Goal: Task Accomplishment & Management: Use online tool/utility

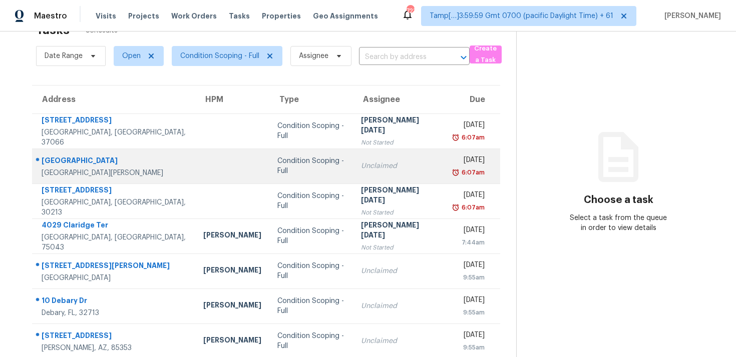
scroll to position [10, 0]
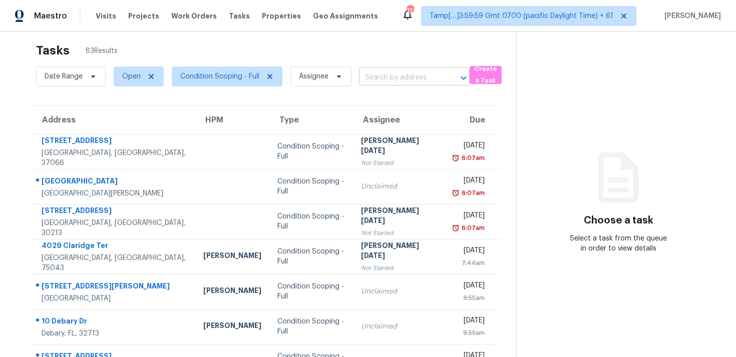
click at [413, 84] on input "text" at bounding box center [400, 78] width 83 height 16
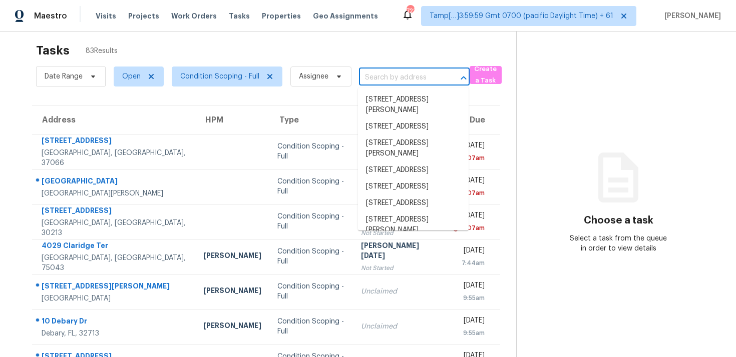
paste input "[STREET_ADDRESS][PERSON_NAME]"
type input "[STREET_ADDRESS][PERSON_NAME]"
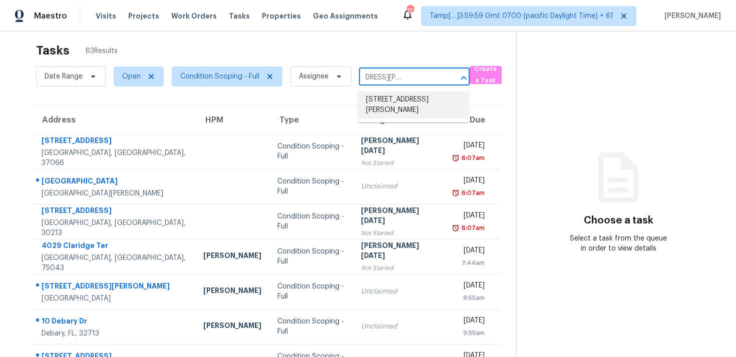
click at [416, 101] on li "[STREET_ADDRESS][PERSON_NAME]" at bounding box center [413, 105] width 111 height 27
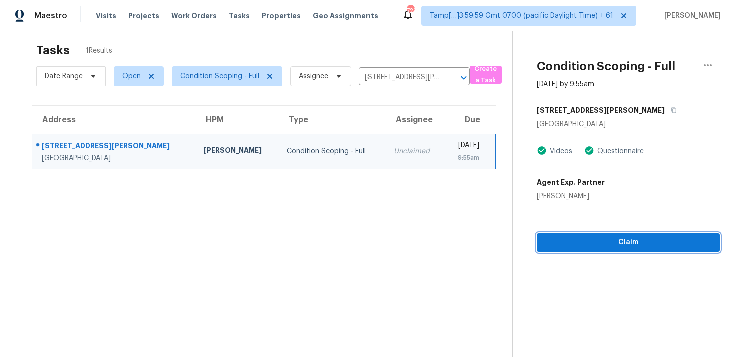
click at [574, 247] on span "Claim" at bounding box center [628, 243] width 167 height 13
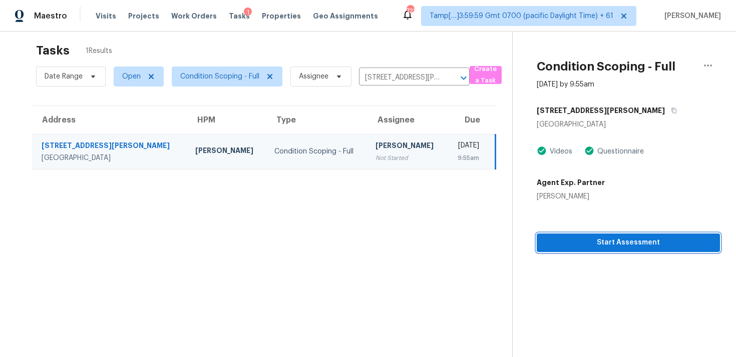
click at [553, 245] on span "Start Assessment" at bounding box center [628, 243] width 167 height 13
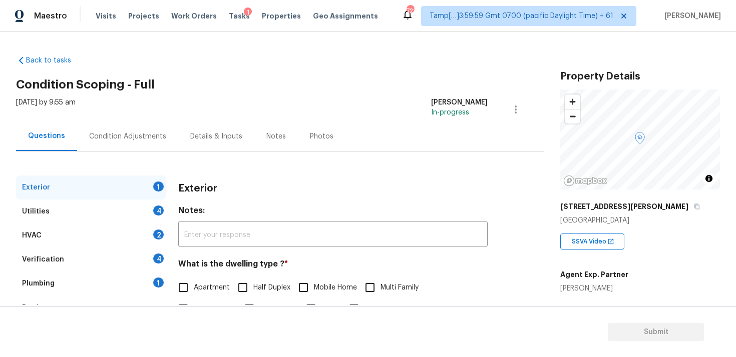
scroll to position [125, 0]
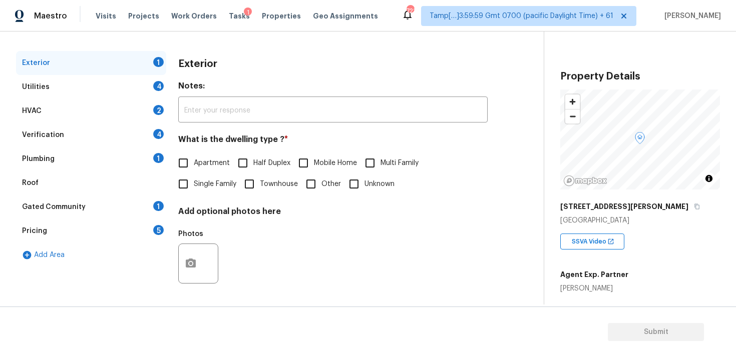
click at [194, 186] on span "Single Family" at bounding box center [215, 184] width 43 height 11
click at [194, 186] on input "Single Family" at bounding box center [183, 184] width 21 height 21
checkbox input "true"
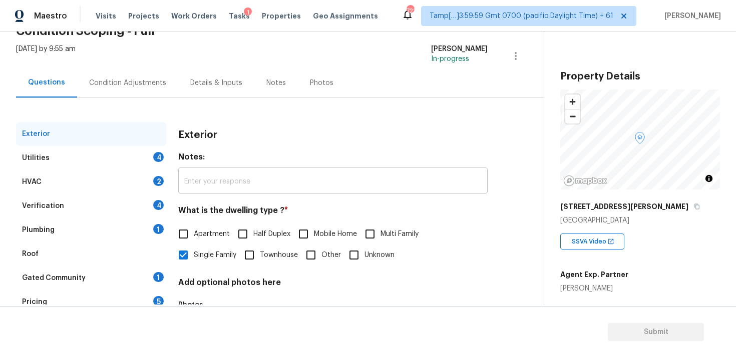
scroll to position [17, 0]
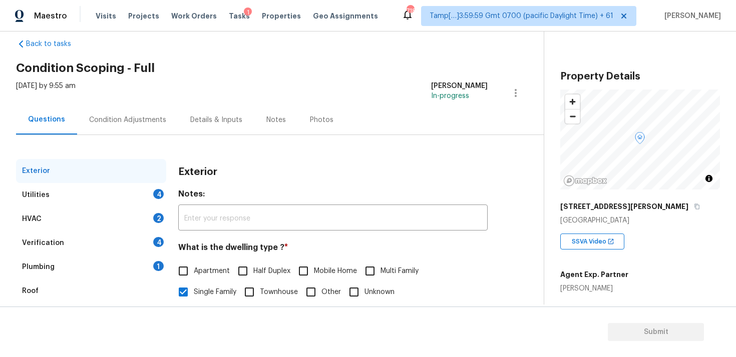
click at [133, 136] on div "Exterior Utilities 4 HVAC 2 Verification 4 Plumbing 1 Roof Gated Community 1 Pr…" at bounding box center [268, 272] width 504 height 275
click at [161, 120] on div "Condition Adjustments" at bounding box center [127, 120] width 77 height 10
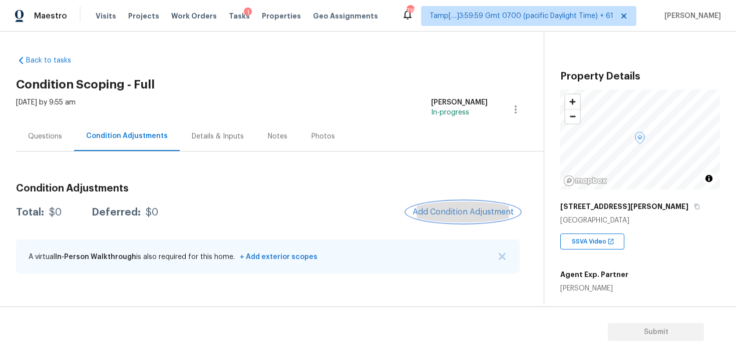
click at [444, 210] on span "Add Condition Adjustment" at bounding box center [462, 212] width 101 height 9
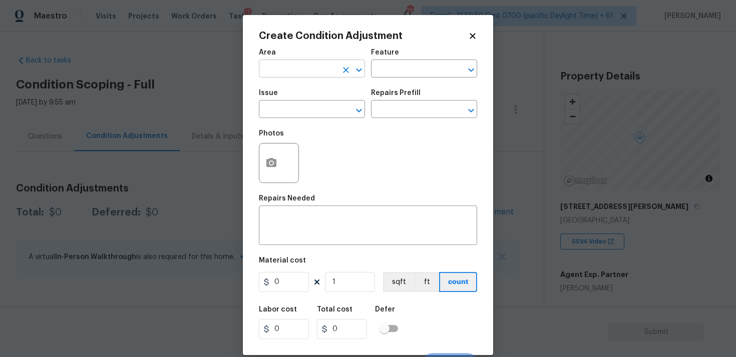
click at [303, 69] on input "text" at bounding box center [298, 70] width 78 height 16
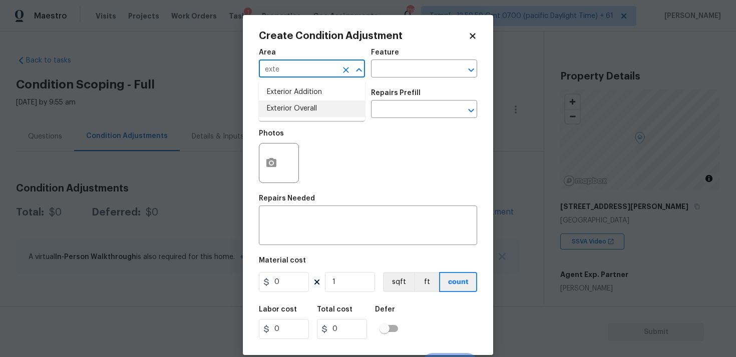
click at [300, 110] on li "Exterior Overall" at bounding box center [312, 109] width 106 height 17
type input "Exterior Overall"
click at [300, 110] on input "text" at bounding box center [298, 111] width 78 height 16
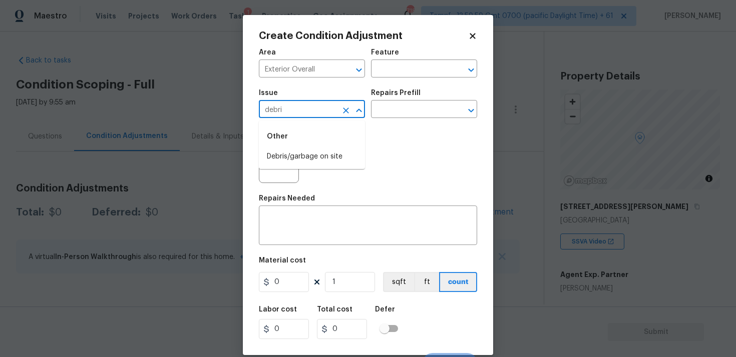
click at [301, 146] on div "Other" at bounding box center [312, 137] width 106 height 24
click at [304, 158] on li "Debris/garbage on site" at bounding box center [312, 157] width 106 height 17
type input "Debris/garbage on site"
click at [323, 227] on textarea at bounding box center [368, 226] width 206 height 21
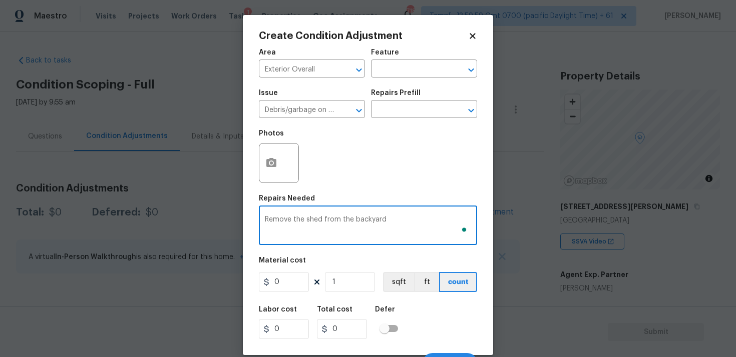
type textarea "Remove the shed from the backyard"
click at [297, 289] on input "0" at bounding box center [284, 282] width 50 height 20
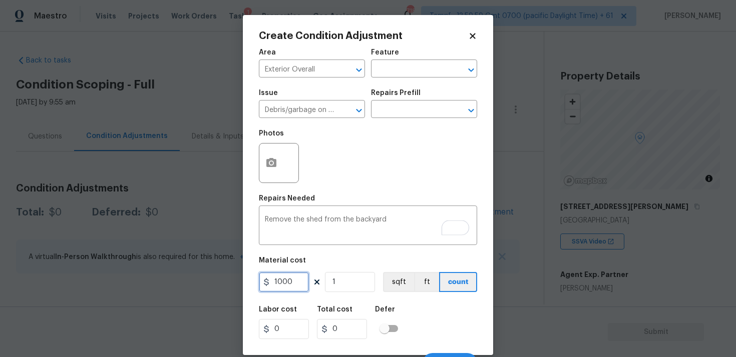
type input "1000"
click at [261, 151] on div at bounding box center [279, 163] width 40 height 40
type input "1000"
click at [267, 157] on button "button" at bounding box center [271, 163] width 24 height 39
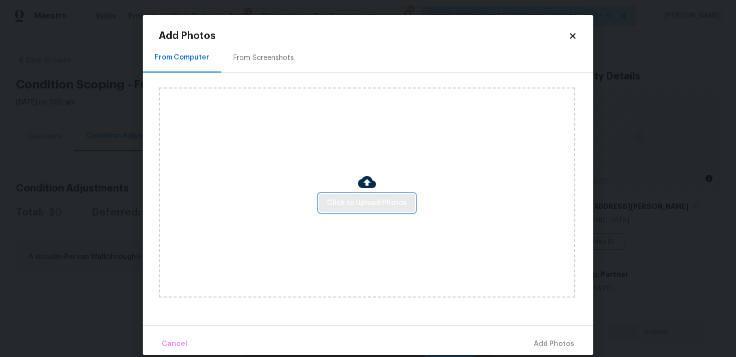
click at [376, 202] on span "Click to Upload Photos" at bounding box center [367, 203] width 80 height 13
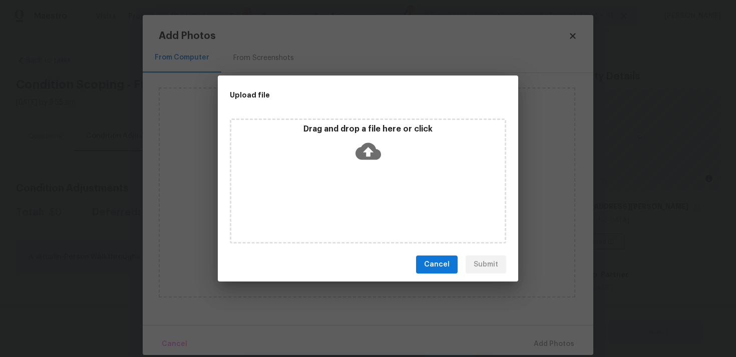
click at [366, 150] on icon at bounding box center [368, 152] width 26 height 26
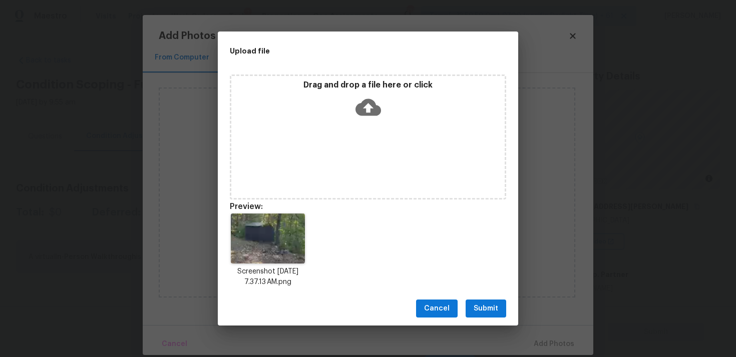
click at [485, 306] on span "Submit" at bounding box center [485, 309] width 25 height 13
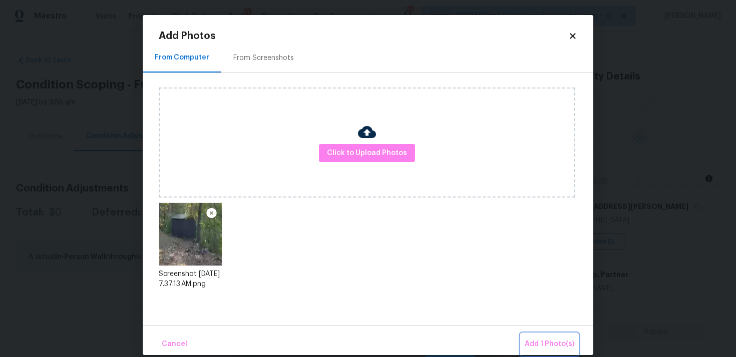
click at [534, 336] on button "Add 1 Photo(s)" at bounding box center [550, 345] width 58 height 22
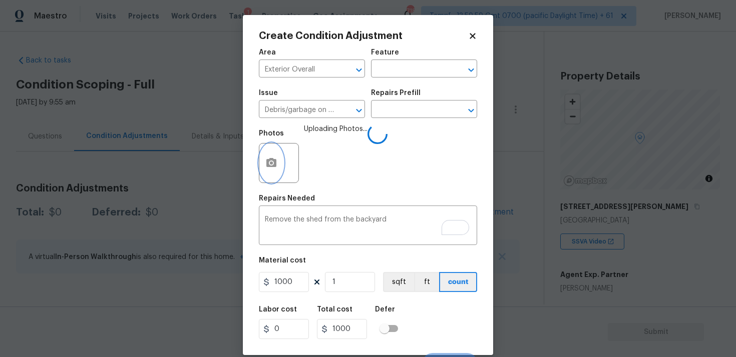
scroll to position [17, 0]
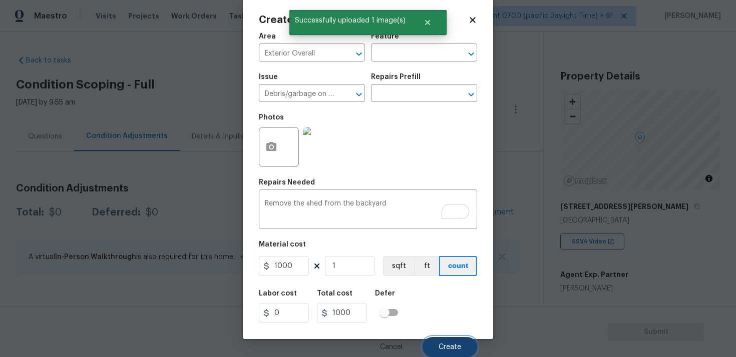
click at [450, 346] on span "Create" at bounding box center [449, 348] width 23 height 8
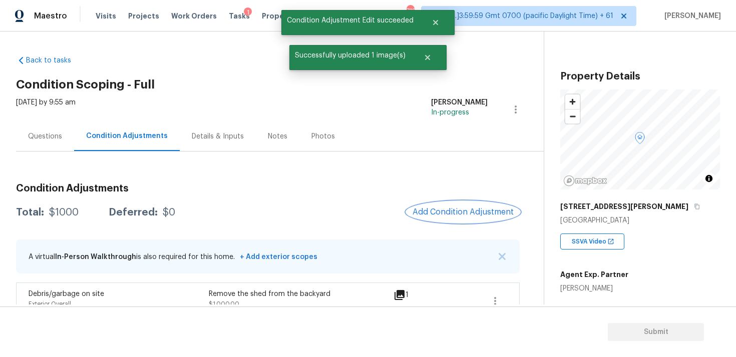
scroll to position [18, 0]
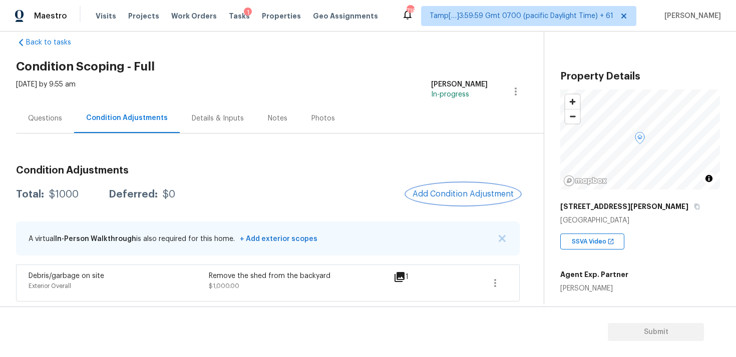
click at [426, 198] on span "Add Condition Adjustment" at bounding box center [462, 194] width 101 height 9
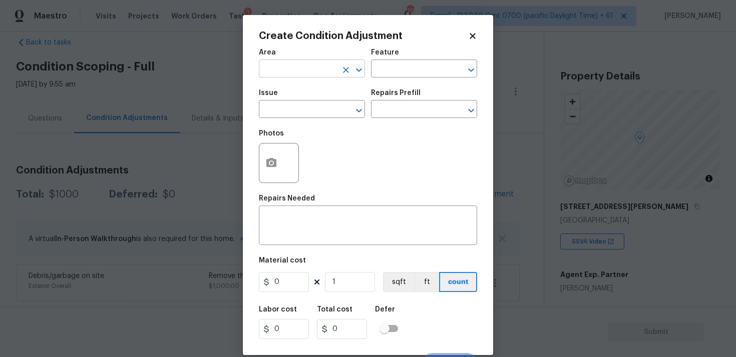
click at [303, 77] on input "text" at bounding box center [298, 70] width 78 height 16
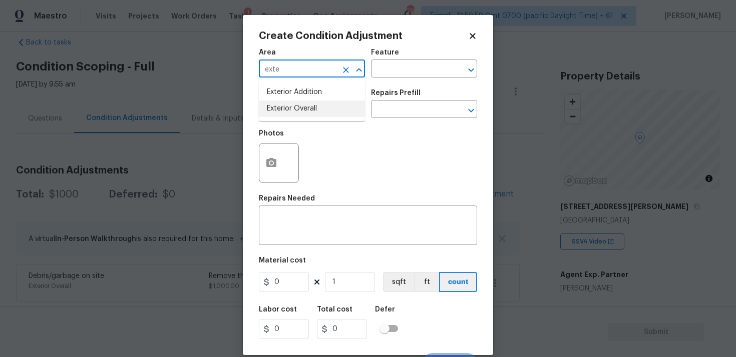
click at [295, 105] on li "Exterior Overall" at bounding box center [312, 109] width 106 height 17
type input "Exterior Overall"
click at [295, 105] on input "text" at bounding box center [298, 111] width 78 height 16
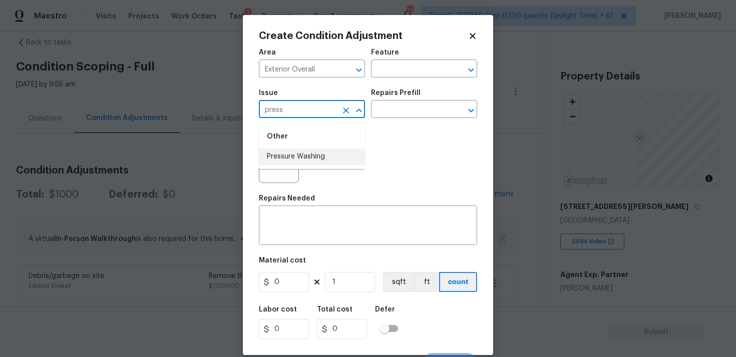
click at [317, 158] on li "Pressure Washing" at bounding box center [312, 157] width 106 height 17
type input "Pressure Washing"
click at [393, 105] on input "text" at bounding box center [410, 111] width 78 height 16
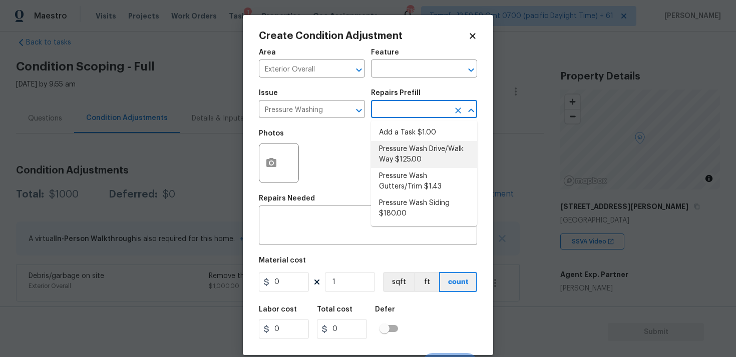
click at [406, 152] on li "Pressure Wash Drive/Walk Way $125.00" at bounding box center [424, 154] width 106 height 27
type input "Siding"
type textarea "Pressure wash the driveways/walkways as directed by the PM. Ensure that all deb…"
type input "125"
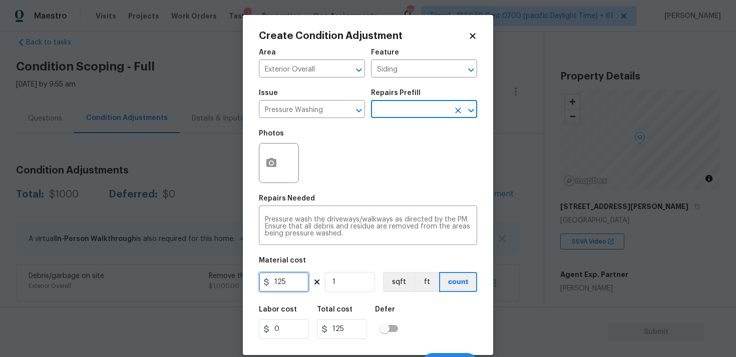
click at [290, 291] on input "125" at bounding box center [284, 282] width 50 height 20
type input "400"
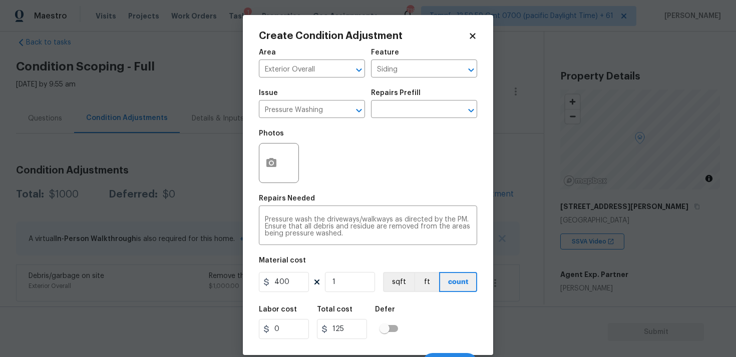
type input "400"
click at [395, 317] on div "Defer" at bounding box center [389, 312] width 29 height 13
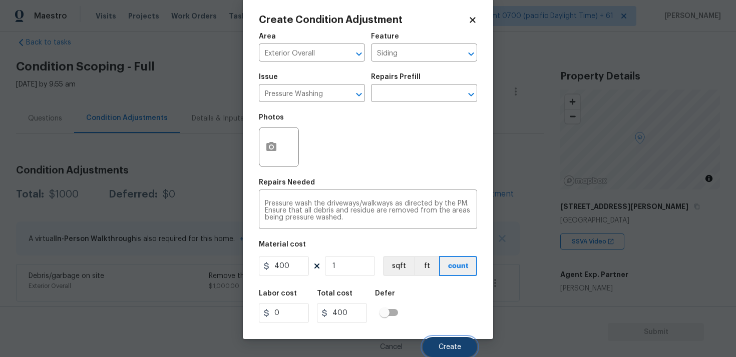
click at [439, 348] on span "Create" at bounding box center [449, 348] width 23 height 8
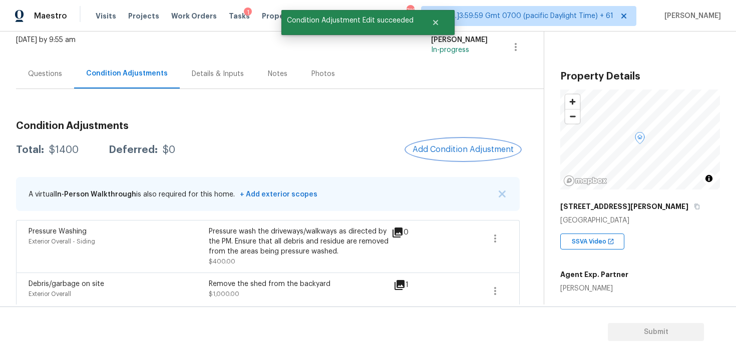
scroll to position [71, 0]
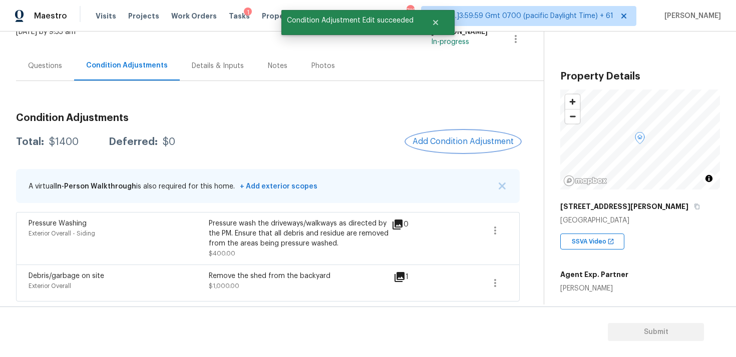
click at [439, 146] on button "Add Condition Adjustment" at bounding box center [462, 141] width 113 height 21
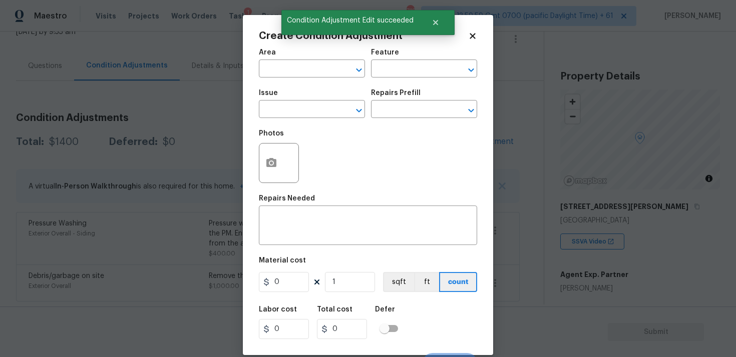
click at [292, 54] on div "Area" at bounding box center [312, 55] width 106 height 13
click at [292, 67] on input "text" at bounding box center [298, 70] width 78 height 16
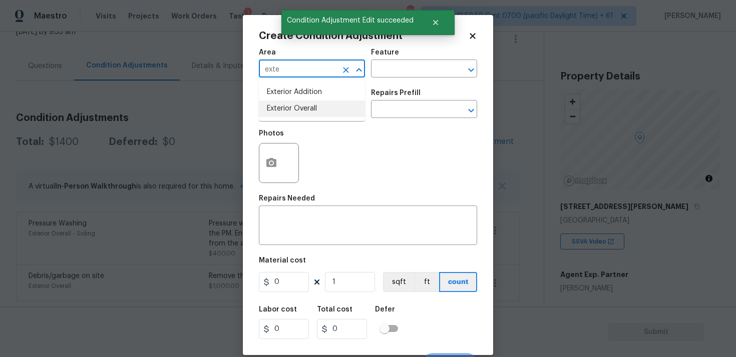
click at [298, 105] on li "Exterior Overall" at bounding box center [312, 109] width 106 height 17
type input "Exterior Overall"
click at [298, 105] on input "text" at bounding box center [298, 111] width 78 height 16
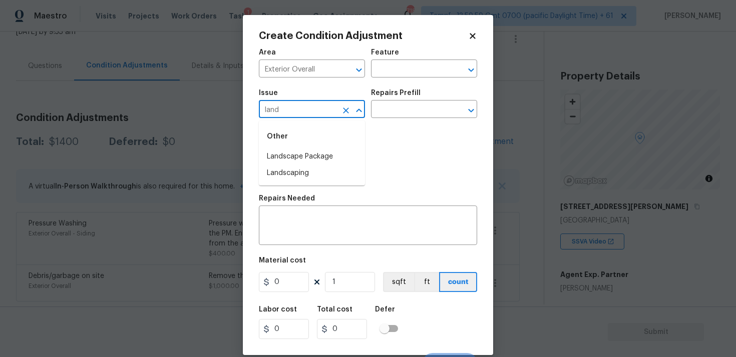
click at [310, 159] on li "Landscape Package" at bounding box center [312, 157] width 106 height 17
type input "Landscape Package"
click at [388, 115] on input "text" at bounding box center [410, 111] width 78 height 16
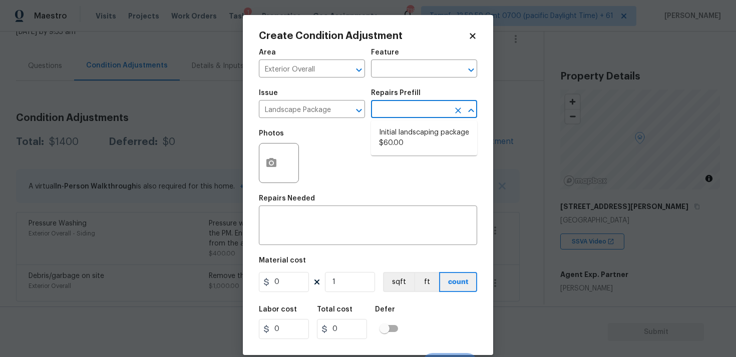
click at [399, 136] on li "Initial landscaping package $60.00" at bounding box center [424, 138] width 106 height 27
type input "Home Readiness Packages"
type textarea "Mowing of grass up to 6" in height. Mow, edge along driveways & sidewalks, trim…"
type input "60"
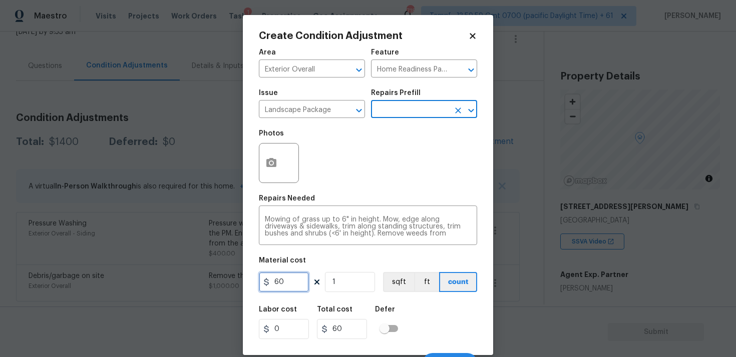
click at [282, 288] on input "60" at bounding box center [284, 282] width 50 height 20
type input "1000"
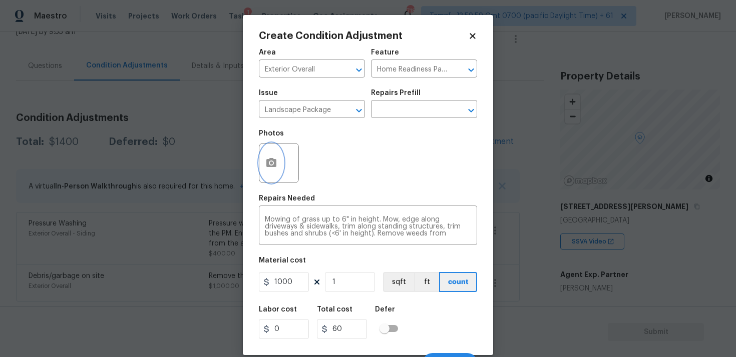
click at [274, 159] on icon "button" at bounding box center [271, 163] width 12 height 12
type input "1000"
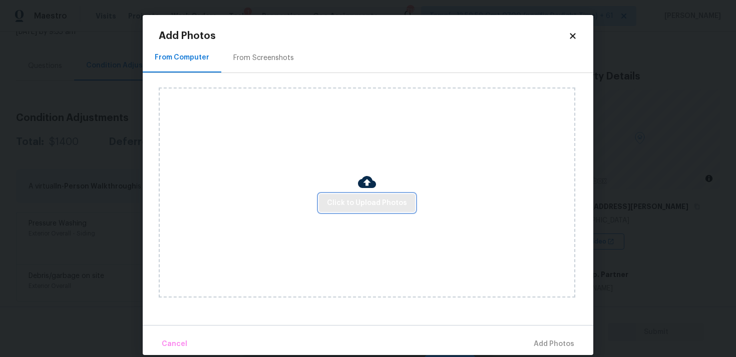
click at [367, 200] on span "Click to Upload Photos" at bounding box center [367, 203] width 80 height 13
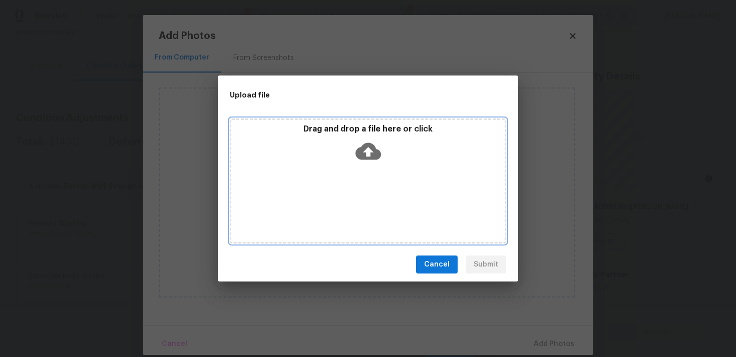
click at [363, 144] on icon at bounding box center [368, 151] width 26 height 17
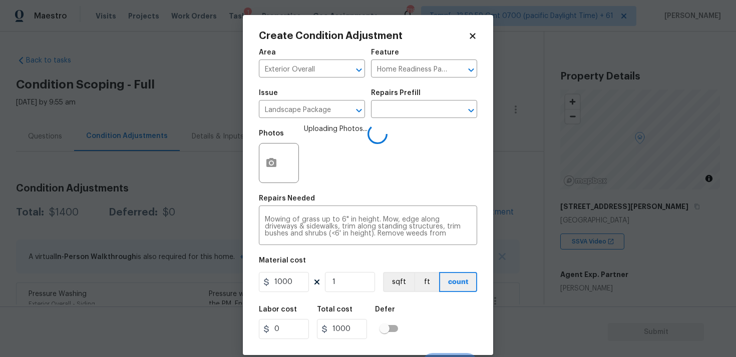
scroll to position [17, 0]
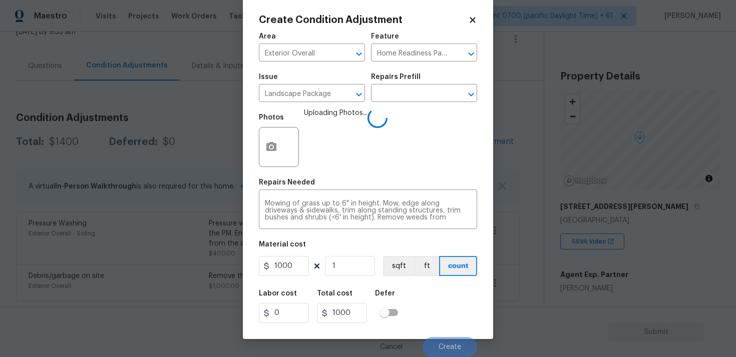
click at [413, 293] on div "Labor cost 0 Total cost 1000 Defer" at bounding box center [368, 306] width 218 height 45
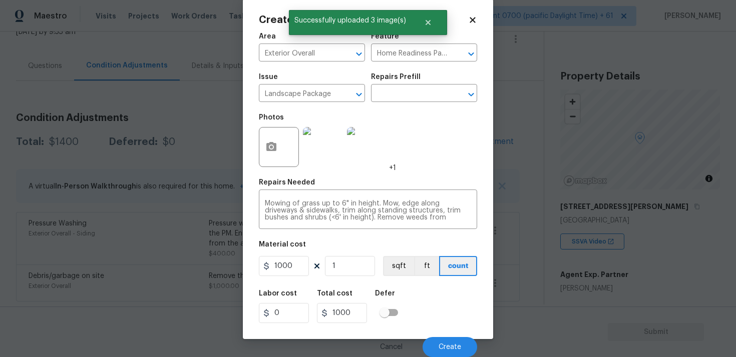
click at [441, 334] on div "Cancel Create" at bounding box center [368, 343] width 218 height 28
click at [441, 342] on button "Create" at bounding box center [449, 347] width 55 height 20
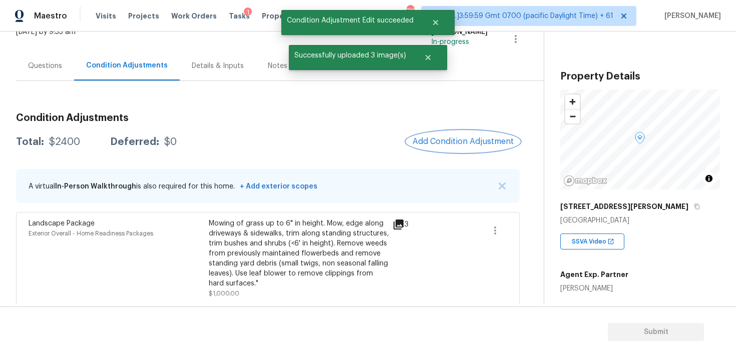
scroll to position [164, 0]
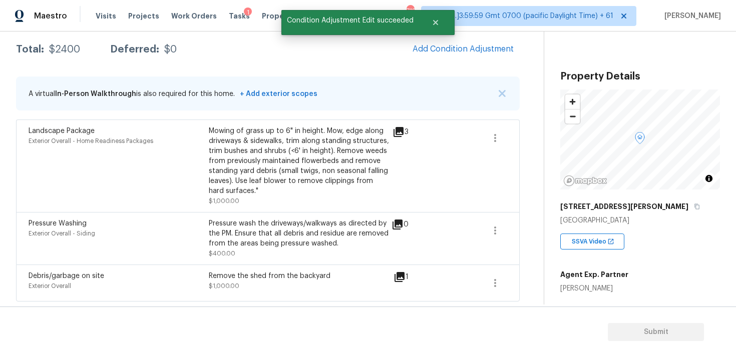
click at [359, 283] on div "Remove the shed from the backyard $1,000.00" at bounding box center [299, 283] width 180 height 24
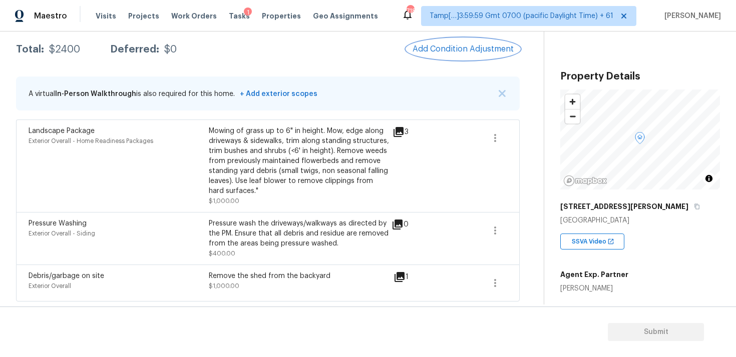
click at [450, 54] on button "Add Condition Adjustment" at bounding box center [462, 49] width 113 height 21
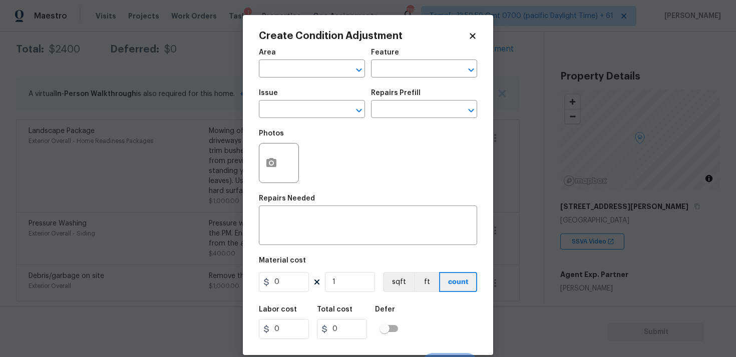
click at [283, 150] on div at bounding box center [279, 163] width 40 height 40
click at [271, 157] on button "button" at bounding box center [271, 163] width 24 height 39
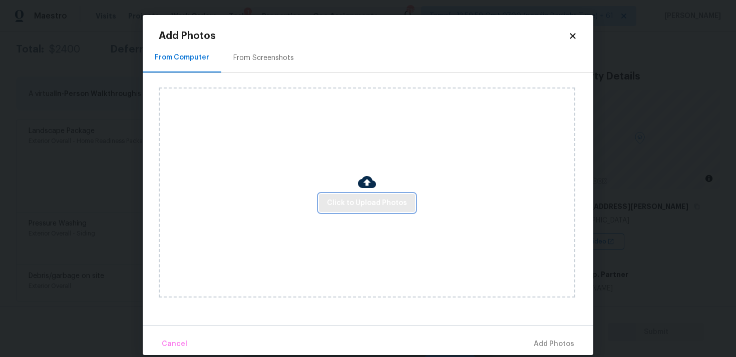
click at [377, 200] on span "Click to Upload Photos" at bounding box center [367, 203] width 80 height 13
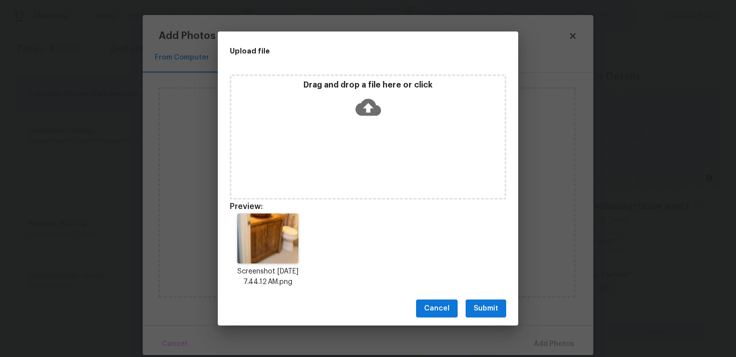
click at [477, 312] on span "Submit" at bounding box center [485, 309] width 25 height 13
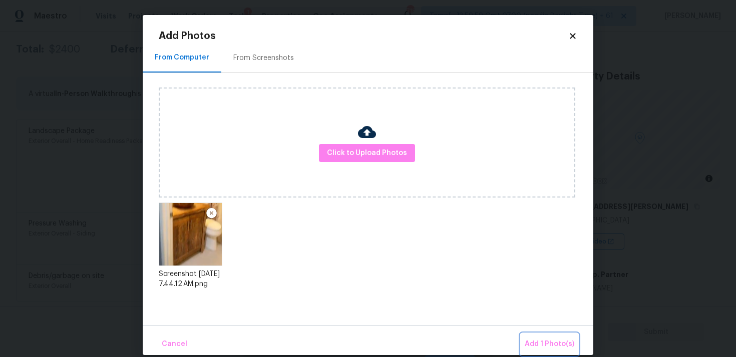
click at [530, 345] on span "Add 1 Photo(s)" at bounding box center [550, 344] width 50 height 13
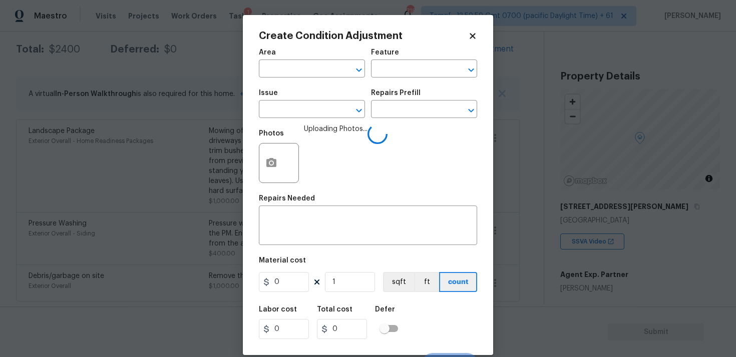
click at [277, 52] on div "Area" at bounding box center [312, 55] width 106 height 13
click at [279, 64] on input "text" at bounding box center [298, 70] width 78 height 16
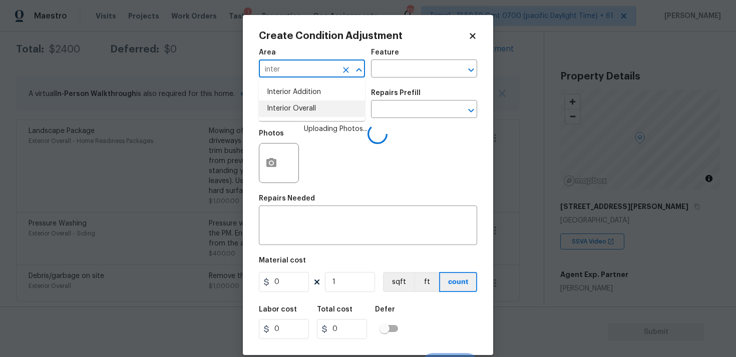
click at [279, 103] on li "Interior Overall" at bounding box center [312, 109] width 106 height 17
type input "Interior Overall"
click at [279, 103] on input "text" at bounding box center [298, 111] width 78 height 16
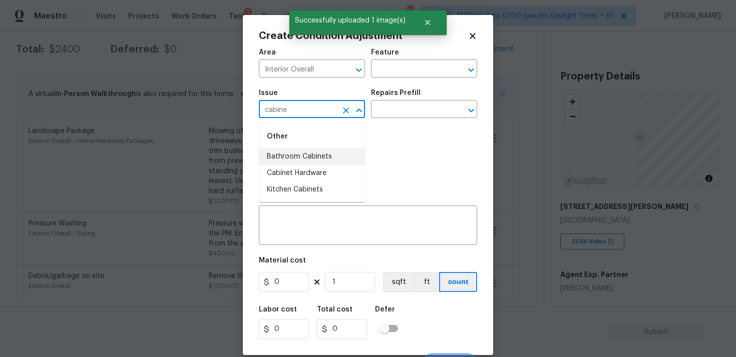
click at [306, 160] on li "Bathroom Cabinets" at bounding box center [312, 157] width 106 height 17
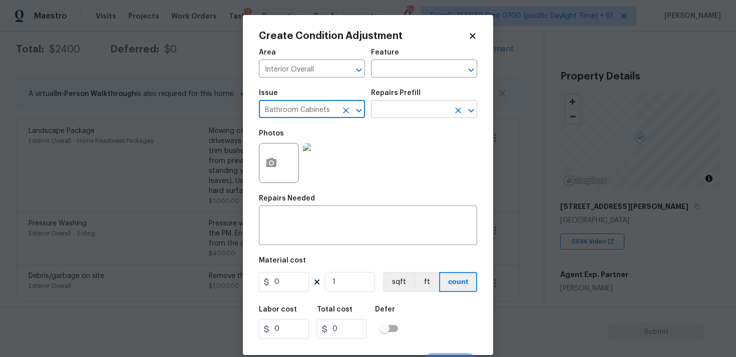
type input "Bathroom Cabinets"
click at [390, 105] on input "text" at bounding box center [410, 111] width 78 height 16
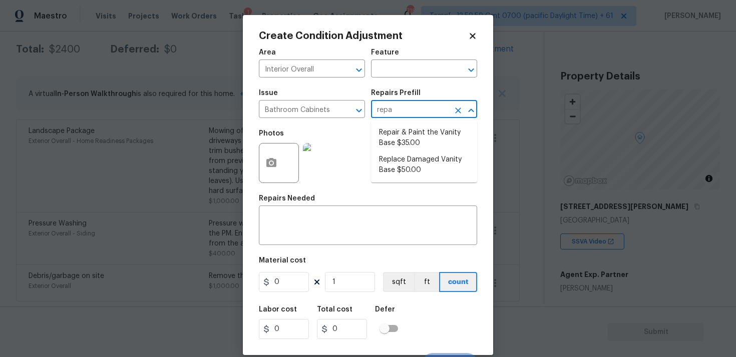
type input "repai"
click at [398, 128] on li "Repair & Paint the Vanity Base $35.00" at bounding box center [424, 138] width 106 height 27
type input "Cabinets"
type textarea "Repair and Paint the damaged vanity base to meet current standard. Remove and d…"
type input "35"
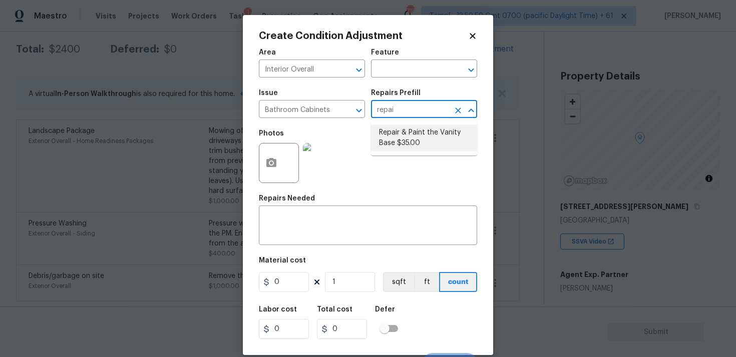
type input "35"
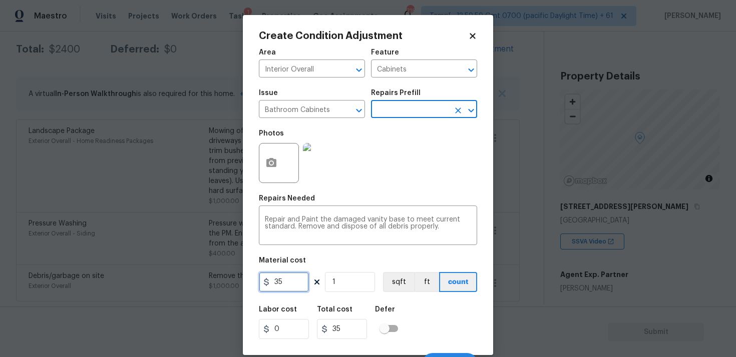
click at [302, 287] on input "35" at bounding box center [284, 282] width 50 height 20
type input "400"
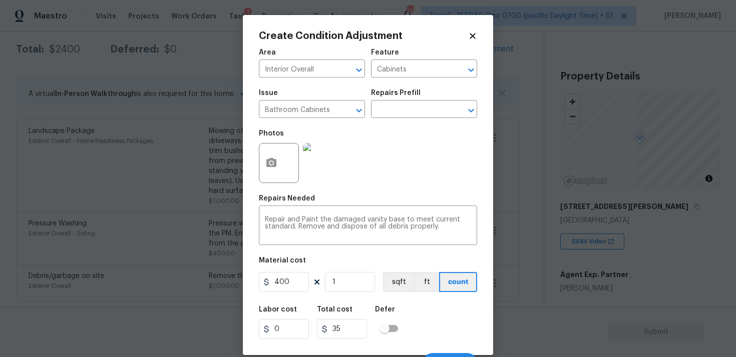
click at [411, 314] on div "Labor cost 0 Total cost 35 Defer" at bounding box center [368, 322] width 218 height 45
type input "400"
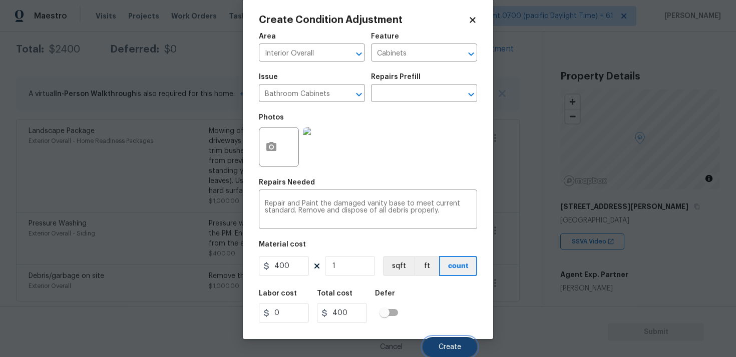
click at [442, 342] on button "Create" at bounding box center [449, 347] width 55 height 20
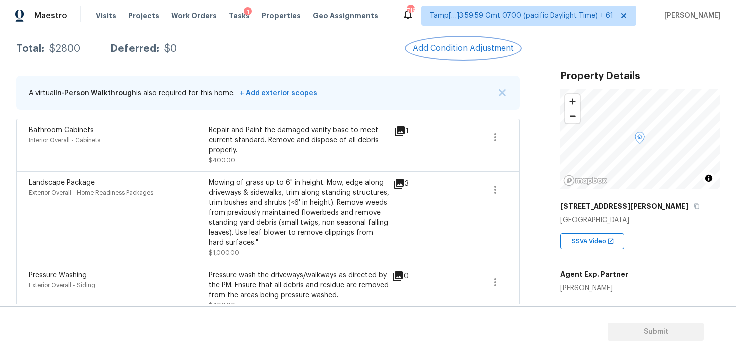
scroll to position [108, 0]
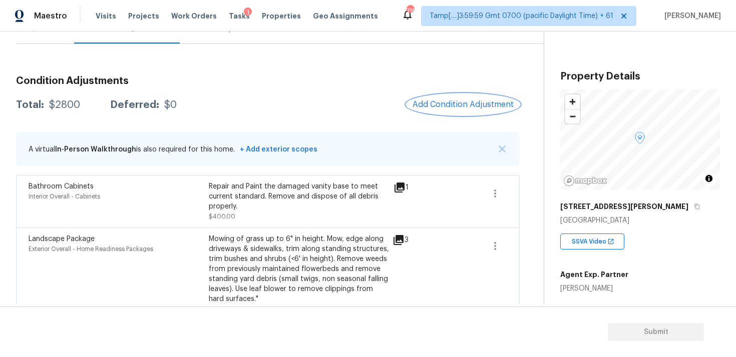
click at [426, 98] on button "Add Condition Adjustment" at bounding box center [462, 104] width 113 height 21
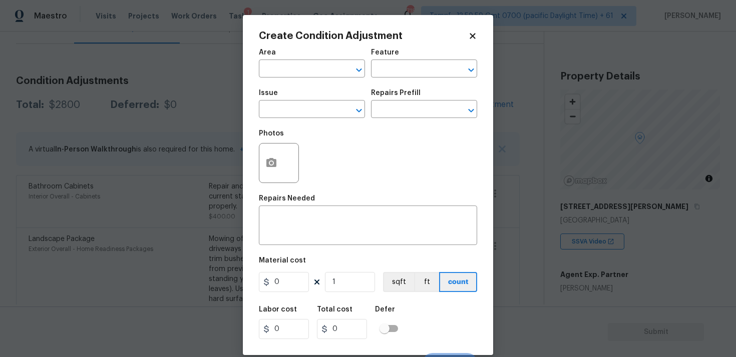
click at [257, 165] on div "Create Condition Adjustment Area ​ Feature ​ Issue ​ Repairs Prefill ​ Photos R…" at bounding box center [368, 185] width 250 height 340
click at [266, 166] on icon "button" at bounding box center [271, 162] width 10 height 9
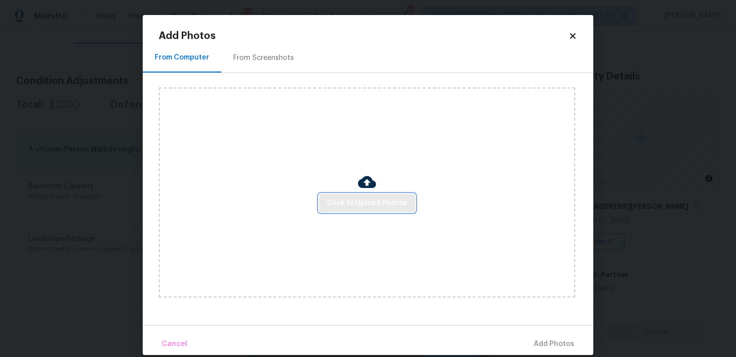
click at [337, 202] on span "Click to Upload Photos" at bounding box center [367, 203] width 80 height 13
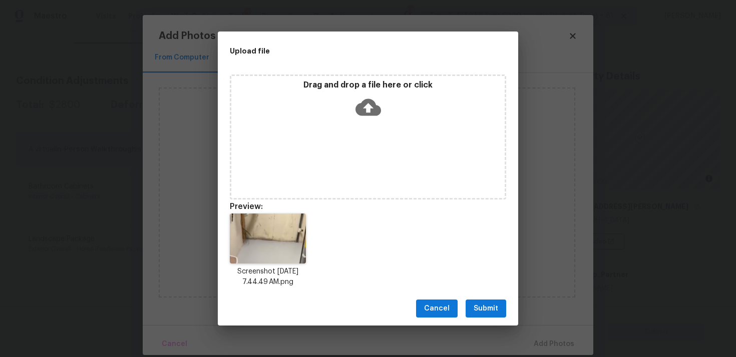
click at [481, 305] on span "Submit" at bounding box center [485, 309] width 25 height 13
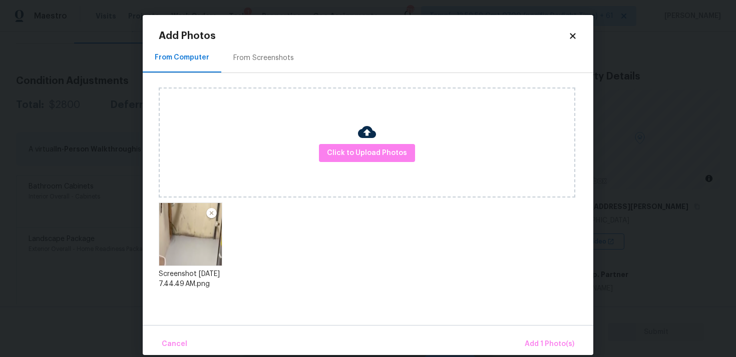
click at [539, 330] on div "Cancel Add 1 Photo(s)" at bounding box center [368, 340] width 450 height 30
click at [543, 341] on span "Add 1 Photo(s)" at bounding box center [550, 344] width 50 height 13
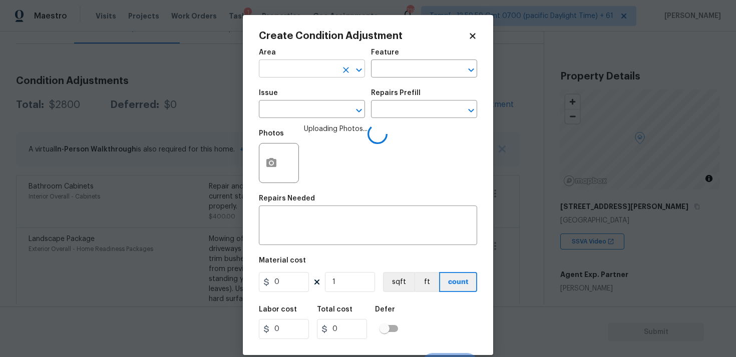
click at [305, 77] on input "text" at bounding box center [298, 70] width 78 height 16
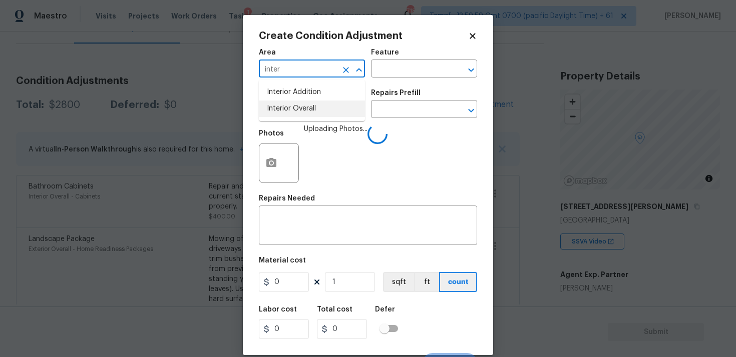
click at [302, 111] on li "Interior Overall" at bounding box center [312, 109] width 106 height 17
type input "Interior Overall"
click at [302, 111] on input "text" at bounding box center [298, 111] width 78 height 16
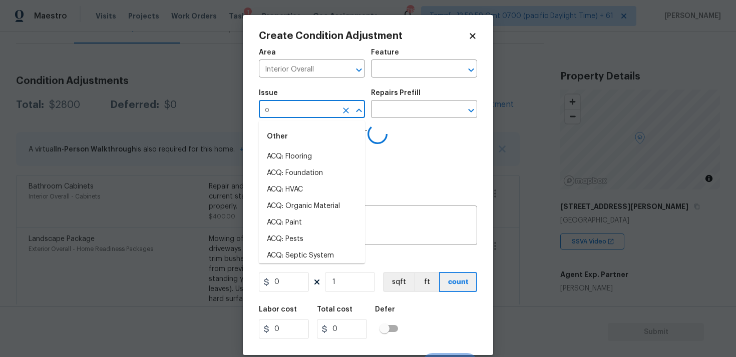
type input "or"
type input "gan"
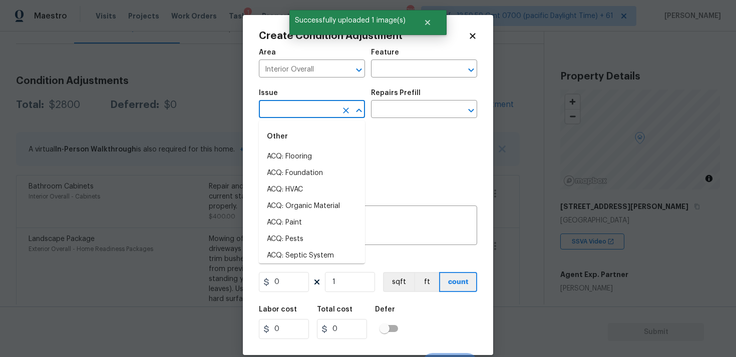
type input "o"
type input "g"
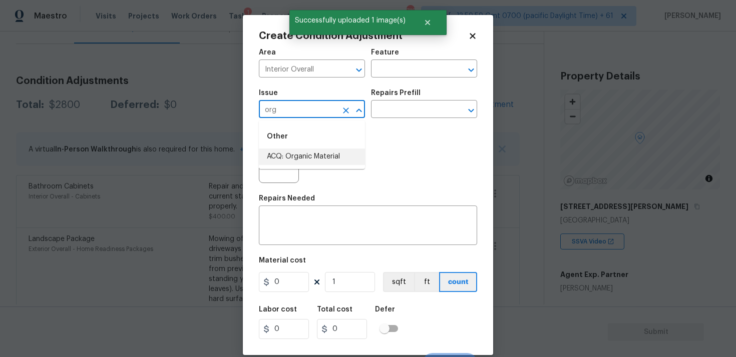
click at [298, 151] on li "ACQ: Organic Material" at bounding box center [312, 157] width 106 height 17
type input "ACQ: Organic Material"
click at [382, 109] on input "text" at bounding box center [410, 111] width 78 height 16
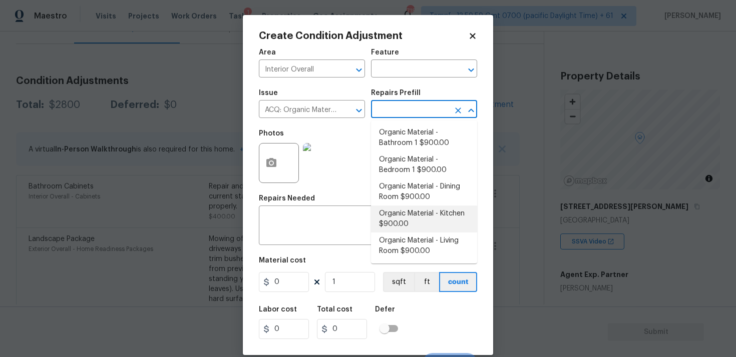
scroll to position [0, 0]
click at [402, 224] on li "Organic Material - Kitchen $900.00" at bounding box center [424, 219] width 106 height 27
type input "Acquisition"
type textarea "Acquisition Scope: Conditions Conducive to Organic Material - Kitchen Opendoor'…"
type input "900"
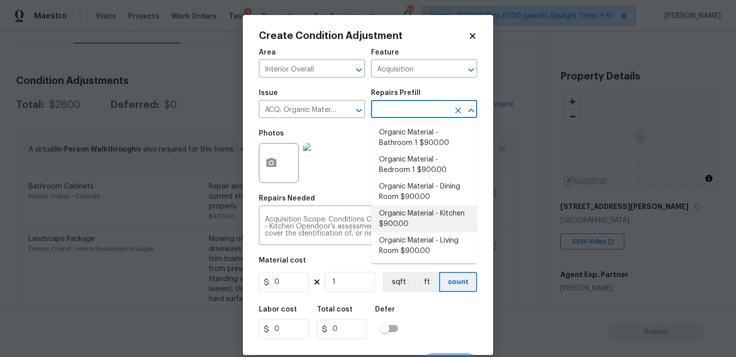
type input "900"
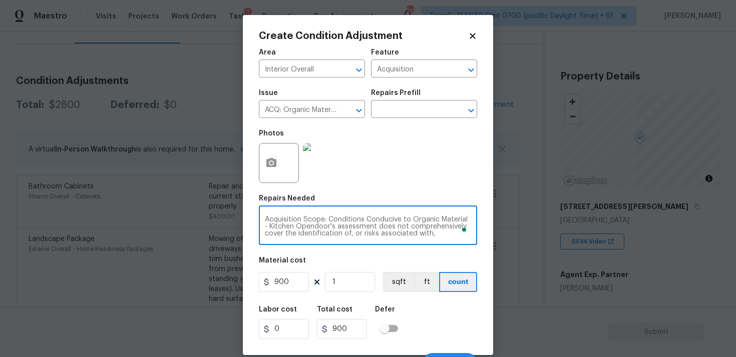
drag, startPoint x: 290, startPoint y: 227, endPoint x: 260, endPoint y: 224, distance: 29.7
click at [260, 224] on div "Acquisition Scope: Conditions Conducive to Organic Material - Kitchen Opendoor'…" at bounding box center [368, 226] width 218 height 37
type textarea "Acquisition Scope: Conditions Conducive to Organic Material - laundry Opendoor'…"
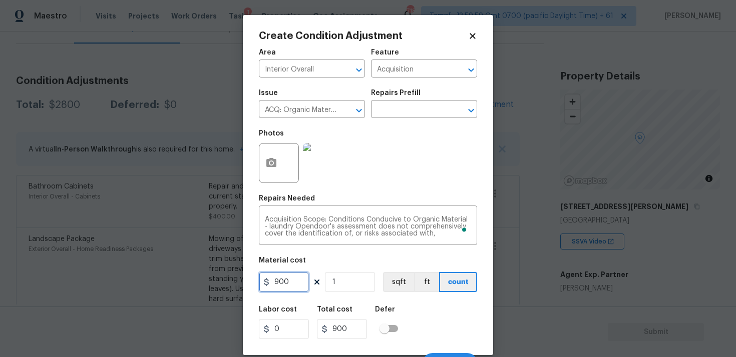
click at [296, 283] on input "900" at bounding box center [284, 282] width 50 height 20
click at [393, 308] on div "Defer" at bounding box center [389, 312] width 29 height 13
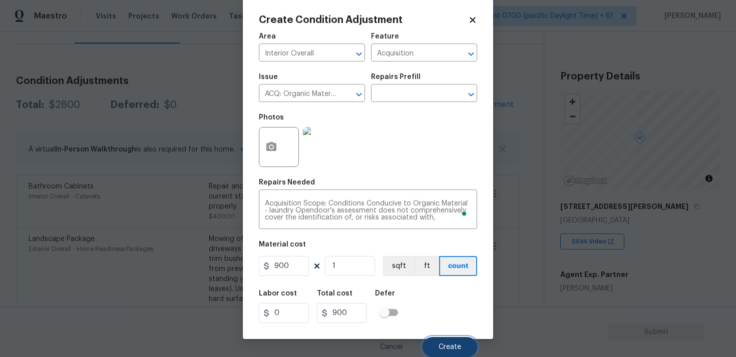
click at [441, 339] on button "Create" at bounding box center [449, 347] width 55 height 20
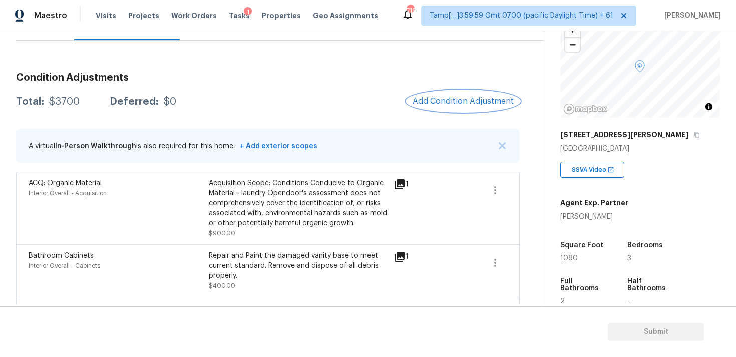
scroll to position [104, 0]
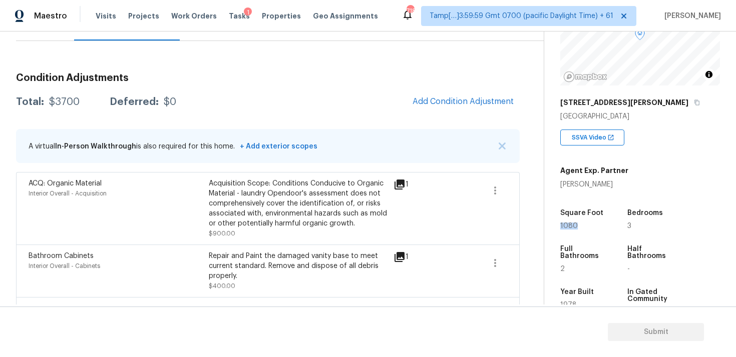
drag, startPoint x: 553, startPoint y: 228, endPoint x: 597, endPoint y: 228, distance: 44.5
click at [597, 228] on div "Property Details © Mapbox © OpenStreetMap Improve this map 3544 Antonia Woods D…" at bounding box center [632, 186] width 176 height 519
copy span "1080"
click at [455, 101] on span "Add Condition Adjustment" at bounding box center [462, 101] width 101 height 9
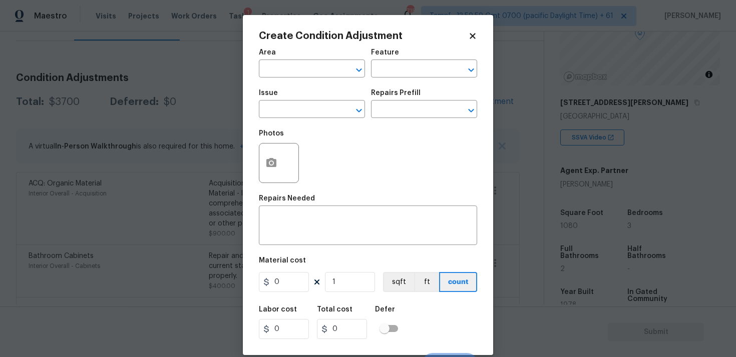
click at [281, 55] on div "Area" at bounding box center [312, 55] width 106 height 13
click at [306, 67] on input "text" at bounding box center [298, 70] width 78 height 16
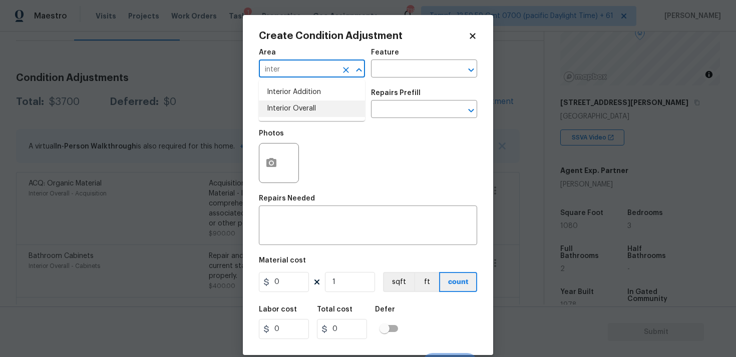
click at [306, 107] on li "Interior Overall" at bounding box center [312, 109] width 106 height 17
type input "Interior Overall"
click at [306, 107] on input "text" at bounding box center [298, 111] width 78 height 16
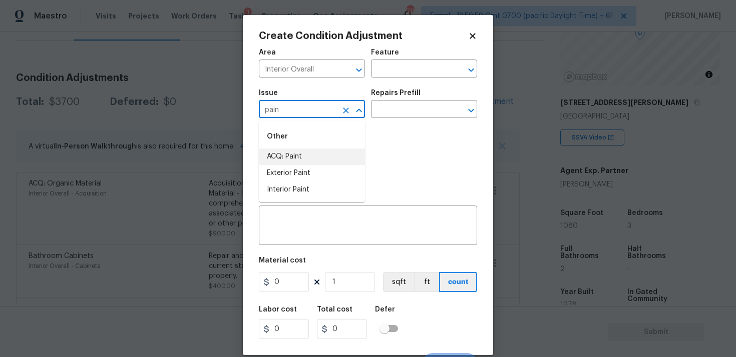
click at [308, 151] on li "ACQ: Paint" at bounding box center [312, 157] width 106 height 17
type input "ACQ: Paint"
click at [389, 109] on input "text" at bounding box center [410, 111] width 78 height 16
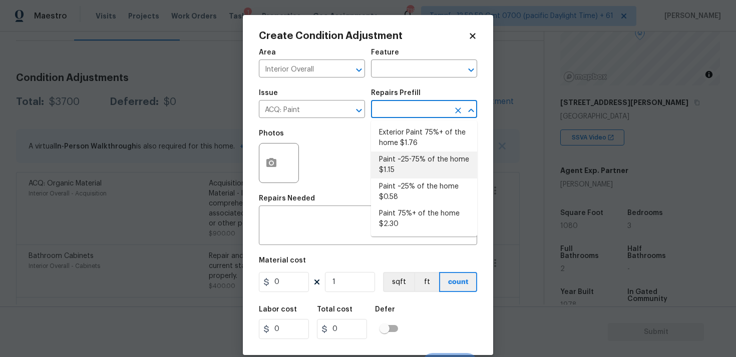
click at [408, 162] on li "Paint ~25-75% of the home $1.15" at bounding box center [424, 165] width 106 height 27
type input "Acquisition"
type textarea "Acquisition Scope: ~25 - 75% of the home needs interior paint"
type input "1.15"
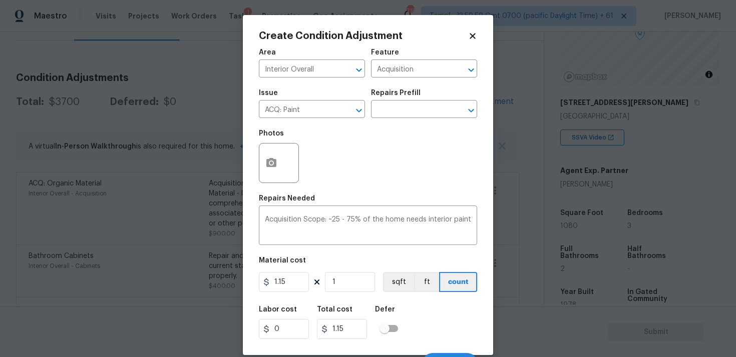
click at [362, 271] on figure "Material cost 1.15 1 sqft ft count" at bounding box center [368, 275] width 218 height 37
click at [362, 288] on input "1" at bounding box center [350, 282] width 50 height 20
type input "0"
paste input "208"
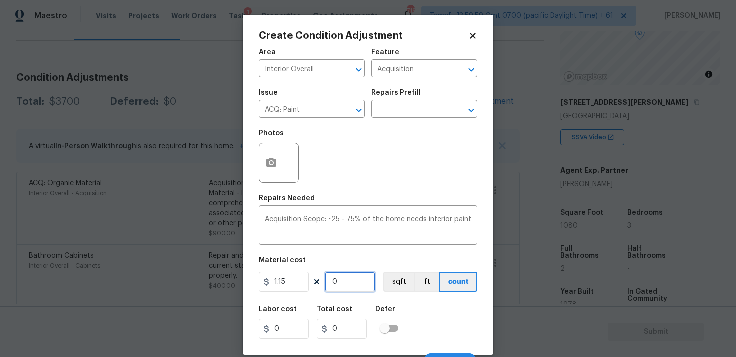
type input "2080"
type input "2392"
type input "2080"
click at [394, 290] on button "sqft" at bounding box center [398, 282] width 31 height 20
click at [282, 154] on div at bounding box center [279, 163] width 40 height 40
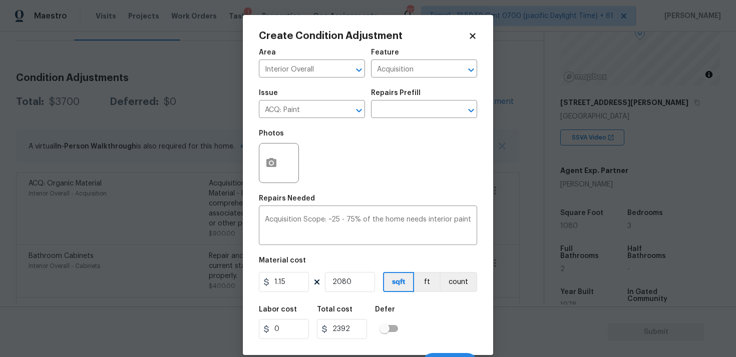
click at [261, 146] on div at bounding box center [279, 163] width 40 height 40
click at [266, 169] on icon "button" at bounding box center [271, 163] width 12 height 12
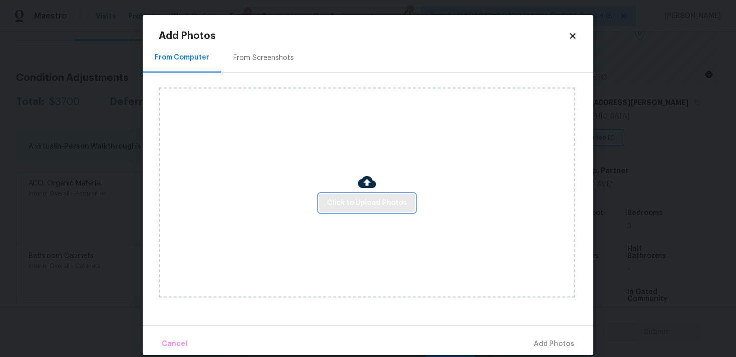
click at [362, 211] on button "Click to Upload Photos" at bounding box center [367, 203] width 96 height 19
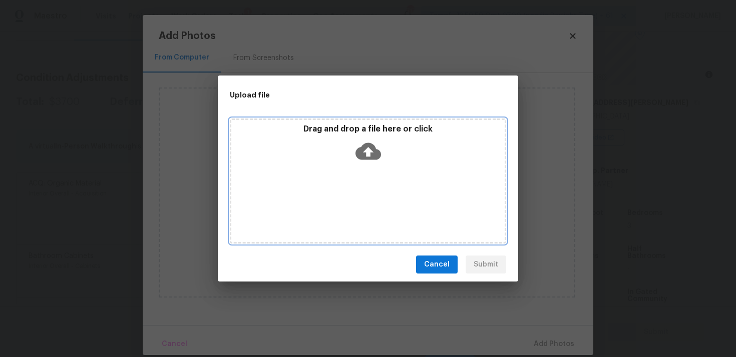
click at [359, 151] on icon at bounding box center [368, 151] width 26 height 17
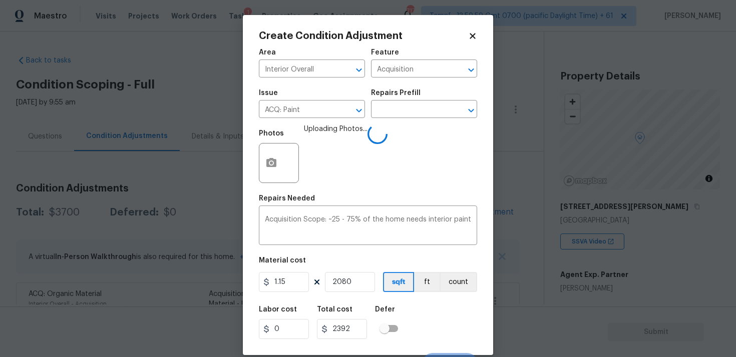
scroll to position [17, 0]
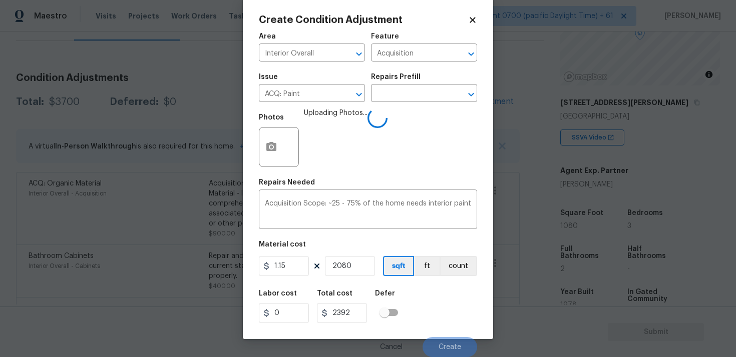
click at [419, 306] on div "Labor cost 0 Total cost 2392 Defer" at bounding box center [368, 306] width 218 height 45
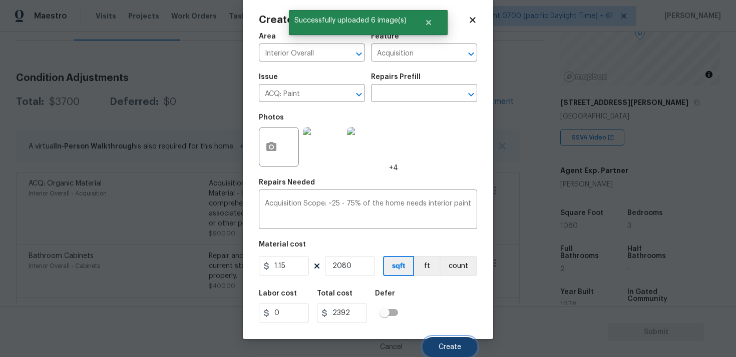
click at [464, 341] on button "Create" at bounding box center [449, 347] width 55 height 20
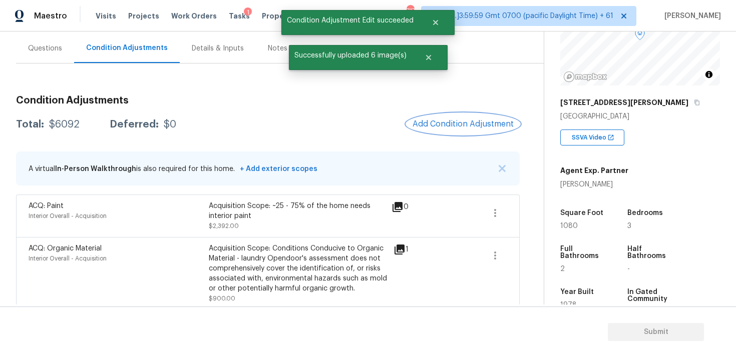
scroll to position [87, 0]
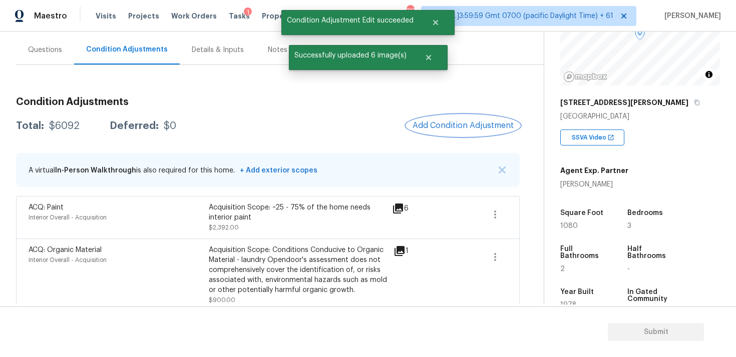
click at [458, 129] on span "Add Condition Adjustment" at bounding box center [462, 125] width 101 height 9
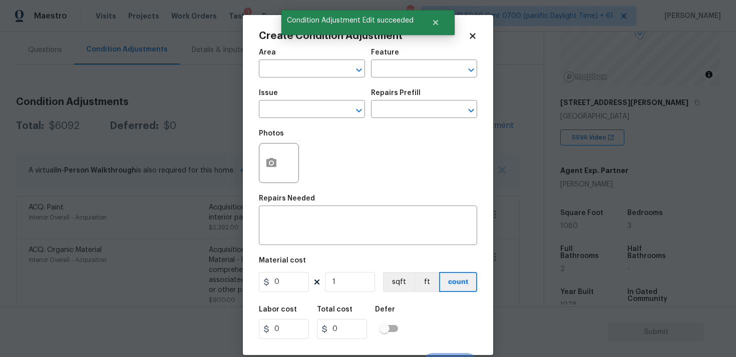
click at [276, 78] on span "Area ​" at bounding box center [312, 63] width 106 height 41
click at [275, 70] on input "text" at bounding box center [298, 70] width 78 height 16
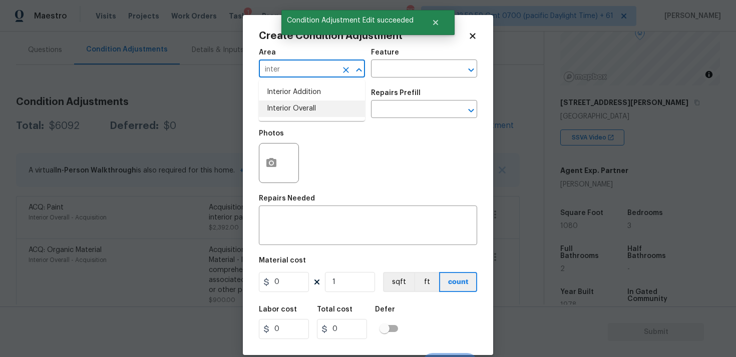
click at [285, 102] on li "Interior Overall" at bounding box center [312, 109] width 106 height 17
type input "Interior Overall"
click at [285, 102] on div "Issue" at bounding box center [312, 96] width 106 height 13
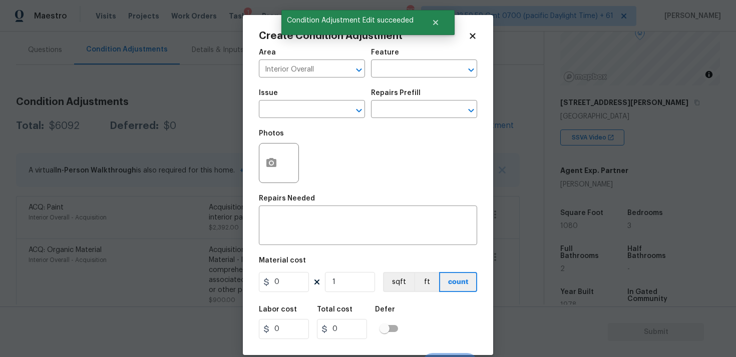
click at [285, 102] on div "Issue" at bounding box center [312, 96] width 106 height 13
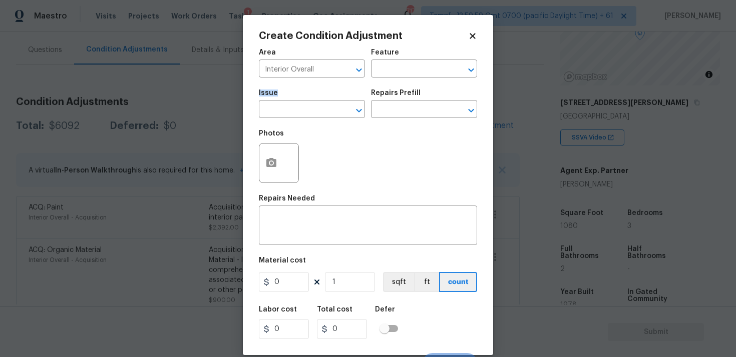
click at [285, 102] on div "Issue" at bounding box center [312, 96] width 106 height 13
click at [285, 106] on input "text" at bounding box center [298, 111] width 78 height 16
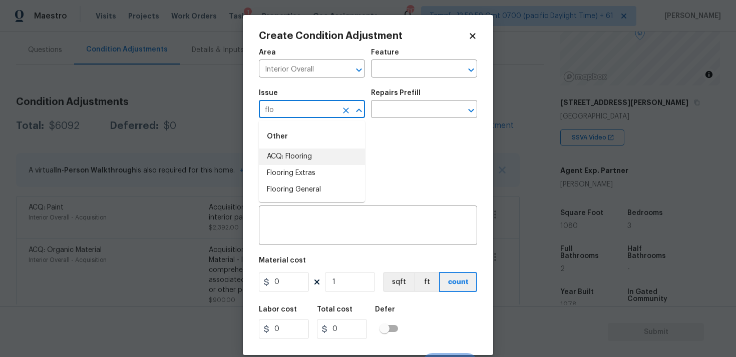
click at [300, 151] on li "ACQ: Flooring" at bounding box center [312, 157] width 106 height 17
type input "ACQ: Flooring"
click at [384, 108] on input "text" at bounding box center [410, 111] width 78 height 16
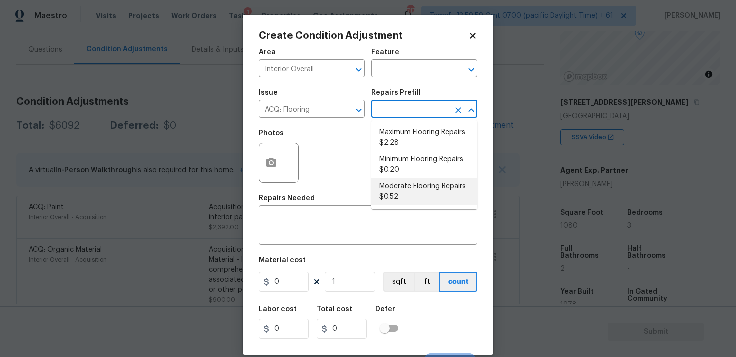
click at [400, 201] on li "Moderate Flooring Repairs $0.52" at bounding box center [424, 192] width 106 height 27
type input "Acquisition"
type textarea "Acquisition Scope: Moderate flooring repairs"
type input "0.52"
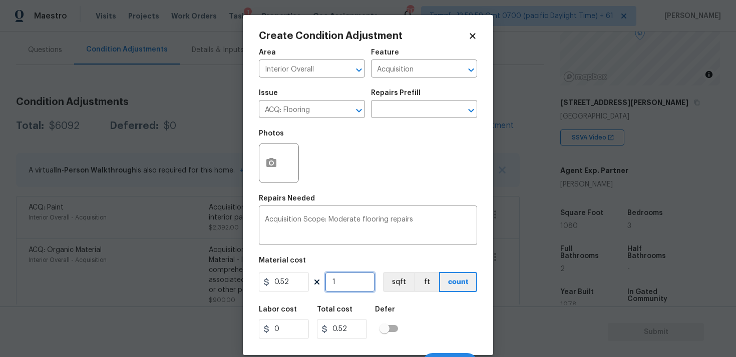
click at [348, 288] on input "1" at bounding box center [350, 282] width 50 height 20
type input "0"
paste input "208"
type input "2080"
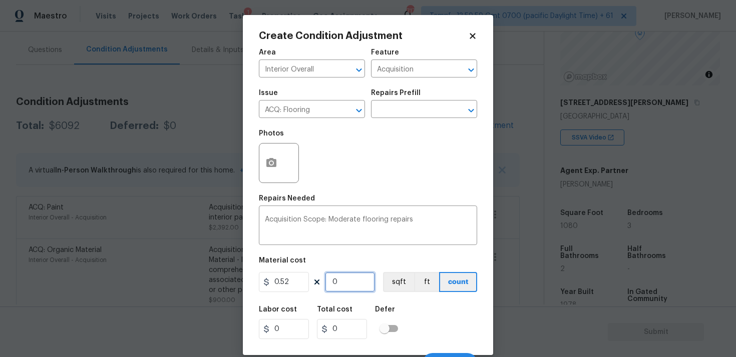
type input "1081.6"
type input "2080"
click at [390, 287] on button "sqft" at bounding box center [398, 282] width 31 height 20
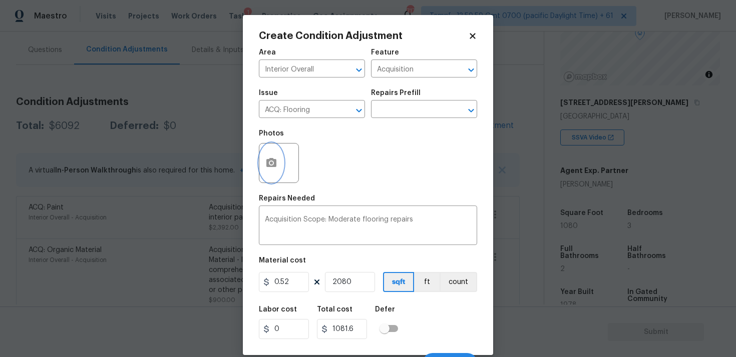
click at [276, 171] on button "button" at bounding box center [271, 163] width 24 height 39
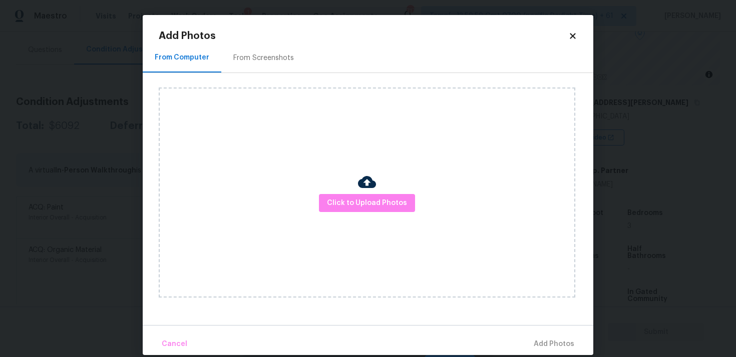
click at [369, 213] on div "Click to Upload Photos" at bounding box center [367, 193] width 416 height 210
click at [368, 194] on button "Click to Upload Photos" at bounding box center [367, 203] width 96 height 19
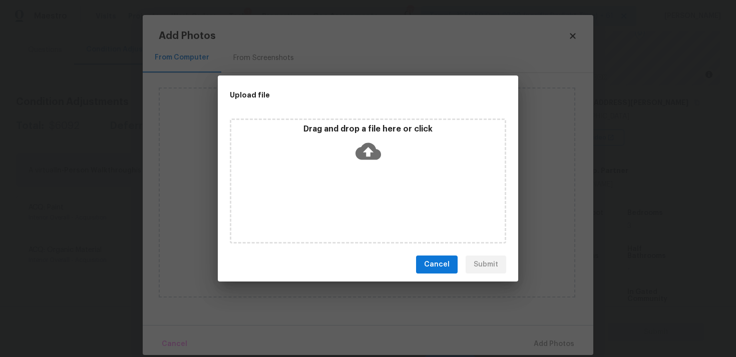
click at [364, 169] on div "Drag and drop a file here or click" at bounding box center [368, 181] width 276 height 125
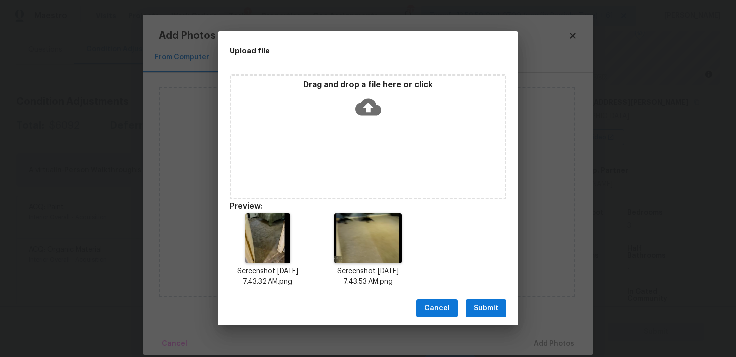
scroll to position [8, 0]
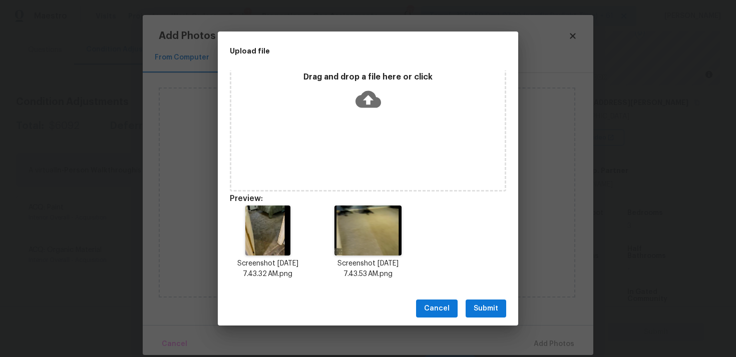
click at [490, 300] on button "Submit" at bounding box center [485, 309] width 41 height 19
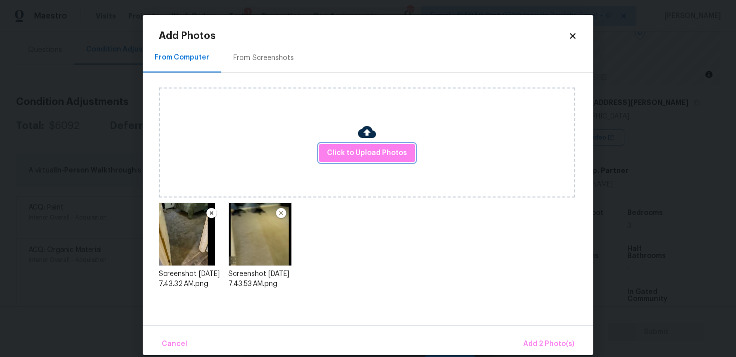
scroll to position [0, 0]
click at [546, 336] on button "Add 2 Photo(s)" at bounding box center [548, 345] width 59 height 22
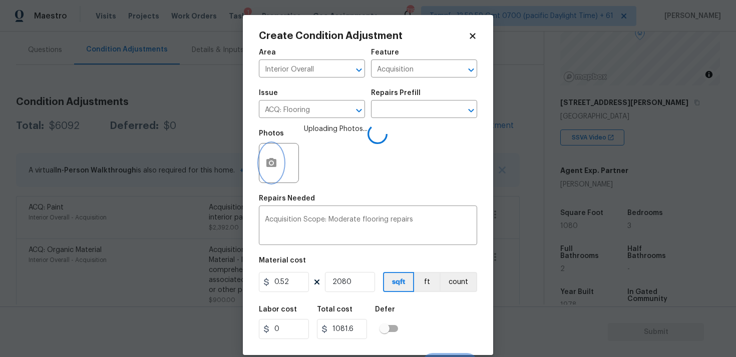
click at [279, 161] on button "button" at bounding box center [271, 163] width 24 height 39
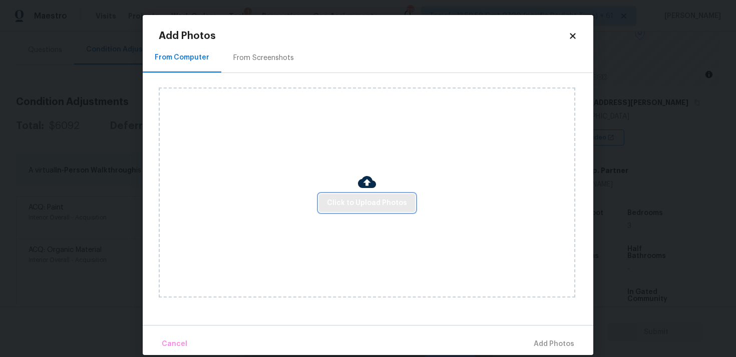
click at [393, 195] on button "Click to Upload Photos" at bounding box center [367, 203] width 96 height 19
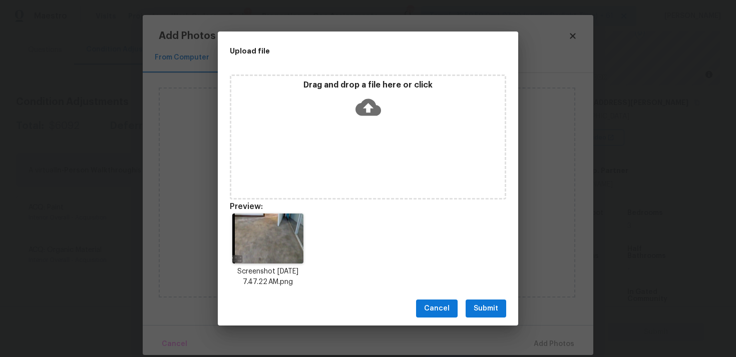
click at [477, 304] on span "Submit" at bounding box center [485, 309] width 25 height 13
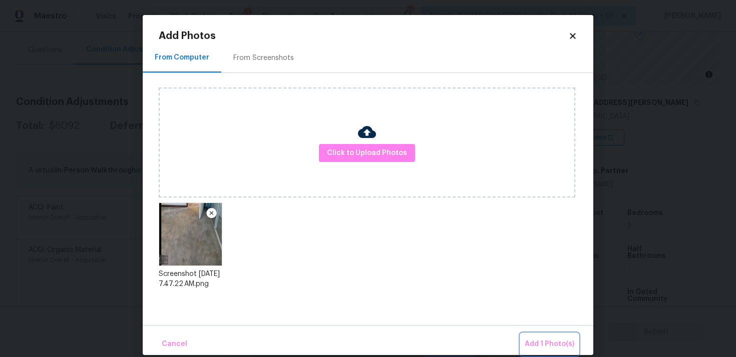
click at [525, 335] on button "Add 1 Photo(s)" at bounding box center [550, 345] width 58 height 22
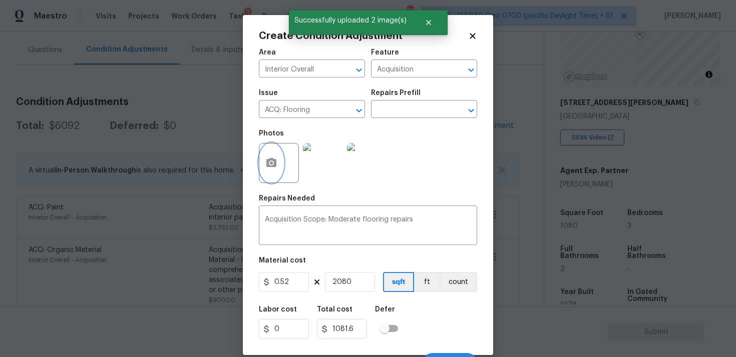
scroll to position [17, 0]
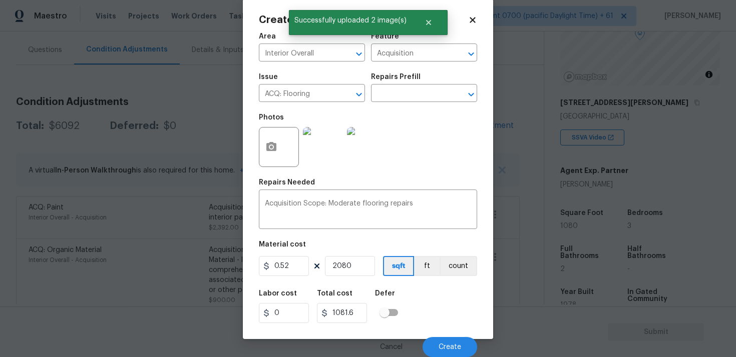
click at [424, 305] on div "Labor cost 0 Total cost 1081.6 Defer" at bounding box center [368, 306] width 218 height 45
click at [449, 342] on button "Create" at bounding box center [449, 347] width 55 height 20
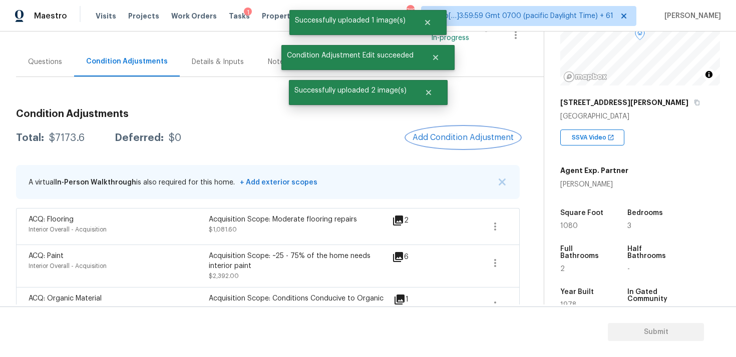
scroll to position [75, 0]
click at [455, 135] on span "Add Condition Adjustment" at bounding box center [462, 137] width 101 height 9
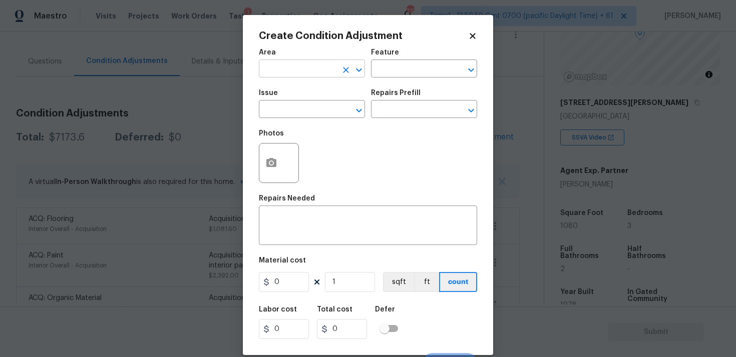
click at [296, 66] on input "text" at bounding box center [298, 70] width 78 height 16
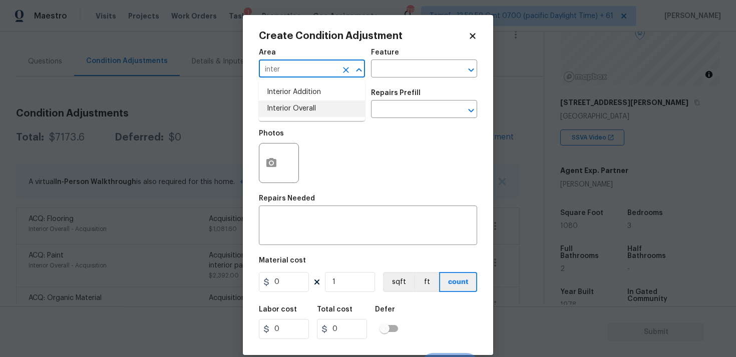
click at [303, 108] on li "Interior Overall" at bounding box center [312, 109] width 106 height 17
type input "Interior Overall"
click at [303, 108] on input "text" at bounding box center [298, 111] width 78 height 16
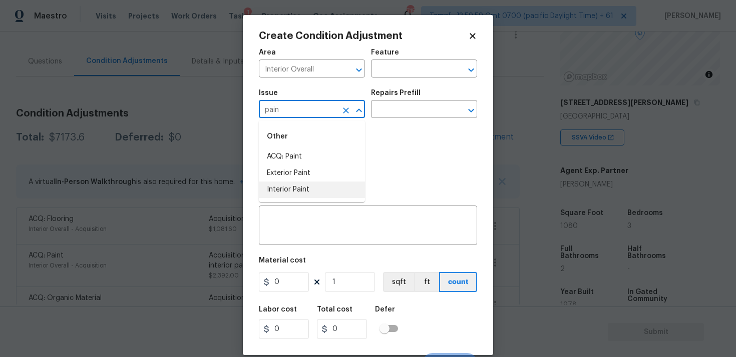
click at [315, 184] on li "Interior Paint" at bounding box center [312, 190] width 106 height 17
type input "Interior Paint"
click at [387, 116] on input "text" at bounding box center [410, 111] width 78 height 16
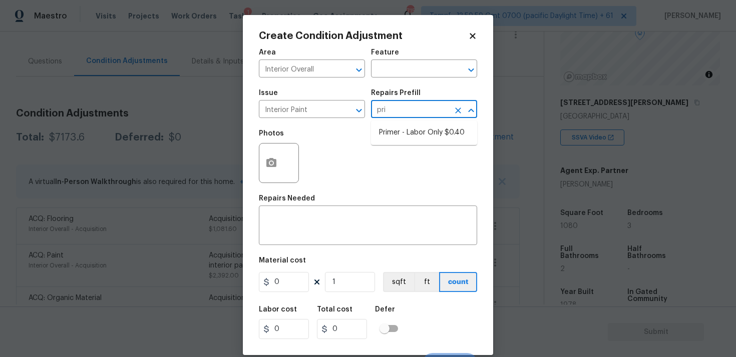
type input "prim"
click at [397, 138] on li "Primer - Labor Only $0.40" at bounding box center [424, 133] width 106 height 17
type input "Overall Paint"
type textarea "Interior primer - PRIMER PROVIDED BY OPENDOOR - All nails, screws, drywall anch…"
type input "0.4"
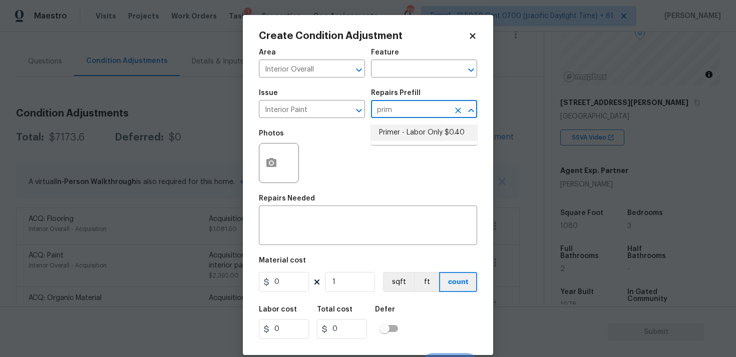
type input "0.4"
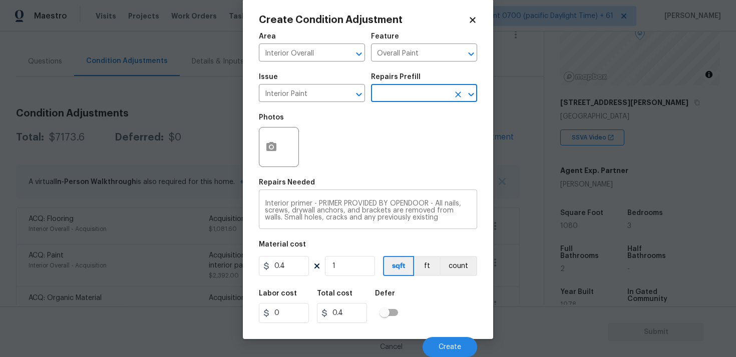
scroll to position [21, 0]
click at [273, 144] on icon "button" at bounding box center [271, 146] width 10 height 9
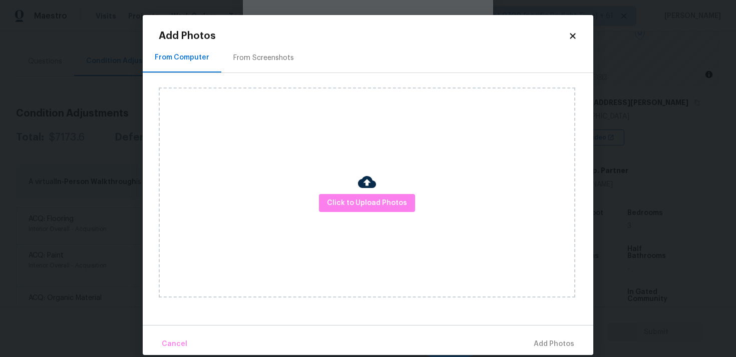
click at [370, 190] on img at bounding box center [367, 182] width 18 height 18
click at [371, 202] on span "Click to Upload Photos" at bounding box center [367, 203] width 80 height 13
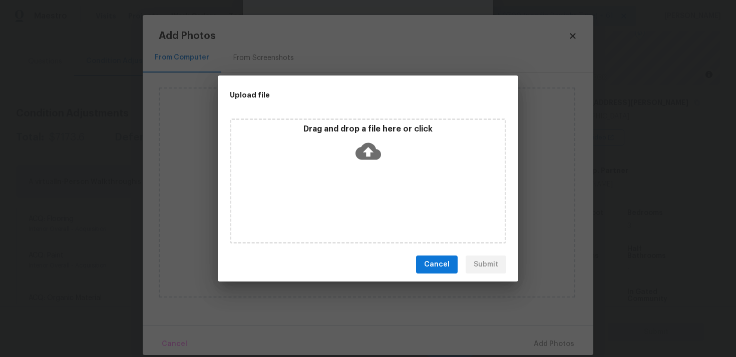
click at [360, 159] on icon at bounding box center [368, 152] width 26 height 26
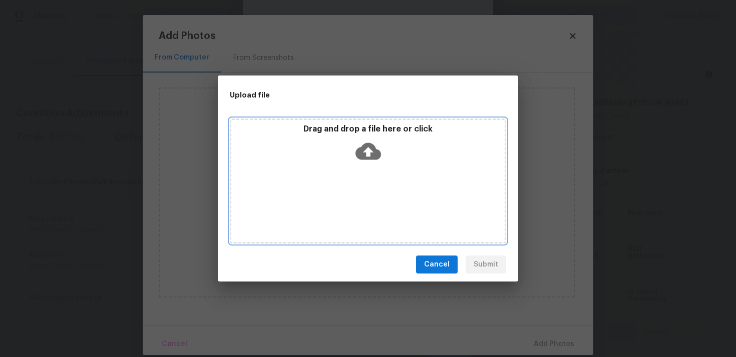
click at [367, 156] on icon at bounding box center [368, 151] width 26 height 17
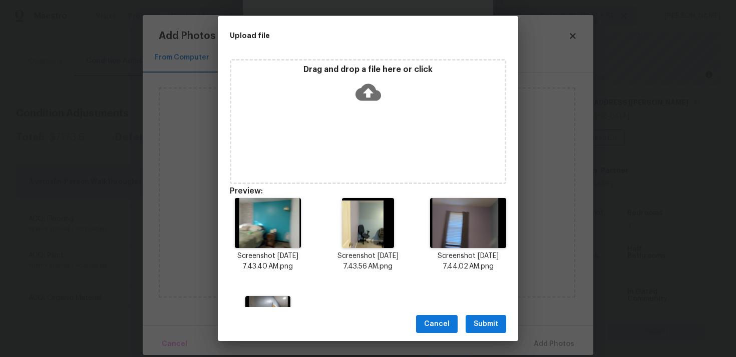
scroll to position [75, 0]
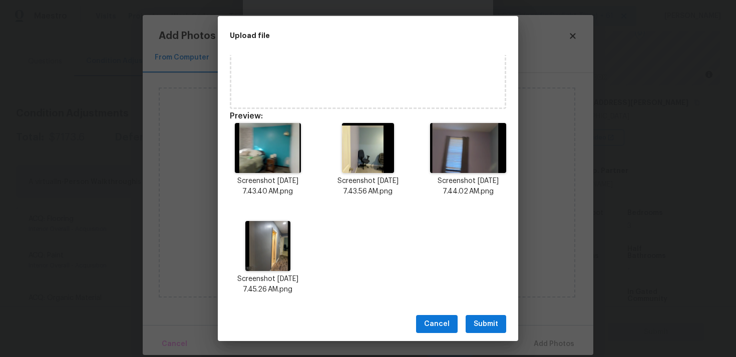
click at [482, 329] on span "Submit" at bounding box center [485, 324] width 25 height 13
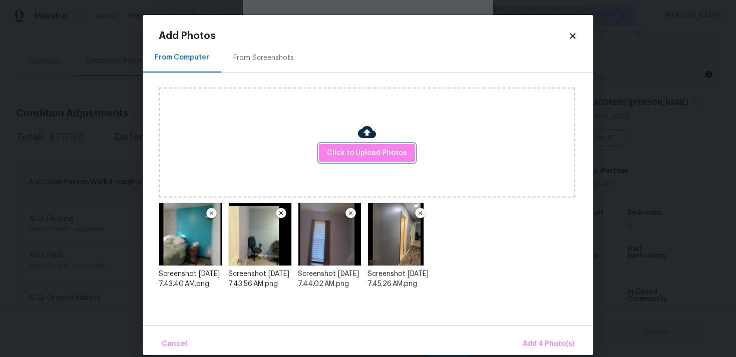
scroll to position [0, 0]
click at [521, 338] on button "Add 4 Photo(s)" at bounding box center [549, 345] width 60 height 22
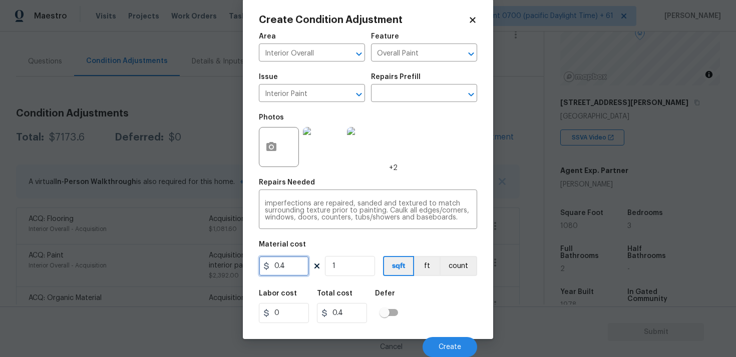
click at [297, 267] on input "0.4" at bounding box center [284, 266] width 50 height 20
type input "400"
click at [427, 293] on div "Labor cost 0 Total cost 0.4 Defer" at bounding box center [368, 306] width 218 height 45
type input "400"
click at [444, 330] on div "Cancel Create" at bounding box center [368, 343] width 218 height 28
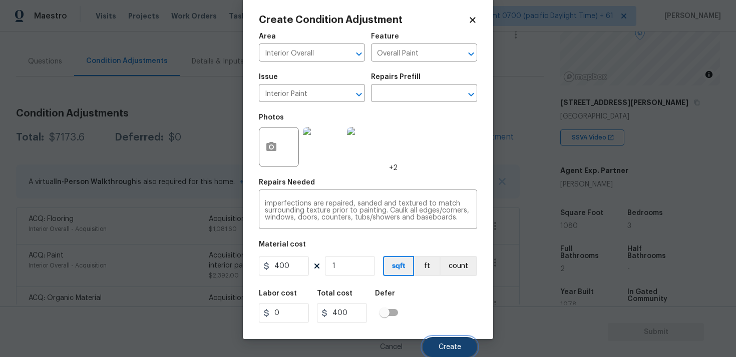
click at [446, 346] on span "Create" at bounding box center [449, 348] width 23 height 8
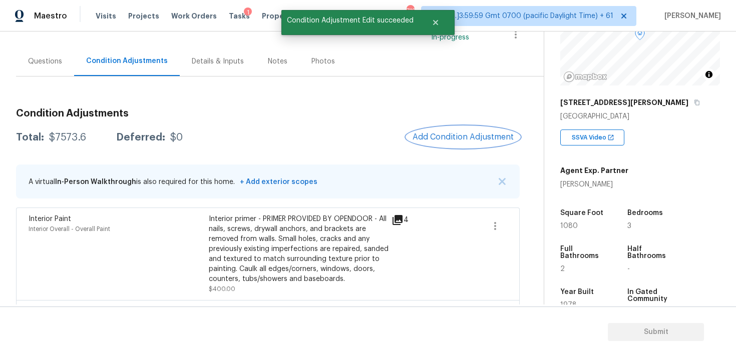
scroll to position [461, 0]
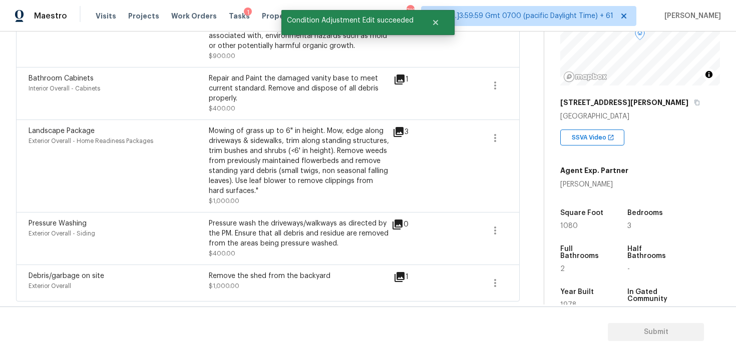
click at [273, 258] on div "Pressure wash the driveways/walkways as directed by the PM. Ensure that all deb…" at bounding box center [299, 239] width 180 height 40
click at [271, 276] on div "Remove the shed from the backyard" at bounding box center [299, 276] width 180 height 10
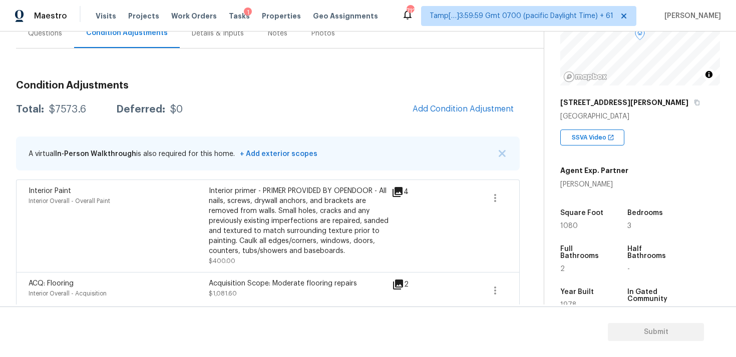
scroll to position [99, 0]
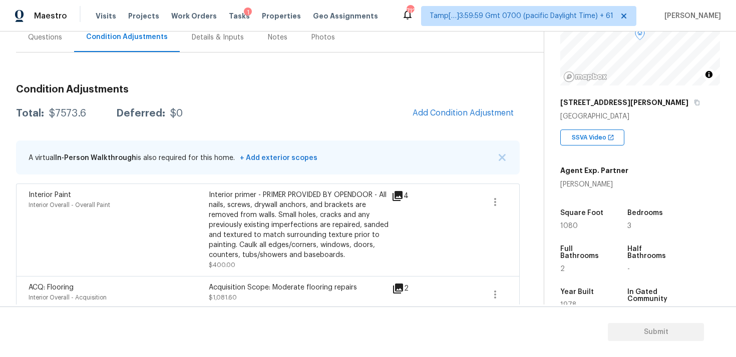
click at [52, 39] on div "Questions" at bounding box center [45, 38] width 34 height 10
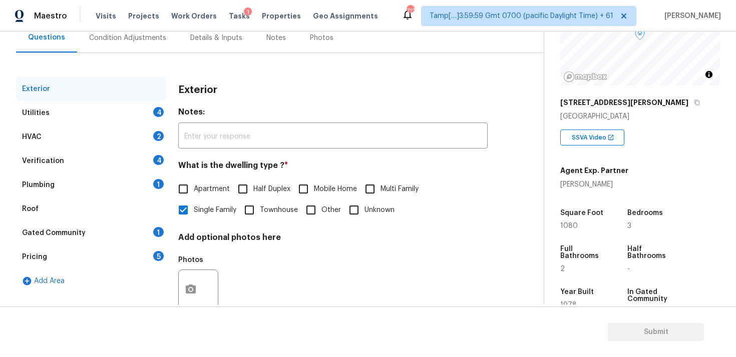
scroll to position [125, 0]
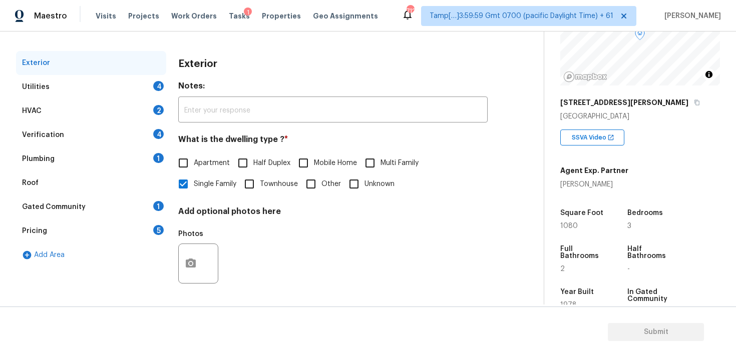
click at [151, 96] on div "Utilities 4" at bounding box center [91, 87] width 150 height 24
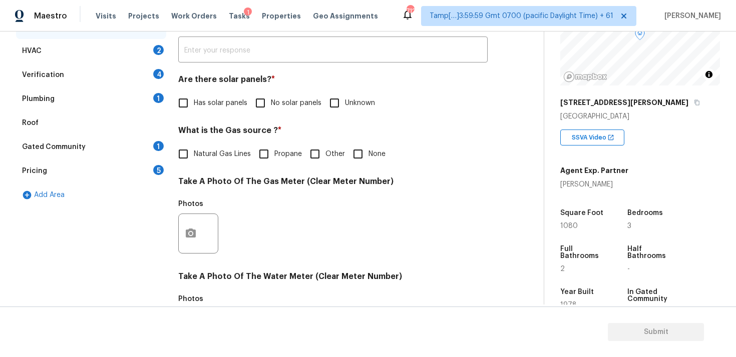
scroll to position [190, 0]
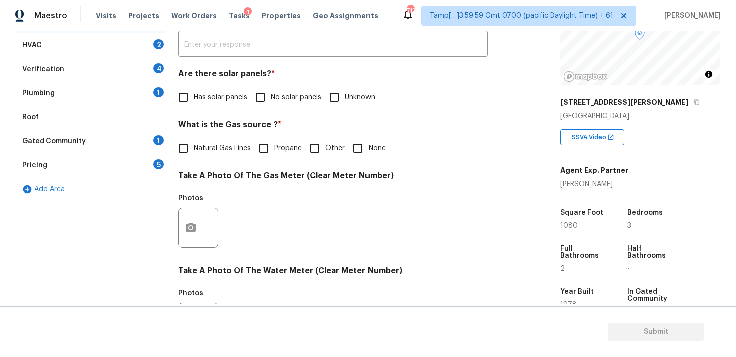
click at [246, 116] on div "Utilities Notes: ​ Are there solar panels? * Has solar panels No solar panels U…" at bounding box center [332, 246] width 309 height 522
click at [257, 103] on input "No solar panels" at bounding box center [260, 97] width 21 height 21
checkbox input "true"
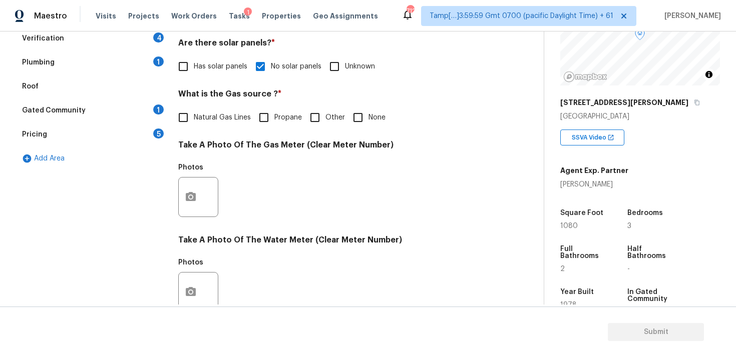
scroll to position [193, 0]
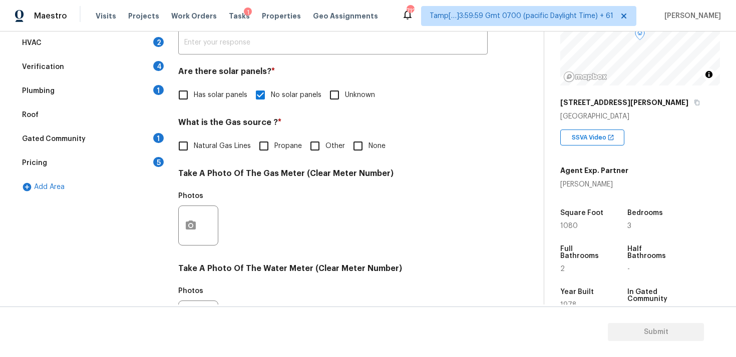
click at [352, 150] on input "None" at bounding box center [357, 146] width 21 height 21
checkbox input "true"
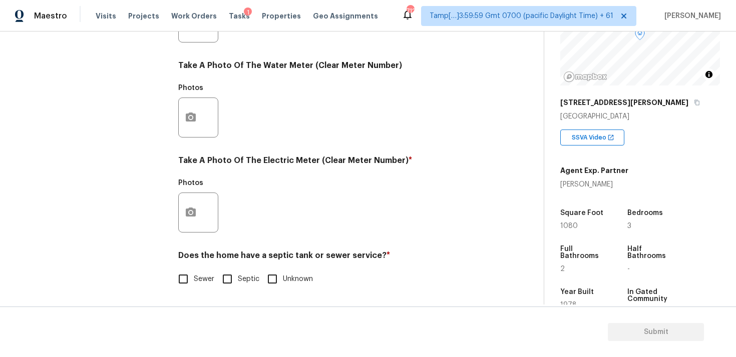
scroll to position [396, 0]
click at [186, 202] on button "button" at bounding box center [191, 212] width 24 height 39
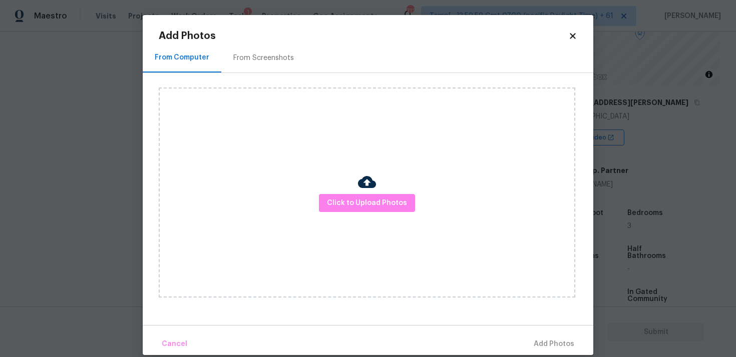
scroll to position [13, 0]
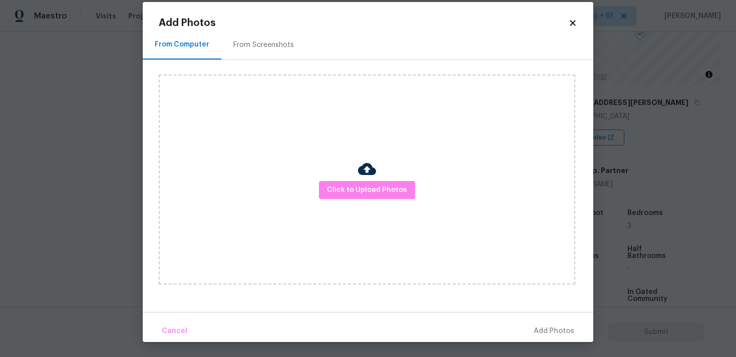
click at [272, 46] on div "From Screenshots" at bounding box center [263, 45] width 61 height 10
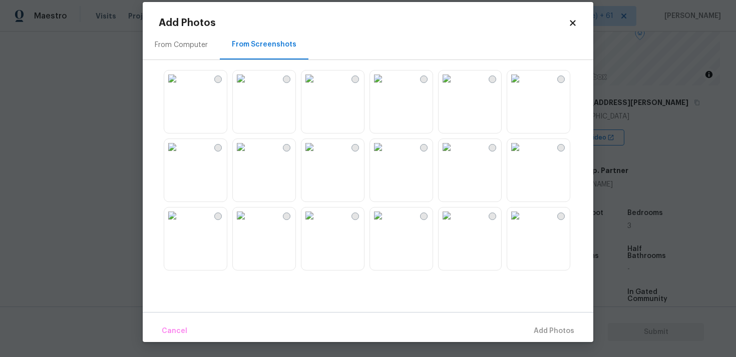
click at [579, 22] on div "Add Photos From Computer From Screenshots Cancel Add Photos" at bounding box center [368, 172] width 450 height 340
click at [577, 21] on div "Add Photos From Computer From Screenshots Cancel Add Photos" at bounding box center [368, 172] width 450 height 340
click at [573, 21] on icon at bounding box center [572, 23] width 9 height 9
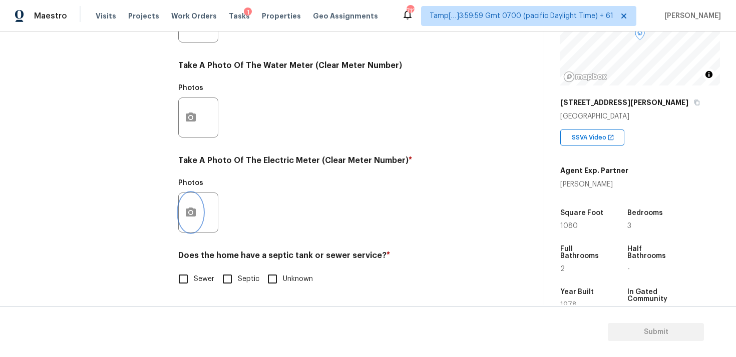
scroll to position [0, 0]
click at [184, 274] on input "Sewer" at bounding box center [183, 279] width 21 height 21
checkbox input "true"
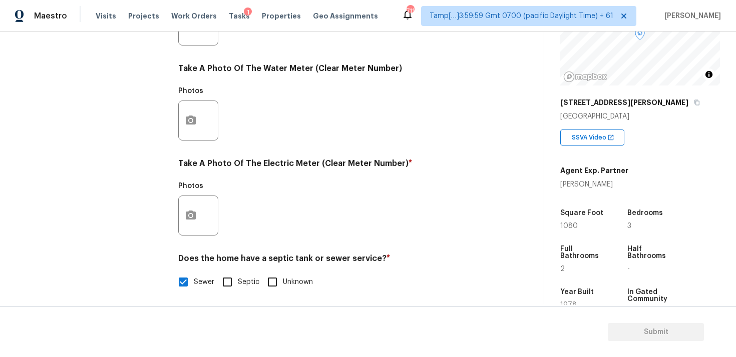
scroll to position [396, 0]
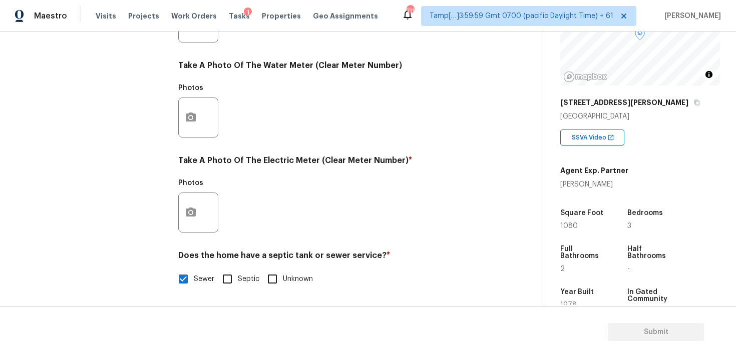
click at [201, 200] on div at bounding box center [198, 213] width 40 height 40
click at [198, 212] on button "button" at bounding box center [191, 212] width 24 height 39
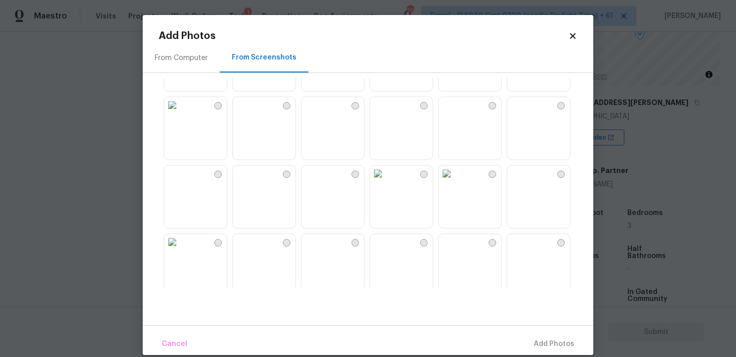
scroll to position [0, 0]
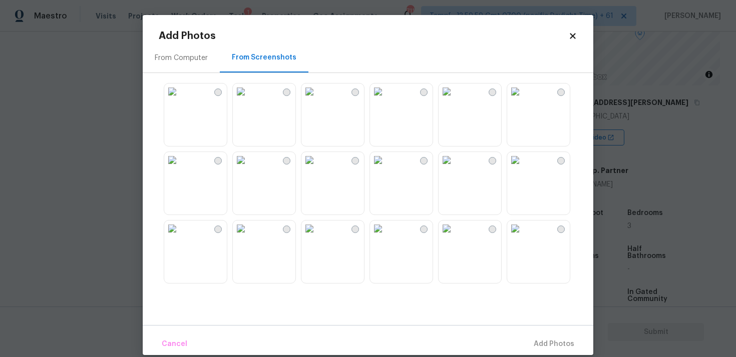
click at [571, 38] on icon at bounding box center [573, 36] width 6 height 6
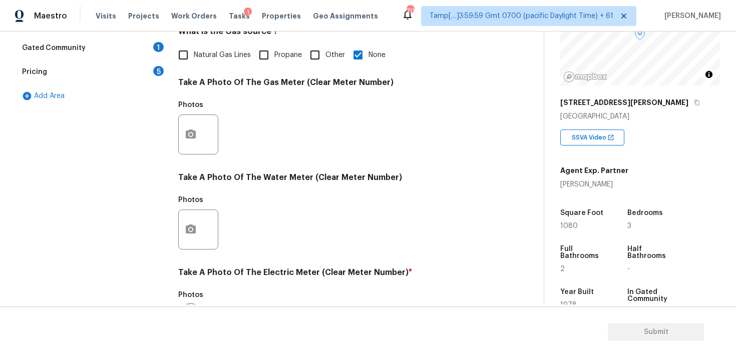
scroll to position [299, 0]
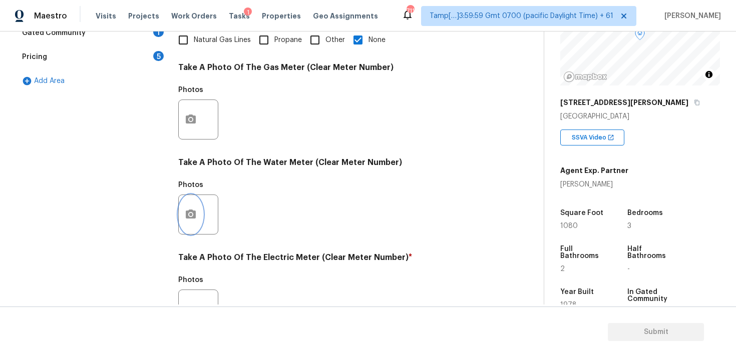
click at [191, 211] on icon "button" at bounding box center [191, 214] width 10 height 9
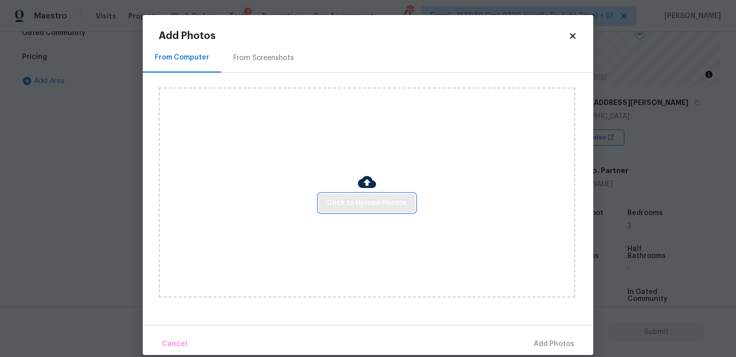
click at [359, 197] on span "Click to Upload Photos" at bounding box center [367, 203] width 80 height 13
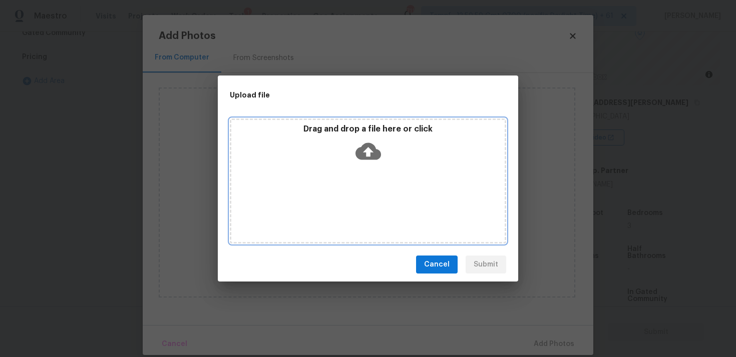
click at [358, 165] on div "Drag and drop a file here or click" at bounding box center [367, 145] width 273 height 43
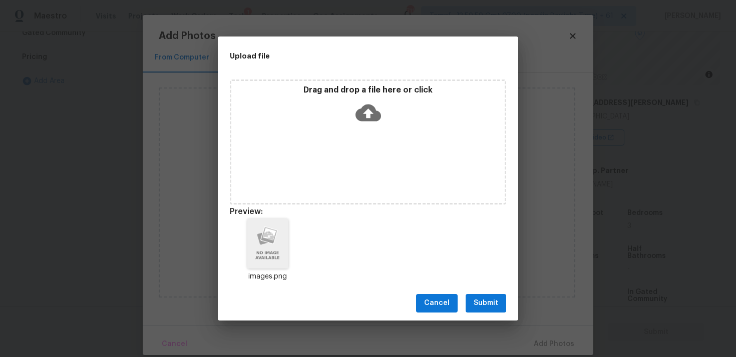
click at [494, 303] on span "Submit" at bounding box center [485, 303] width 25 height 13
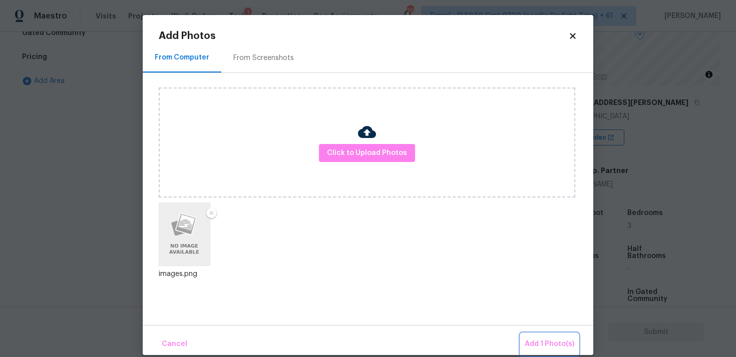
click at [543, 341] on span "Add 1 Photo(s)" at bounding box center [550, 344] width 50 height 13
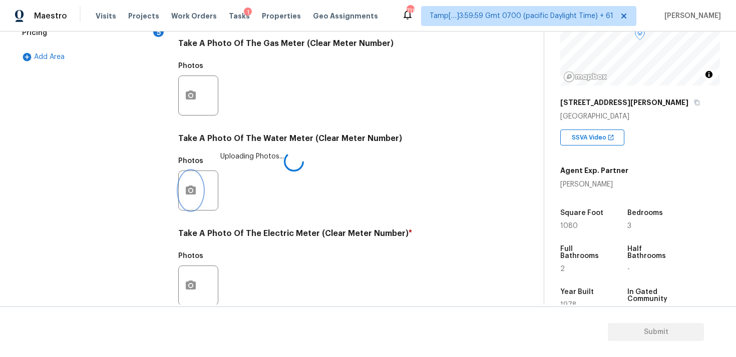
scroll to position [396, 0]
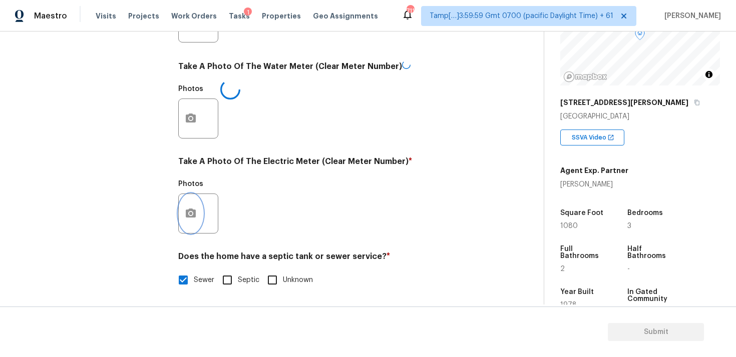
click at [183, 223] on button "button" at bounding box center [191, 213] width 24 height 39
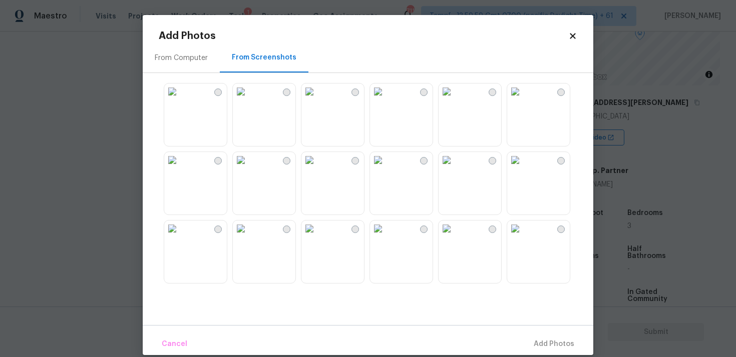
click at [572, 37] on icon at bounding box center [573, 36] width 6 height 6
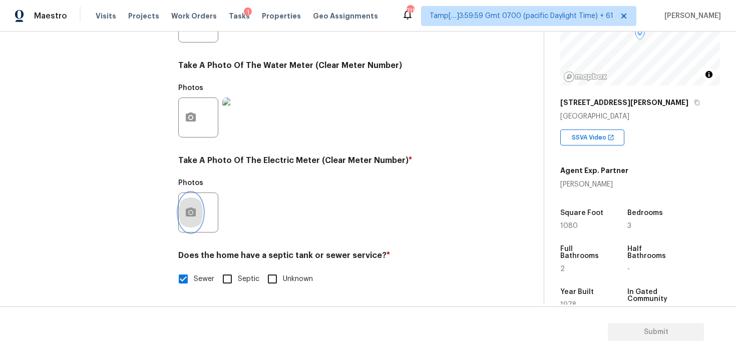
click at [191, 216] on icon "button" at bounding box center [191, 212] width 10 height 9
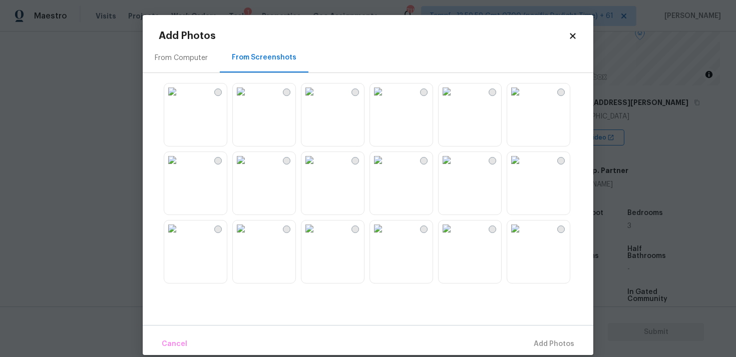
click at [203, 67] on div "From Computer" at bounding box center [181, 58] width 77 height 30
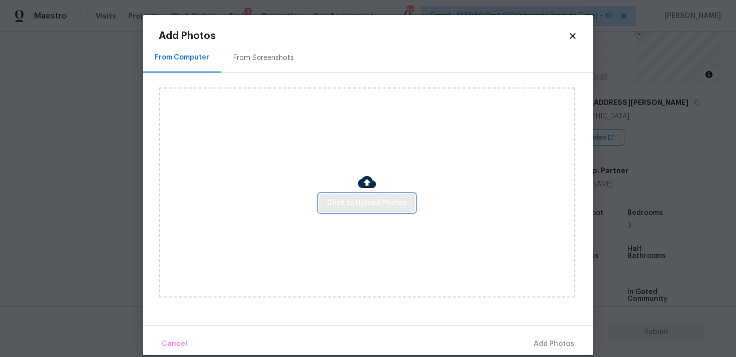
click at [351, 197] on span "Click to Upload Photos" at bounding box center [367, 203] width 80 height 13
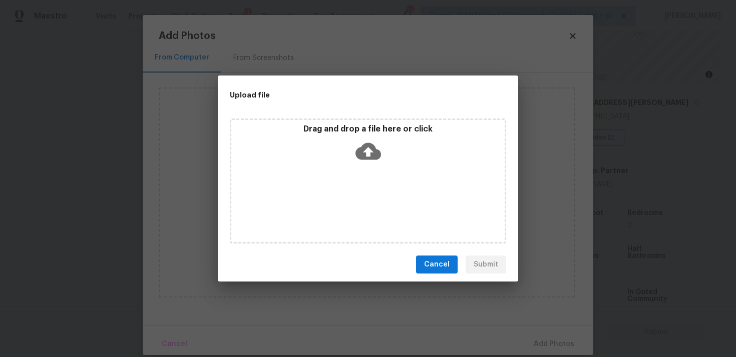
click at [358, 154] on icon at bounding box center [368, 151] width 26 height 17
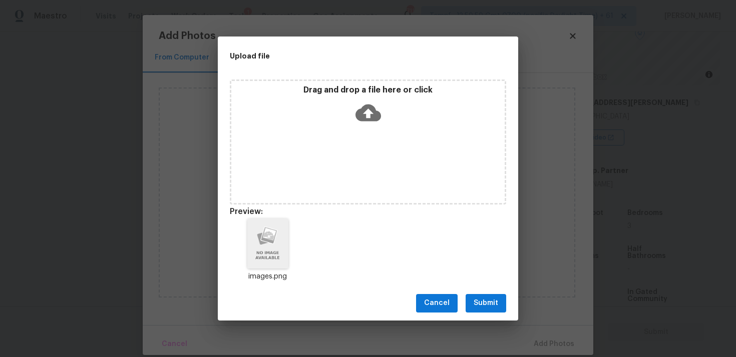
click at [490, 300] on span "Submit" at bounding box center [485, 303] width 25 height 13
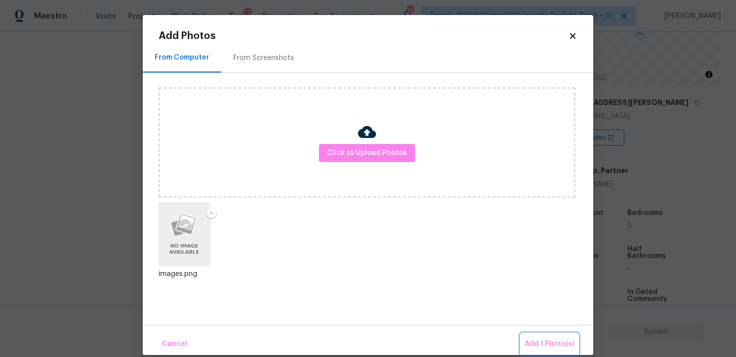
click at [558, 344] on span "Add 1 Photo(s)" at bounding box center [550, 344] width 50 height 13
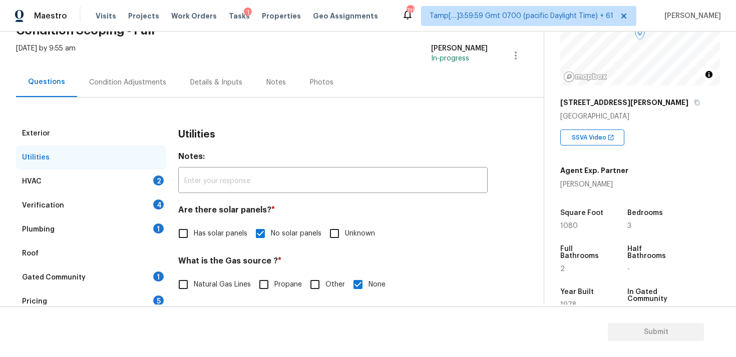
scroll to position [50, 0]
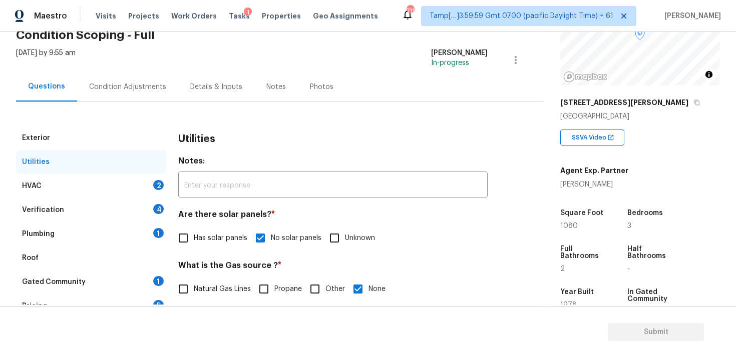
click at [152, 172] on div "Utilities" at bounding box center [91, 162] width 150 height 24
click at [154, 186] on div "2" at bounding box center [158, 185] width 11 height 10
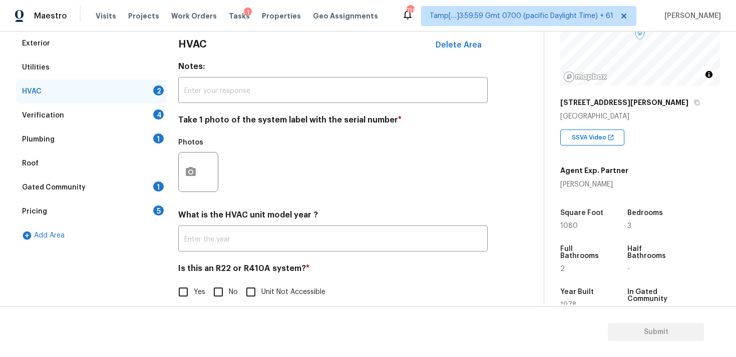
scroll to position [158, 0]
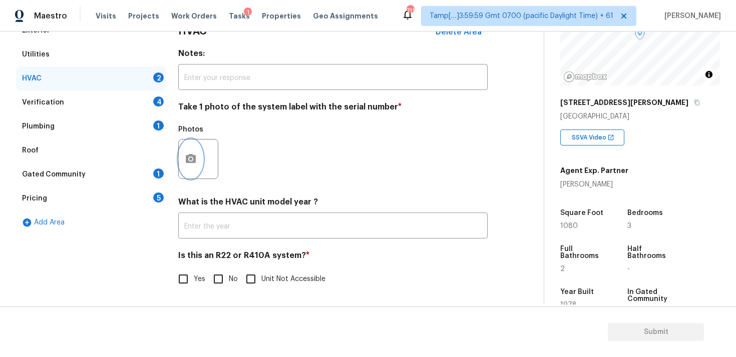
click at [195, 160] on icon "button" at bounding box center [191, 158] width 10 height 9
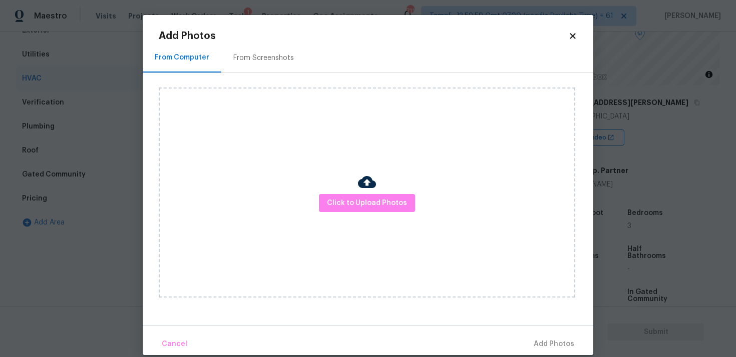
click at [358, 190] on img at bounding box center [367, 182] width 18 height 18
click at [358, 196] on button "Click to Upload Photos" at bounding box center [367, 203] width 96 height 19
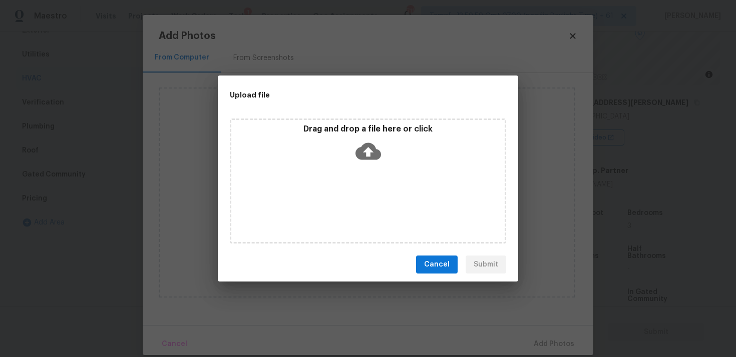
click at [363, 163] on icon at bounding box center [368, 152] width 26 height 26
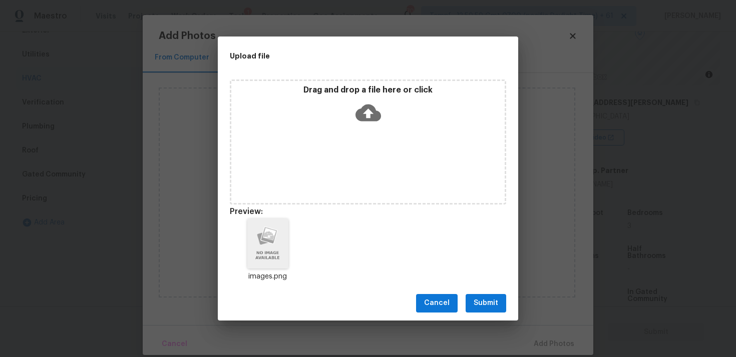
click at [494, 299] on span "Submit" at bounding box center [485, 303] width 25 height 13
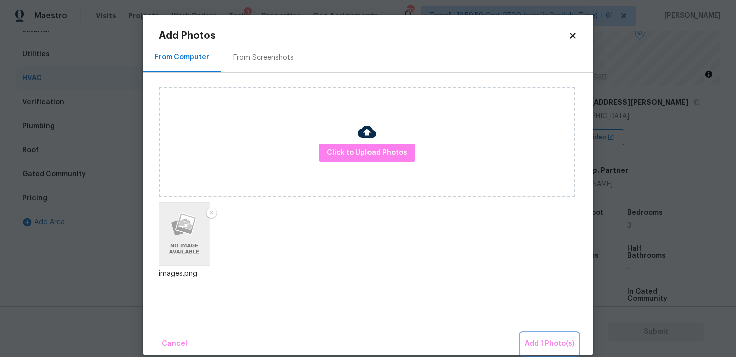
click at [553, 349] on span "Add 1 Photo(s)" at bounding box center [550, 344] width 50 height 13
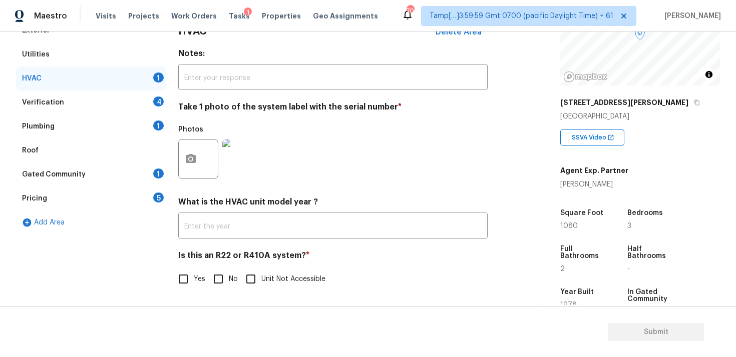
click at [225, 274] on input "No" at bounding box center [218, 279] width 21 height 21
checkbox input "true"
click at [122, 109] on div "Verification 4" at bounding box center [91, 103] width 150 height 24
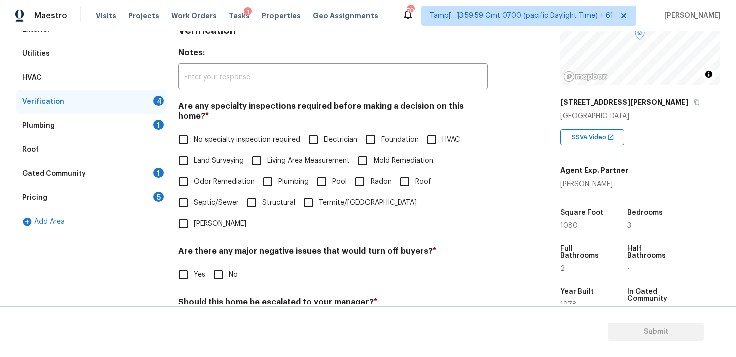
scroll to position [183, 0]
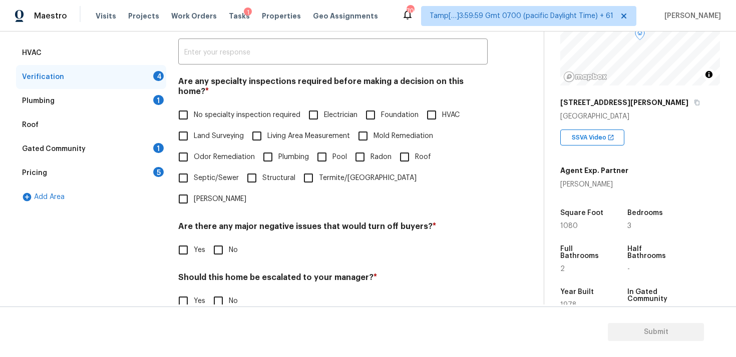
click at [172, 96] on div "Exterior Utilities HVAC Verification 4 Plumbing 1 Roof Gated Community 1 Pricin…" at bounding box center [268, 189] width 504 height 392
click at [174, 105] on input "No specialty inspection required" at bounding box center [183, 115] width 21 height 21
checkbox input "true"
click at [225, 240] on input "No" at bounding box center [218, 250] width 21 height 21
checkbox input "true"
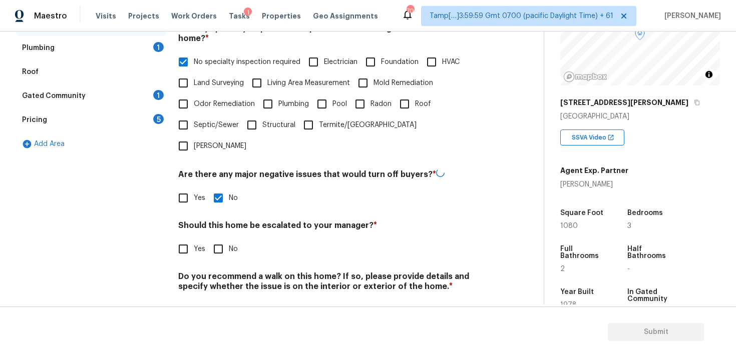
scroll to position [235, 0]
click at [220, 239] on input "No" at bounding box center [218, 249] width 21 height 21
checkbox input "true"
click at [223, 301] on input "No" at bounding box center [218, 311] width 21 height 21
checkbox input "true"
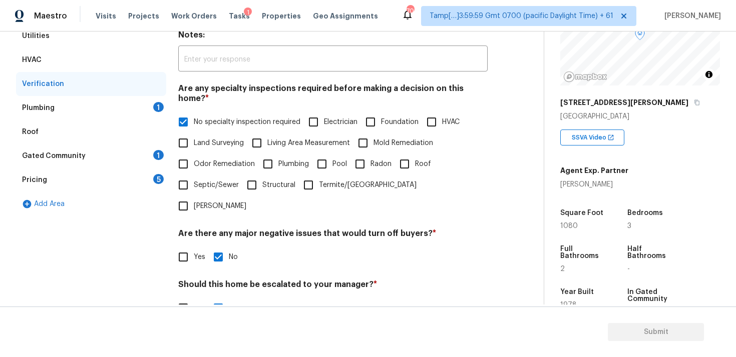
click at [153, 106] on div "1" at bounding box center [158, 107] width 11 height 10
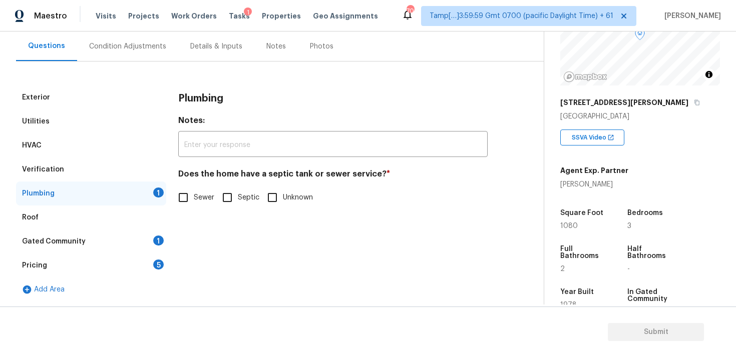
scroll to position [90, 0]
click at [186, 207] on input "Sewer" at bounding box center [183, 197] width 21 height 21
checkbox input "true"
click at [143, 239] on div "Gated Community 1" at bounding box center [91, 242] width 150 height 24
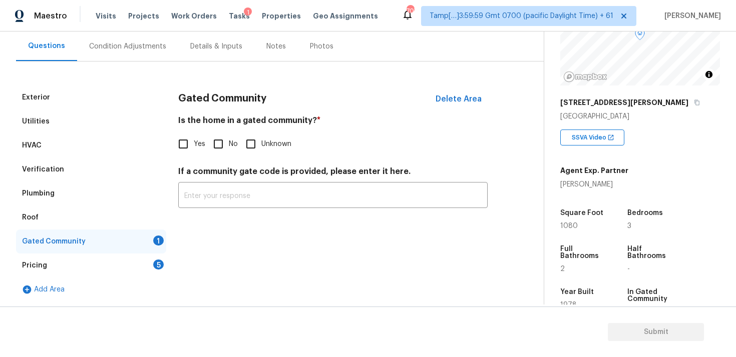
click at [220, 147] on input "No" at bounding box center [218, 144] width 21 height 21
checkbox input "true"
click at [157, 257] on div "Pricing 5" at bounding box center [91, 266] width 150 height 24
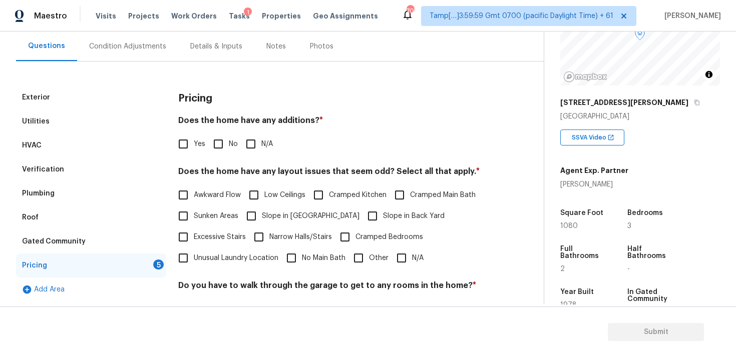
click at [223, 133] on div "Does the home have any additions? * Yes No N/A" at bounding box center [332, 135] width 309 height 39
click at [222, 144] on input "No" at bounding box center [218, 144] width 21 height 21
checkbox input "true"
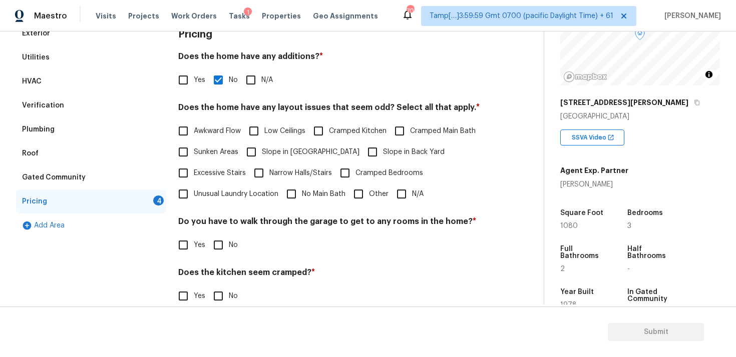
click at [394, 191] on input "N/A" at bounding box center [401, 194] width 21 height 21
checkbox input "true"
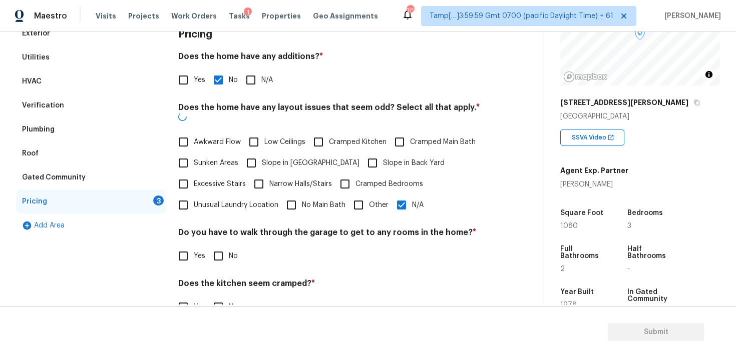
scroll to position [222, 0]
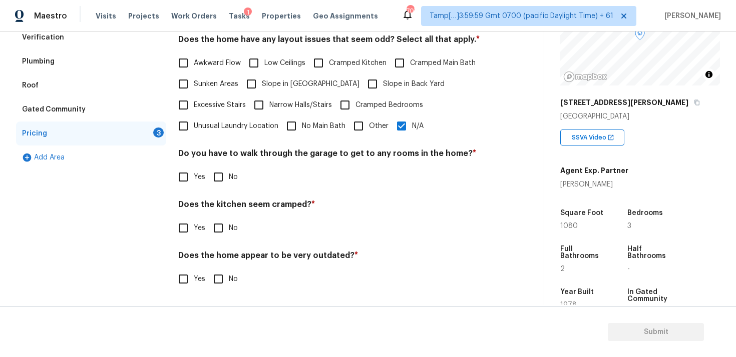
click at [383, 80] on span "Slope in Back Yard" at bounding box center [414, 84] width 62 height 11
click at [362, 80] on input "Slope in Back Yard" at bounding box center [372, 84] width 21 height 21
checkbox input "true"
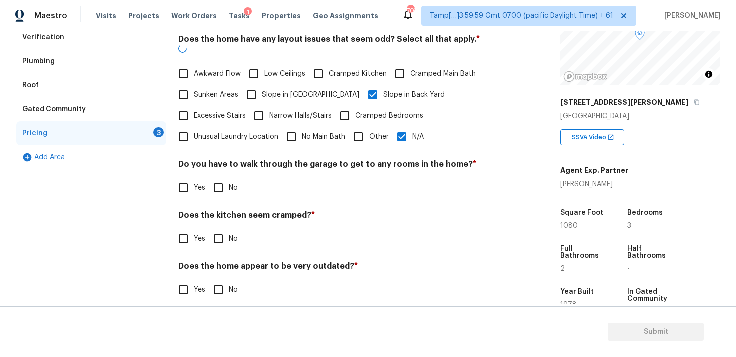
click at [398, 133] on input "N/A" at bounding box center [401, 137] width 21 height 21
checkbox input "false"
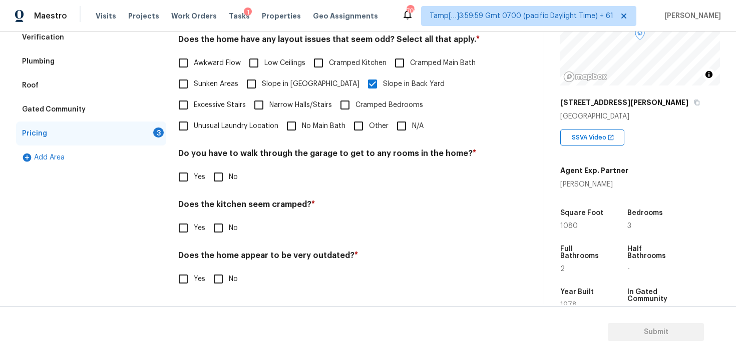
click at [268, 81] on span "Slope in [GEOGRAPHIC_DATA]" at bounding box center [311, 84] width 98 height 11
click at [262, 81] on input "Slope in [GEOGRAPHIC_DATA]" at bounding box center [251, 84] width 21 height 21
checkbox input "true"
click at [229, 178] on span "No" at bounding box center [233, 177] width 9 height 11
click at [229, 178] on input "No" at bounding box center [218, 177] width 21 height 21
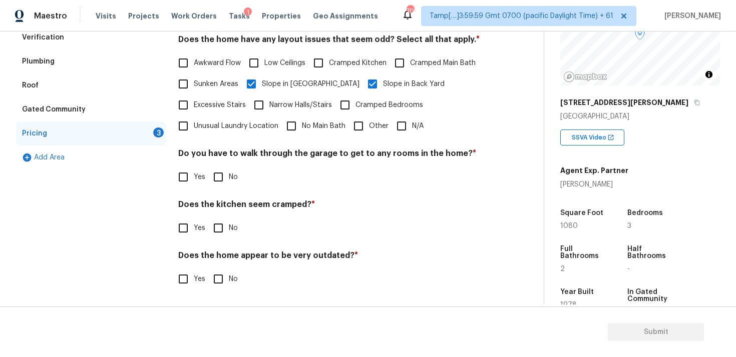
checkbox input "true"
click at [211, 242] on div "Pricing Does the home have any additions? * Yes No N/A Does the home have any l…" at bounding box center [332, 127] width 309 height 348
click at [212, 233] on input "No" at bounding box center [218, 228] width 21 height 21
checkbox input "true"
click at [214, 293] on div "Pricing Does the home have any additions? * Yes No N/A Does the home have any l…" at bounding box center [332, 127] width 309 height 349
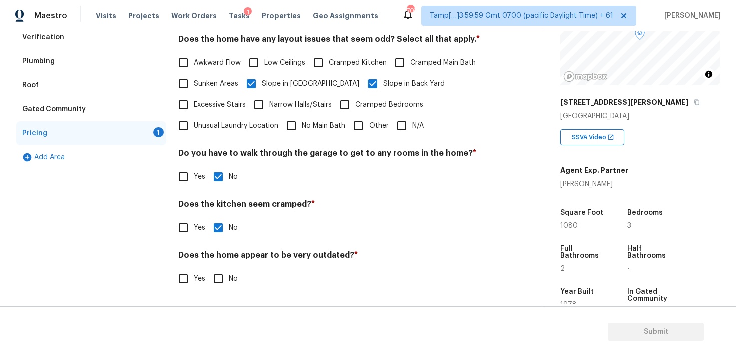
click at [216, 272] on input "No" at bounding box center [218, 279] width 21 height 21
checkbox input "true"
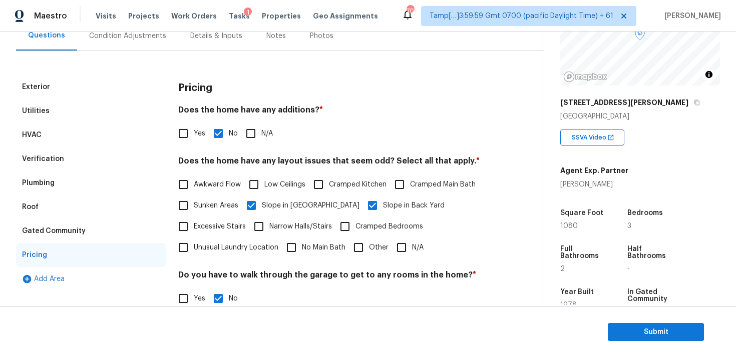
scroll to position [83, 0]
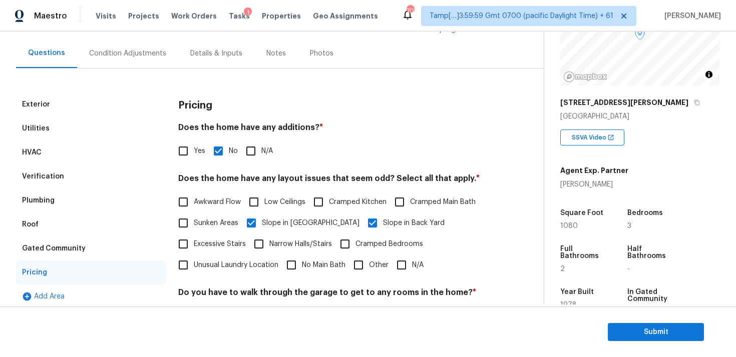
click at [140, 60] on div "Condition Adjustments" at bounding box center [127, 54] width 101 height 30
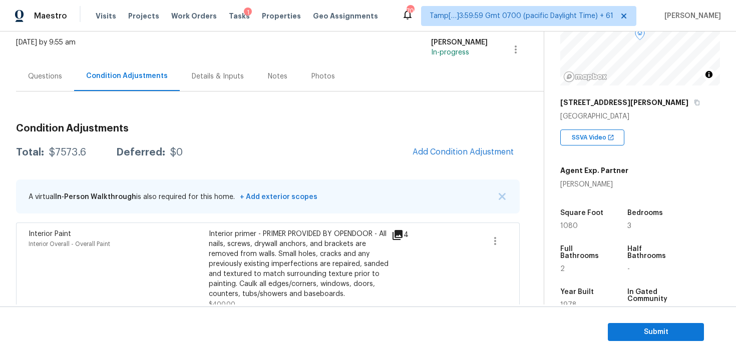
scroll to position [59, 0]
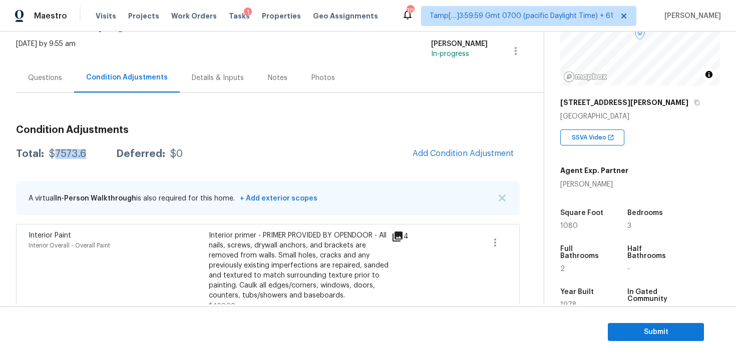
drag, startPoint x: 51, startPoint y: 153, endPoint x: 85, endPoint y: 153, distance: 34.0
click at [85, 153] on div "Total: $7573.6 Deferred: $0" at bounding box center [99, 154] width 167 height 10
copy div "7573.6"
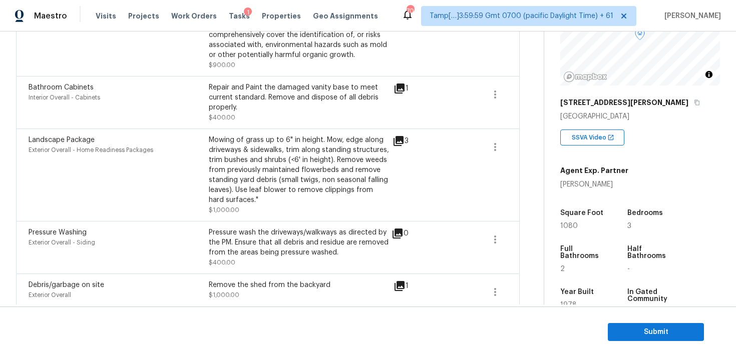
scroll to position [461, 0]
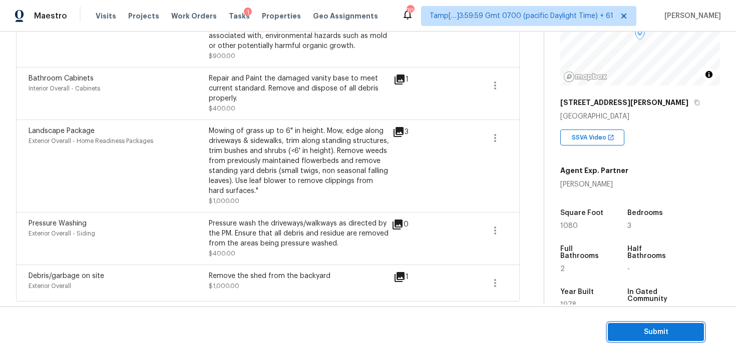
click at [652, 332] on span "Submit" at bounding box center [656, 332] width 80 height 13
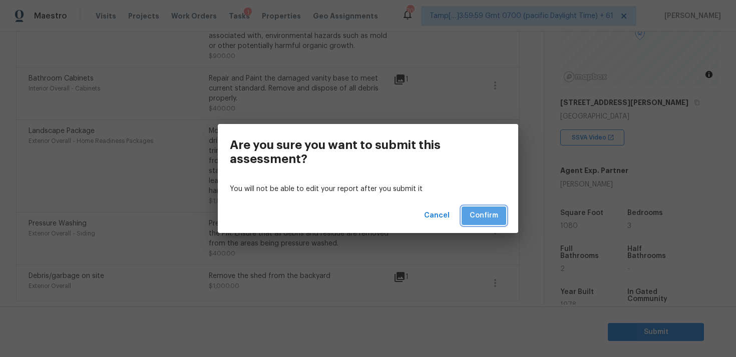
click at [493, 213] on span "Confirm" at bounding box center [483, 216] width 29 height 13
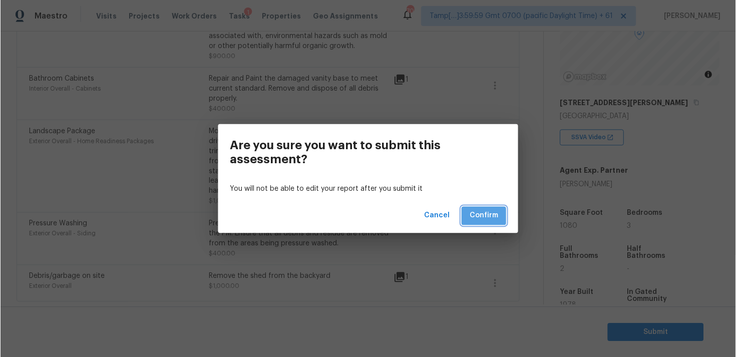
scroll to position [0, 0]
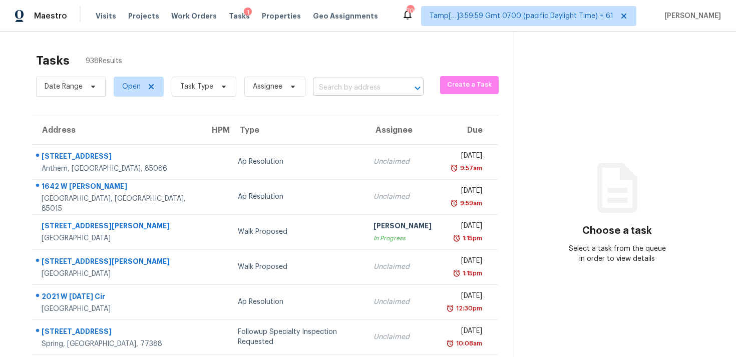
click at [319, 81] on input "text" at bounding box center [354, 88] width 83 height 16
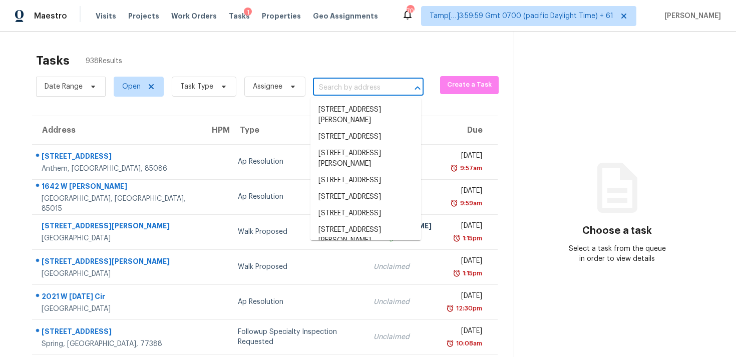
paste input "30047 N Yucca Dr Florence, AZ, 85132"
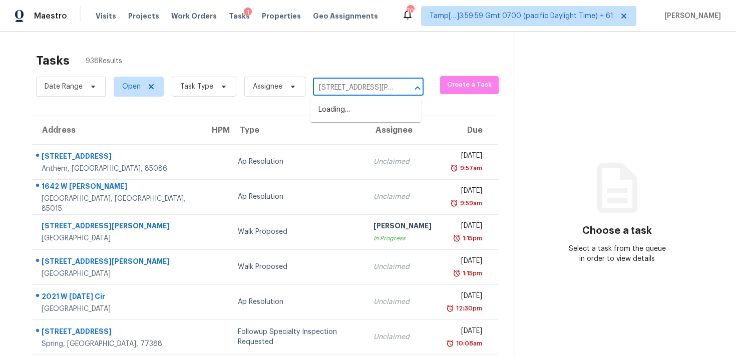
scroll to position [0, 49]
type input "30047 N Yucca Dr Florence, AZ, 85132"
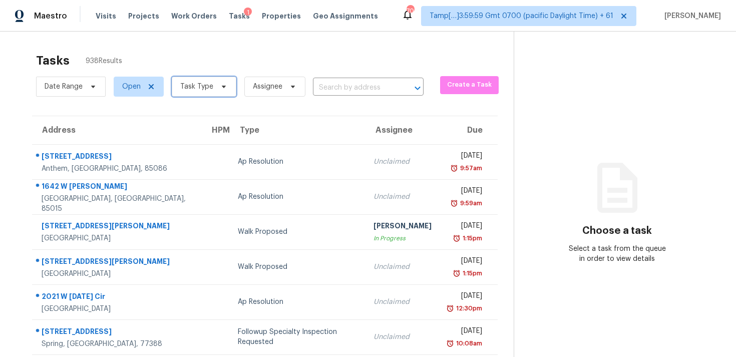
click at [220, 85] on icon at bounding box center [224, 87] width 8 height 8
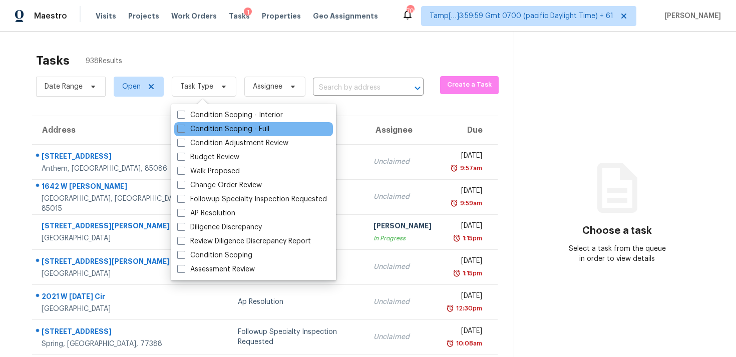
click at [219, 135] on div "Condition Scoping - Full" at bounding box center [253, 129] width 159 height 14
click at [215, 129] on label "Condition Scoping - Full" at bounding box center [223, 129] width 92 height 10
click at [184, 129] on input "Condition Scoping - Full" at bounding box center [180, 127] width 7 height 7
checkbox input "true"
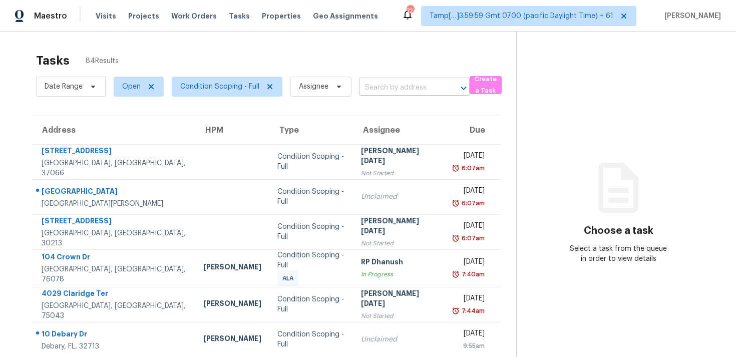
click at [373, 88] on input "text" at bounding box center [400, 88] width 83 height 16
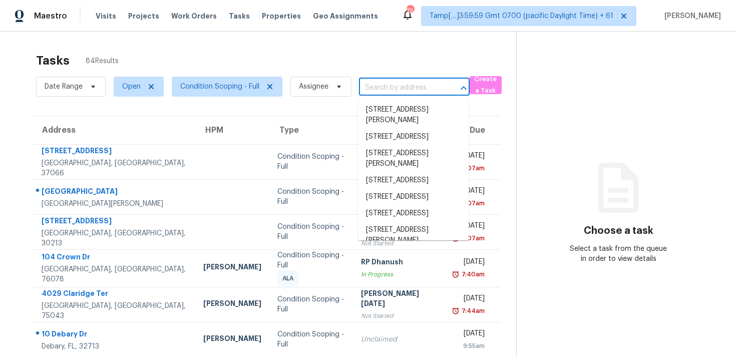
paste input "30047 N Yucca Dr Florence, AZ, 85132"
type input "30047 N Yucca Dr Florence, AZ, 85132"
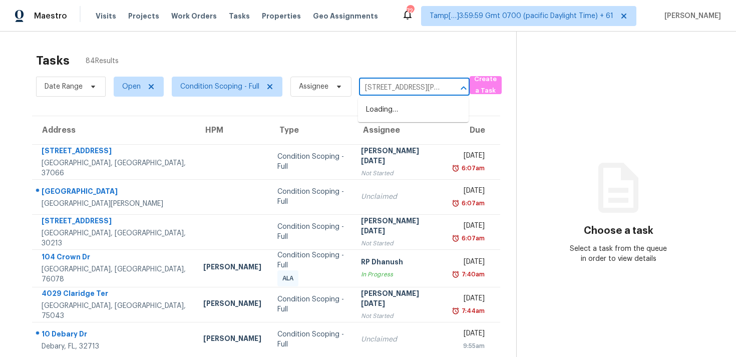
scroll to position [0, 49]
click at [399, 107] on li "30047 N Yucca Dr, Florence, AZ 85132" at bounding box center [413, 110] width 111 height 17
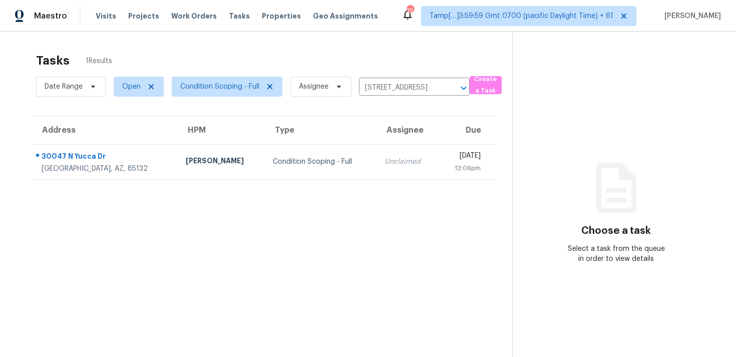
click at [437, 155] on td "Tue, Sep 30th 2025 12:06pm" at bounding box center [466, 161] width 58 height 35
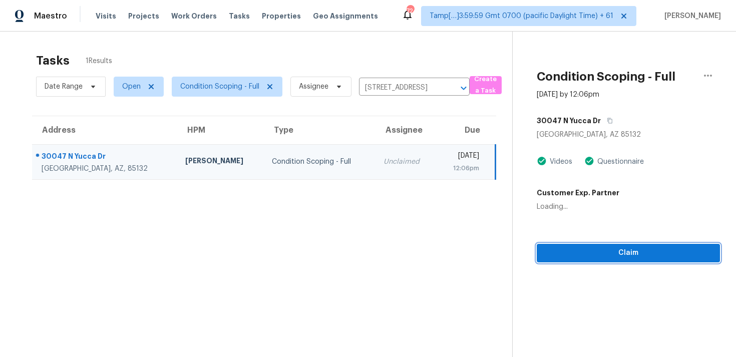
click at [574, 251] on span "Claim" at bounding box center [628, 253] width 167 height 13
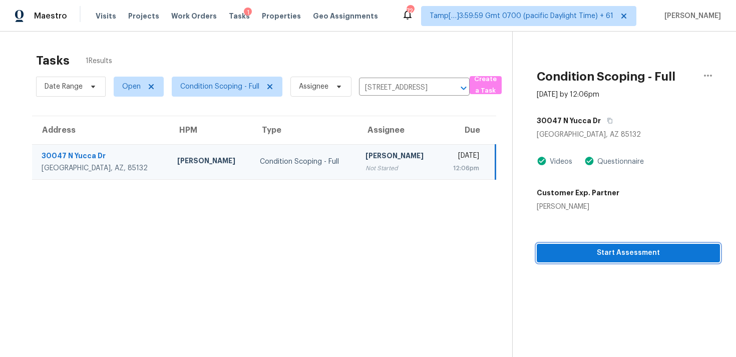
click at [574, 251] on span "Start Assessment" at bounding box center [628, 253] width 167 height 13
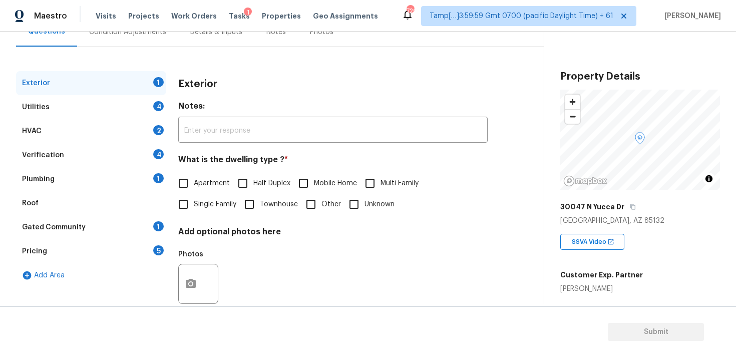
scroll to position [75, 0]
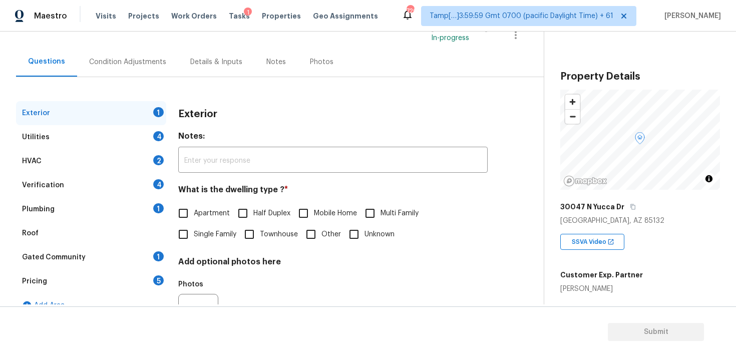
click at [157, 56] on div "Condition Adjustments" at bounding box center [127, 62] width 101 height 30
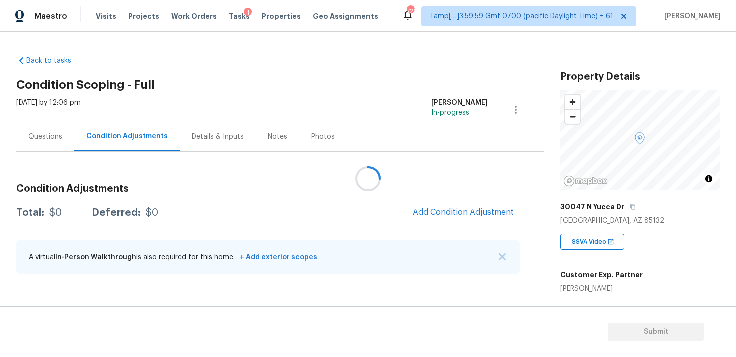
click at [465, 212] on div at bounding box center [368, 178] width 736 height 357
click at [446, 206] on button "Add Condition Adjustment" at bounding box center [462, 212] width 113 height 21
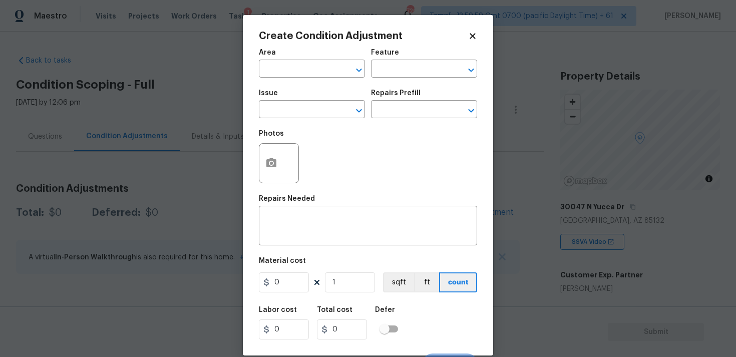
click at [305, 60] on div "Area" at bounding box center [312, 55] width 106 height 13
click at [307, 66] on input "text" at bounding box center [298, 70] width 78 height 16
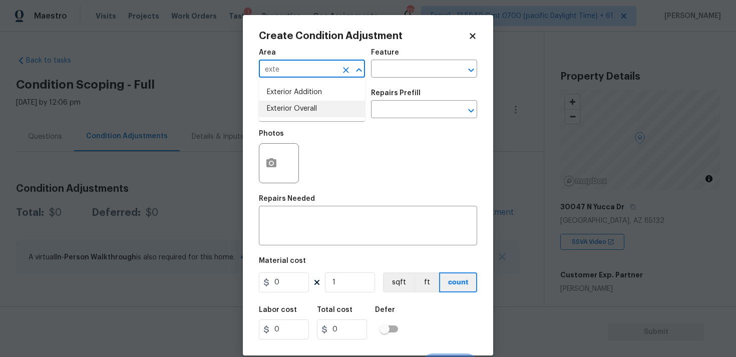
click at [310, 115] on li "Exterior Overall" at bounding box center [312, 109] width 106 height 17
type input "Exterior Overall"
click at [310, 115] on input "text" at bounding box center [298, 111] width 78 height 16
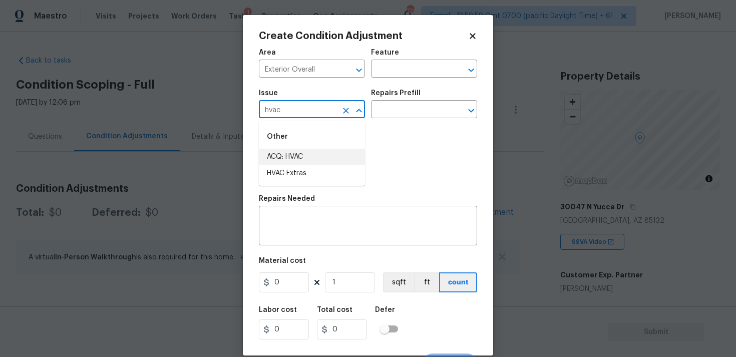
click at [314, 157] on li "ACQ: HVAC" at bounding box center [312, 157] width 106 height 17
type input "ACQ: HVAC"
click at [398, 106] on input "text" at bounding box center [410, 111] width 78 height 16
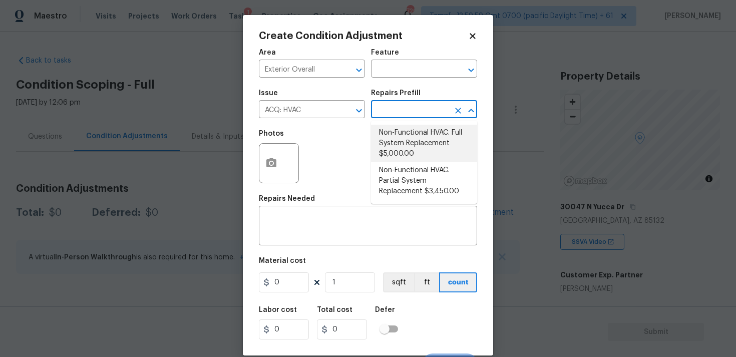
click at [407, 149] on li "Non-Functional HVAC. Full System Replacement $5,000.00" at bounding box center [424, 144] width 106 height 38
type input "Acquisition"
type textarea "Acquisition Scope: Full System Replacement"
type input "5000"
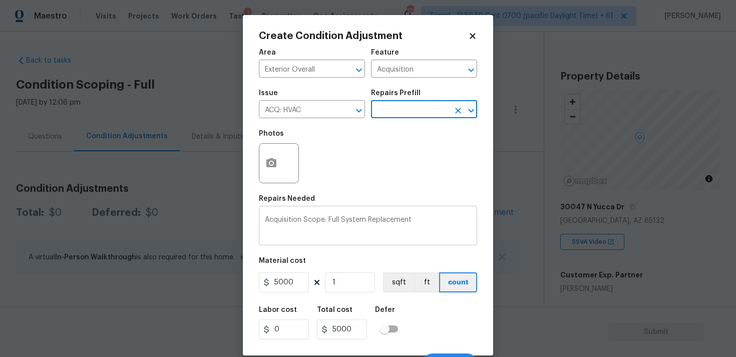
scroll to position [17, 0]
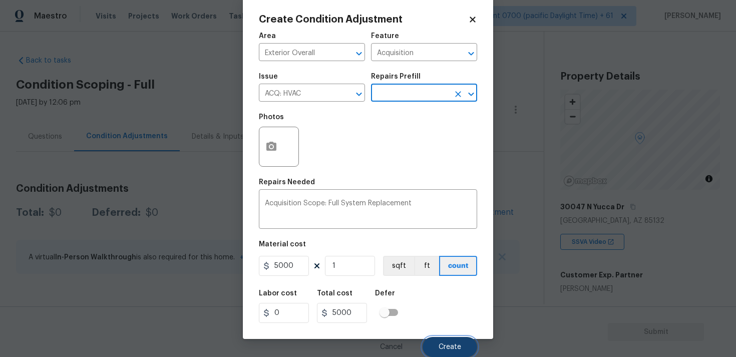
click at [447, 343] on span "Create" at bounding box center [449, 347] width 23 height 8
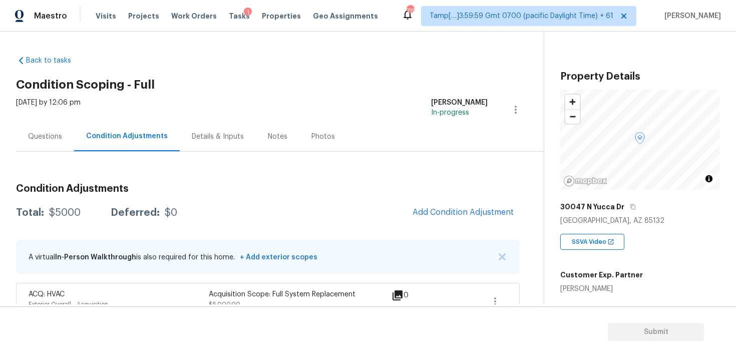
scroll to position [19, 0]
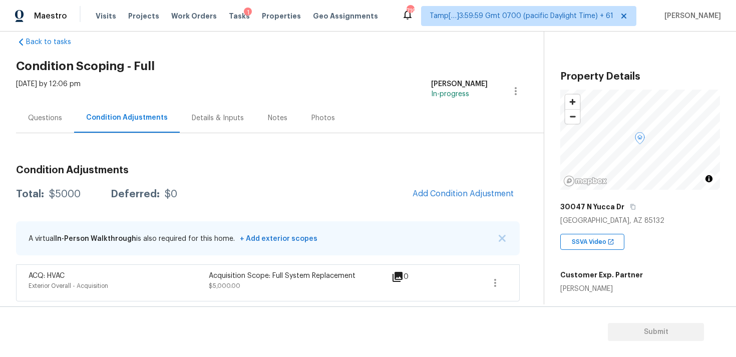
click at [450, 179] on div "Condition Adjustments Total: $5000 Deferred: $0 Add Condition Adjustment A virt…" at bounding box center [268, 229] width 504 height 144
click at [450, 196] on span "Add Condition Adjustment" at bounding box center [462, 193] width 101 height 9
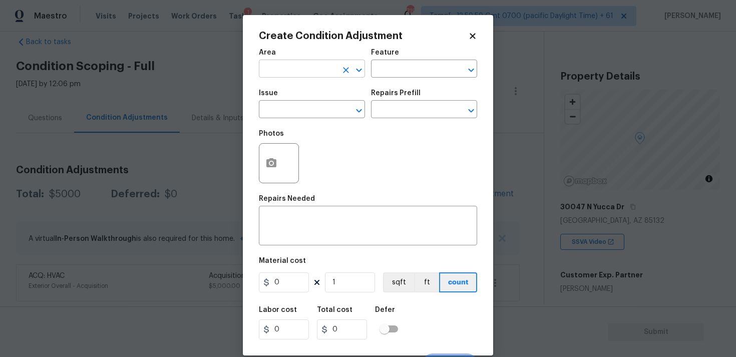
click at [289, 70] on input "text" at bounding box center [298, 70] width 78 height 16
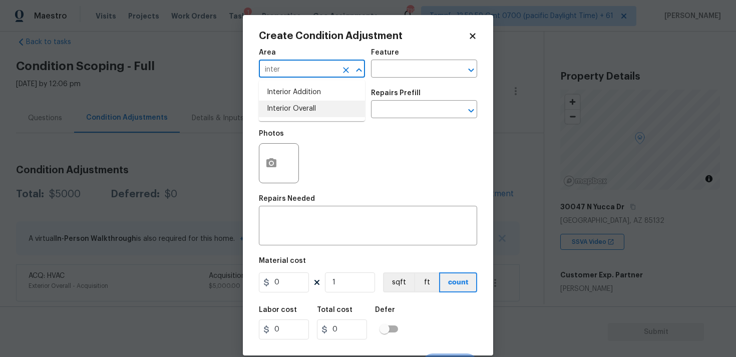
click at [300, 102] on li "Interior Overall" at bounding box center [312, 109] width 106 height 17
type input "Interior Overall"
click at [302, 108] on input "text" at bounding box center [298, 111] width 78 height 16
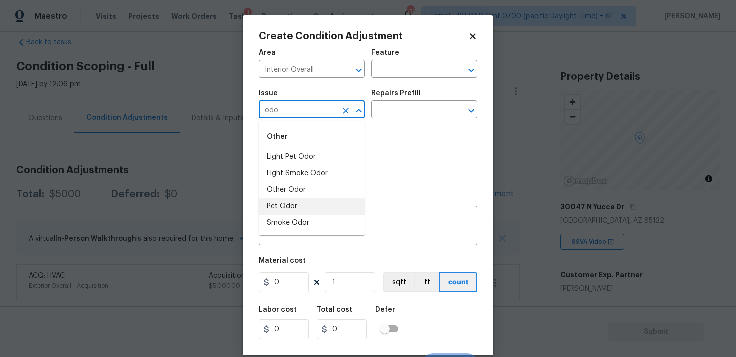
click at [302, 203] on li "Pet Odor" at bounding box center [312, 206] width 106 height 17
type input "Pet Odor"
click at [406, 114] on input "text" at bounding box center [410, 111] width 78 height 16
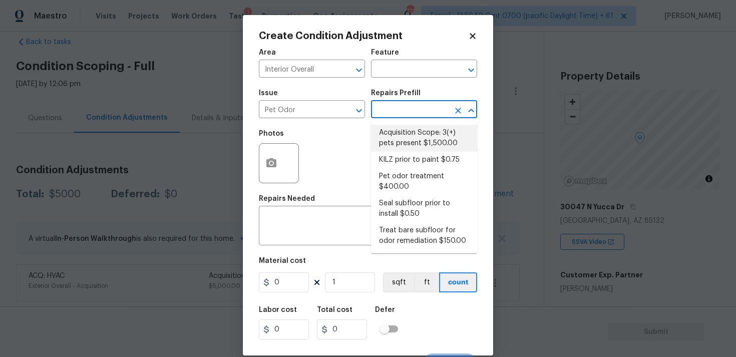
click at [408, 136] on li "Acquisition Scope: 3(+) pets present $1,500.00" at bounding box center [424, 138] width 106 height 27
type textarea "Acquisition Scope: 3(+) pets present"
type input "1500"
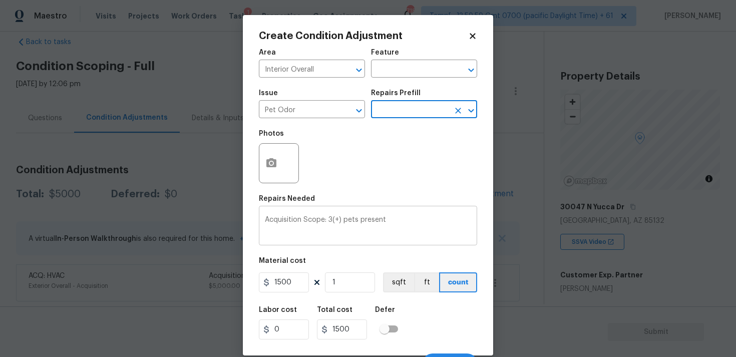
scroll to position [17, 0]
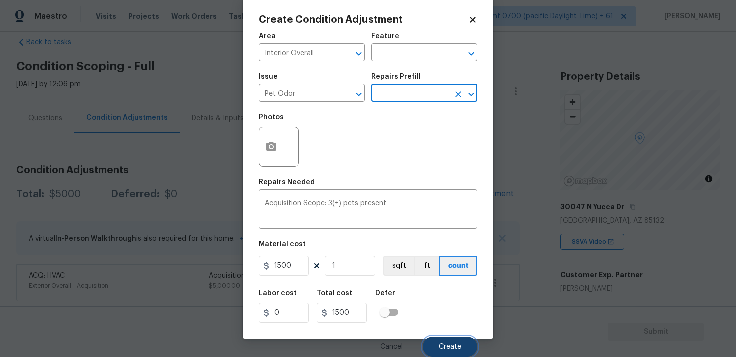
click at [456, 346] on span "Create" at bounding box center [449, 347] width 23 height 8
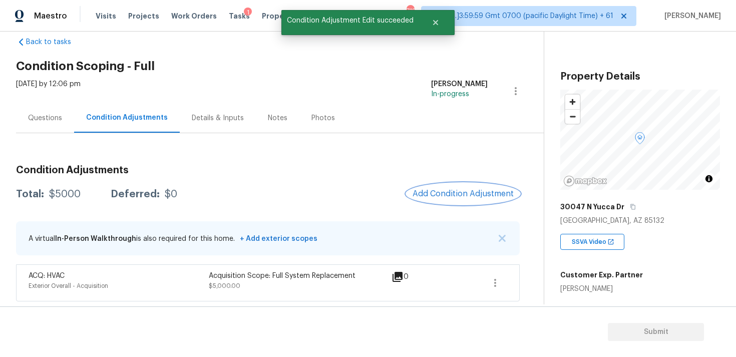
scroll to position [0, 0]
click at [451, 194] on div at bounding box center [368, 178] width 736 height 357
click at [455, 195] on span "Add Condition Adjustment" at bounding box center [462, 193] width 101 height 9
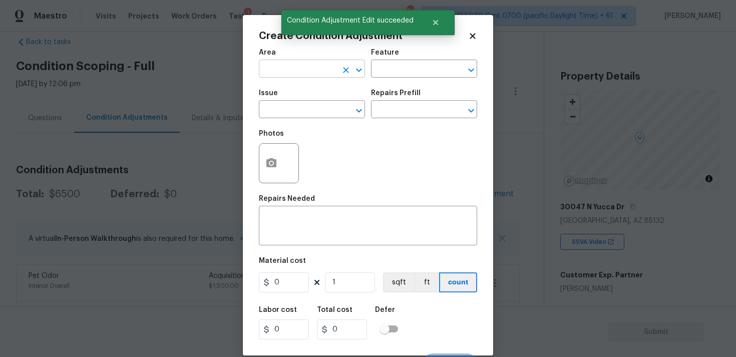
click at [296, 69] on input "text" at bounding box center [298, 70] width 78 height 16
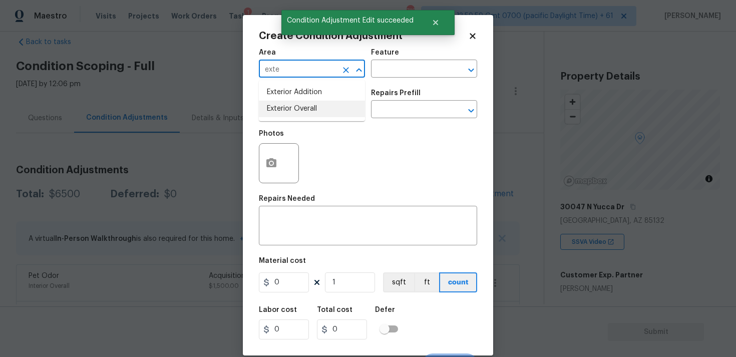
click at [298, 107] on li "Exterior Overall" at bounding box center [312, 109] width 106 height 17
type input "Exterior Overall"
click at [298, 107] on input "text" at bounding box center [298, 111] width 78 height 16
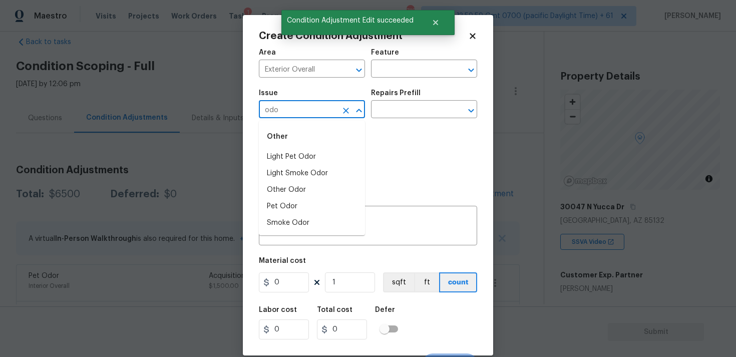
type input "odor"
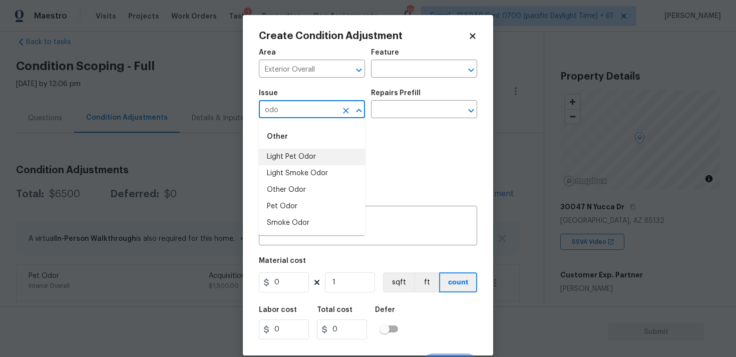
click at [311, 155] on li "Light Pet Odor" at bounding box center [312, 157] width 106 height 17
type input "Light Pet Odor"
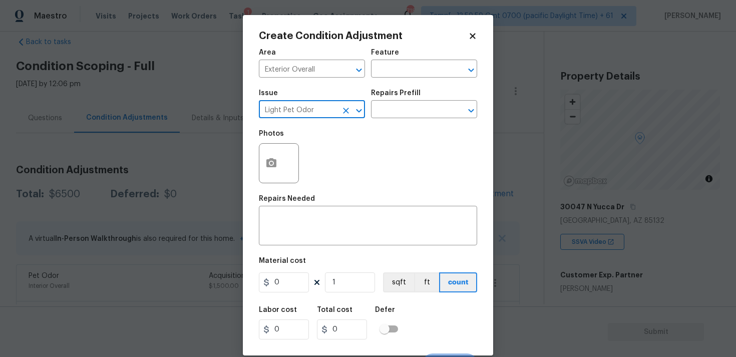
click at [352, 112] on button "Open" at bounding box center [359, 111] width 14 height 14
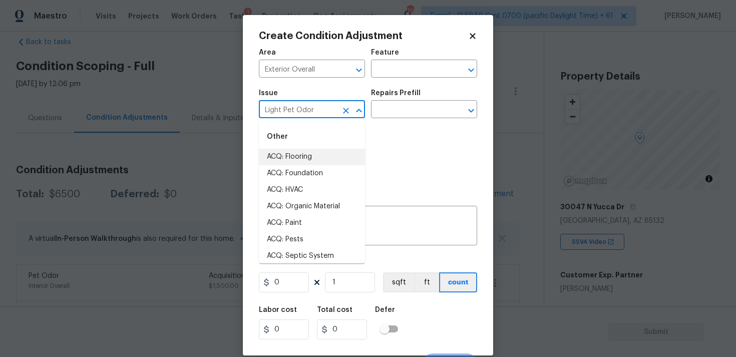
click at [347, 109] on icon "Clear" at bounding box center [346, 111] width 6 height 6
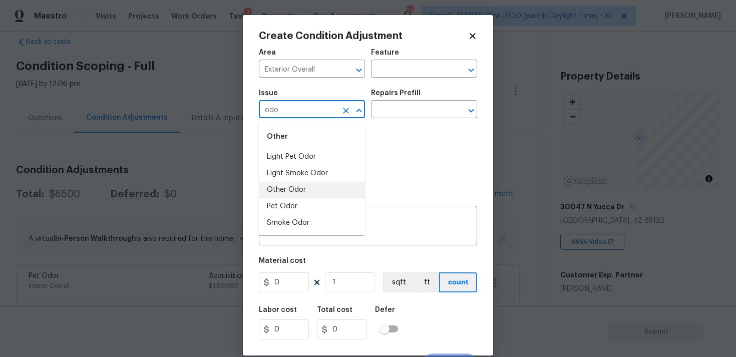
click at [324, 185] on li "Other Odor" at bounding box center [312, 190] width 106 height 17
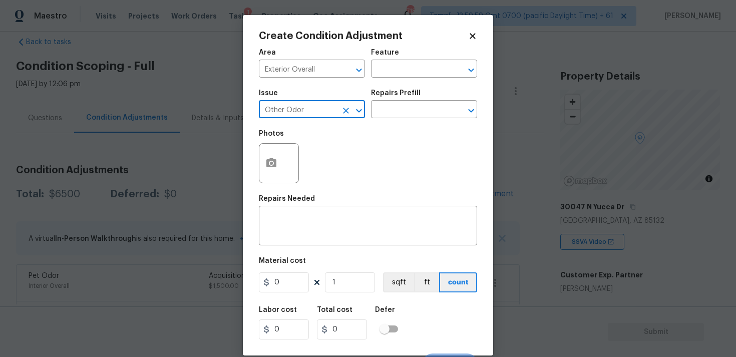
type input "Other Odor"
click at [390, 101] on div "Repairs Prefill" at bounding box center [424, 96] width 106 height 13
click at [390, 108] on input "text" at bounding box center [410, 111] width 78 height 16
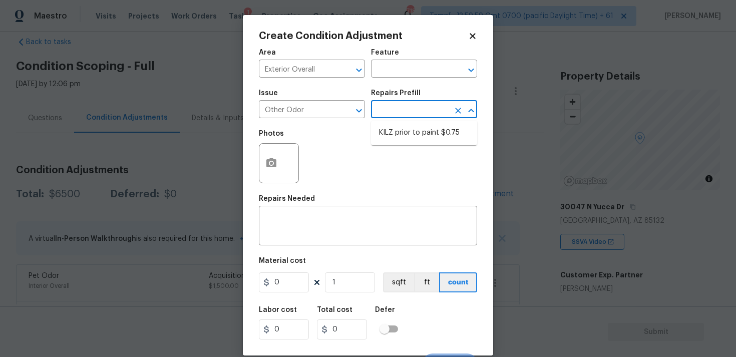
click at [391, 128] on li "KILZ prior to paint $0.75" at bounding box center [424, 133] width 106 height 17
type textarea "OD Odor Protocol: Full Interior priming with KILZ prior to paint"
type input "0.75"
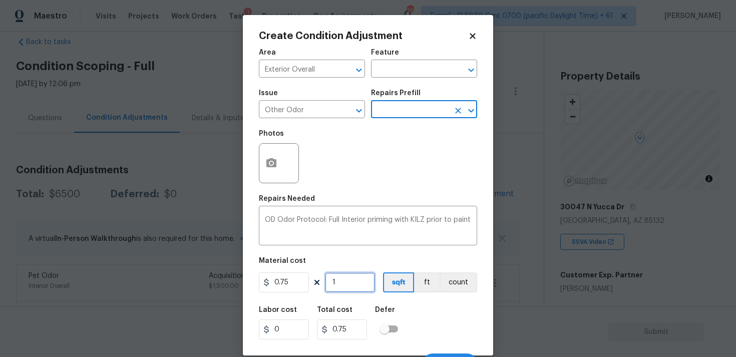
click at [344, 290] on input "1" at bounding box center [350, 282] width 50 height 20
type input "0"
click at [342, 283] on input "0" at bounding box center [350, 282] width 50 height 20
paste input "126"
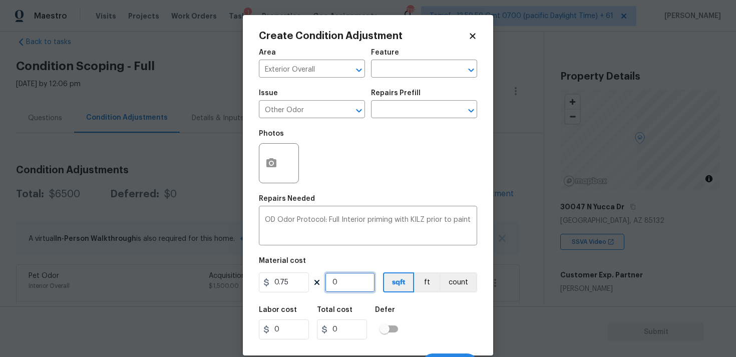
type input "1260"
type input "945"
type input "1260"
click at [418, 309] on div "Labor cost 0 Total cost 945 Defer" at bounding box center [368, 322] width 218 height 45
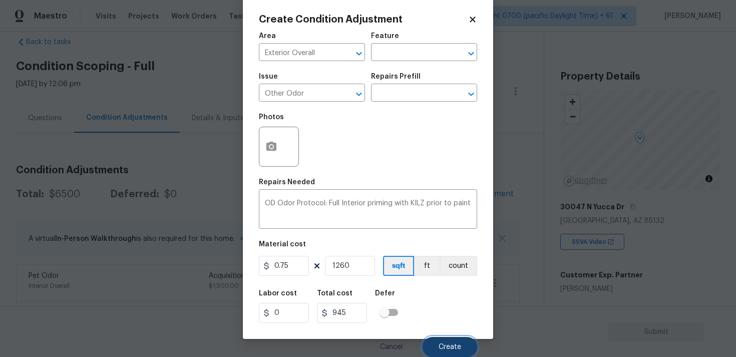
click at [447, 342] on button "Create" at bounding box center [449, 347] width 55 height 20
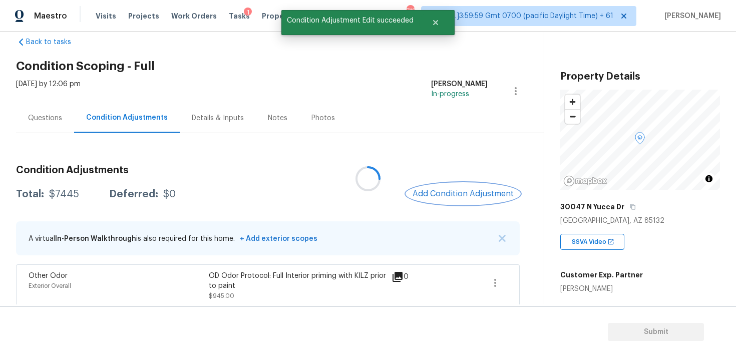
scroll to position [98, 0]
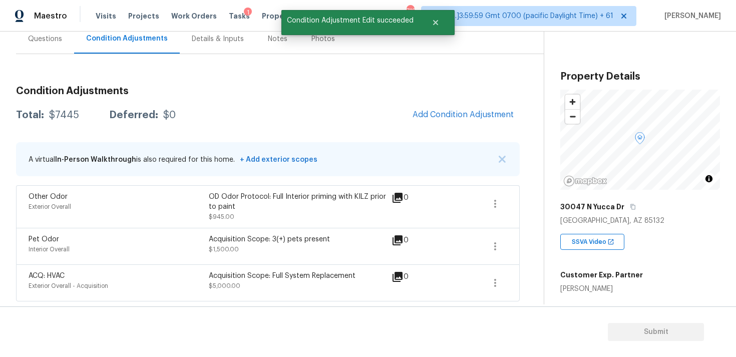
click at [294, 262] on div "Pet Odor Interior Overall Acquisition Scope: 3(+) pets present $1,500.00 0" at bounding box center [268, 246] width 504 height 37
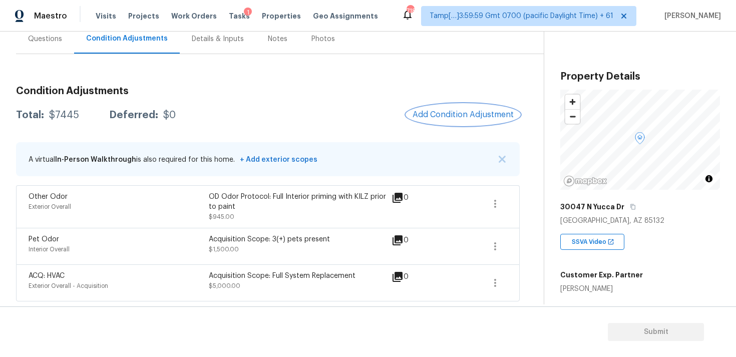
click at [432, 117] on span "Add Condition Adjustment" at bounding box center [462, 114] width 101 height 9
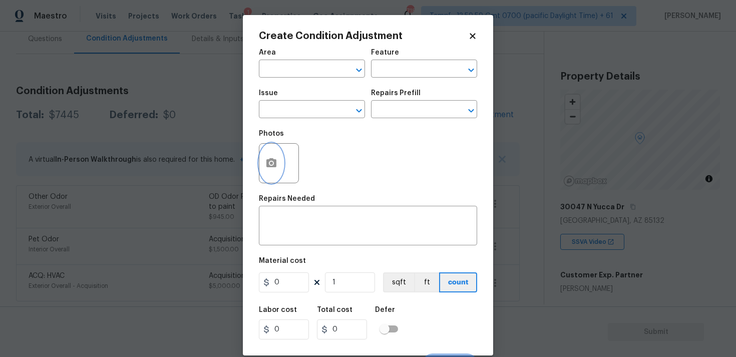
click at [274, 164] on icon "button" at bounding box center [271, 162] width 10 height 9
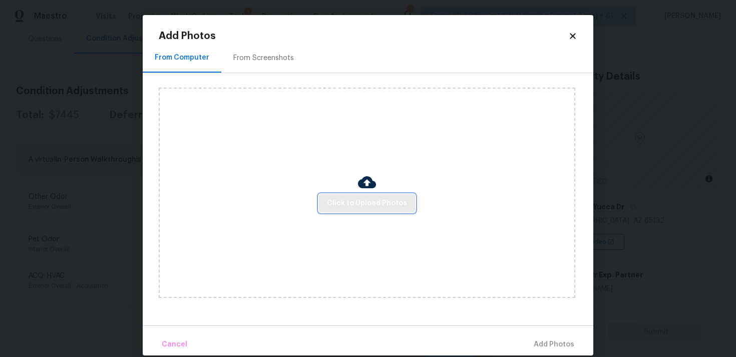
click at [358, 206] on span "Click to Upload Photos" at bounding box center [367, 203] width 80 height 13
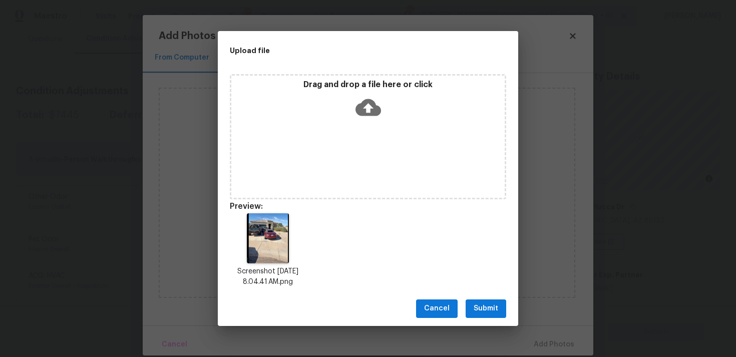
click at [473, 303] on button "Submit" at bounding box center [485, 308] width 41 height 19
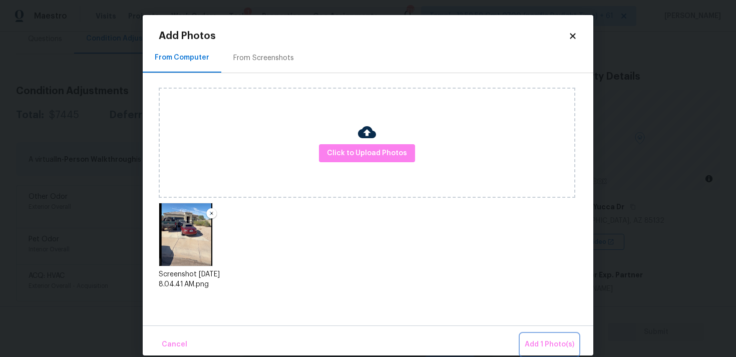
click at [544, 344] on span "Add 1 Photo(s)" at bounding box center [550, 344] width 50 height 13
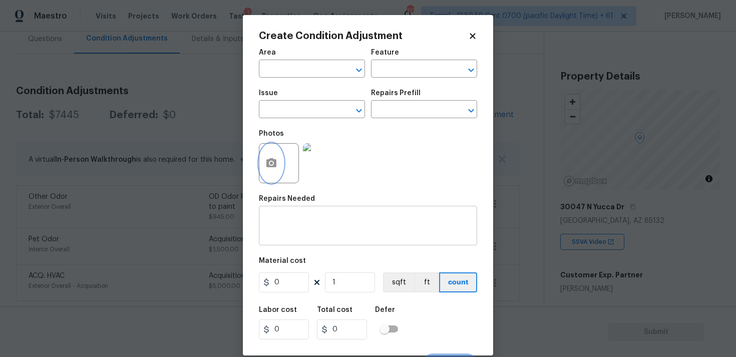
scroll to position [17, 0]
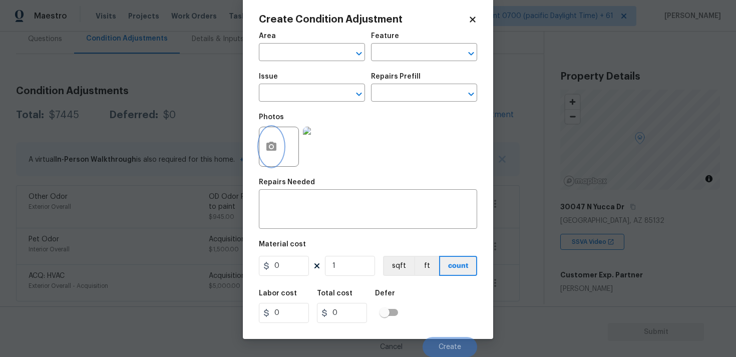
click at [279, 138] on button "button" at bounding box center [271, 146] width 24 height 39
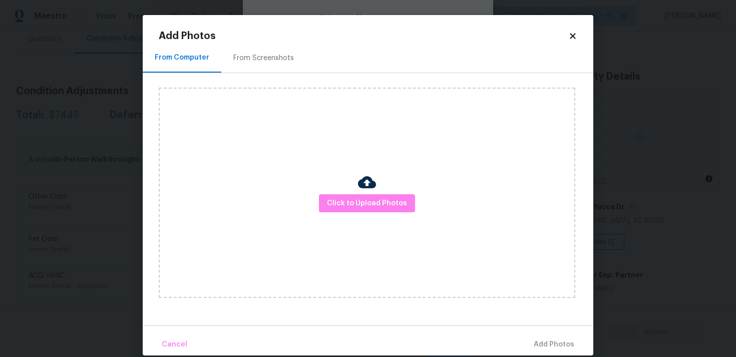
click at [373, 190] on img at bounding box center [367, 182] width 18 height 18
click at [396, 201] on span "Click to Upload Photos" at bounding box center [367, 203] width 80 height 13
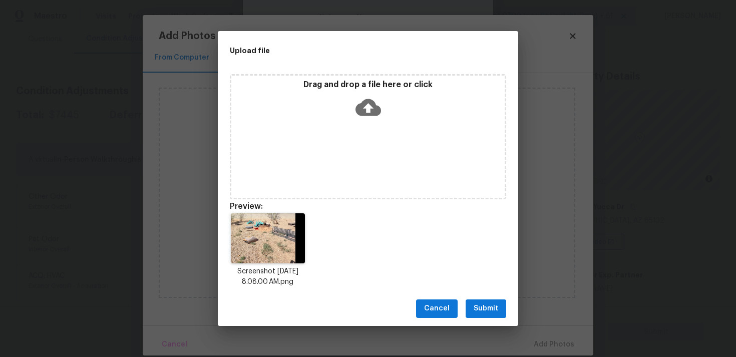
click at [392, 133] on div "Drag and drop a file here or click" at bounding box center [368, 136] width 276 height 125
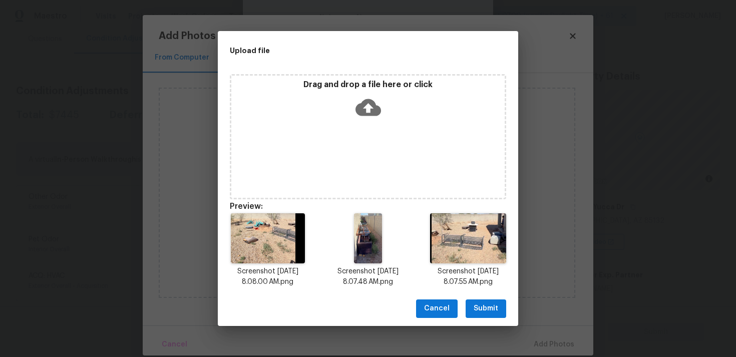
scroll to position [8, 0]
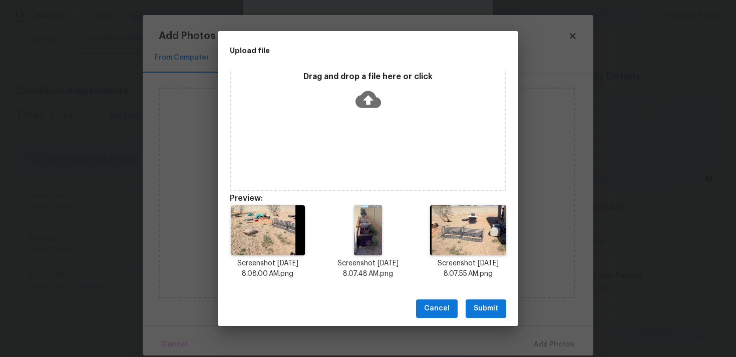
click at [492, 313] on span "Submit" at bounding box center [485, 308] width 25 height 13
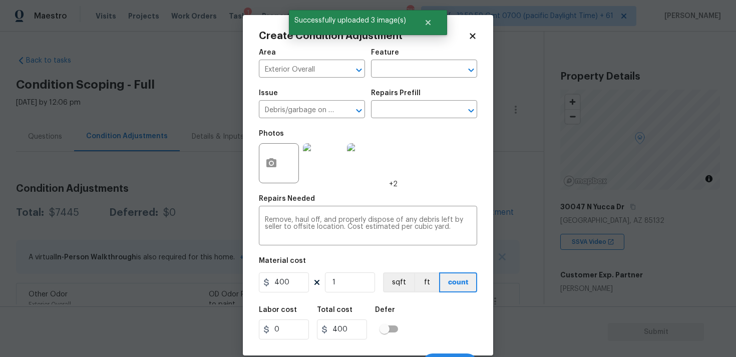
scroll to position [17, 0]
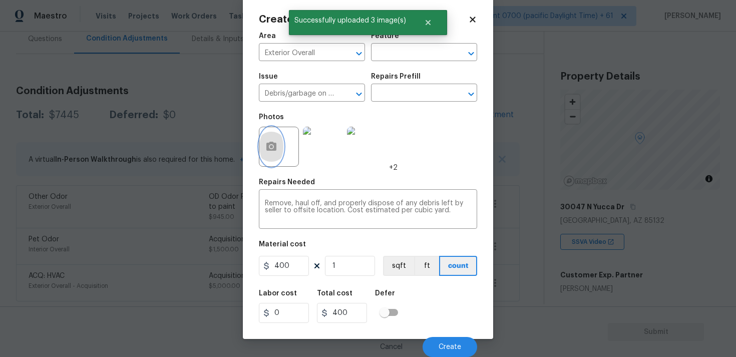
click at [271, 147] on circle "button" at bounding box center [271, 146] width 3 height 3
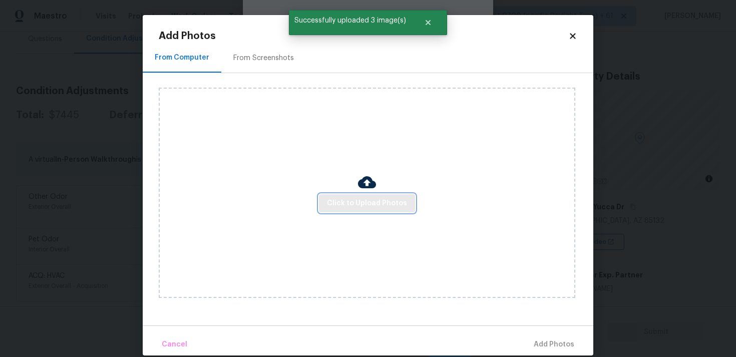
click at [372, 200] on span "Click to Upload Photos" at bounding box center [367, 203] width 80 height 13
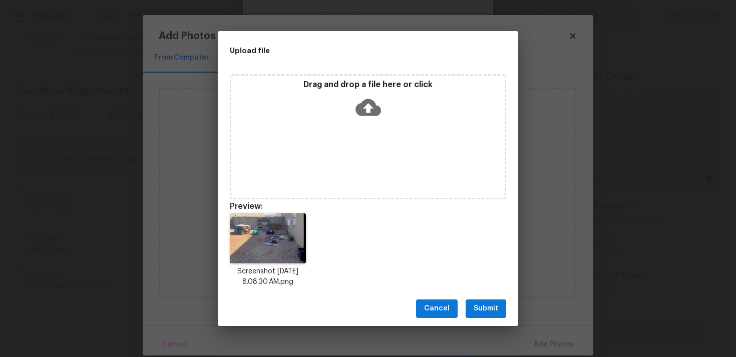
click at [490, 303] on span "Submit" at bounding box center [485, 308] width 25 height 13
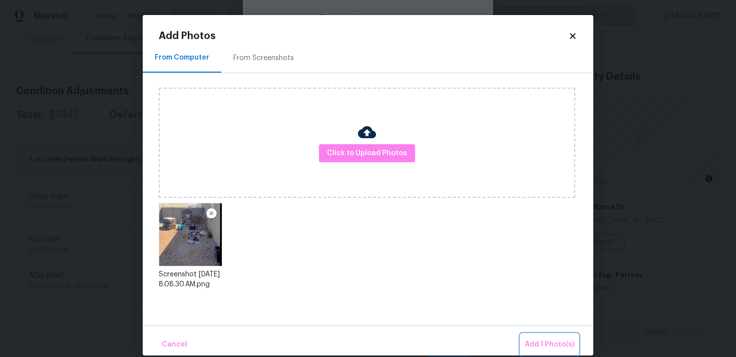
click at [544, 339] on span "Add 1 Photo(s)" at bounding box center [550, 344] width 50 height 13
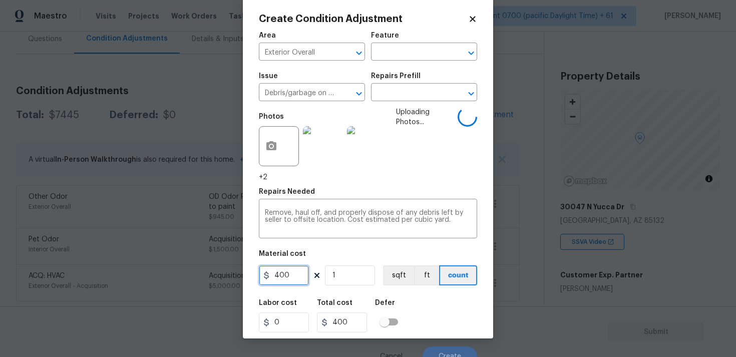
click at [295, 274] on input "400" at bounding box center [284, 275] width 50 height 20
type input "600"
click at [417, 297] on div "Labor cost 0 Total cost 600 Defer" at bounding box center [368, 315] width 218 height 45
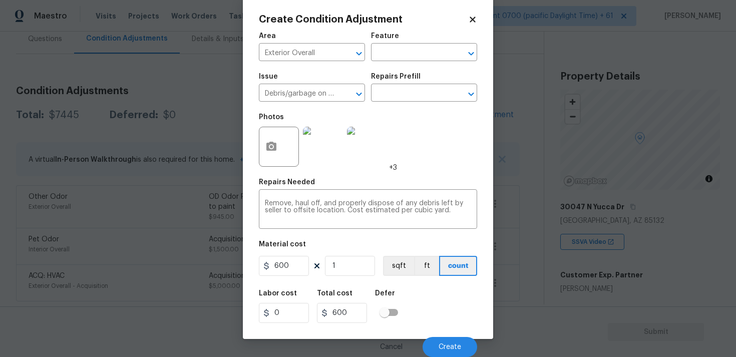
click at [409, 304] on div "Labor cost 0 Total cost 600 Defer" at bounding box center [368, 306] width 218 height 45
click at [442, 345] on span "Create" at bounding box center [449, 347] width 23 height 8
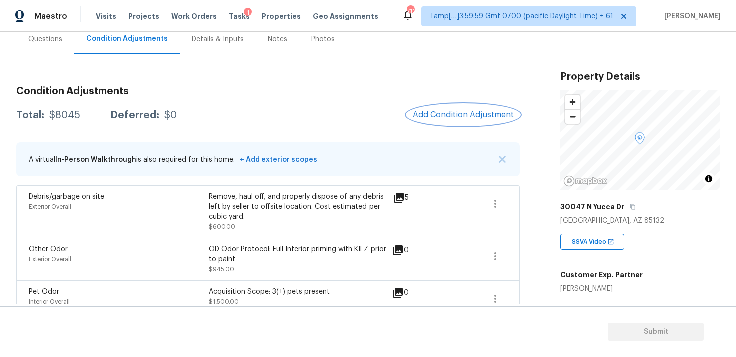
scroll to position [16, 0]
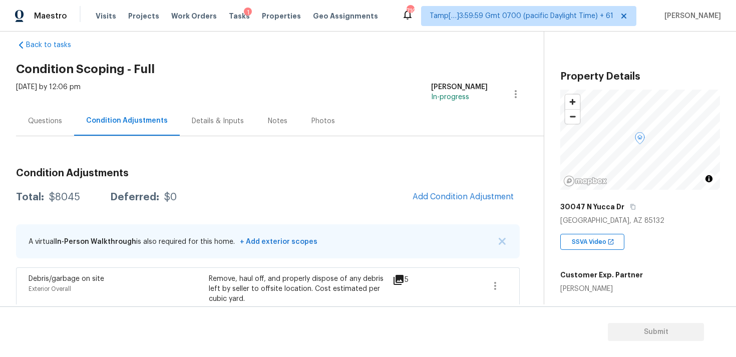
click at [64, 132] on div "Questions" at bounding box center [45, 121] width 58 height 30
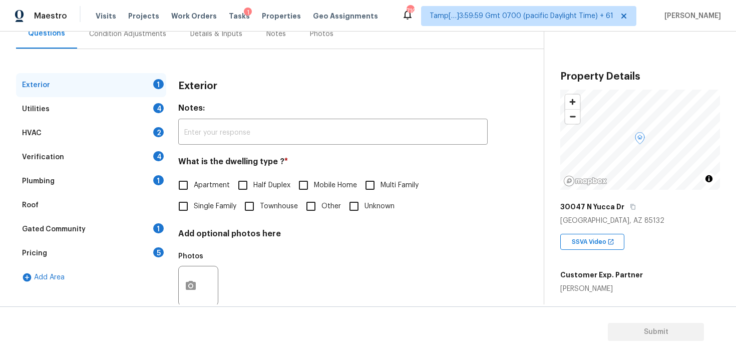
scroll to position [125, 0]
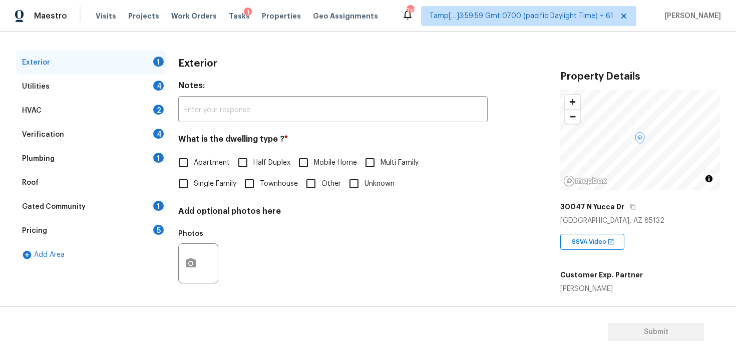
click at [186, 185] on input "Single Family" at bounding box center [183, 183] width 21 height 21
checkbox input "true"
click at [93, 127] on div "Verification 4" at bounding box center [91, 135] width 150 height 24
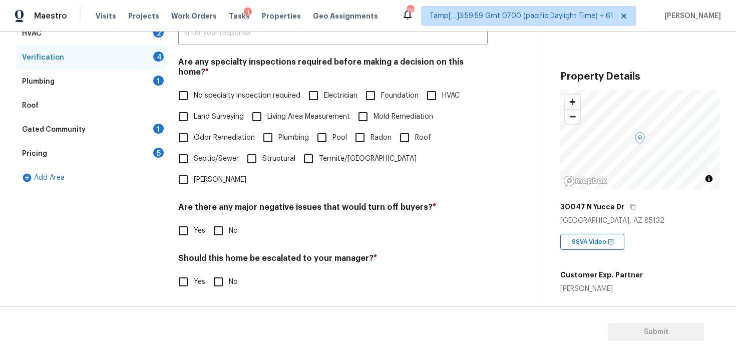
scroll to position [235, 0]
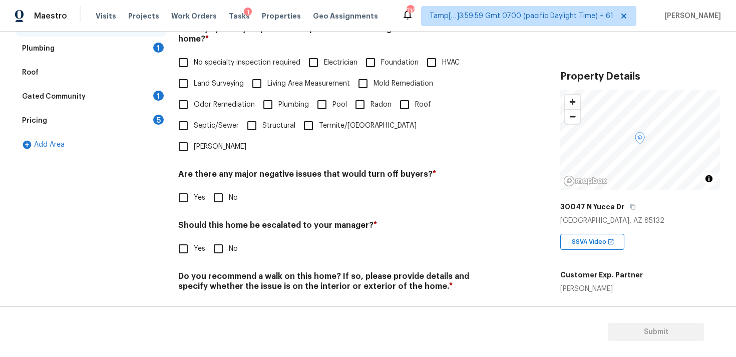
click at [186, 238] on input "Yes" at bounding box center [183, 248] width 21 height 21
checkbox input "true"
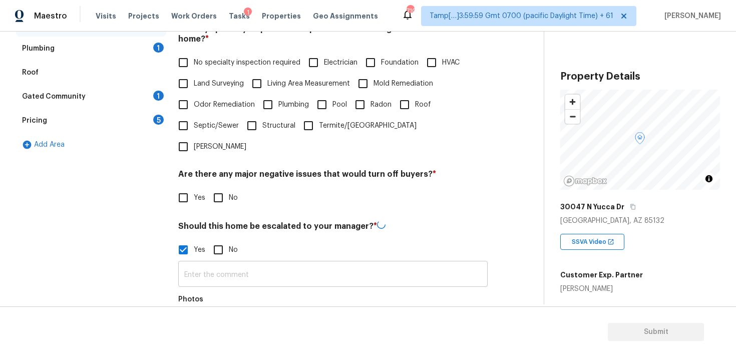
click at [234, 263] on input "text" at bounding box center [332, 275] width 309 height 24
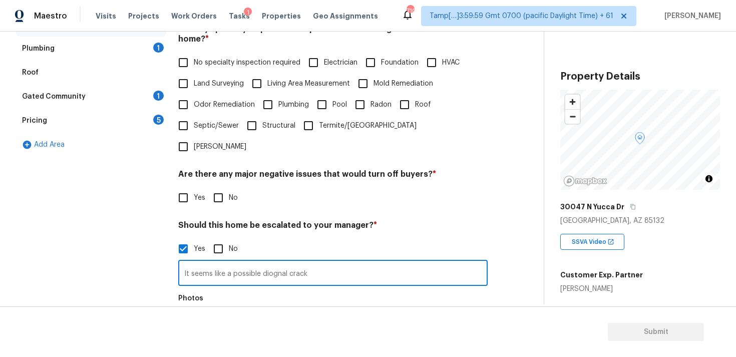
click at [274, 262] on input "It seems like a possible diognal crack" at bounding box center [332, 274] width 309 height 24
type input "It seems like a possible diagonal cracks on the exterior at 0:39. No sure wheth…"
click at [191, 322] on icon "button" at bounding box center [191, 328] width 12 height 12
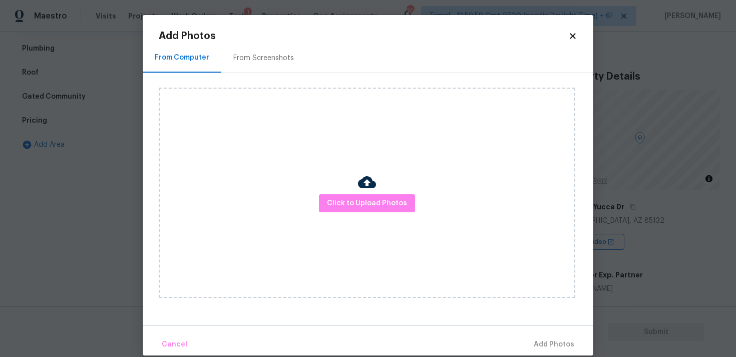
scroll to position [0, 0]
click at [335, 205] on span "Click to Upload Photos" at bounding box center [367, 203] width 80 height 13
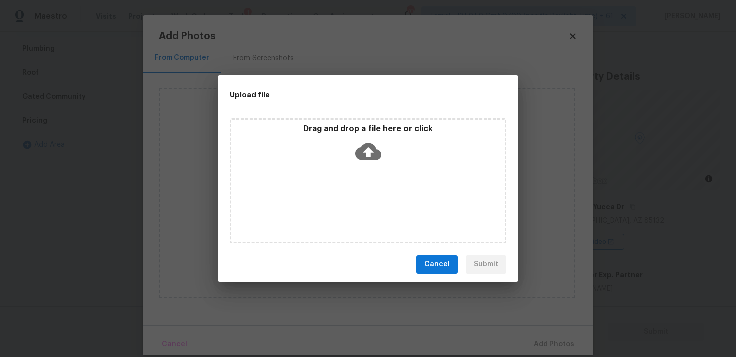
click at [359, 165] on div "Drag and drop a file here or click" at bounding box center [367, 145] width 273 height 43
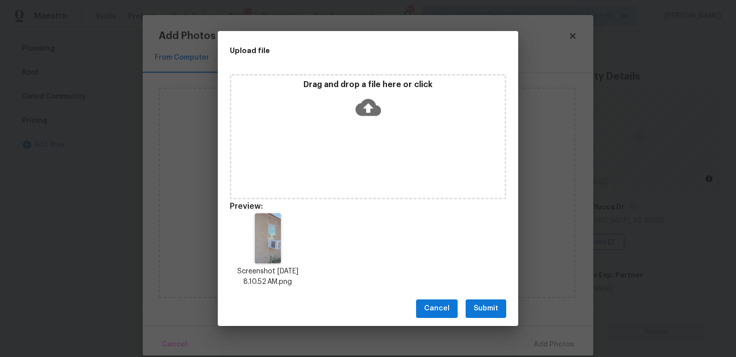
click at [486, 304] on span "Submit" at bounding box center [485, 308] width 25 height 13
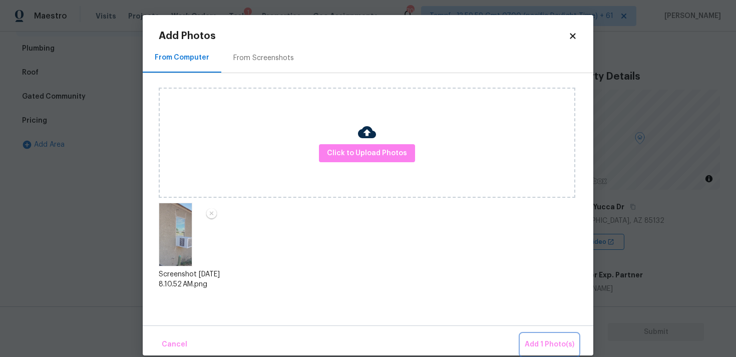
click at [546, 350] on span "Add 1 Photo(s)" at bounding box center [550, 344] width 50 height 13
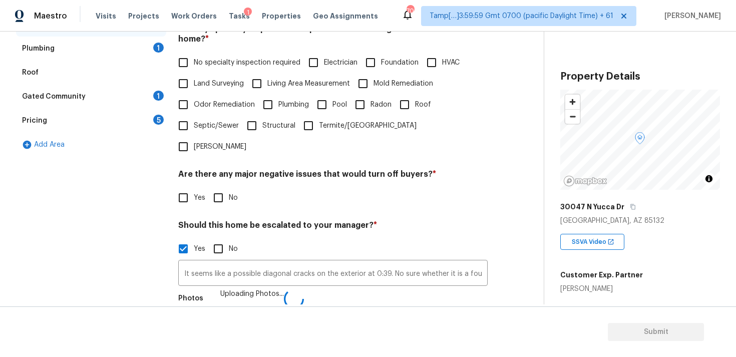
scroll to position [248, 0]
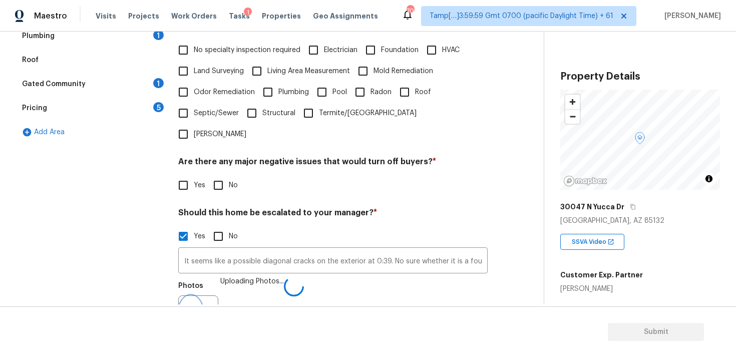
click at [187, 309] on icon "button" at bounding box center [191, 315] width 12 height 12
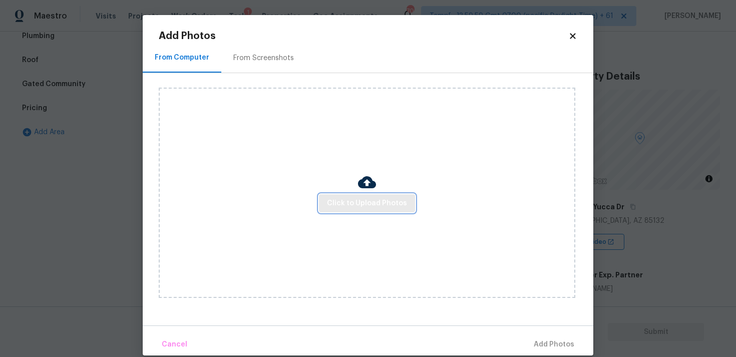
click at [358, 208] on span "Click to Upload Photos" at bounding box center [367, 203] width 80 height 13
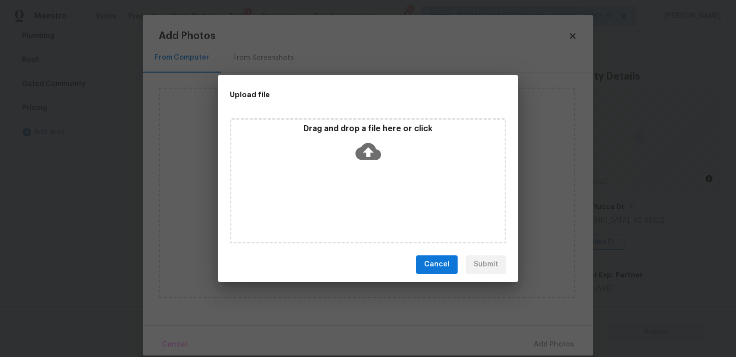
click at [355, 163] on icon at bounding box center [368, 152] width 26 height 26
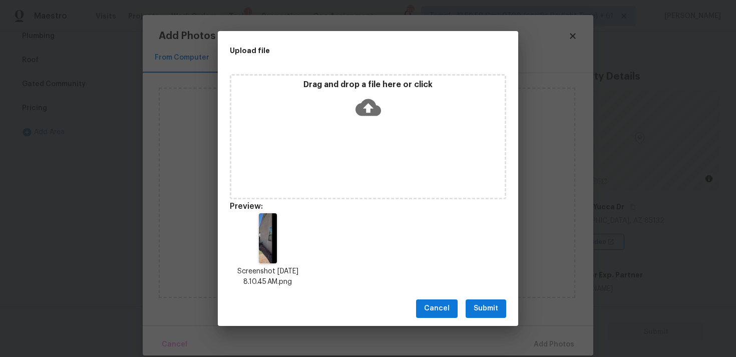
click at [489, 304] on span "Submit" at bounding box center [485, 308] width 25 height 13
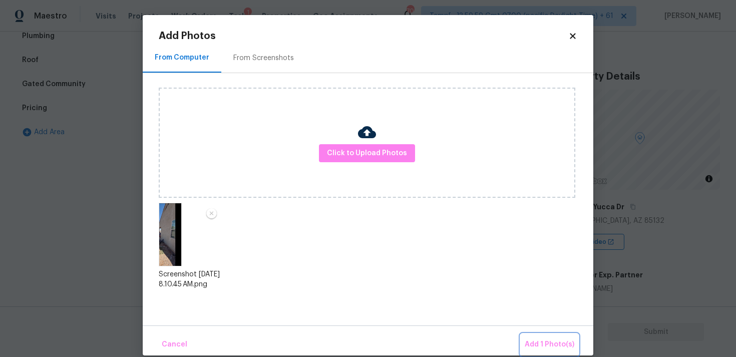
click at [527, 336] on button "Add 1 Photo(s)" at bounding box center [550, 345] width 58 height 22
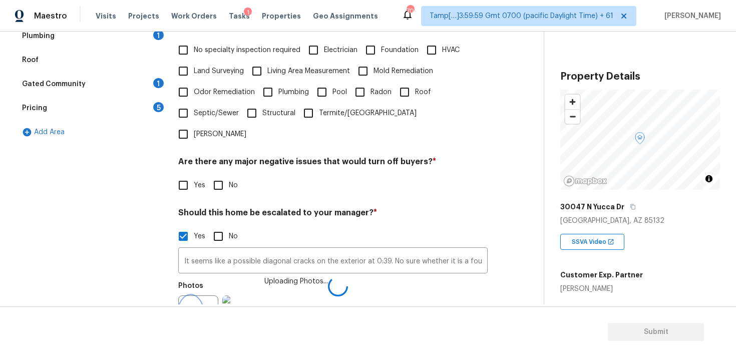
scroll to position [330, 0]
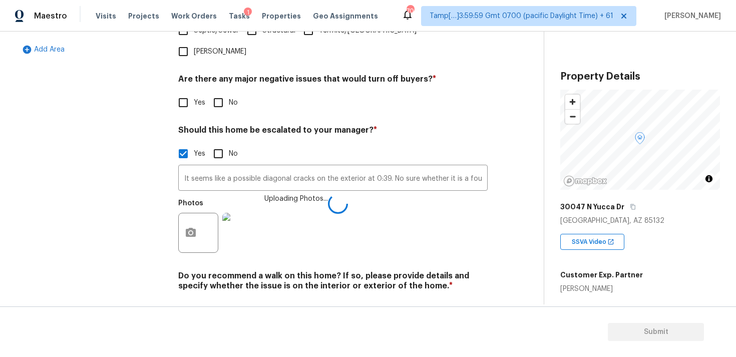
click at [368, 219] on div "Photos Uploading Photos..." at bounding box center [332, 226] width 309 height 65
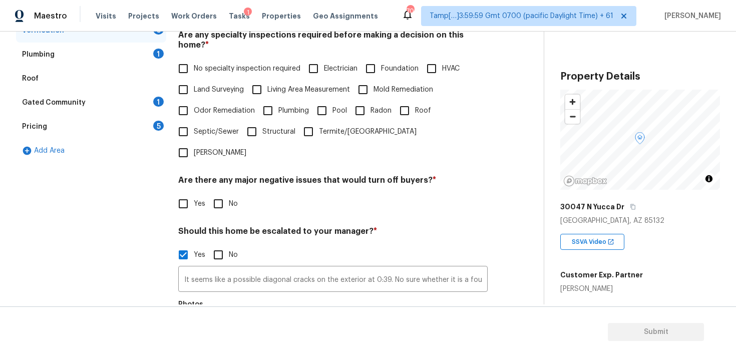
scroll to position [0, 0]
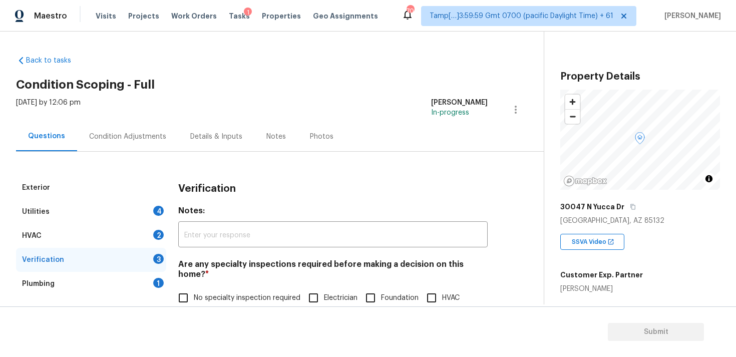
click at [139, 137] on div "Condition Adjustments" at bounding box center [127, 137] width 77 height 10
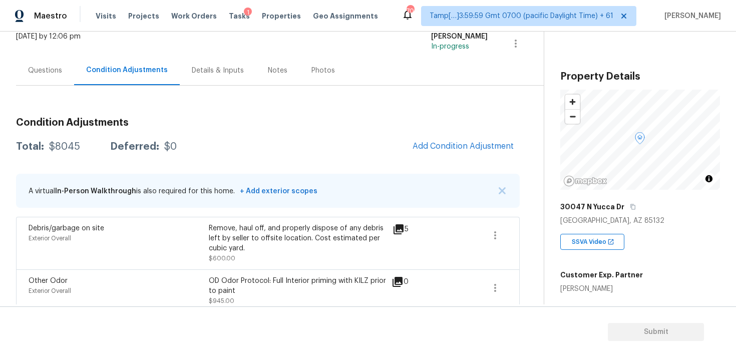
scroll to position [80, 0]
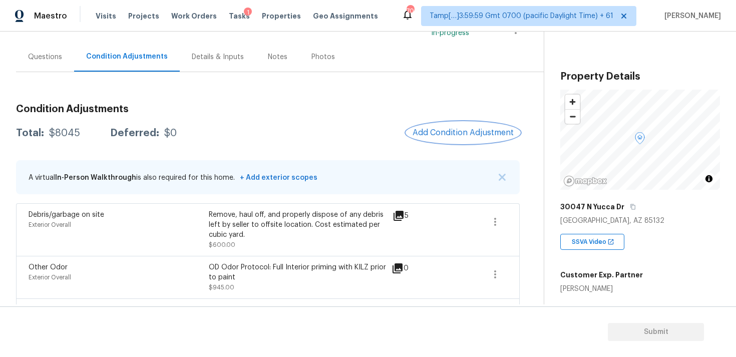
click at [434, 135] on span "Add Condition Adjustment" at bounding box center [462, 132] width 101 height 9
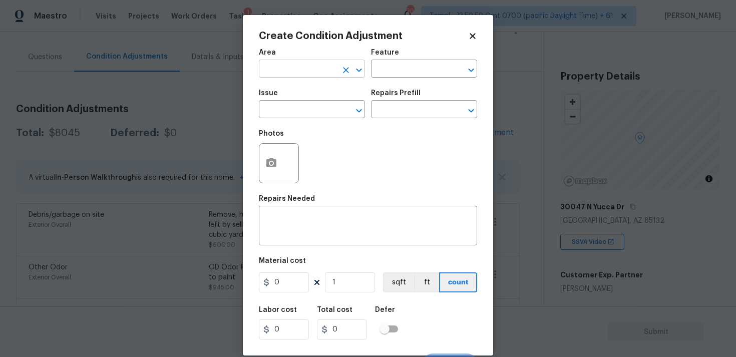
click at [320, 73] on input "text" at bounding box center [298, 70] width 78 height 16
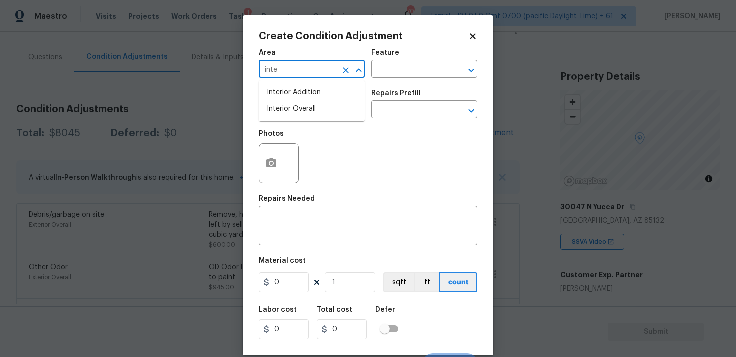
type input "inter"
click at [310, 113] on li "Exterior Overall" at bounding box center [312, 109] width 106 height 17
type input "Exterior Overall"
click at [310, 113] on input "text" at bounding box center [298, 111] width 78 height 16
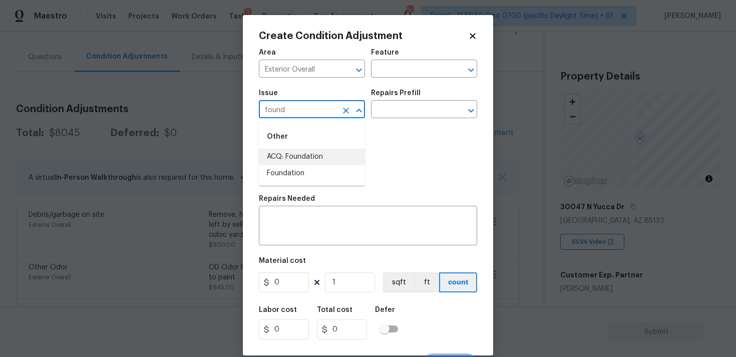
click at [319, 162] on li "ACQ: Foundation" at bounding box center [312, 157] width 106 height 17
type input "ACQ: Foundation"
click at [402, 106] on input "text" at bounding box center [410, 111] width 78 height 16
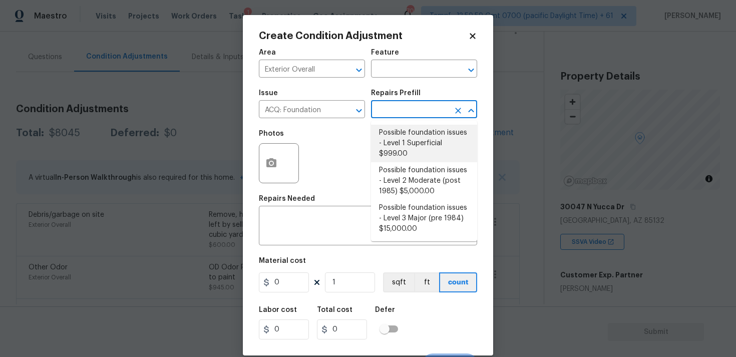
click at [391, 146] on li "Possible foundation issues - Level 1 Superficial $999.00" at bounding box center [424, 144] width 106 height 38
type input "Acquisition"
type textarea "Possible foundation issues - Level 1 - Superficial. Disclaimer: This is NOT a t…"
type input "999"
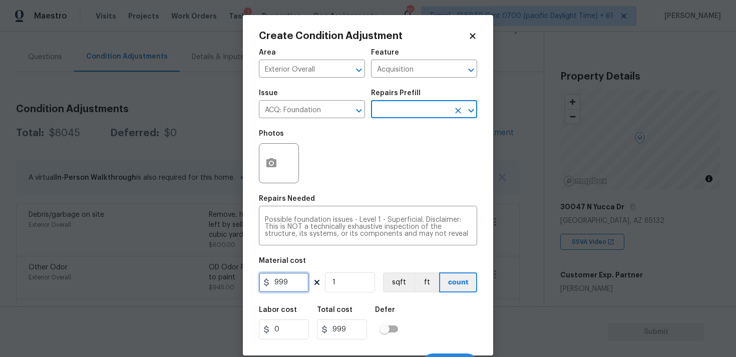
click at [305, 276] on input "999" at bounding box center [284, 282] width 50 height 20
type input "1"
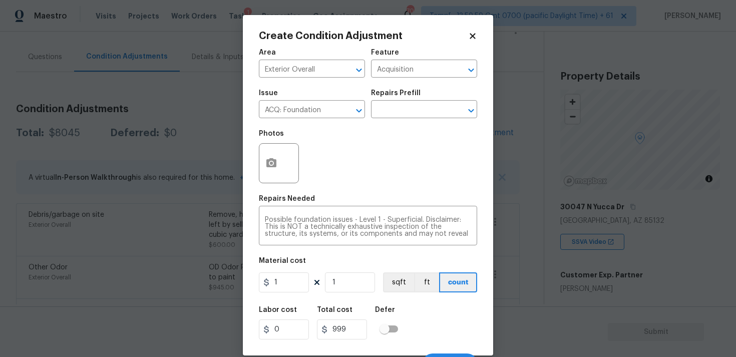
click at [408, 314] on div "Labor cost 0 Total cost 999 Defer" at bounding box center [368, 322] width 218 height 45
type input "1"
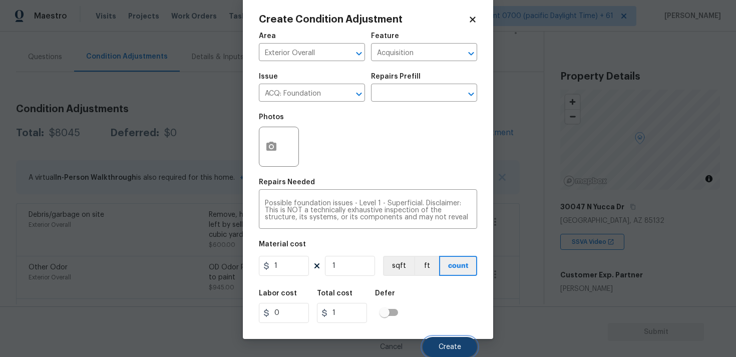
click at [452, 350] on button "Create" at bounding box center [449, 347] width 55 height 20
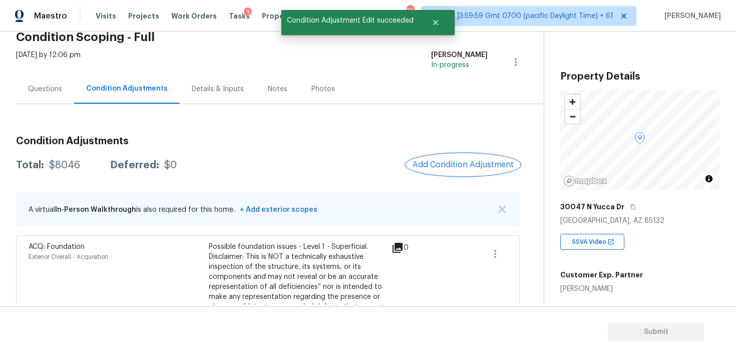
scroll to position [30, 0]
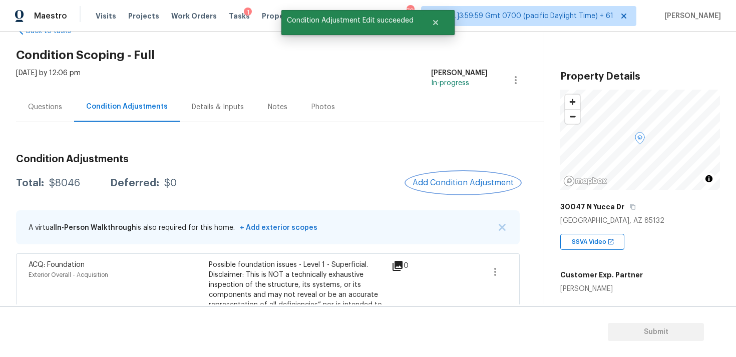
click at [460, 186] on span "Add Condition Adjustment" at bounding box center [462, 182] width 101 height 9
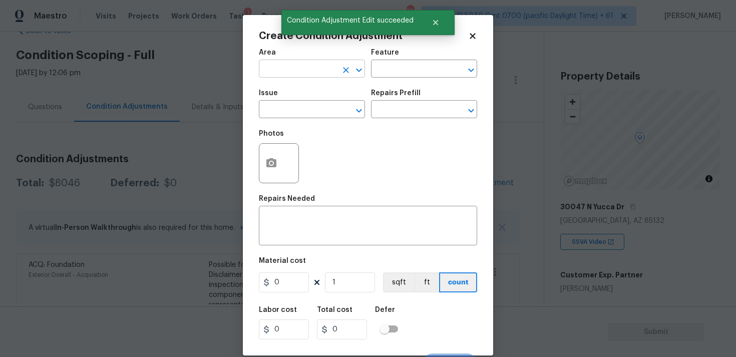
click at [300, 76] on input "text" at bounding box center [298, 70] width 78 height 16
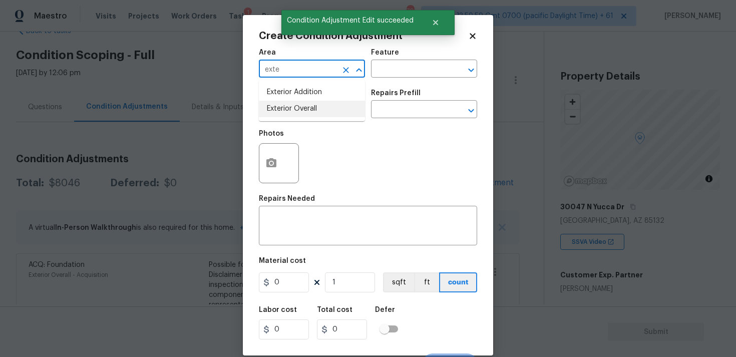
click at [306, 111] on li "Exterior Overall" at bounding box center [312, 109] width 106 height 17
type input "Exterior Overall"
click at [306, 111] on input "text" at bounding box center [298, 111] width 78 height 16
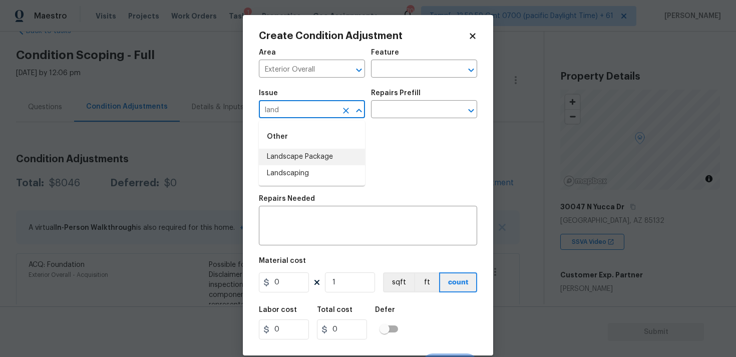
click at [316, 153] on li "Landscape Package" at bounding box center [312, 157] width 106 height 17
type input "Landscape Package"
click at [402, 107] on input "text" at bounding box center [410, 111] width 78 height 16
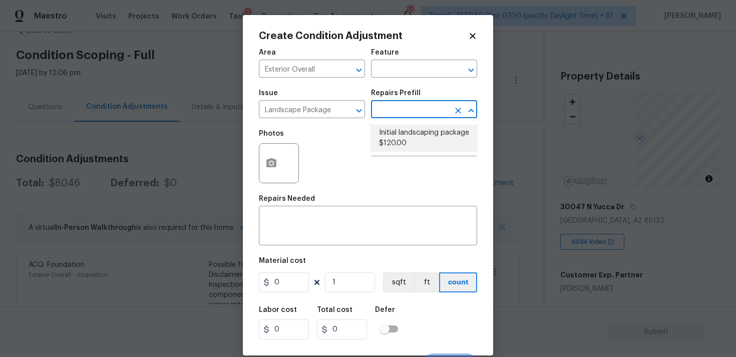
click at [402, 145] on li "Initial landscaping package $120.00" at bounding box center [424, 138] width 106 height 27
type input "Home Readiness Packages"
type textarea "Mowing of grass up to 6" in height. Mow, edge along driveways & sidewalks, trim…"
type input "120"
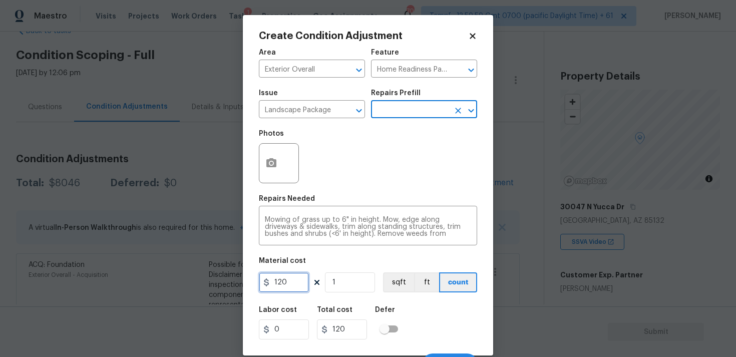
click at [293, 291] on input "120" at bounding box center [284, 282] width 50 height 20
type input "750"
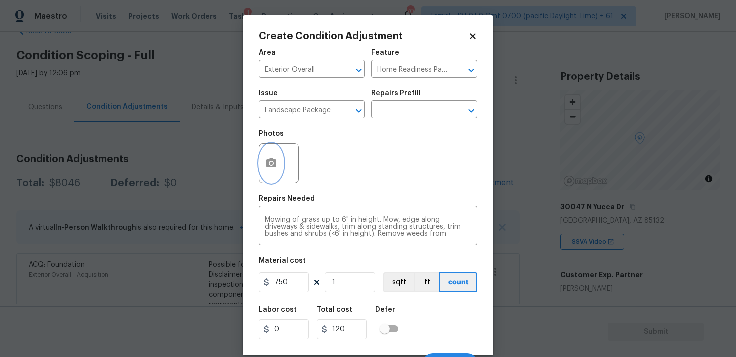
click at [263, 156] on button "button" at bounding box center [271, 163] width 24 height 39
type input "750"
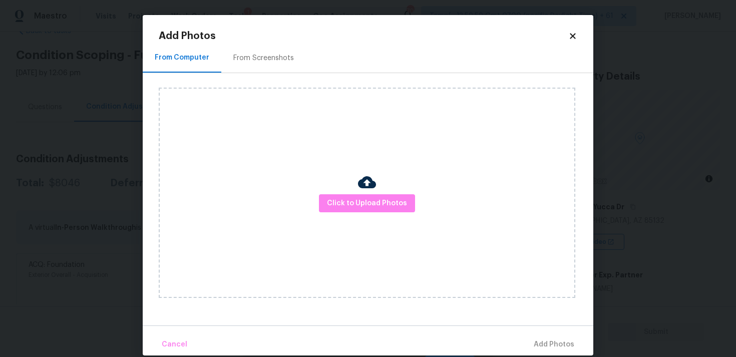
click at [355, 192] on div "Click to Upload Photos" at bounding box center [367, 193] width 416 height 210
click at [357, 197] on span "Click to Upload Photos" at bounding box center [367, 203] width 80 height 13
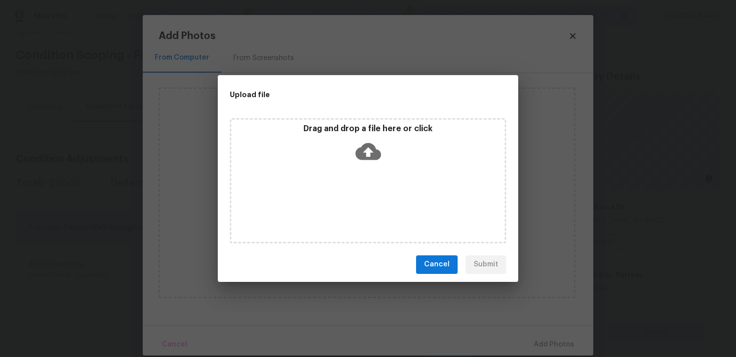
click at [372, 145] on icon at bounding box center [368, 151] width 26 height 17
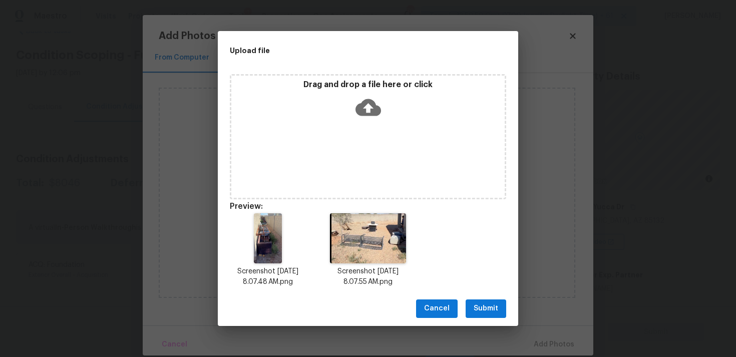
click at [498, 311] on button "Submit" at bounding box center [485, 308] width 41 height 19
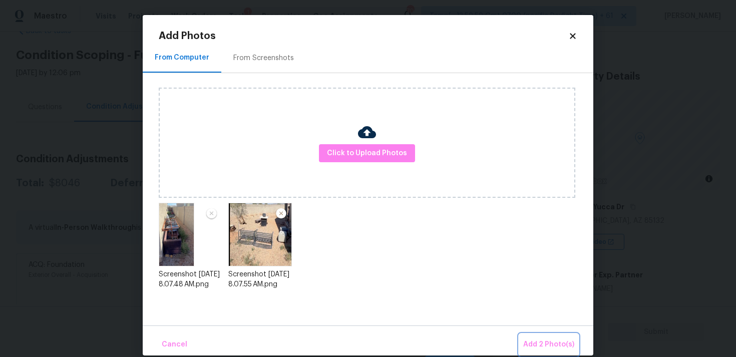
click at [563, 346] on span "Add 2 Photo(s)" at bounding box center [548, 344] width 51 height 13
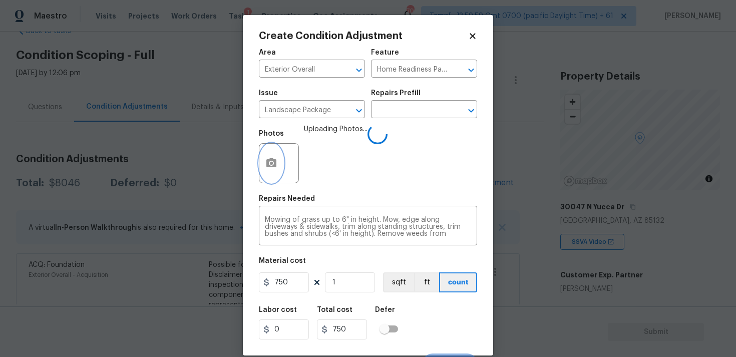
scroll to position [17, 0]
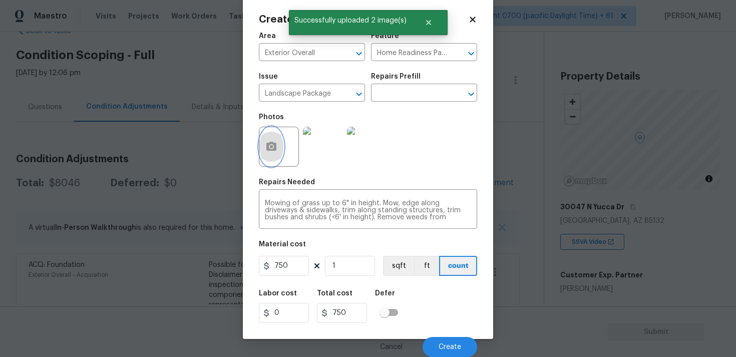
click at [273, 154] on button "button" at bounding box center [271, 146] width 24 height 39
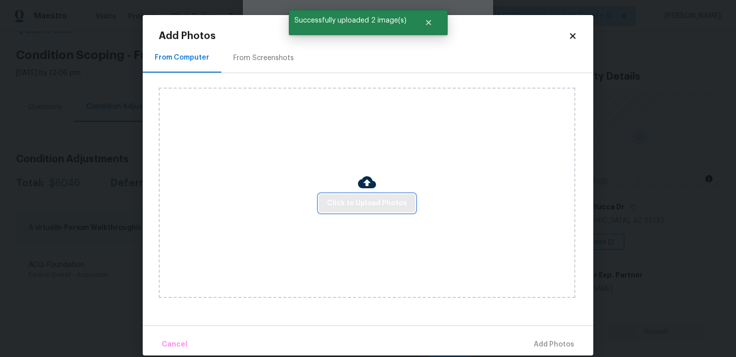
click at [381, 208] on span "Click to Upload Photos" at bounding box center [367, 203] width 80 height 13
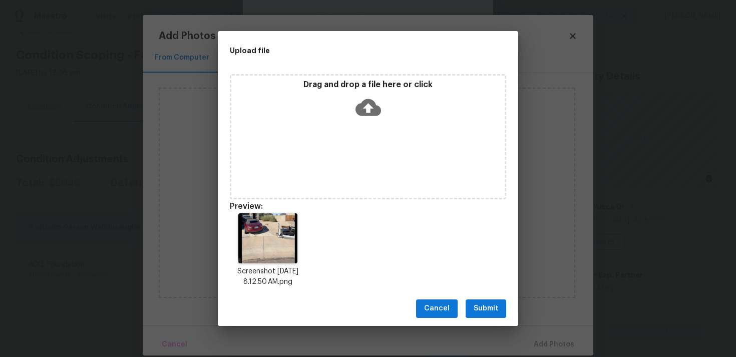
click at [480, 299] on button "Submit" at bounding box center [485, 308] width 41 height 19
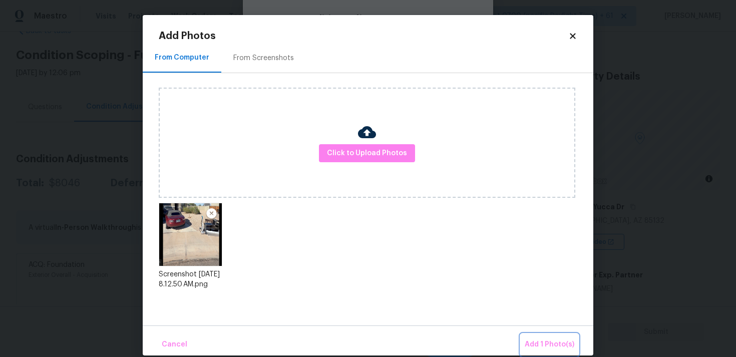
click at [545, 341] on span "Add 1 Photo(s)" at bounding box center [550, 344] width 50 height 13
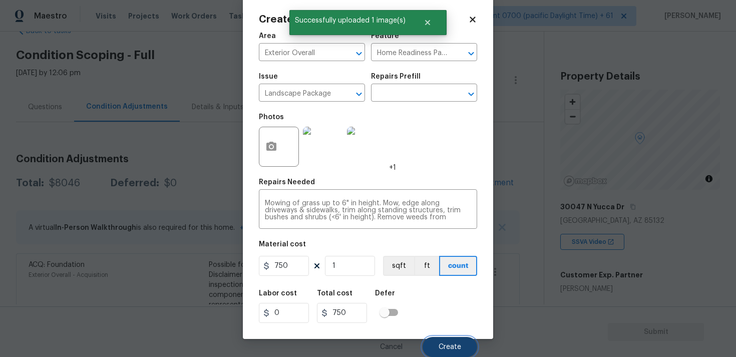
click at [446, 340] on button "Create" at bounding box center [449, 347] width 55 height 20
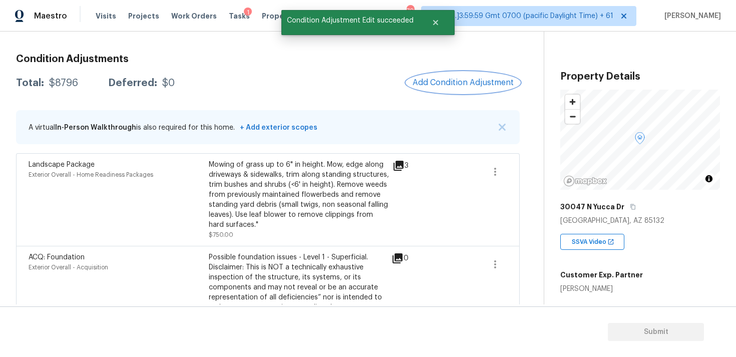
scroll to position [114, 0]
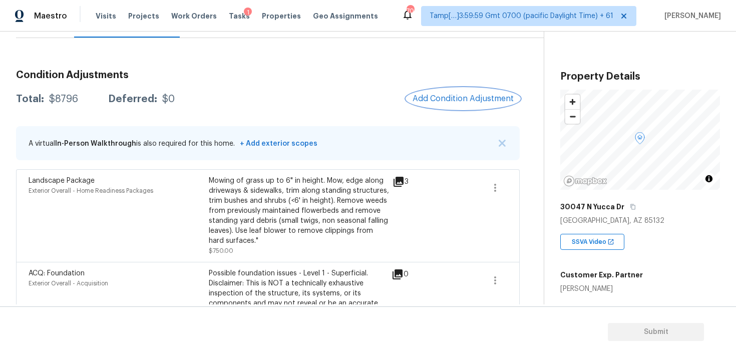
click at [436, 94] on span "Add Condition Adjustment" at bounding box center [462, 98] width 101 height 9
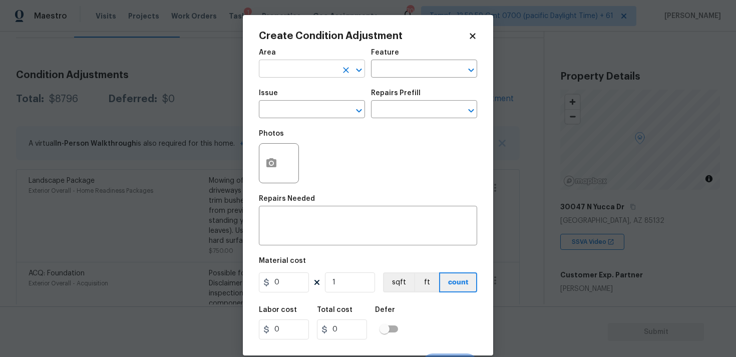
click at [333, 64] on input "text" at bounding box center [298, 70] width 78 height 16
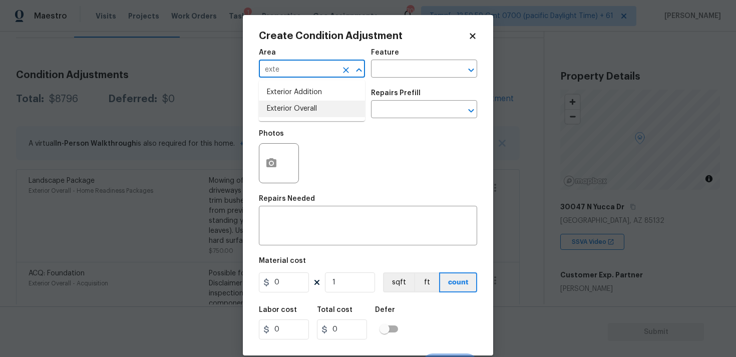
click at [316, 111] on li "Exterior Overall" at bounding box center [312, 109] width 106 height 17
type input "Exterior Overall"
click at [316, 111] on input "text" at bounding box center [298, 111] width 78 height 16
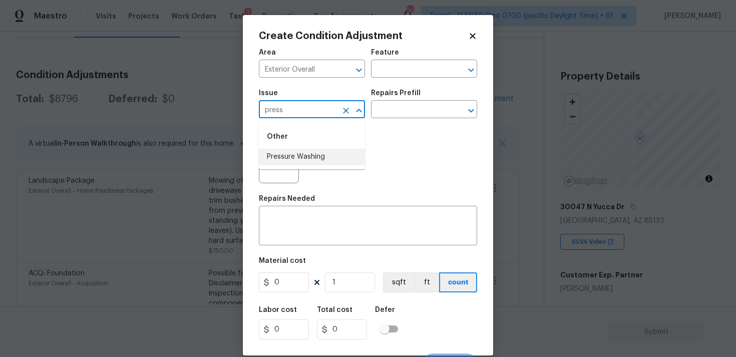
type input "press"
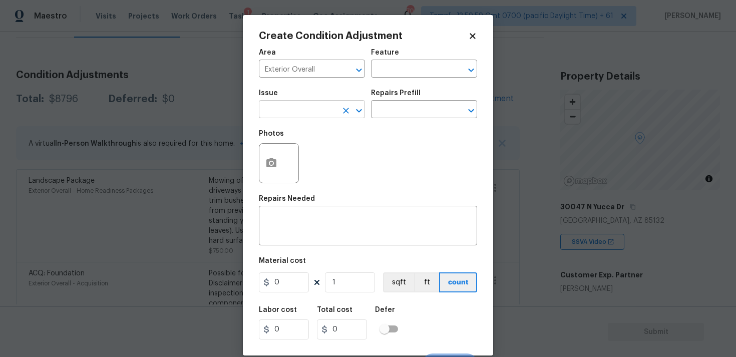
click at [313, 116] on input "text" at bounding box center [298, 111] width 78 height 16
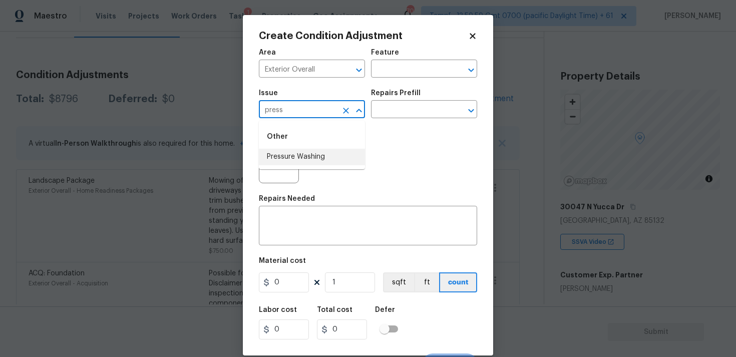
click at [312, 160] on li "Pressure Washing" at bounding box center [312, 157] width 106 height 17
type input "Pressure Washing"
click at [392, 115] on input "text" at bounding box center [410, 111] width 78 height 16
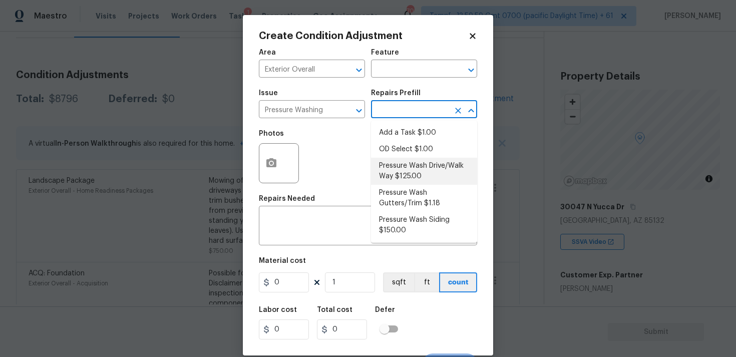
click at [402, 169] on li "Pressure Wash Drive/Walk Way $125.00" at bounding box center [424, 171] width 106 height 27
type input "Siding"
type textarea "Pressure wash the driveways/walkways as directed by the PM. Ensure that all deb…"
type input "125"
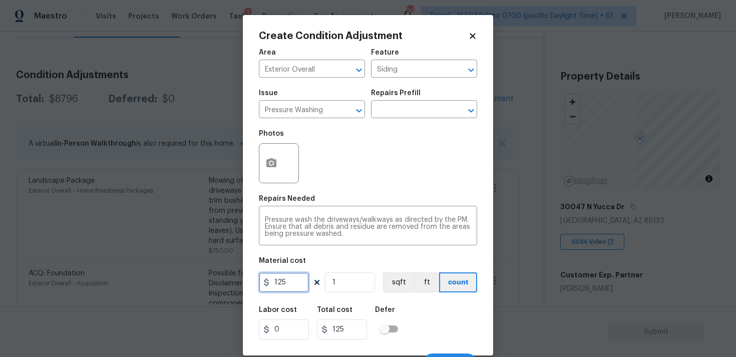
click at [291, 281] on input "125" at bounding box center [284, 282] width 50 height 20
type input "200"
click at [419, 303] on div "Labor cost 0 Total cost 200 Defer" at bounding box center [368, 322] width 218 height 45
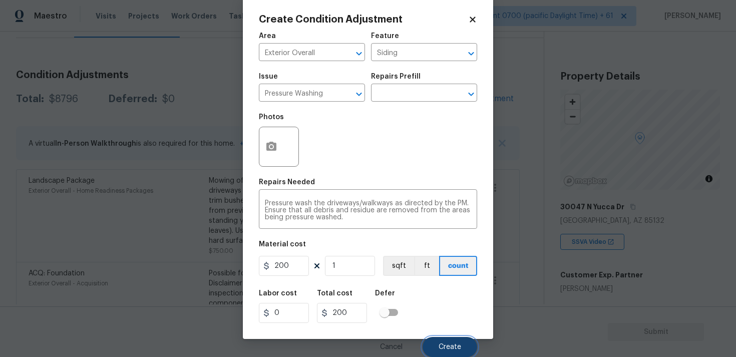
click at [445, 349] on span "Create" at bounding box center [449, 347] width 23 height 8
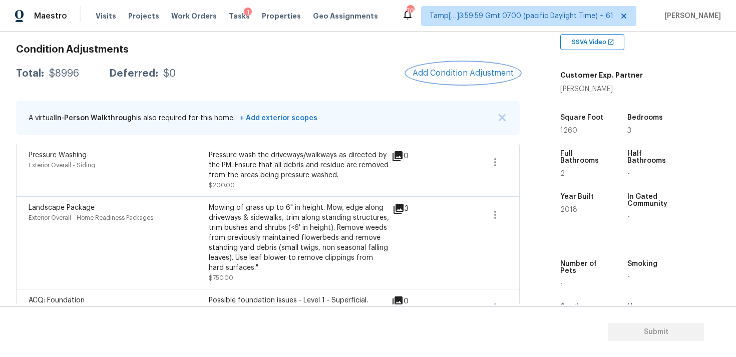
scroll to position [79, 0]
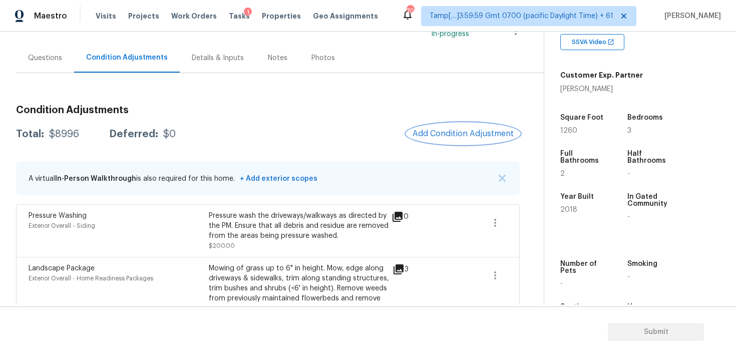
click at [446, 131] on span "Add Condition Adjustment" at bounding box center [462, 133] width 101 height 9
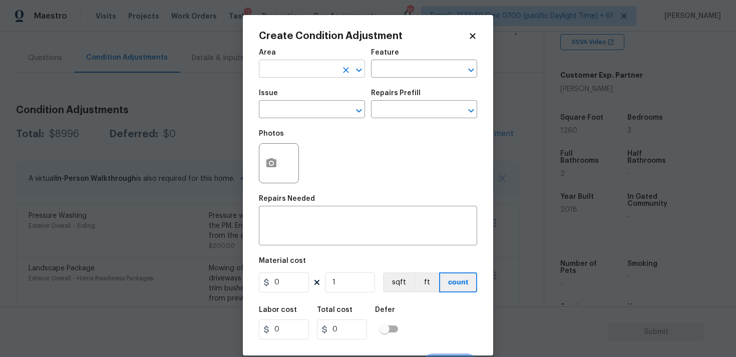
click at [259, 68] on input "text" at bounding box center [298, 70] width 78 height 16
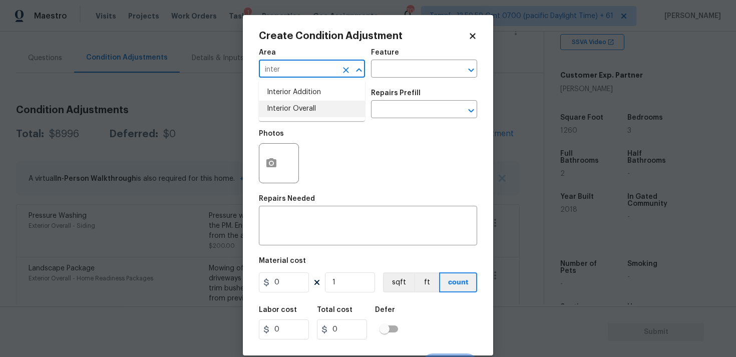
click at [278, 107] on li "Interior Overall" at bounding box center [312, 109] width 106 height 17
type input "Interior Overall"
click at [278, 107] on input "text" at bounding box center [298, 111] width 78 height 16
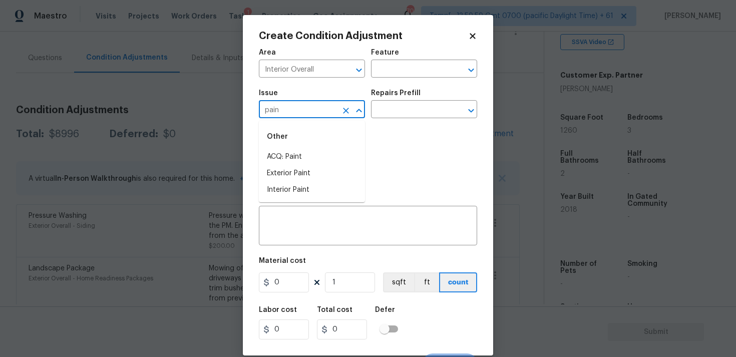
click at [294, 145] on div "Other" at bounding box center [312, 137] width 106 height 24
click at [299, 155] on li "ACQ: Paint" at bounding box center [312, 157] width 106 height 17
type input "ACQ: Paint"
click at [403, 111] on input "text" at bounding box center [410, 111] width 78 height 16
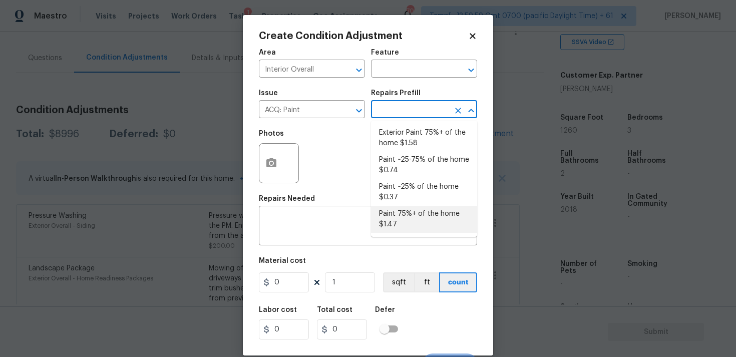
click at [401, 223] on li "Paint 75%+ of the home $1.47" at bounding box center [424, 219] width 106 height 27
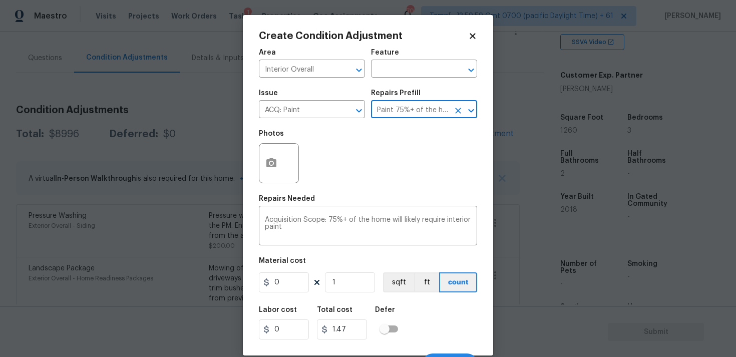
type input "Acquisition"
type textarea "Acquisition Scope: 75%+ of the home will likely require interior paint"
type input "1.47"
click at [265, 164] on icon "button" at bounding box center [271, 163] width 12 height 12
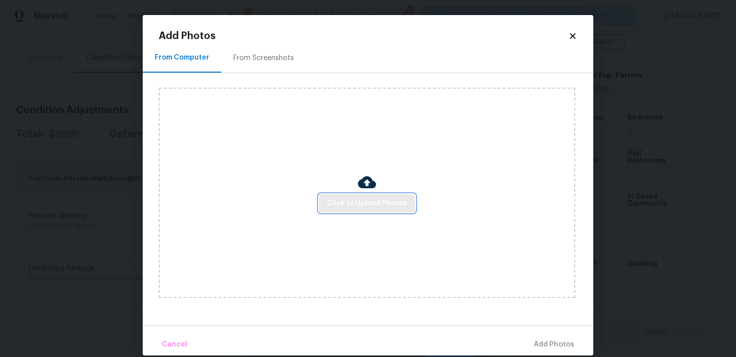
click at [349, 198] on span "Click to Upload Photos" at bounding box center [367, 203] width 80 height 13
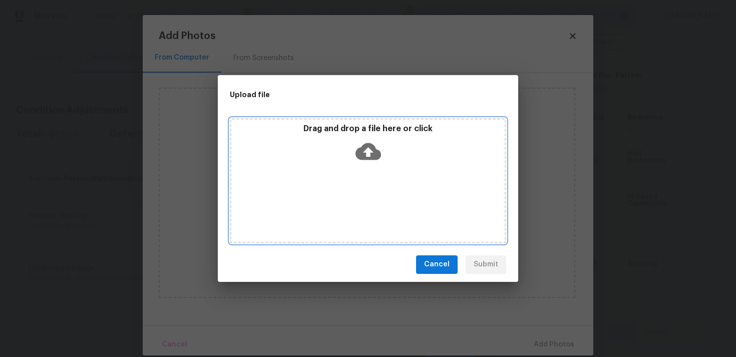
click at [362, 155] on icon at bounding box center [368, 151] width 26 height 17
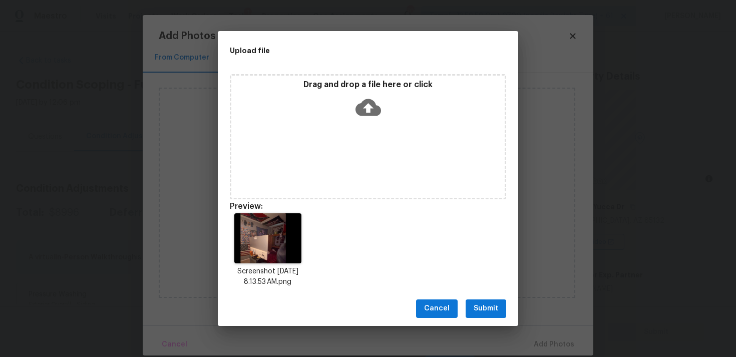
scroll to position [8, 0]
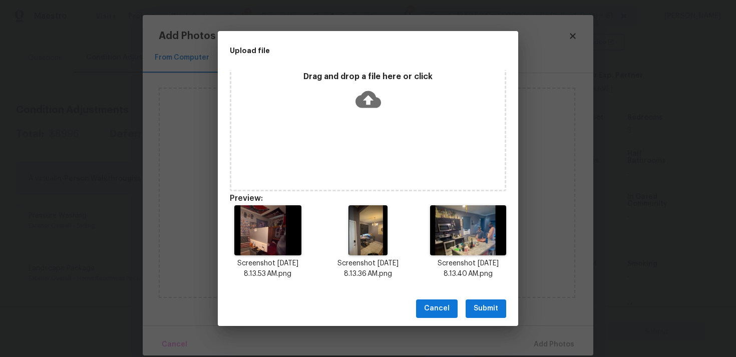
click at [488, 309] on span "Submit" at bounding box center [485, 308] width 25 height 13
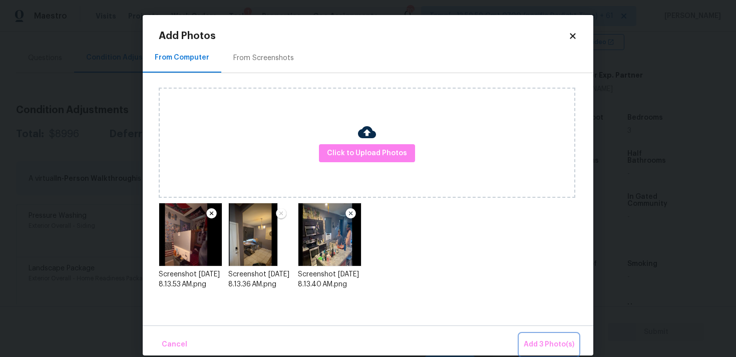
click at [542, 338] on span "Add 3 Photo(s)" at bounding box center [549, 344] width 51 height 13
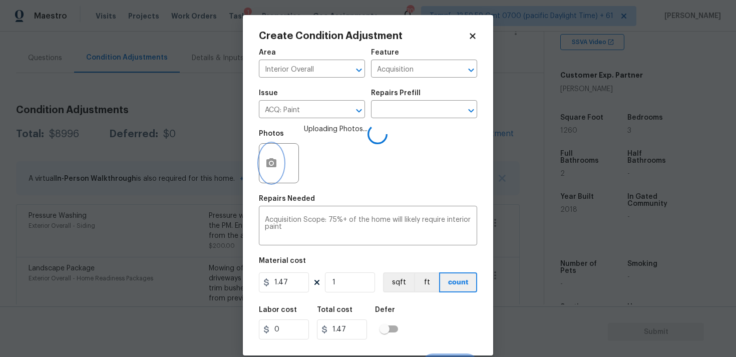
scroll to position [17, 0]
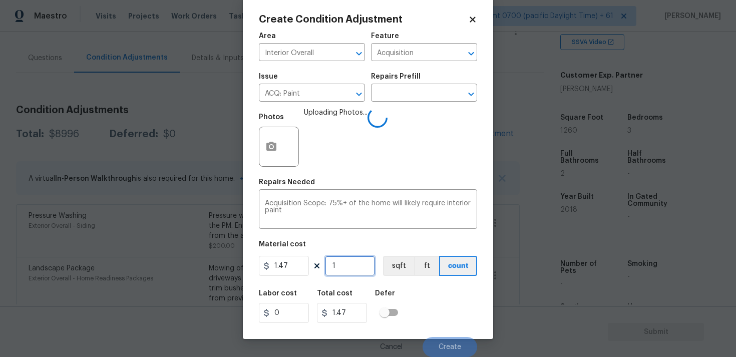
click at [354, 262] on input "1" at bounding box center [350, 266] width 50 height 20
click at [354, 268] on input "1" at bounding box center [350, 266] width 50 height 20
type input "0"
type input "1"
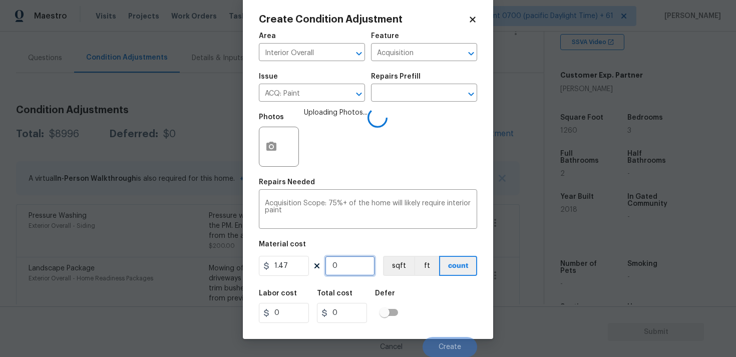
type input "1.47"
type input "12"
type input "17.64"
type input "126"
type input "185.22"
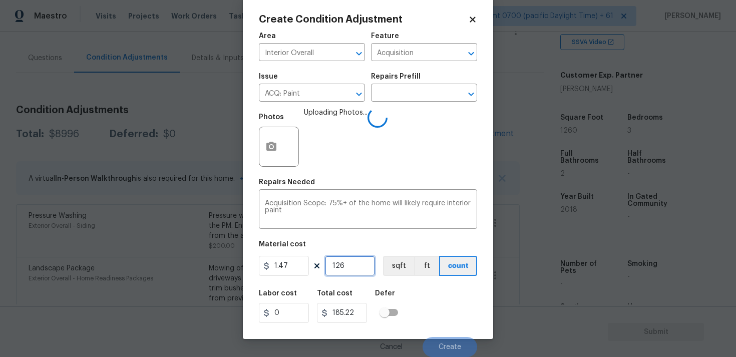
type input "1260"
type input "1852.2"
type input "1260"
click at [399, 267] on button "sqft" at bounding box center [398, 266] width 31 height 20
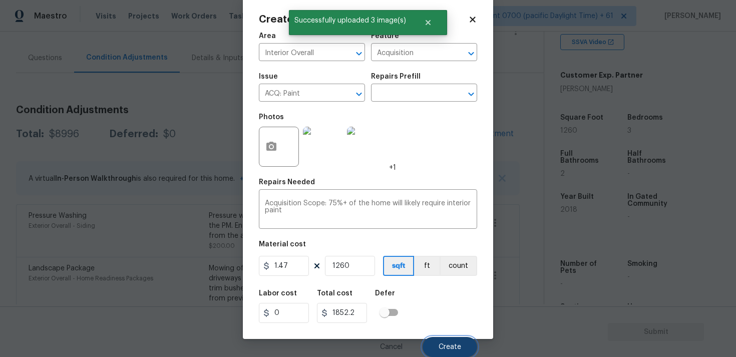
click at [451, 350] on button "Create" at bounding box center [449, 347] width 55 height 20
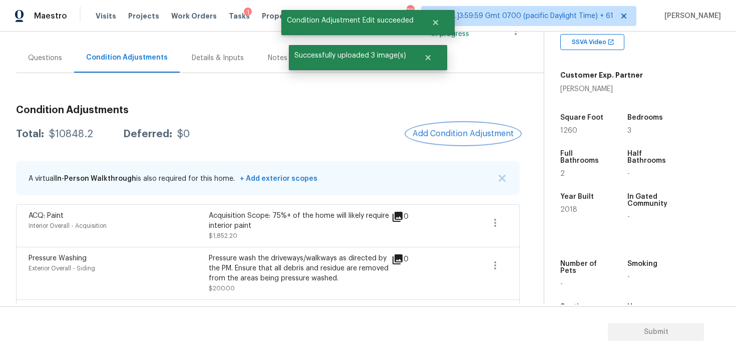
scroll to position [56, 0]
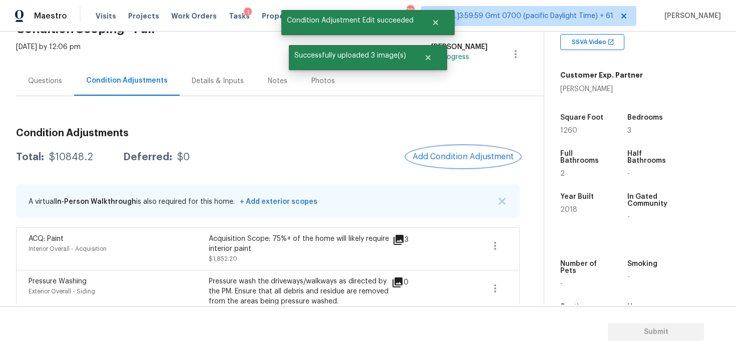
click at [463, 150] on button "Add Condition Adjustment" at bounding box center [462, 156] width 113 height 21
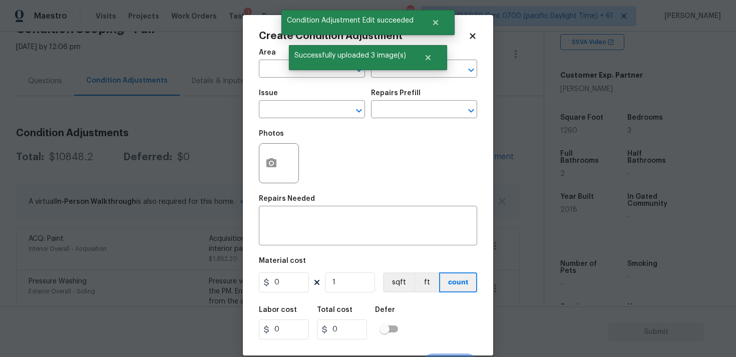
click at [288, 80] on span "Area ​" at bounding box center [312, 63] width 106 height 41
click at [280, 74] on input "text" at bounding box center [298, 70] width 78 height 16
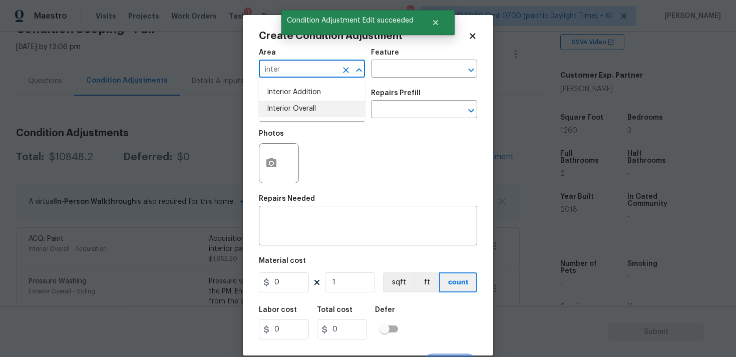
click at [290, 115] on li "Interior Overall" at bounding box center [312, 109] width 106 height 17
type input "Interior Overall"
click at [290, 115] on input "text" at bounding box center [298, 111] width 78 height 16
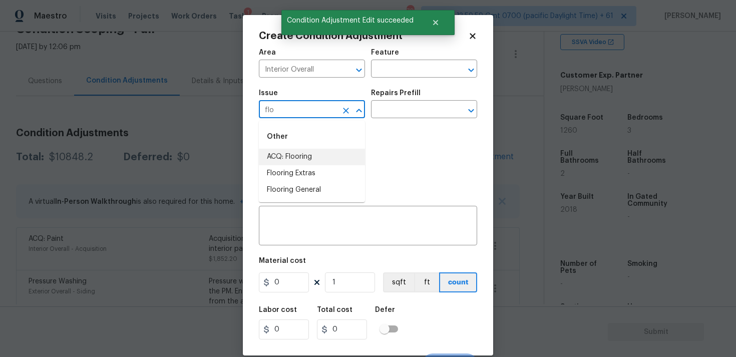
click at [311, 155] on li "ACQ: Flooring" at bounding box center [312, 157] width 106 height 17
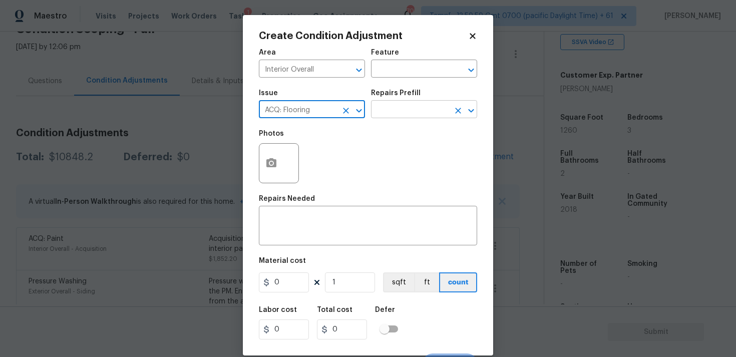
type input "ACQ: Flooring"
click at [391, 110] on input "text" at bounding box center [410, 111] width 78 height 16
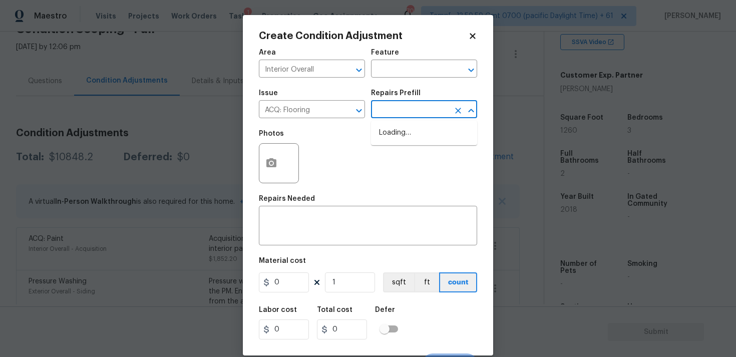
click at [398, 115] on input "text" at bounding box center [410, 111] width 78 height 16
click at [400, 135] on li "Maximum Flooring Repairs $1.50" at bounding box center [424, 138] width 106 height 27
type input "Acquisition"
type textarea "Acquisition Scope: Maximum flooring repairs"
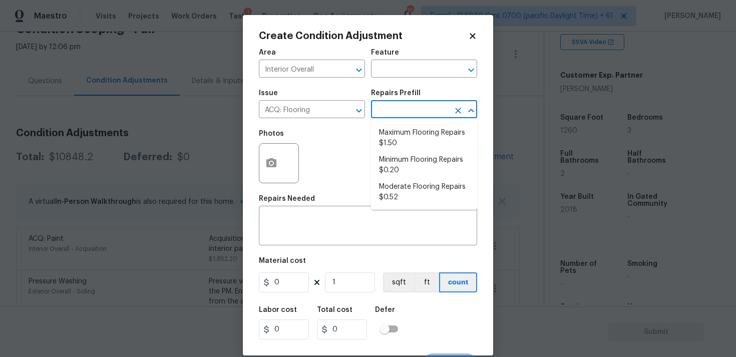
type input "1.5"
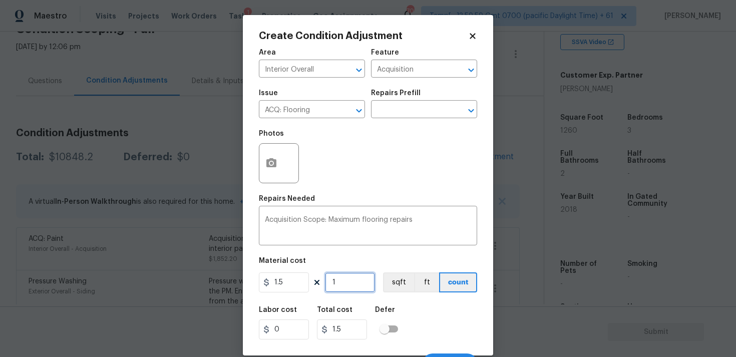
click at [355, 284] on input "1" at bounding box center [350, 282] width 50 height 20
type input "0"
paste input "126"
type input "1260"
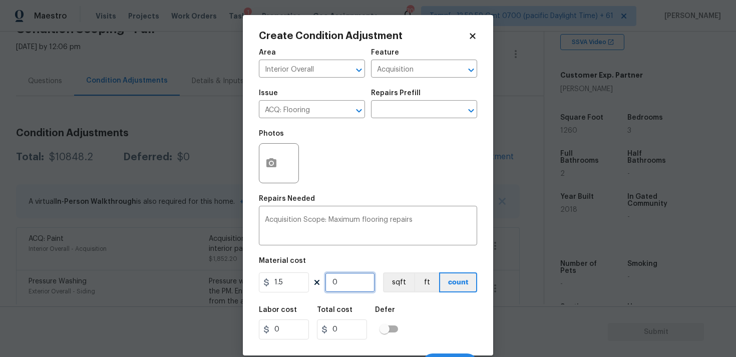
type input "1890"
type input "1260"
click at [390, 280] on button "sqft" at bounding box center [398, 282] width 31 height 20
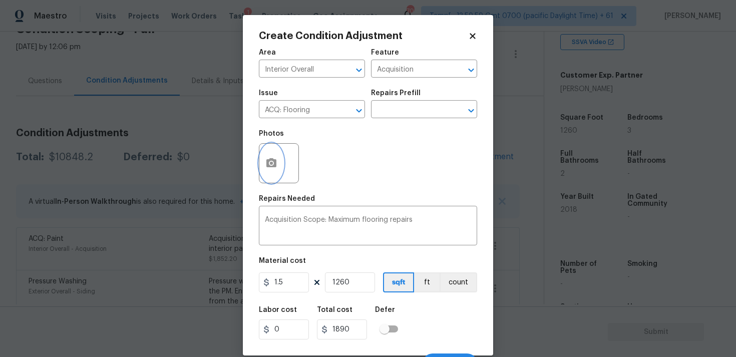
click at [268, 168] on icon "button" at bounding box center [271, 163] width 12 height 12
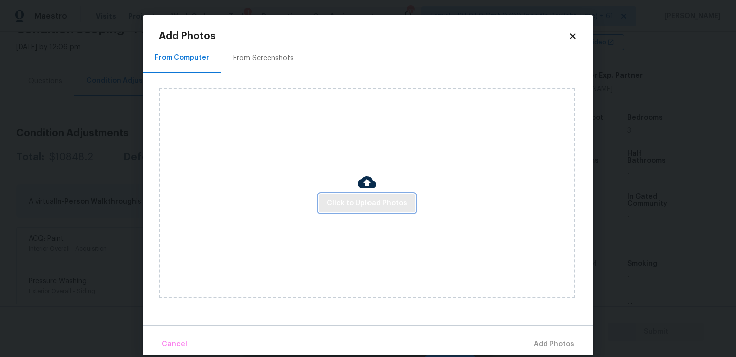
click at [341, 205] on span "Click to Upload Photos" at bounding box center [367, 203] width 80 height 13
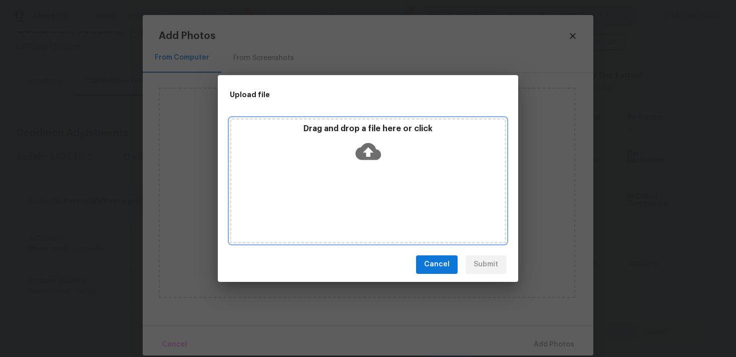
click at [356, 146] on icon at bounding box center [368, 152] width 26 height 26
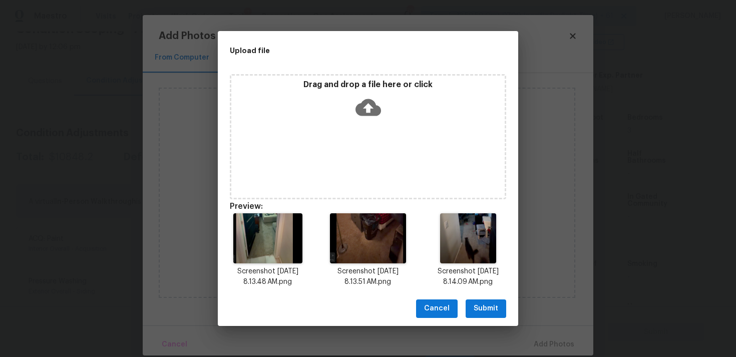
scroll to position [8, 0]
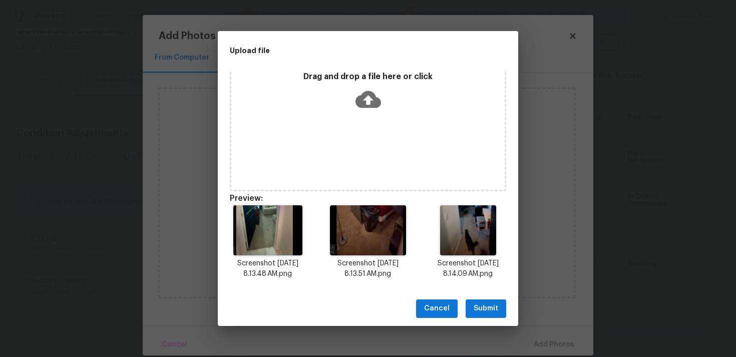
click at [482, 303] on span "Submit" at bounding box center [485, 308] width 25 height 13
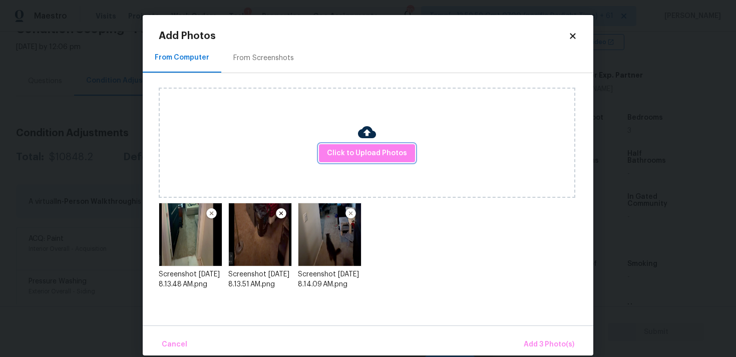
scroll to position [0, 0]
click at [547, 339] on span "Add 3 Photo(s)" at bounding box center [549, 344] width 51 height 13
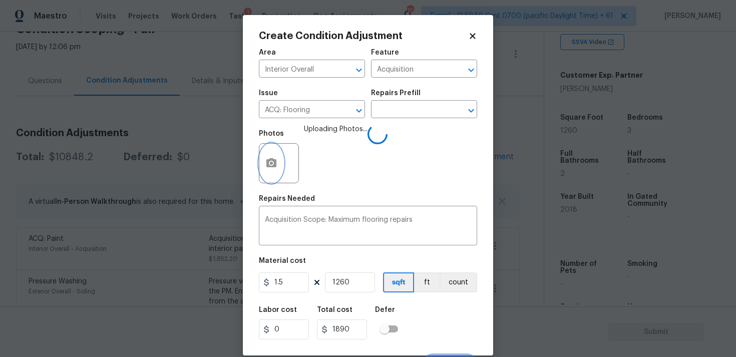
scroll to position [17, 0]
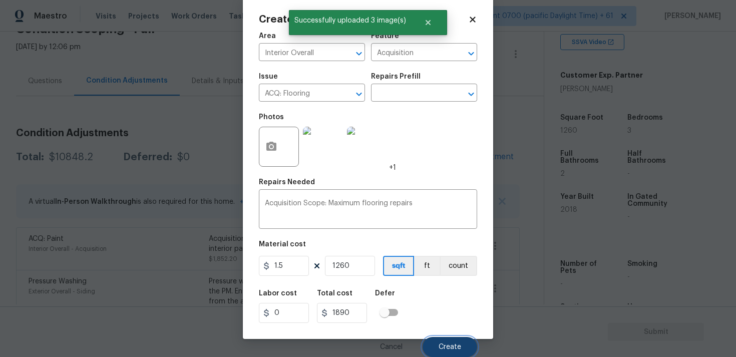
click at [466, 343] on button "Create" at bounding box center [449, 347] width 55 height 20
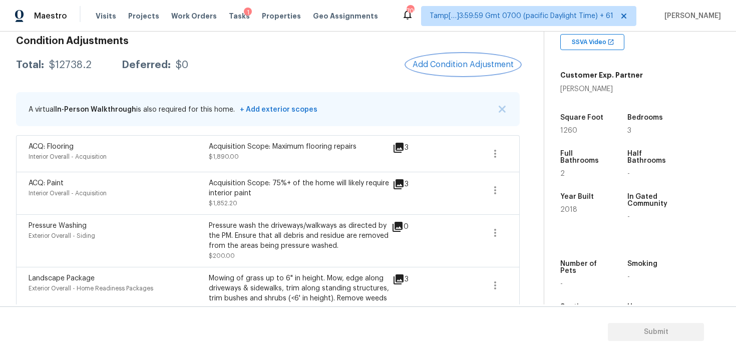
scroll to position [139, 0]
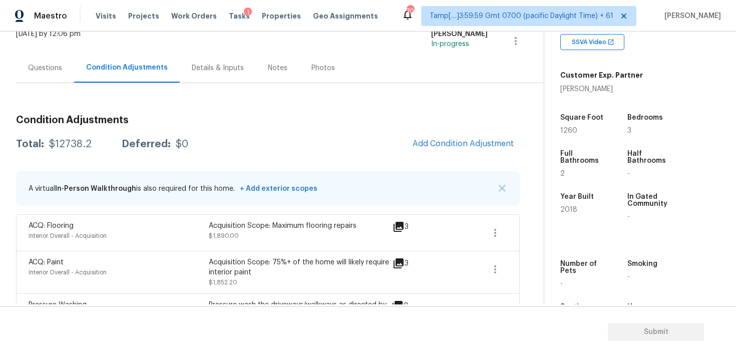
click at [50, 80] on div "Questions" at bounding box center [45, 68] width 58 height 30
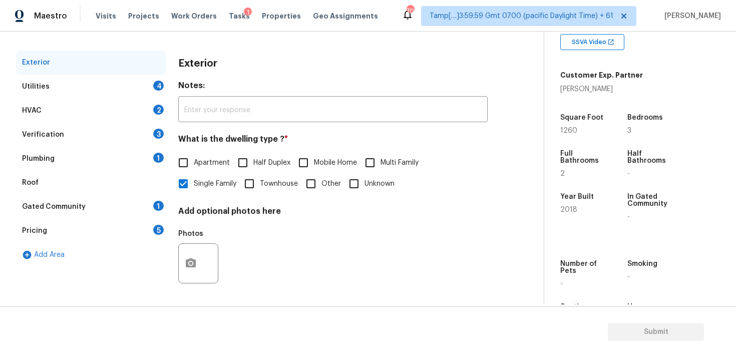
scroll to position [125, 0]
click at [147, 99] on div "HVAC 2" at bounding box center [91, 111] width 150 height 24
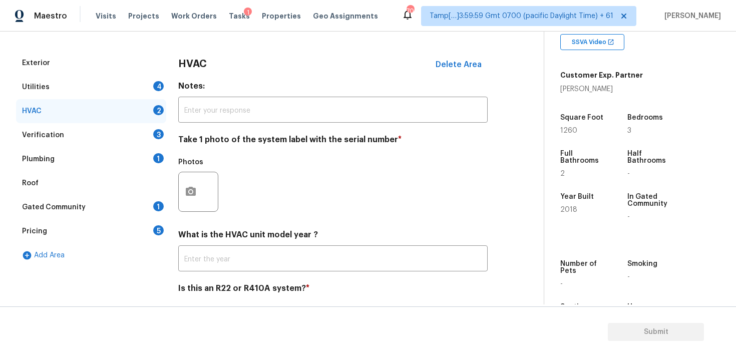
click at [154, 86] on div "4" at bounding box center [158, 86] width 11 height 10
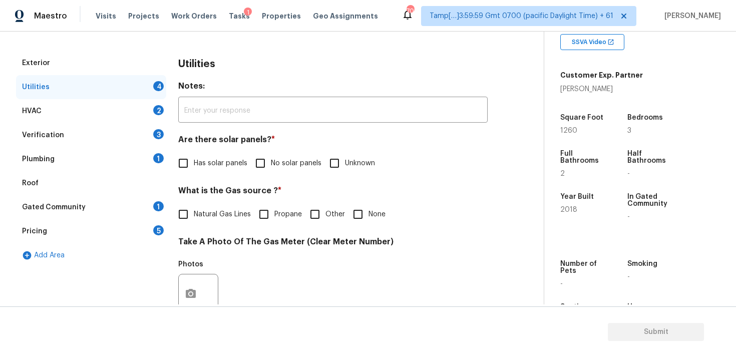
scroll to position [138, 0]
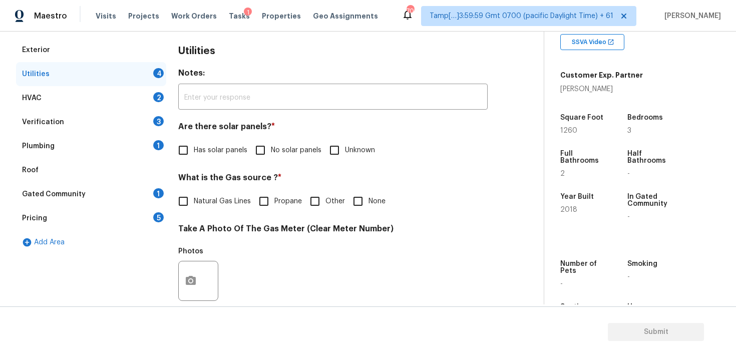
click at [263, 145] on input "No solar panels" at bounding box center [260, 150] width 21 height 21
checkbox input "true"
click at [368, 204] on span "None" at bounding box center [376, 201] width 17 height 11
click at [367, 204] on input "None" at bounding box center [357, 201] width 21 height 21
checkbox input "true"
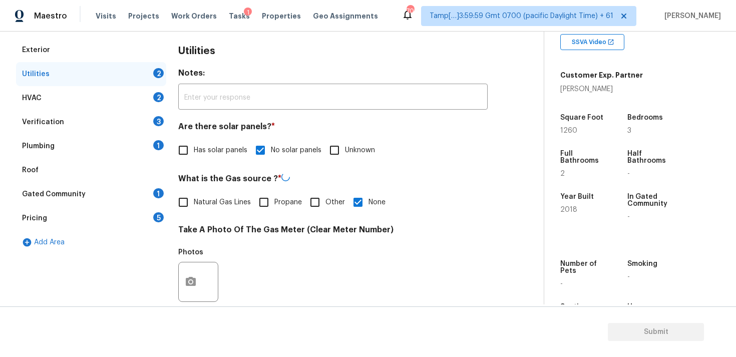
scroll to position [396, 0]
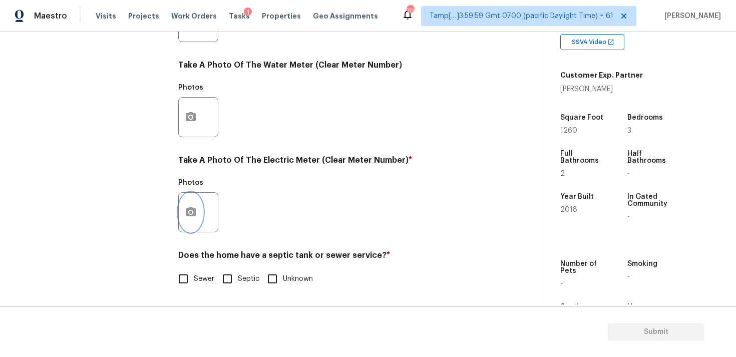
click at [194, 215] on icon "button" at bounding box center [191, 211] width 10 height 9
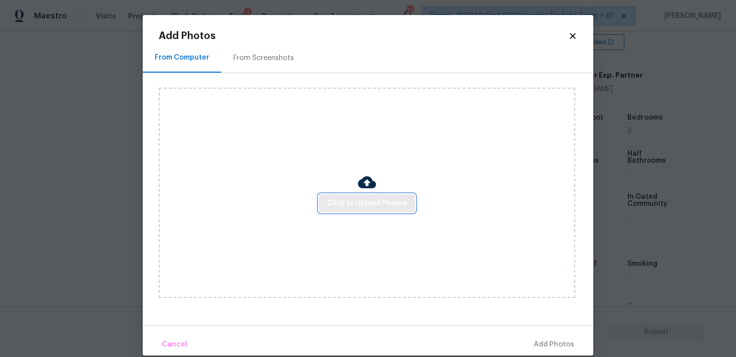
click at [355, 208] on span "Click to Upload Photos" at bounding box center [367, 203] width 80 height 13
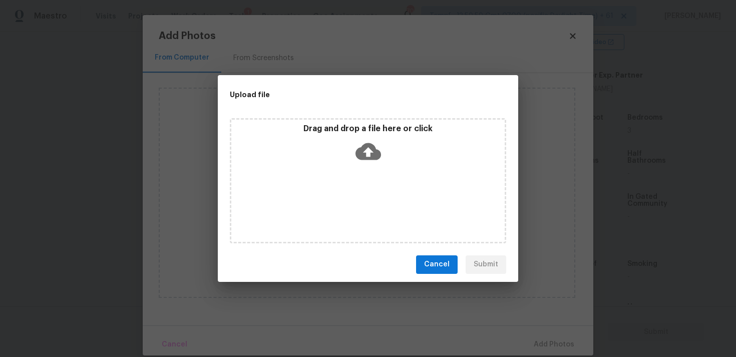
click at [365, 147] on icon at bounding box center [368, 151] width 26 height 17
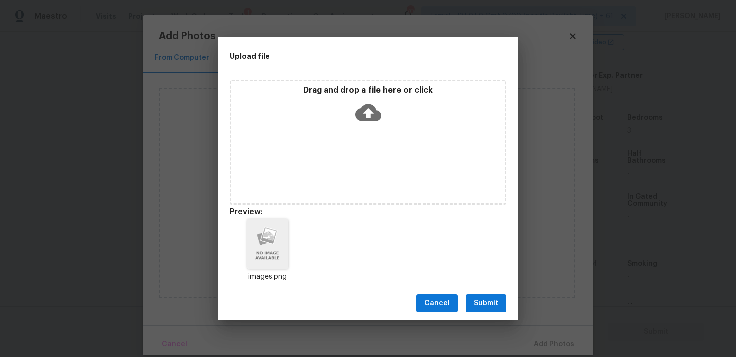
click at [483, 309] on span "Submit" at bounding box center [485, 303] width 25 height 13
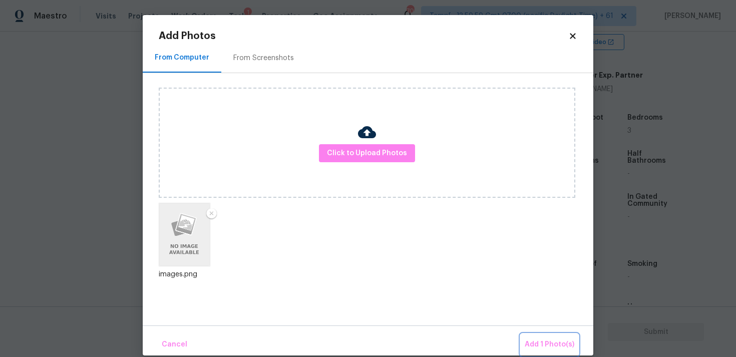
click at [539, 334] on button "Add 1 Photo(s)" at bounding box center [550, 345] width 58 height 22
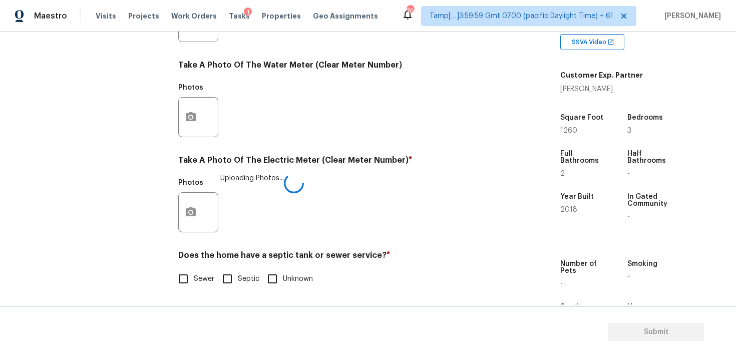
click at [194, 274] on span "Sewer" at bounding box center [204, 279] width 21 height 11
click at [194, 274] on input "Sewer" at bounding box center [183, 278] width 21 height 21
checkbox input "true"
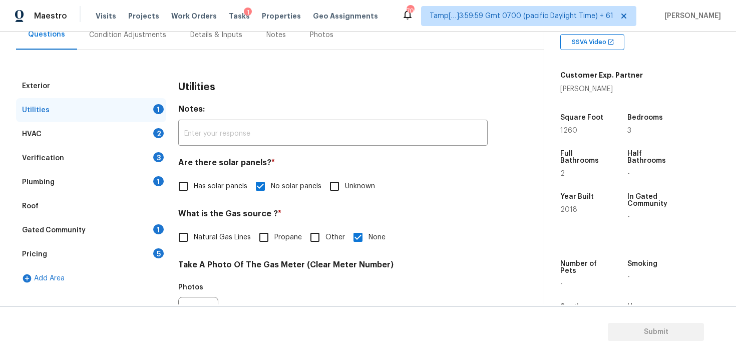
scroll to position [73, 0]
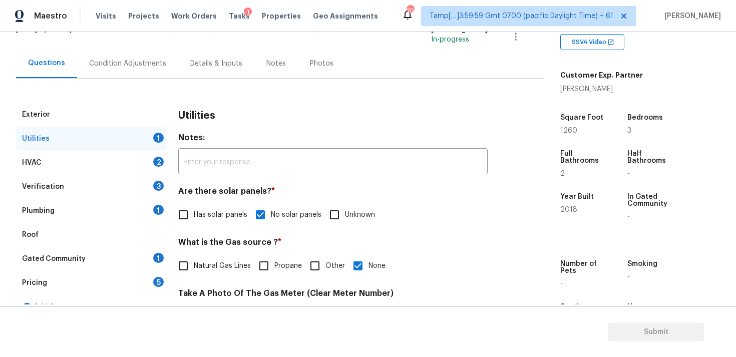
click at [151, 159] on div "HVAC 2" at bounding box center [91, 163] width 150 height 24
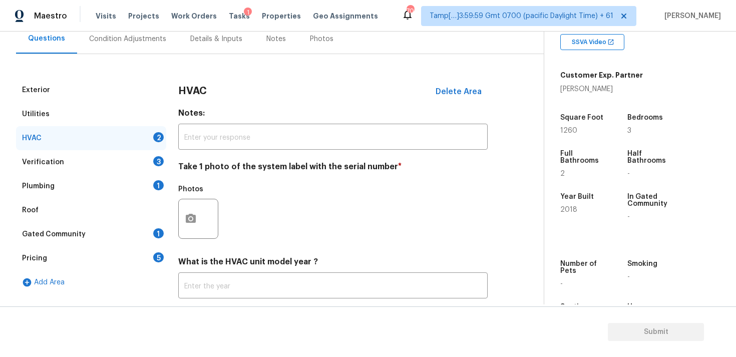
scroll to position [97, 0]
click at [194, 225] on icon "button" at bounding box center [191, 220] width 12 height 12
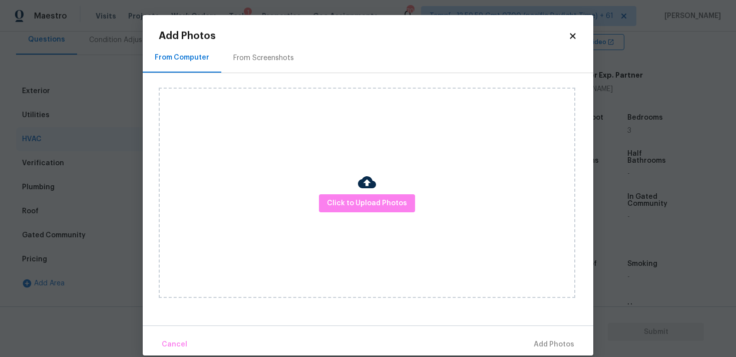
click at [371, 213] on div "Click to Upload Photos" at bounding box center [367, 193] width 416 height 210
click at [370, 207] on span "Click to Upload Photos" at bounding box center [367, 203] width 80 height 13
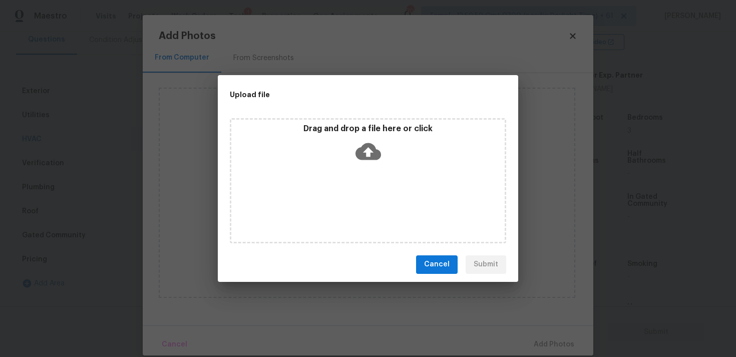
click at [358, 164] on div "Drag and drop a file here or click" at bounding box center [367, 145] width 273 height 43
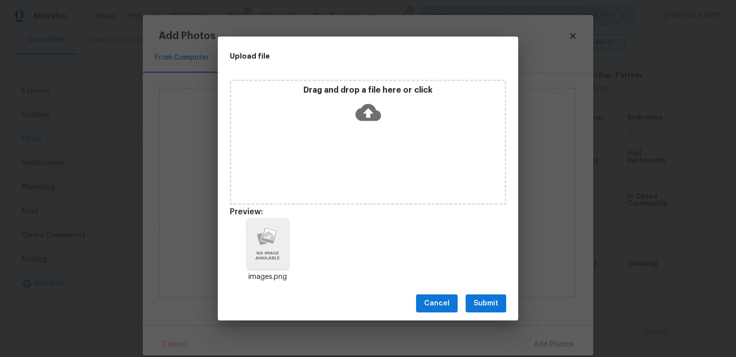
click at [484, 295] on button "Submit" at bounding box center [485, 303] width 41 height 19
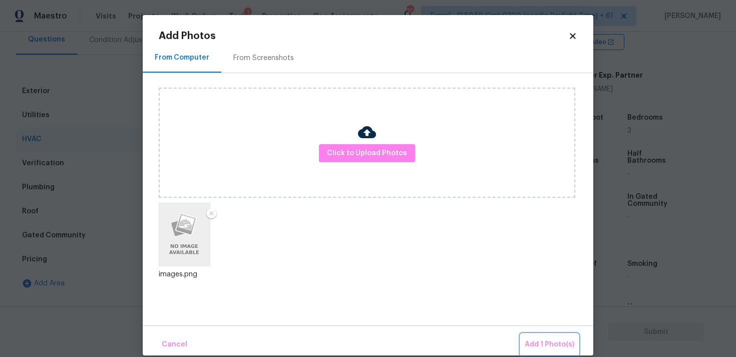
click at [538, 334] on button "Add 1 Photo(s)" at bounding box center [550, 345] width 58 height 22
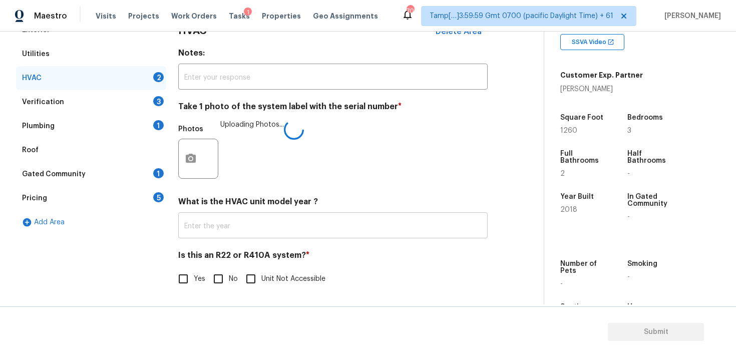
click at [220, 286] on input "No" at bounding box center [218, 278] width 21 height 21
checkbox input "true"
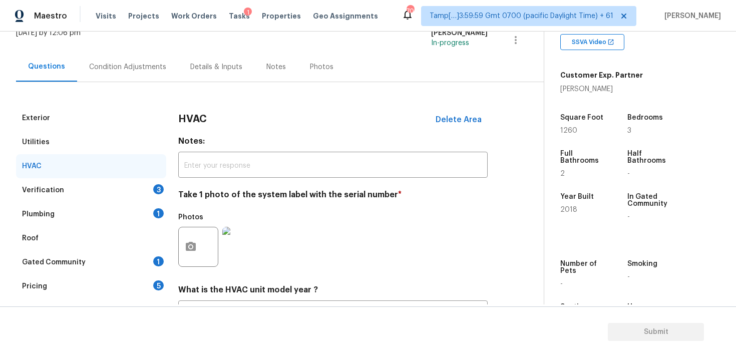
scroll to position [29, 0]
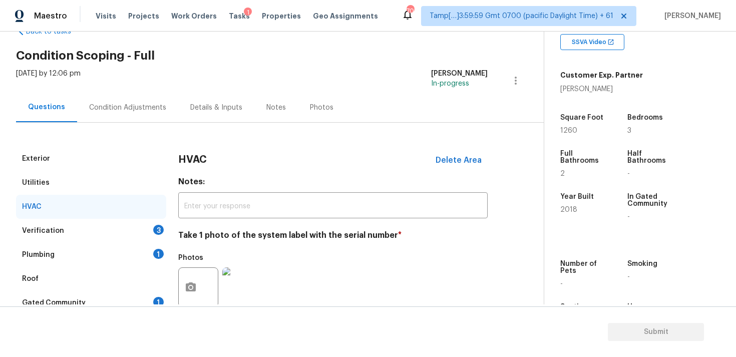
click at [144, 104] on div "Condition Adjustments" at bounding box center [127, 108] width 77 height 10
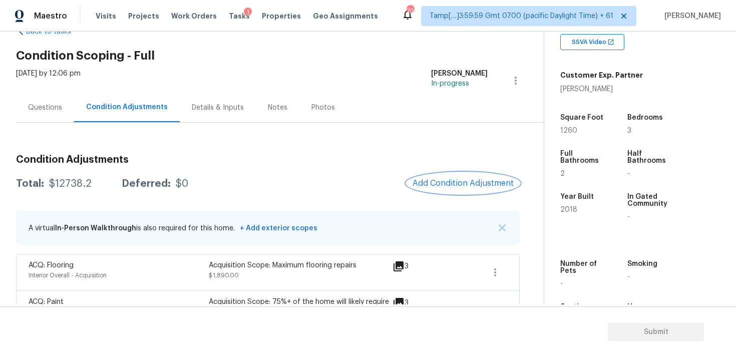
click at [447, 187] on span "Add Condition Adjustment" at bounding box center [462, 183] width 101 height 9
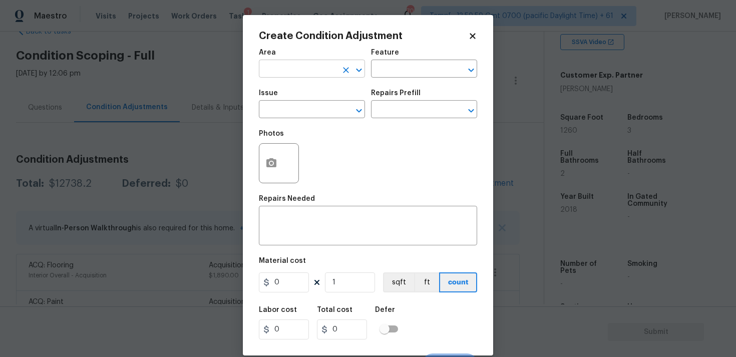
click at [324, 70] on input "text" at bounding box center [298, 70] width 78 height 16
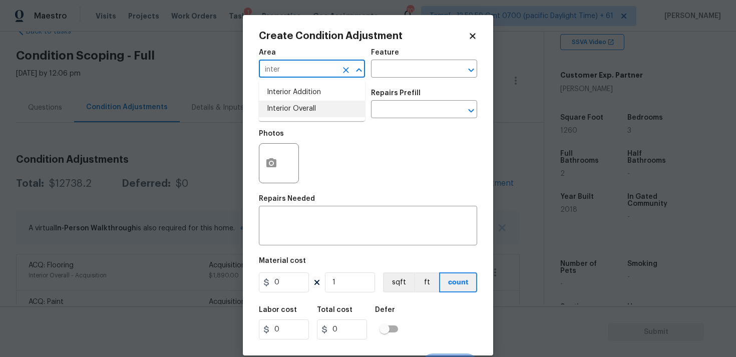
click at [319, 110] on li "Interior Overall" at bounding box center [312, 109] width 106 height 17
type input "Interior Overall"
click at [319, 110] on input "text" at bounding box center [298, 111] width 78 height 16
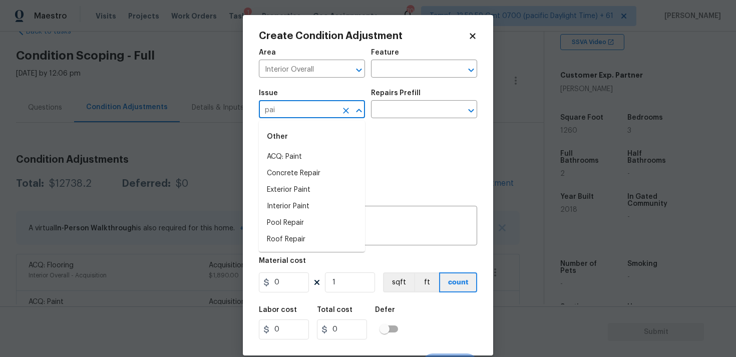
type input "pain"
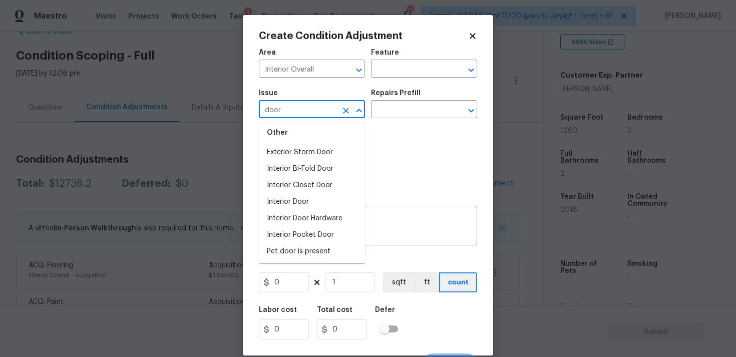
scroll to position [85, 0]
click at [303, 210] on li "Interior Door" at bounding box center [312, 204] width 106 height 17
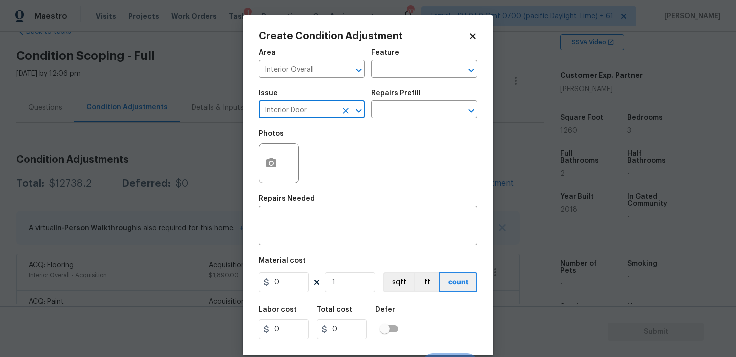
type input "Interior Door"
click at [387, 123] on div "Issue Interior Door ​ Repairs Prefill ​" at bounding box center [368, 104] width 218 height 41
click at [392, 110] on input "text" at bounding box center [410, 111] width 78 height 16
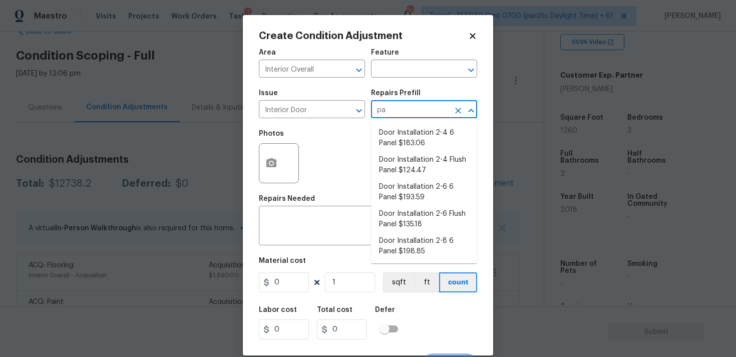
type input "pan"
type input "door"
click at [413, 151] on li "Door Installation 2-4 6 Panel $183.06" at bounding box center [424, 138] width 106 height 27
type input "Interior Door"
type textarea "Remove the existing door (if present). Install a new pre-hung 2-4 6 panel inter…"
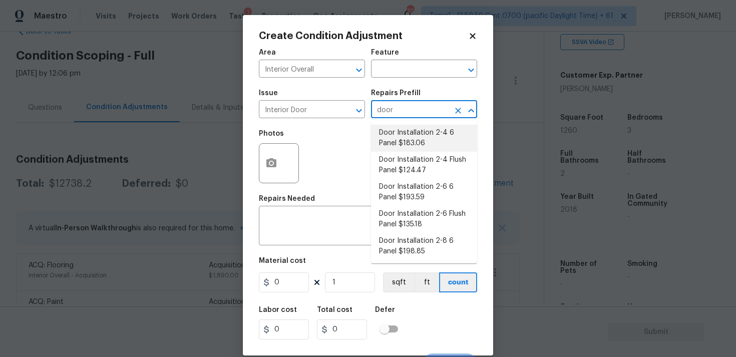
type input "183.06"
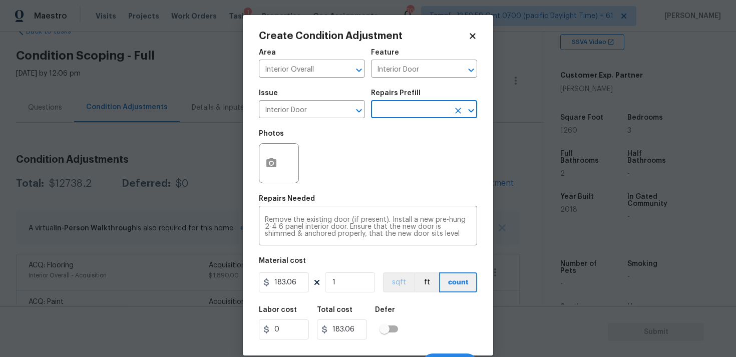
scroll to position [17, 0]
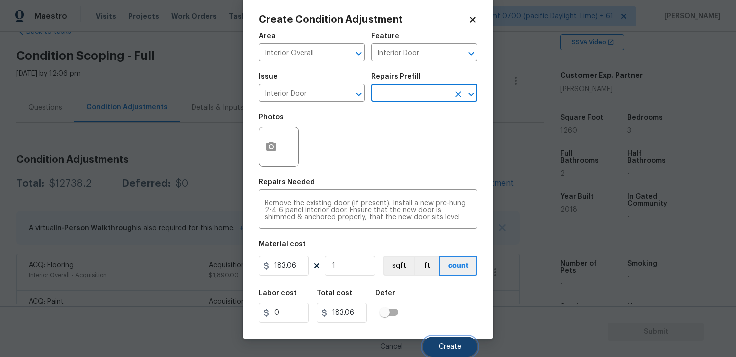
click at [441, 337] on button "Create" at bounding box center [449, 347] width 55 height 20
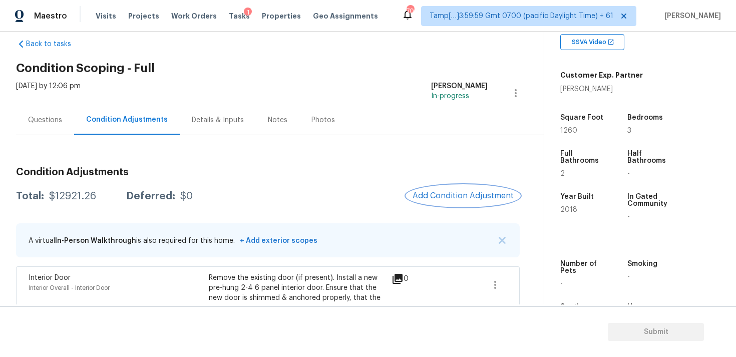
scroll to position [8, 0]
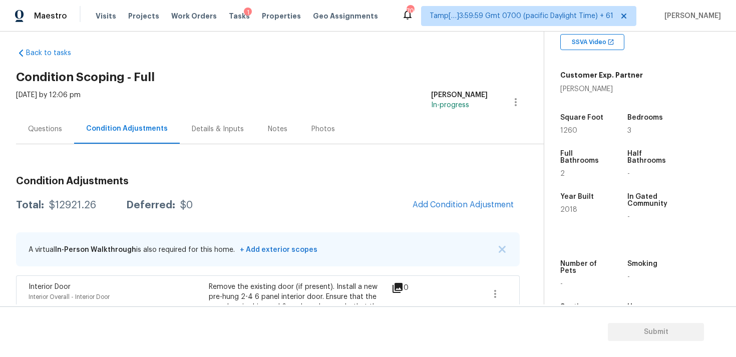
click at [34, 126] on div "Questions" at bounding box center [45, 129] width 34 height 10
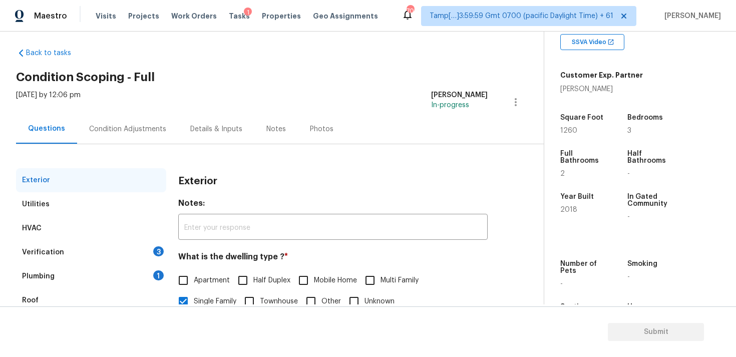
scroll to position [94, 0]
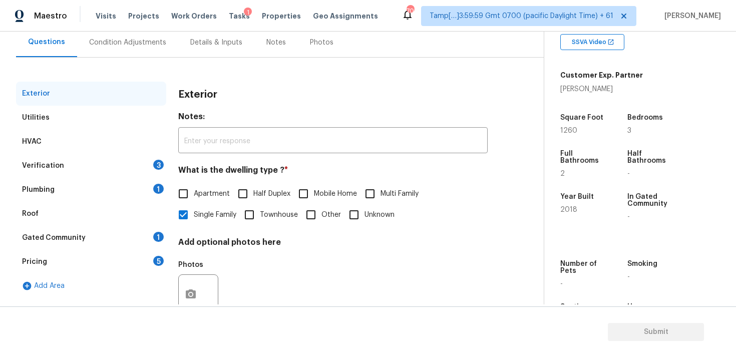
click at [123, 165] on div "Verification 3" at bounding box center [91, 166] width 150 height 24
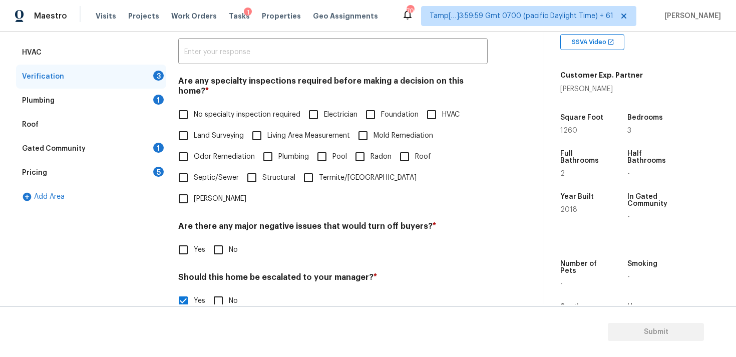
scroll to position [137, 0]
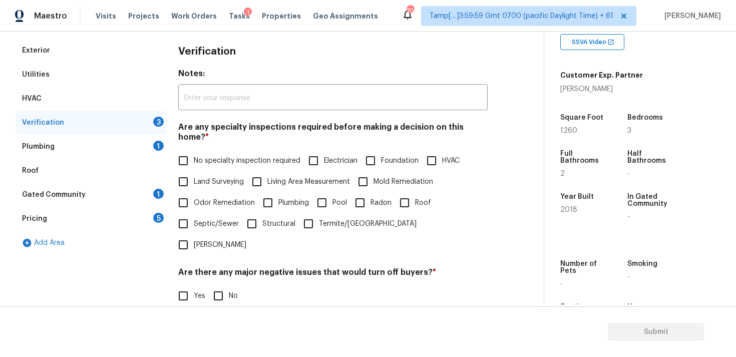
click at [203, 139] on div "Are any specialty inspections required before making a decision on this home? *…" at bounding box center [332, 188] width 309 height 133
click at [205, 156] on span "No specialty inspection required" at bounding box center [247, 161] width 107 height 11
click at [194, 150] on input "No specialty inspection required" at bounding box center [183, 160] width 21 height 21
checkbox input "true"
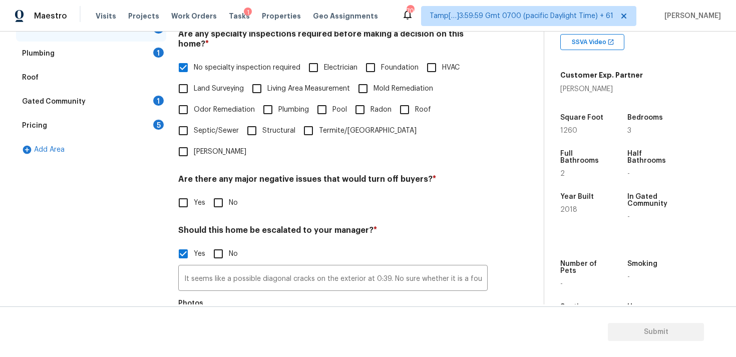
scroll to position [249, 0]
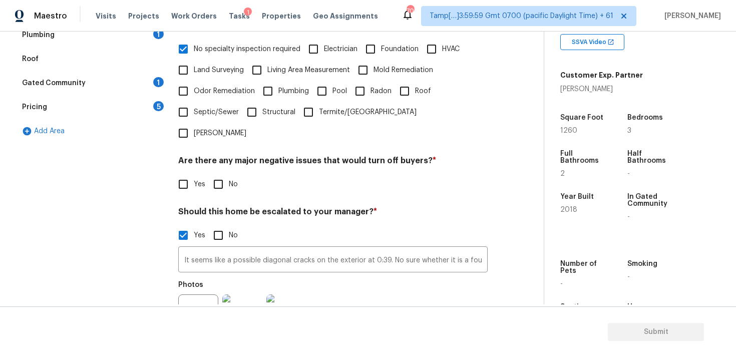
click at [227, 174] on input "No" at bounding box center [218, 184] width 21 height 21
checkbox input "true"
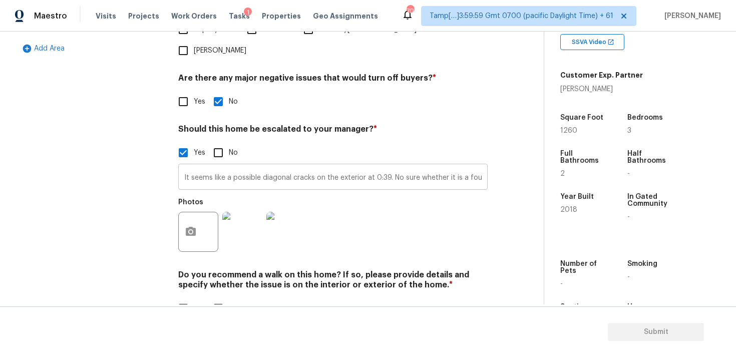
scroll to position [330, 0]
click at [236, 299] on label "No" at bounding box center [223, 309] width 30 height 21
click at [229, 299] on input "No" at bounding box center [218, 309] width 21 height 21
checkbox input "true"
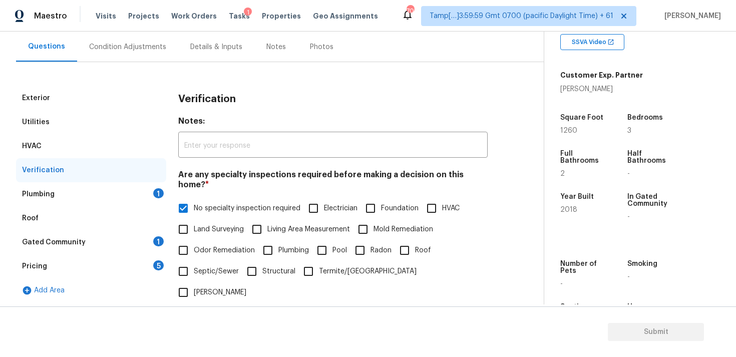
click at [151, 192] on div "Plumbing 1" at bounding box center [91, 194] width 150 height 24
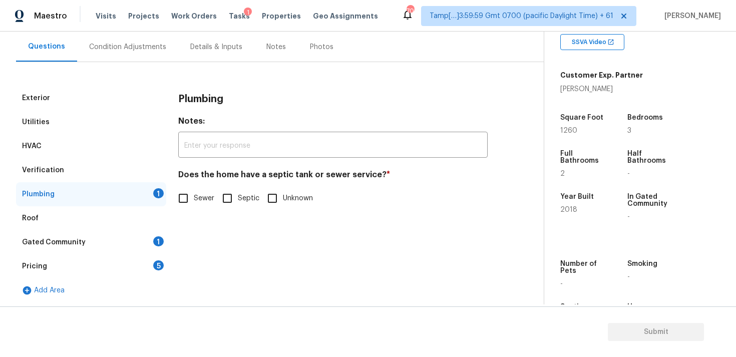
scroll to position [91, 0]
click at [184, 194] on input "Sewer" at bounding box center [183, 197] width 21 height 21
checkbox input "true"
click at [118, 236] on div "Gated Community 1" at bounding box center [91, 241] width 150 height 24
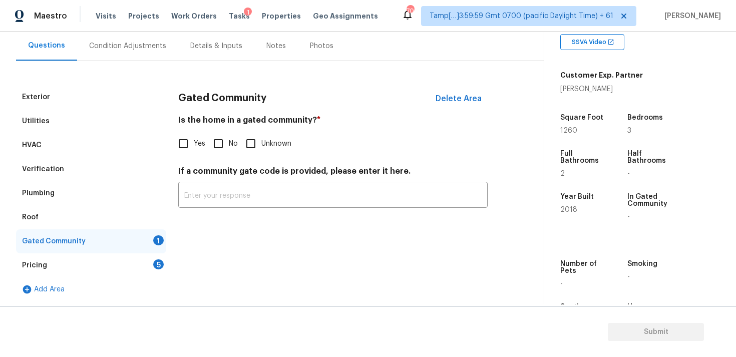
click at [221, 146] on input "No" at bounding box center [218, 143] width 21 height 21
checkbox input "true"
click at [148, 262] on div "Pricing 5" at bounding box center [91, 265] width 150 height 24
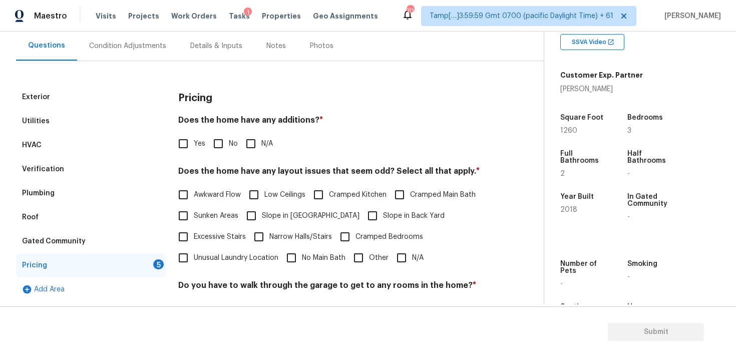
click at [220, 133] on input "No" at bounding box center [218, 143] width 21 height 21
checkbox input "true"
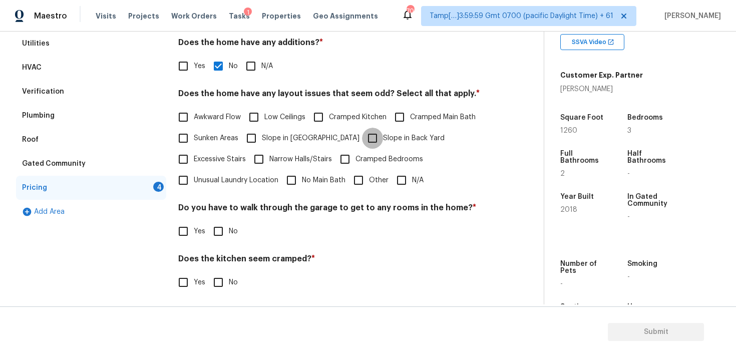
click at [362, 135] on input "Slope in Back Yard" at bounding box center [372, 138] width 21 height 21
checkbox input "true"
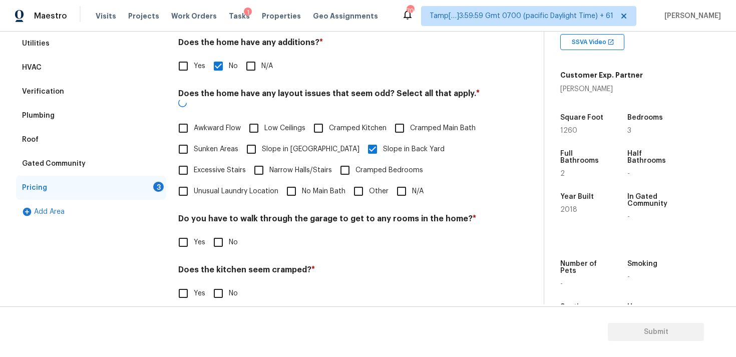
scroll to position [224, 0]
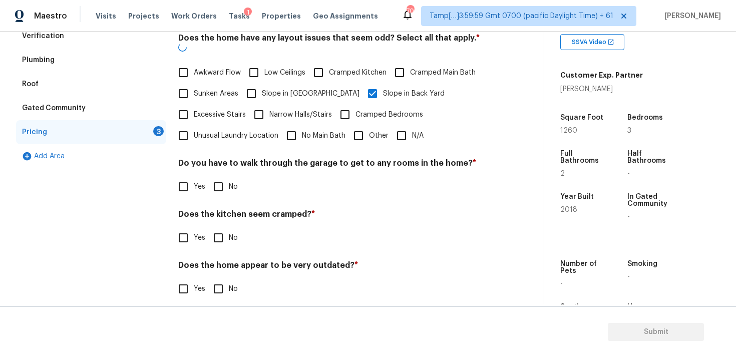
click at [215, 176] on input "No" at bounding box center [218, 186] width 21 height 21
checkbox input "true"
click at [217, 228] on input "No" at bounding box center [218, 238] width 21 height 21
checkbox input "true"
click at [217, 279] on input "No" at bounding box center [218, 289] width 21 height 21
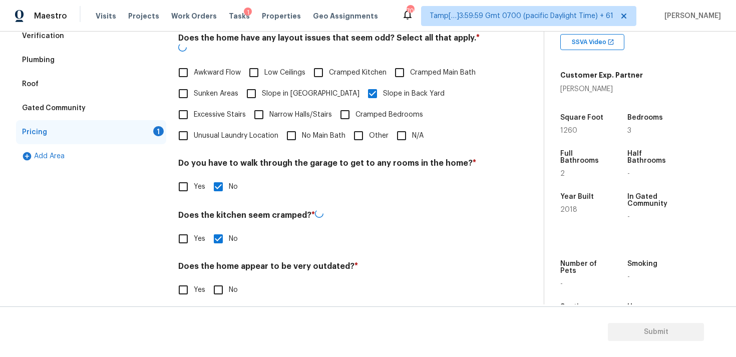
checkbox input "true"
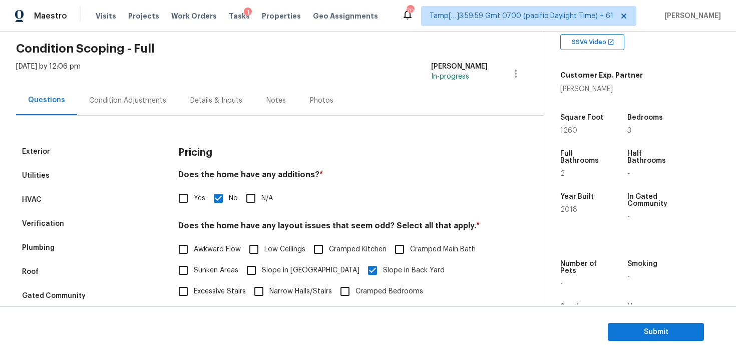
scroll to position [0, 0]
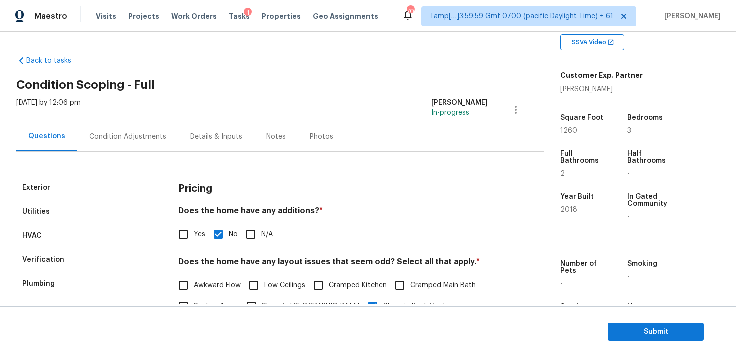
click at [140, 138] on div "Condition Adjustments" at bounding box center [127, 137] width 77 height 10
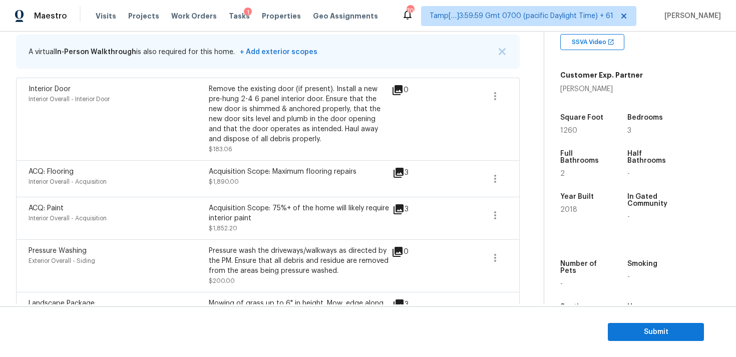
scroll to position [581, 0]
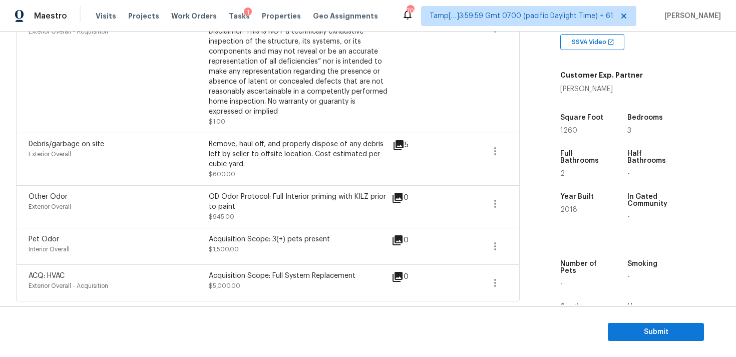
click at [162, 289] on div "Exterior Overall - Acquisition" at bounding box center [119, 286] width 180 height 10
click at [167, 289] on div "Exterior Overall - Acquisition" at bounding box center [119, 286] width 180 height 10
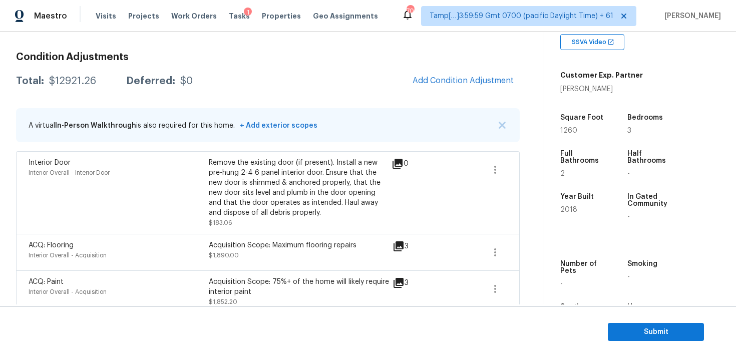
scroll to position [131, 0]
drag, startPoint x: 50, startPoint y: 81, endPoint x: 98, endPoint y: 79, distance: 48.1
click at [98, 80] on div "Total: $12921.26 Deferred: $0" at bounding box center [104, 82] width 177 height 10
copy div "$12921.26"
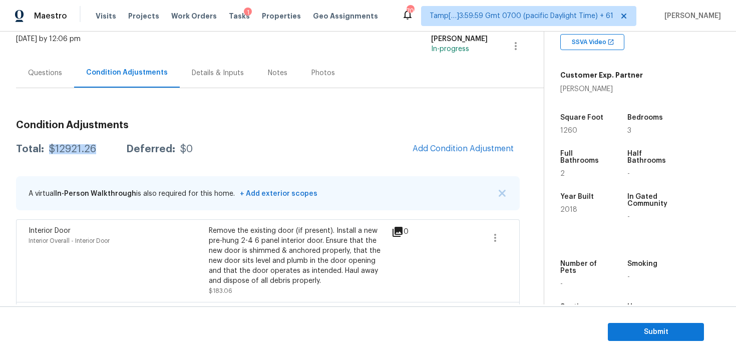
scroll to position [55, 0]
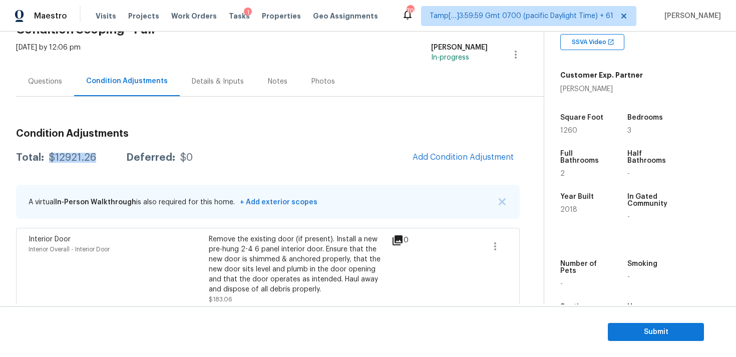
click at [100, 132] on h3 "Condition Adjustments" at bounding box center [268, 134] width 504 height 10
click at [57, 85] on div "Questions" at bounding box center [45, 82] width 34 height 10
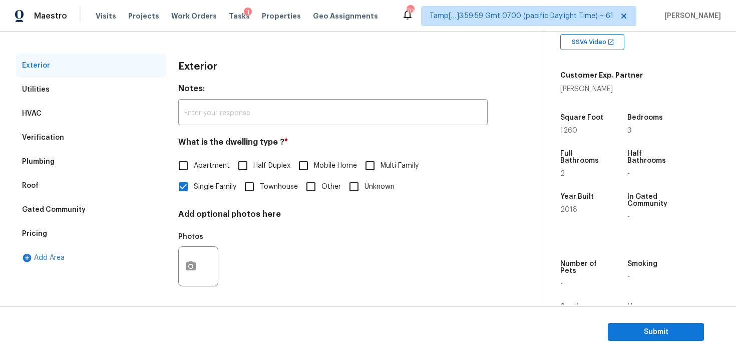
click at [106, 136] on div "Verification" at bounding box center [91, 138] width 150 height 24
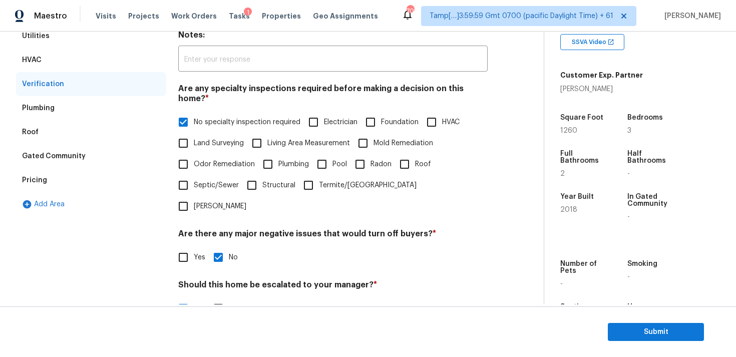
scroll to position [199, 0]
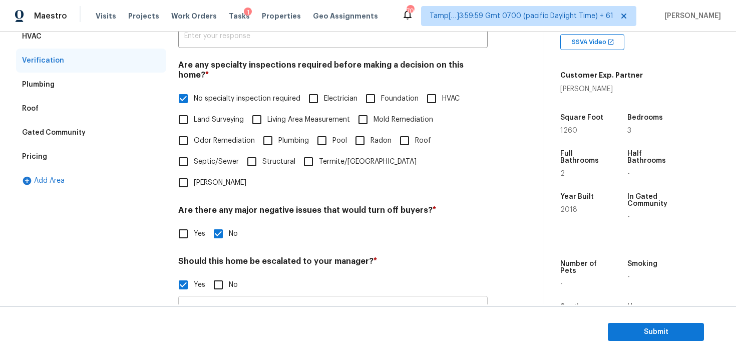
click at [260, 298] on input "It seems like a possible diagonal cracks on the exterior at 0:39. No sure wheth…" at bounding box center [332, 310] width 309 height 24
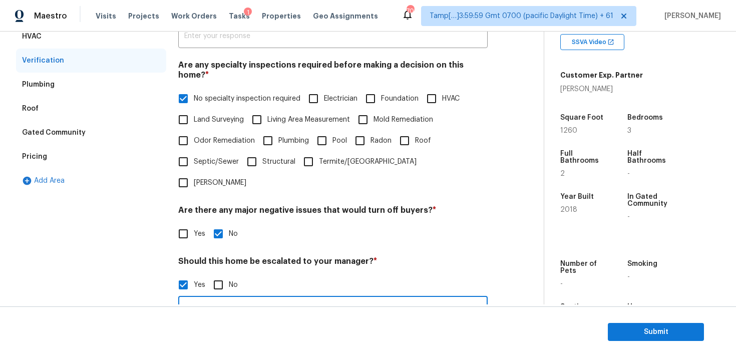
click at [260, 298] on input "It seems like a possible diagonal cracks on the exterior at 0:39. No sure wheth…" at bounding box center [332, 310] width 309 height 24
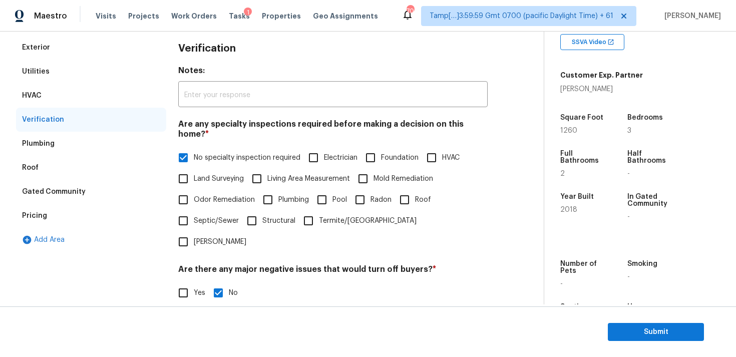
scroll to position [0, 0]
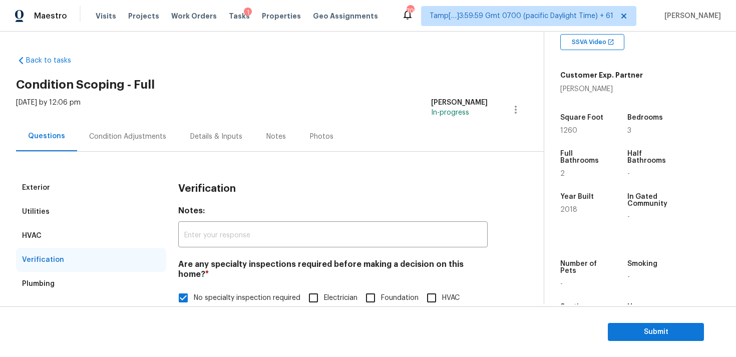
click at [140, 133] on div "Condition Adjustments" at bounding box center [127, 137] width 77 height 10
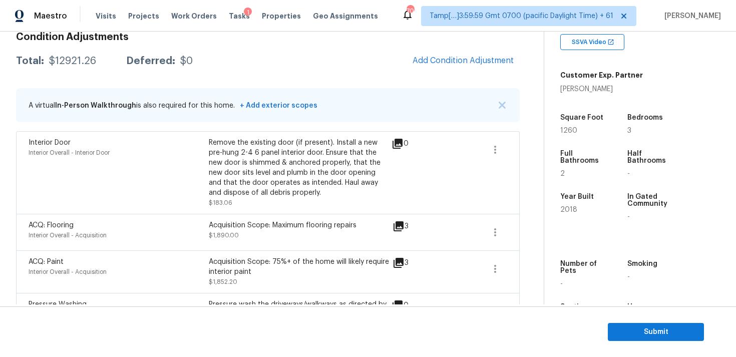
scroll to position [117, 0]
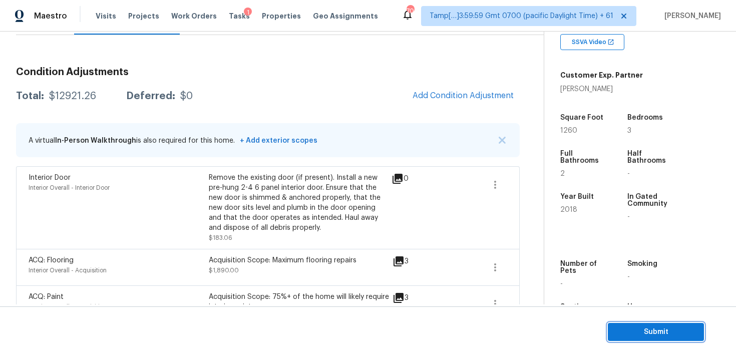
click at [653, 340] on button "Submit" at bounding box center [656, 332] width 96 height 19
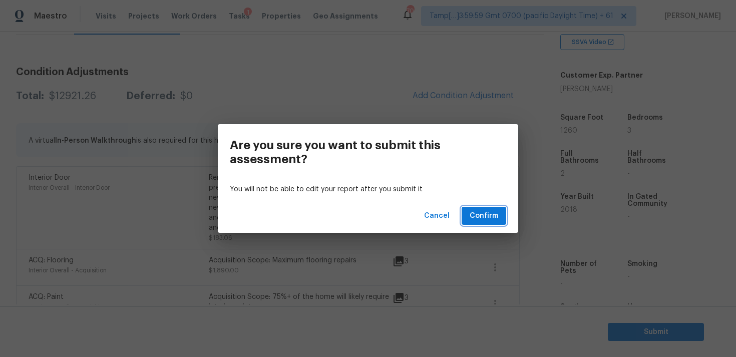
click at [473, 212] on span "Confirm" at bounding box center [483, 216] width 29 height 13
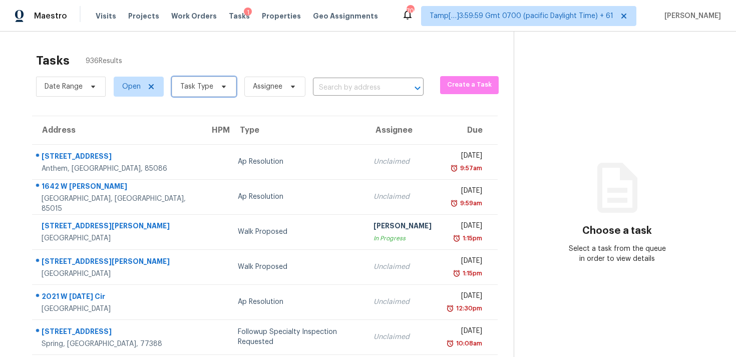
click at [217, 83] on span at bounding box center [222, 87] width 11 height 8
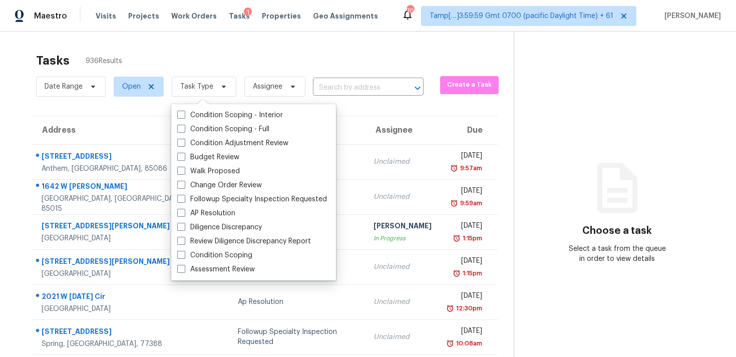
click at [258, 65] on div "Tasks 936 Results" at bounding box center [275, 61] width 478 height 26
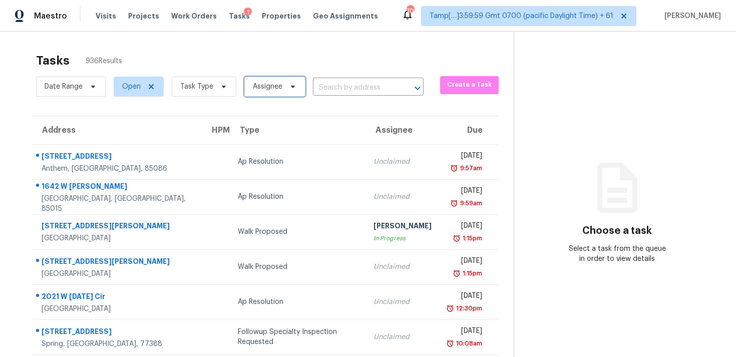
click at [262, 80] on span "Assignee" at bounding box center [274, 87] width 61 height 20
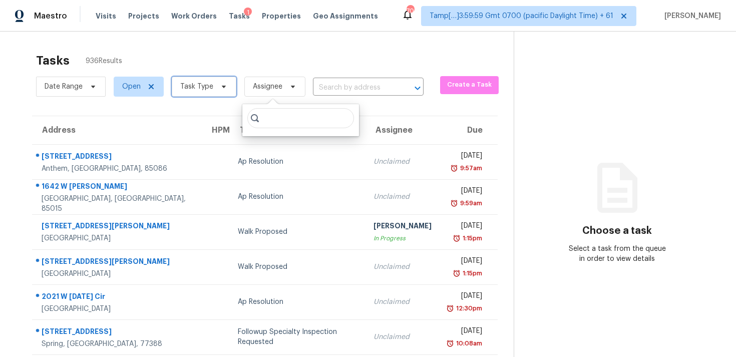
click at [202, 90] on span "Task Type" at bounding box center [196, 87] width 33 height 10
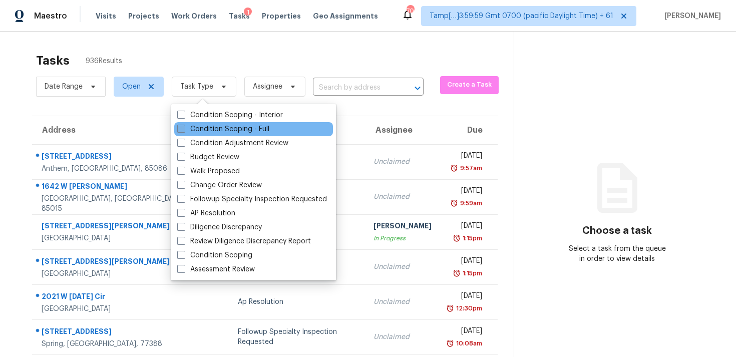
click at [219, 129] on label "Condition Scoping - Full" at bounding box center [223, 129] width 92 height 10
click at [184, 129] on input "Condition Scoping - Full" at bounding box center [180, 127] width 7 height 7
checkbox input "true"
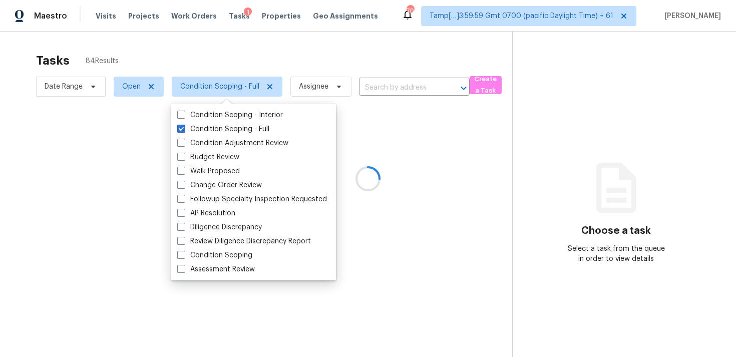
click at [242, 52] on div at bounding box center [368, 178] width 736 height 357
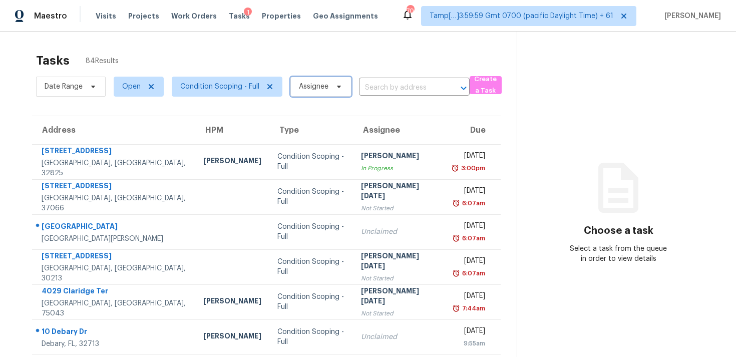
click at [332, 87] on span at bounding box center [337, 87] width 11 height 8
click at [276, 67] on div "Tasks 84 Results" at bounding box center [276, 61] width 481 height 26
click at [127, 87] on span "Open" at bounding box center [131, 87] width 19 height 10
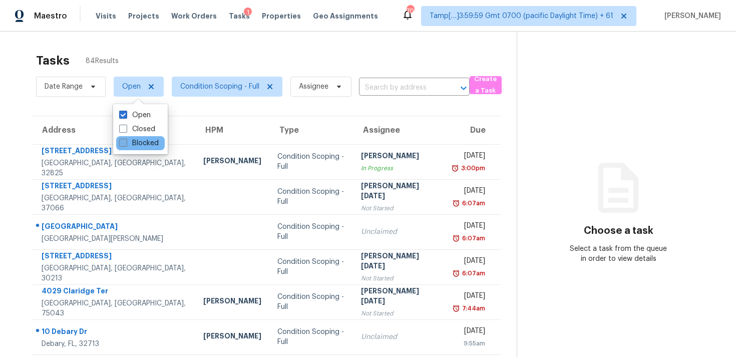
click at [134, 144] on label "Blocked" at bounding box center [139, 143] width 40 height 10
click at [126, 144] on input "Blocked" at bounding box center [122, 141] width 7 height 7
checkbox input "true"
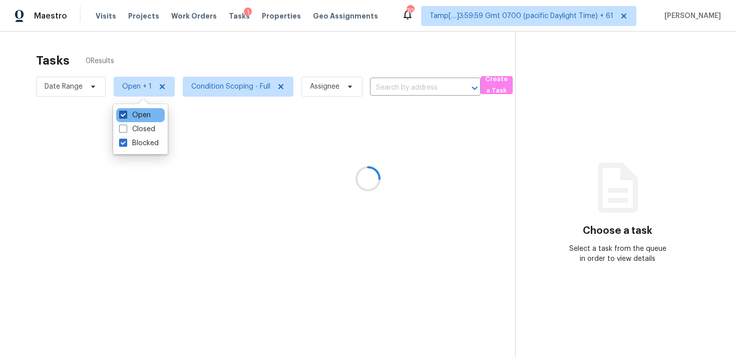
click at [134, 115] on label "Open" at bounding box center [135, 115] width 32 height 10
click at [126, 115] on input "Open" at bounding box center [122, 113] width 7 height 7
checkbox input "false"
click at [198, 58] on div at bounding box center [368, 178] width 736 height 357
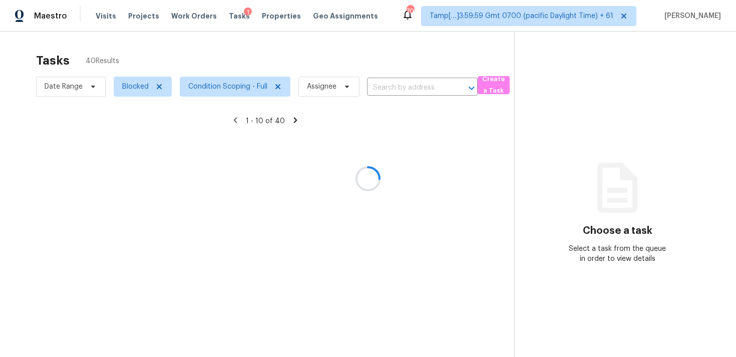
click at [297, 89] on span "Assignee" at bounding box center [324, 87] width 69 height 26
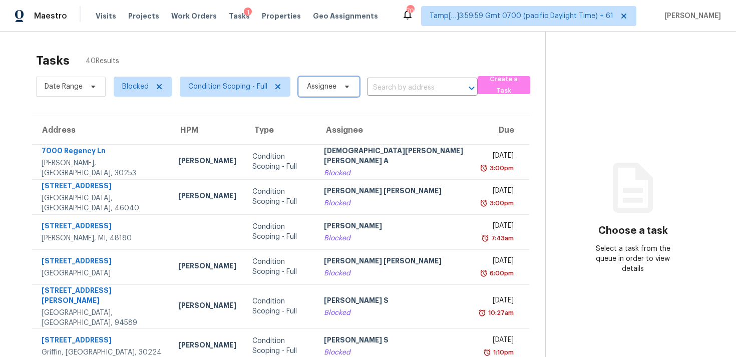
click at [309, 84] on span "Assignee" at bounding box center [322, 87] width 30 height 10
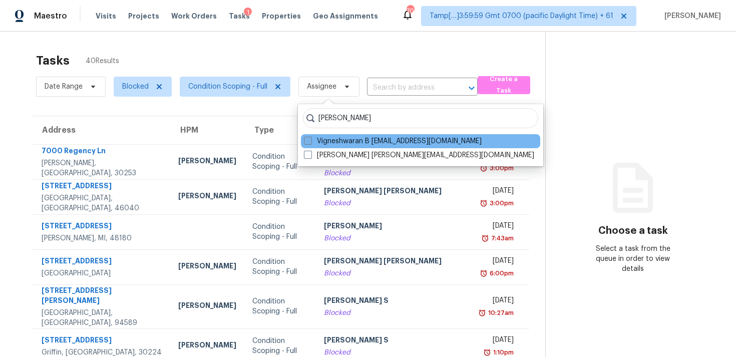
type input "vigneshwaran"
click at [343, 140] on label "Vigneshwaran B vigneshwaran.b@opendoor.com" at bounding box center [393, 141] width 178 height 10
click at [310, 140] on input "Vigneshwaran B vigneshwaran.b@opendoor.com" at bounding box center [307, 139] width 7 height 7
checkbox input "true"
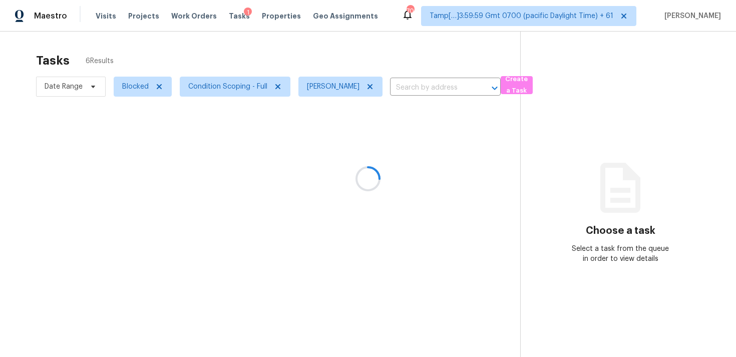
click at [317, 64] on div at bounding box center [368, 178] width 736 height 357
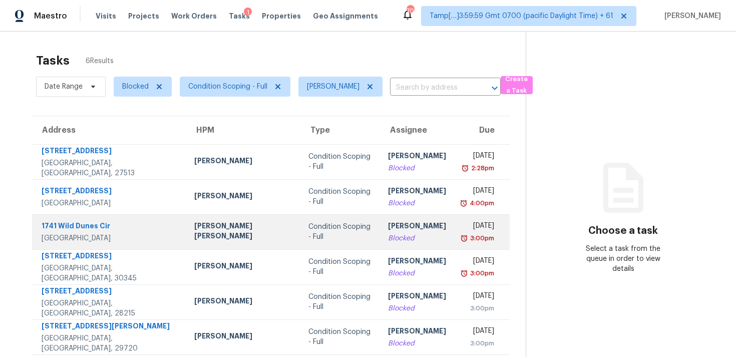
scroll to position [32, 0]
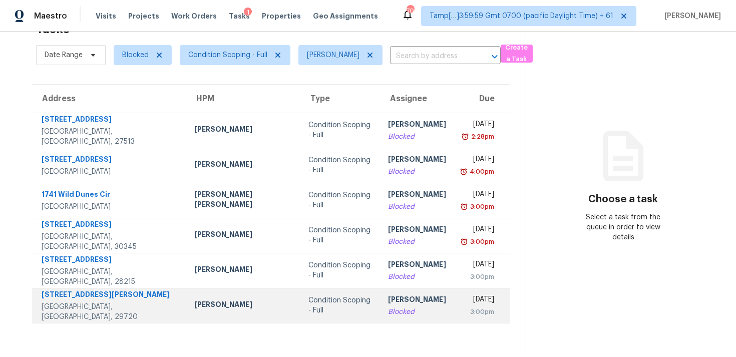
click at [327, 292] on td "Condition Scoping - Full" at bounding box center [340, 305] width 80 height 35
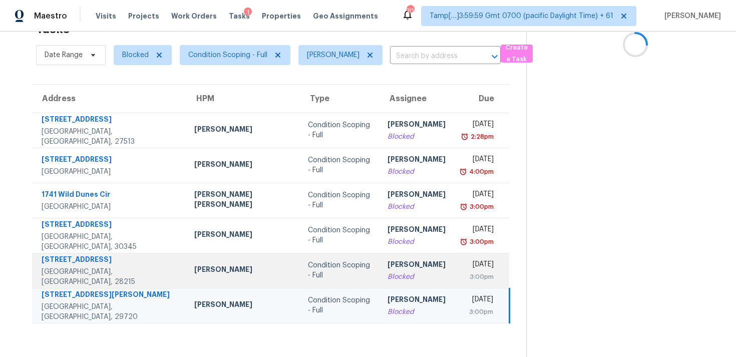
click at [331, 262] on td "Condition Scoping - Full" at bounding box center [340, 270] width 80 height 35
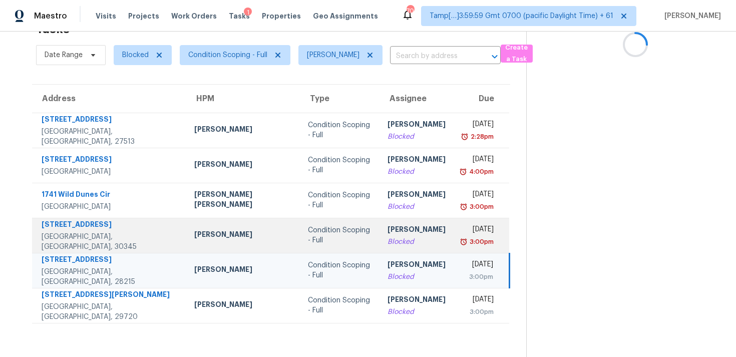
click at [387, 237] on div "Blocked" at bounding box center [416, 242] width 58 height 10
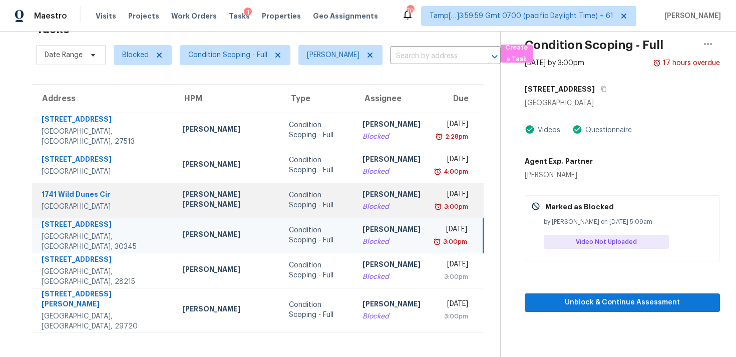
click at [362, 198] on div "[PERSON_NAME]" at bounding box center [391, 195] width 58 height 13
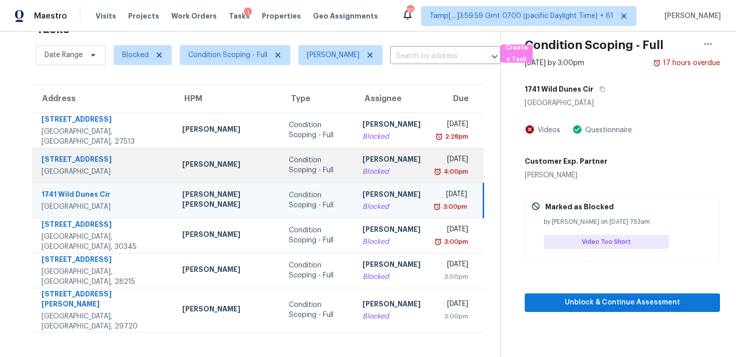
click at [362, 165] on div "[PERSON_NAME]" at bounding box center [391, 160] width 58 height 13
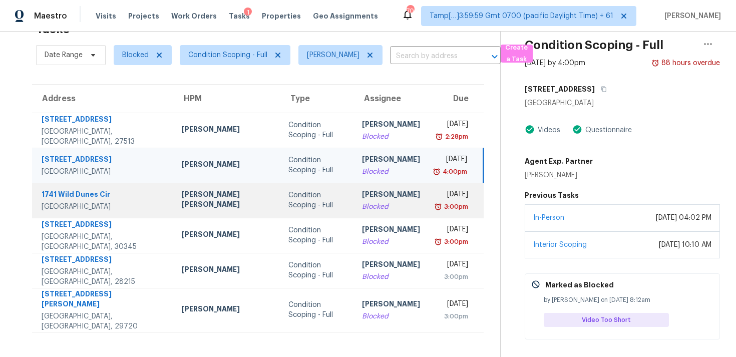
click at [354, 216] on td "Vigneshwaran B Blocked" at bounding box center [391, 200] width 74 height 35
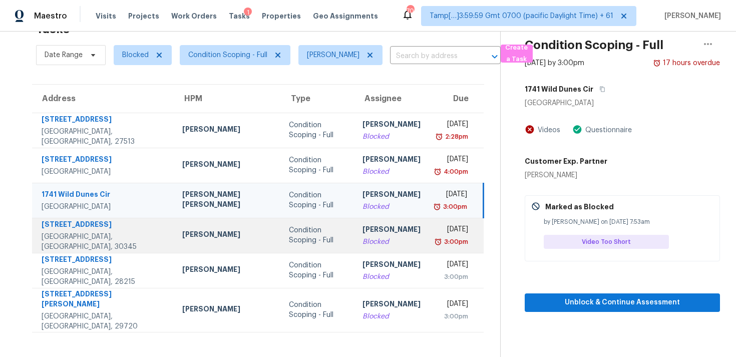
click at [362, 228] on div "[PERSON_NAME]" at bounding box center [391, 230] width 58 height 13
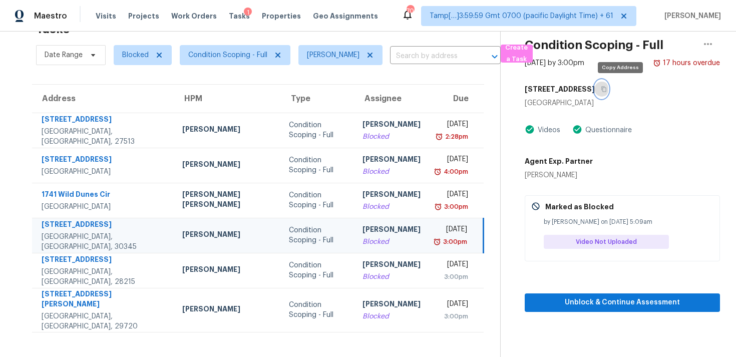
click at [607, 86] on icon "button" at bounding box center [604, 89] width 6 height 6
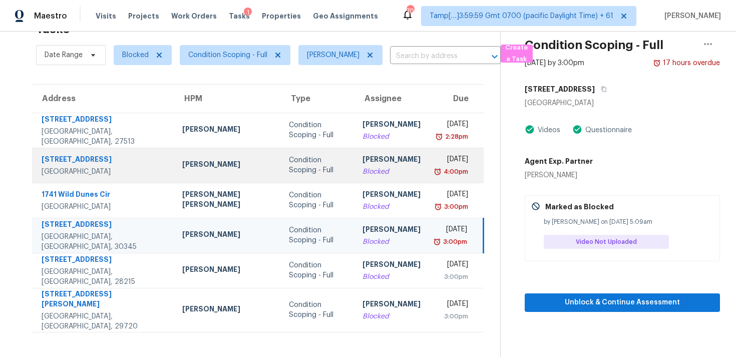
click at [306, 162] on div "Condition Scoping - Full" at bounding box center [318, 165] width 58 height 20
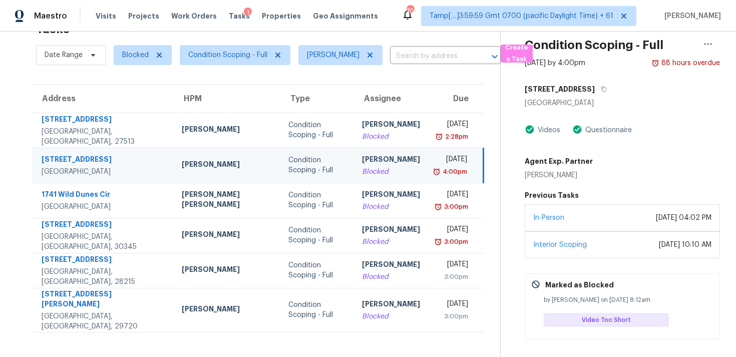
scroll to position [64, 0]
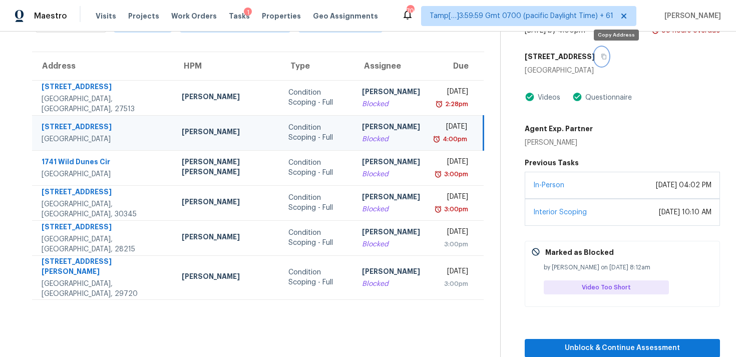
click at [608, 54] on button "button" at bounding box center [602, 57] width 14 height 18
click at [362, 138] on div "Blocked" at bounding box center [391, 139] width 58 height 10
click at [589, 340] on button "Unblock & Continue Assessment" at bounding box center [622, 348] width 195 height 19
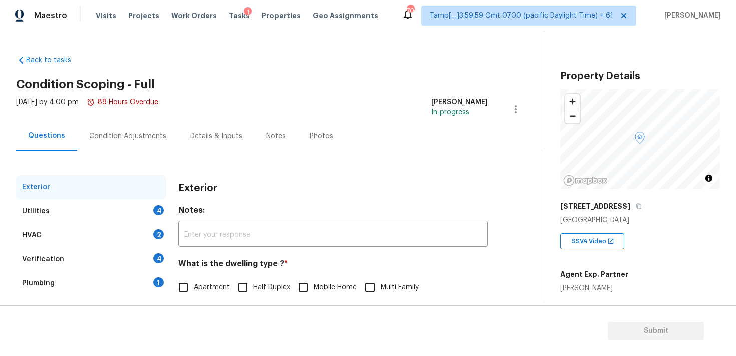
click at [133, 141] on div "Condition Adjustments" at bounding box center [127, 137] width 77 height 10
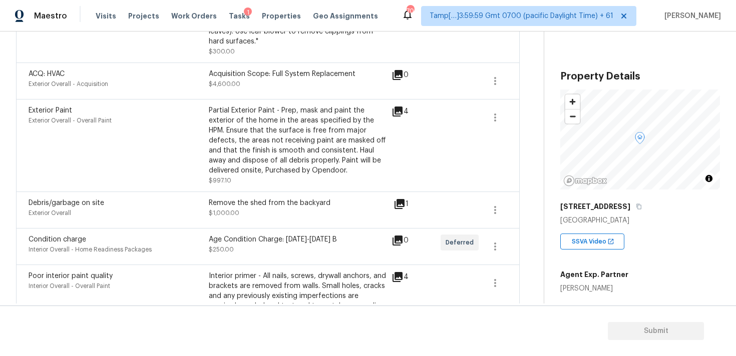
scroll to position [304, 0]
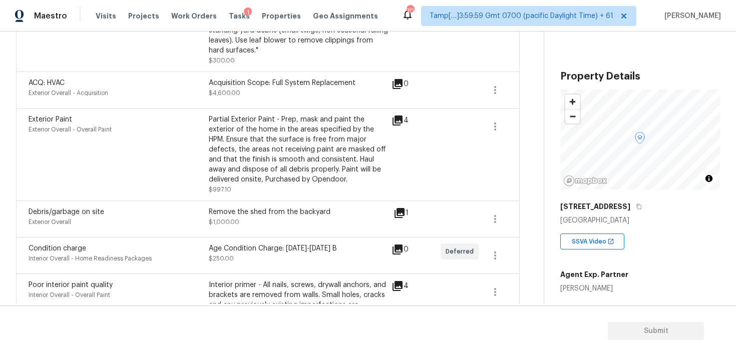
click at [231, 223] on span "$1,000.00" at bounding box center [224, 222] width 31 height 6
click at [403, 206] on div "Debris/garbage on site Exterior Overall Remove the shed from the backyard $1,00…" at bounding box center [268, 219] width 504 height 37
click at [403, 215] on icon at bounding box center [399, 213] width 12 height 12
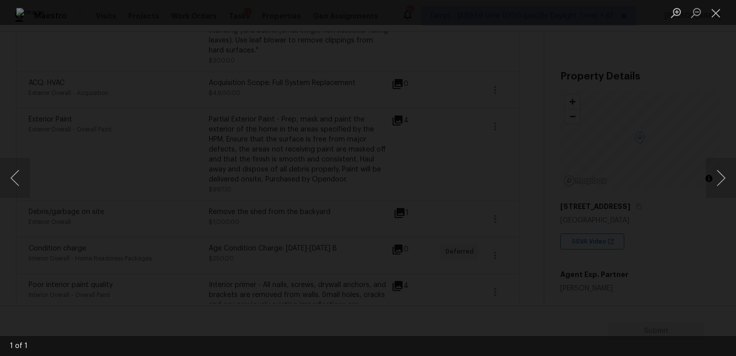
click at [596, 178] on div "Lightbox" at bounding box center [368, 178] width 736 height 356
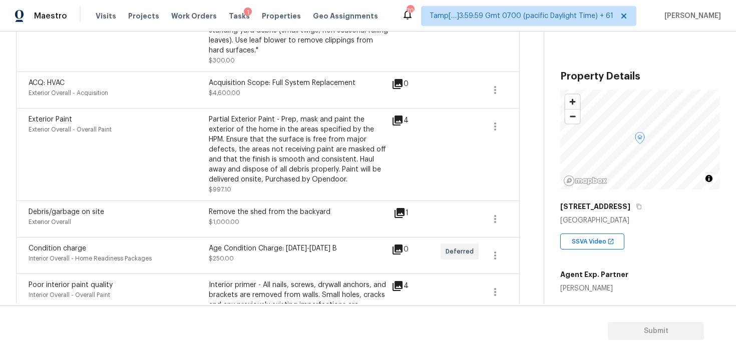
click at [395, 123] on icon at bounding box center [397, 121] width 12 height 12
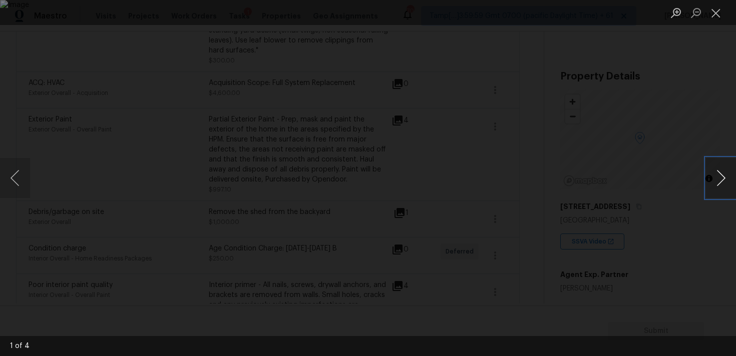
click at [719, 173] on button "Next image" at bounding box center [721, 178] width 30 height 40
click at [719, 174] on button "Next image" at bounding box center [721, 178] width 30 height 40
click at [688, 127] on div "Lightbox" at bounding box center [368, 178] width 736 height 356
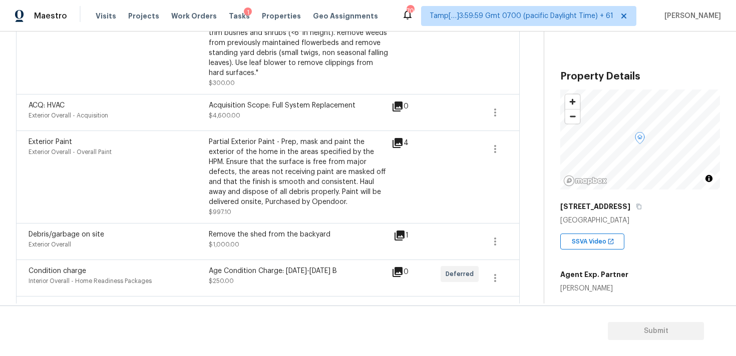
scroll to position [265, 0]
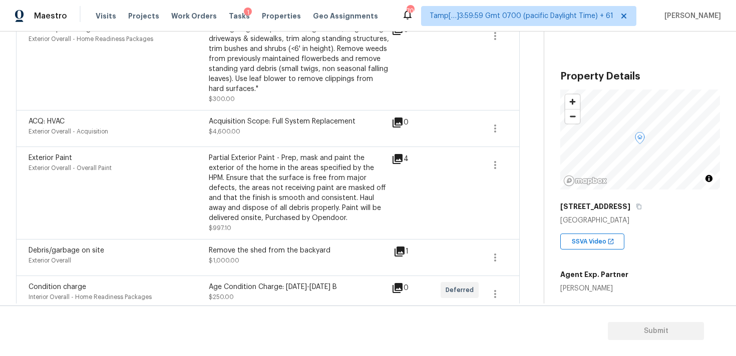
click at [400, 122] on icon at bounding box center [397, 123] width 10 height 10
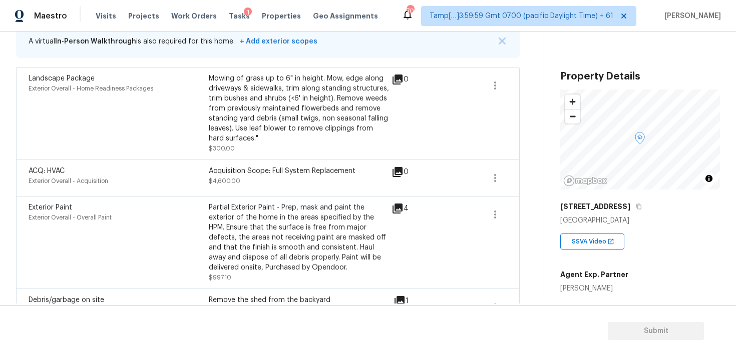
scroll to position [202, 0]
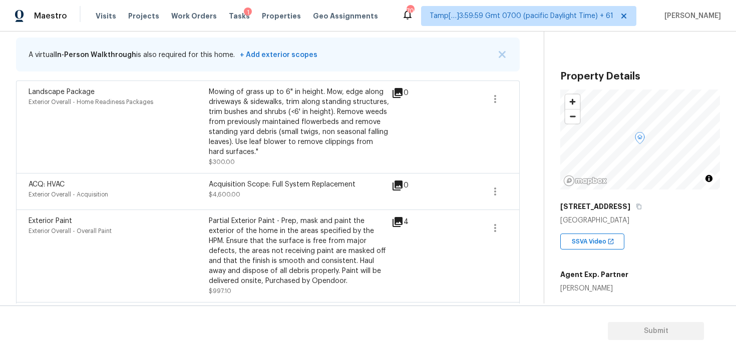
click at [397, 92] on icon at bounding box center [397, 93] width 10 height 10
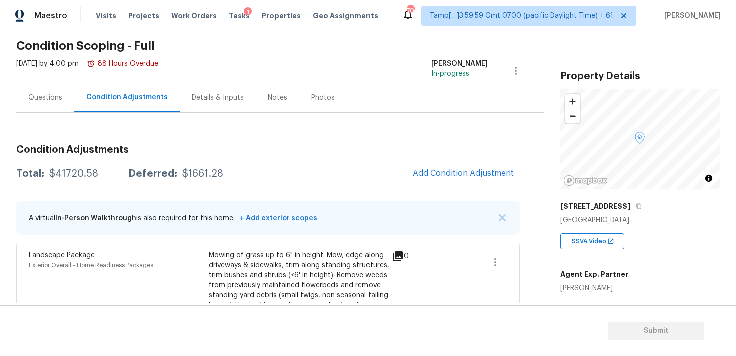
scroll to position [0, 0]
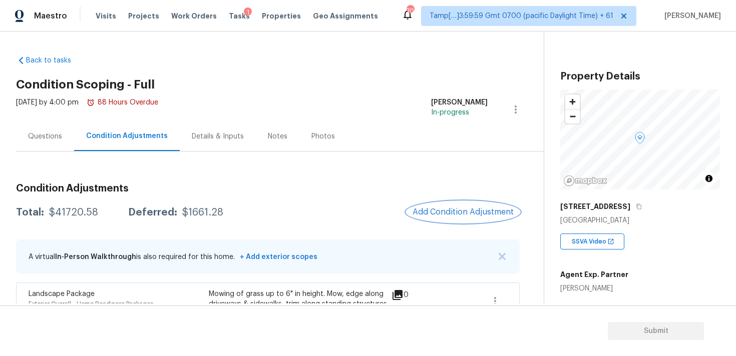
click at [469, 209] on span "Add Condition Adjustment" at bounding box center [462, 212] width 101 height 9
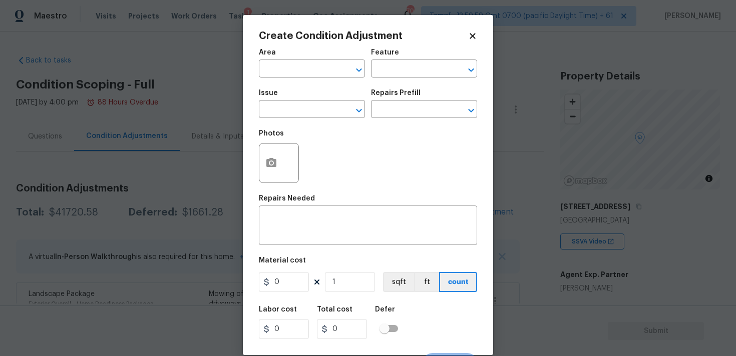
click at [278, 43] on span "Area ​" at bounding box center [312, 63] width 106 height 41
click at [285, 64] on input "text" at bounding box center [298, 70] width 78 height 16
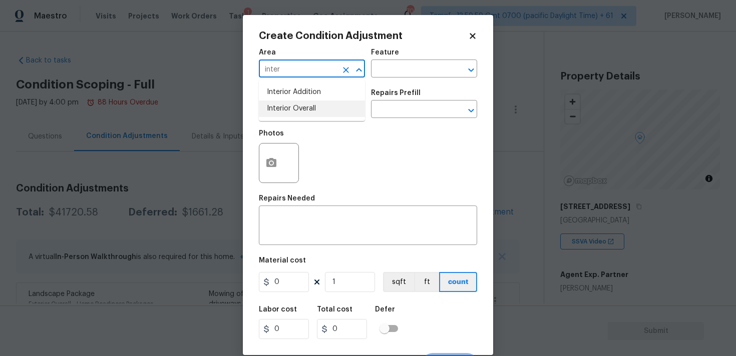
click at [296, 108] on li "Interior Overall" at bounding box center [312, 109] width 106 height 17
type input "Interior Overall"
click at [296, 108] on input "text" at bounding box center [298, 111] width 78 height 16
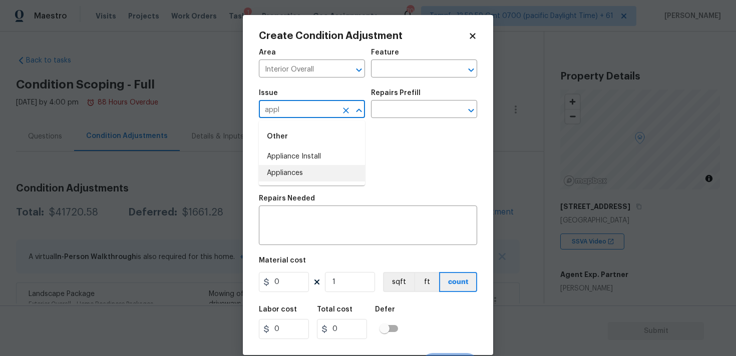
click at [299, 171] on li "Appliances" at bounding box center [312, 173] width 106 height 17
type input "Appliances"
click at [390, 112] on input "text" at bounding box center [410, 111] width 78 height 16
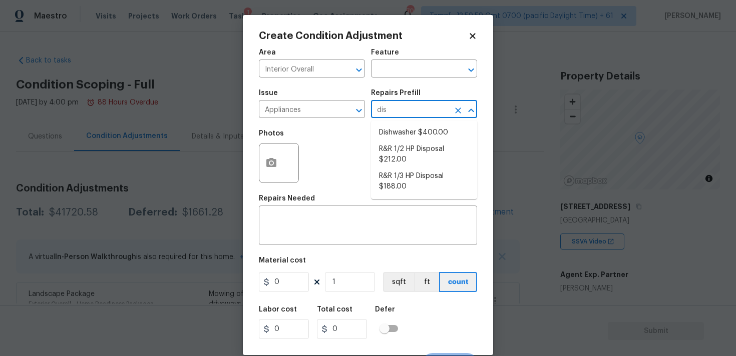
type input "dish"
click at [395, 136] on li "Dishwasher $400.00" at bounding box center [424, 133] width 106 height 17
type input "Appliances"
type textarea "Remove the existing dishwasher and prep the area for a new unit. Install a new …"
type input "400"
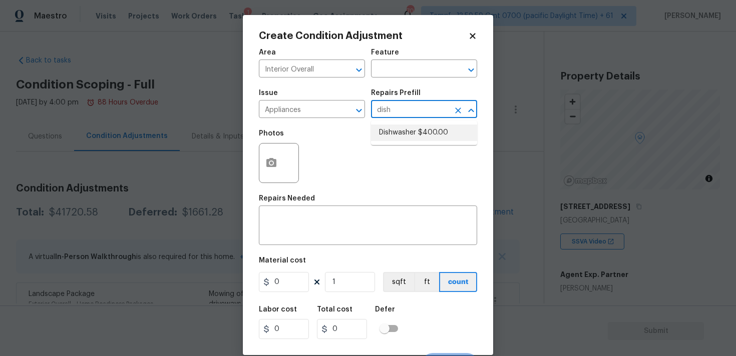
type input "400"
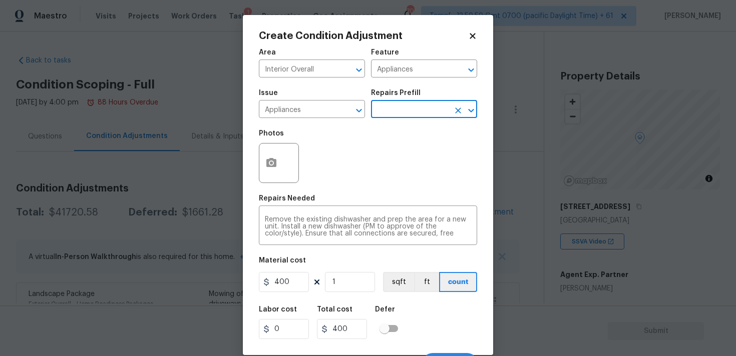
scroll to position [18, 0]
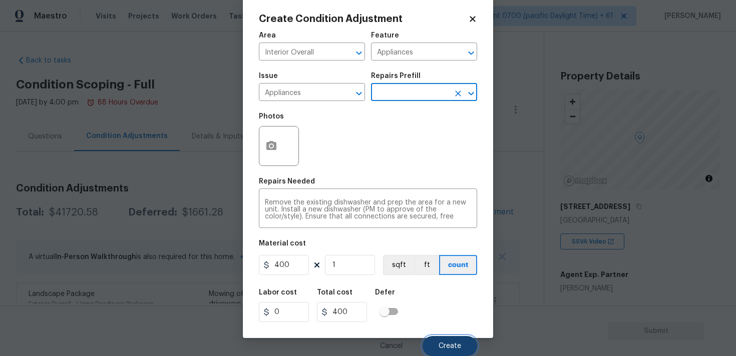
click at [452, 336] on button "Create" at bounding box center [449, 346] width 55 height 20
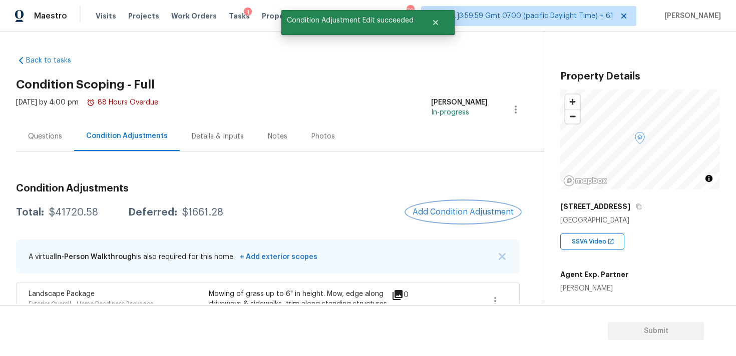
scroll to position [0, 0]
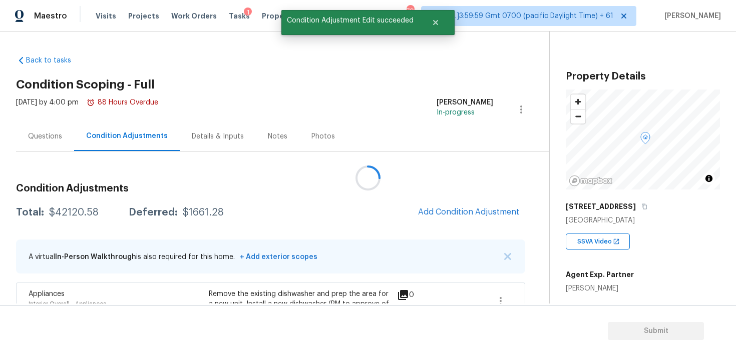
click at [445, 215] on div at bounding box center [368, 178] width 736 height 356
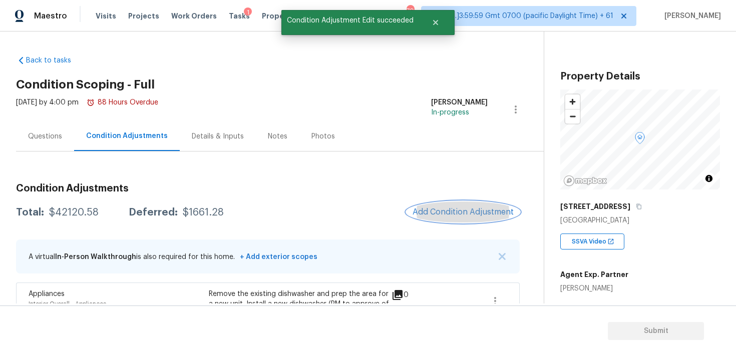
click at [425, 208] on span "Add Condition Adjustment" at bounding box center [462, 212] width 101 height 9
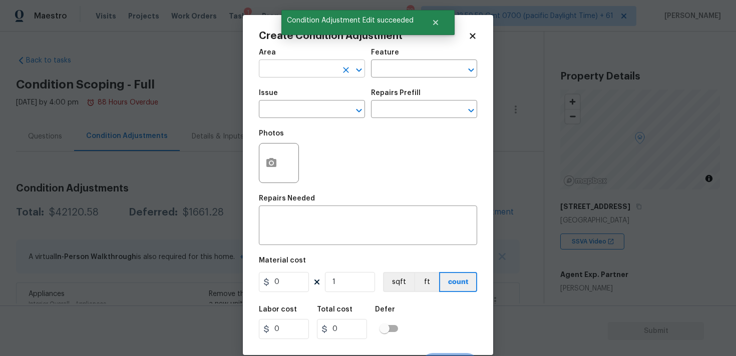
click at [296, 67] on input "text" at bounding box center [298, 70] width 78 height 16
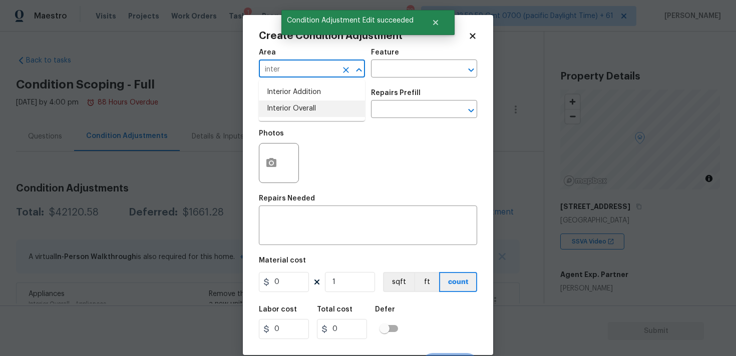
click at [297, 107] on li "Interior Overall" at bounding box center [312, 109] width 106 height 17
type input "Interior Overall"
click at [297, 107] on input "text" at bounding box center [298, 111] width 78 height 16
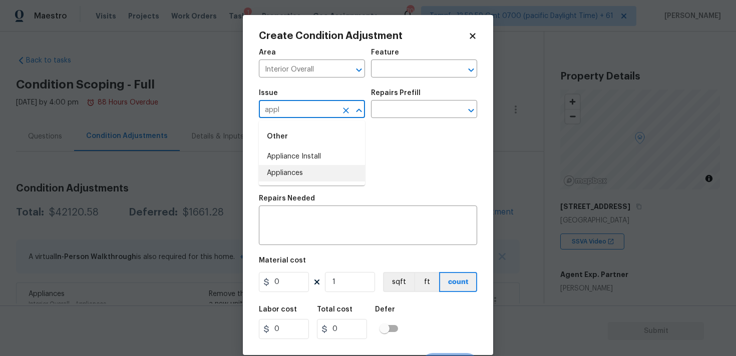
click at [307, 167] on li "Appliances" at bounding box center [312, 173] width 106 height 17
type input "Appliances"
click at [309, 216] on textarea at bounding box center [368, 226] width 206 height 21
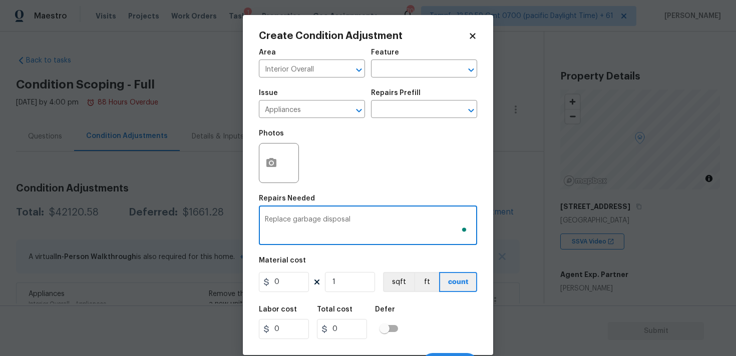
type textarea "Replace garbage disposal"
click at [293, 285] on input "0" at bounding box center [284, 282] width 50 height 20
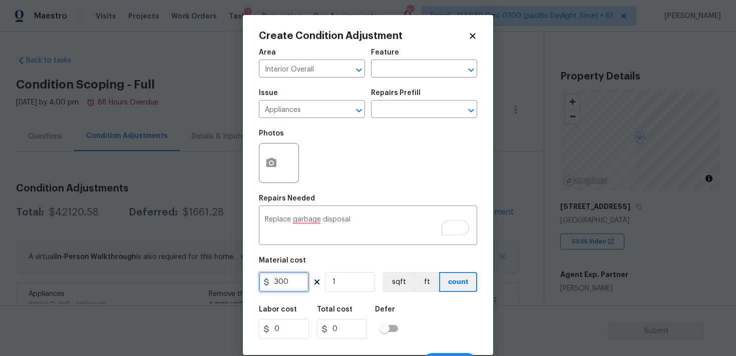
type input "300"
click at [427, 311] on div "Labor cost 0 Total cost 300 Defer" at bounding box center [368, 322] width 218 height 45
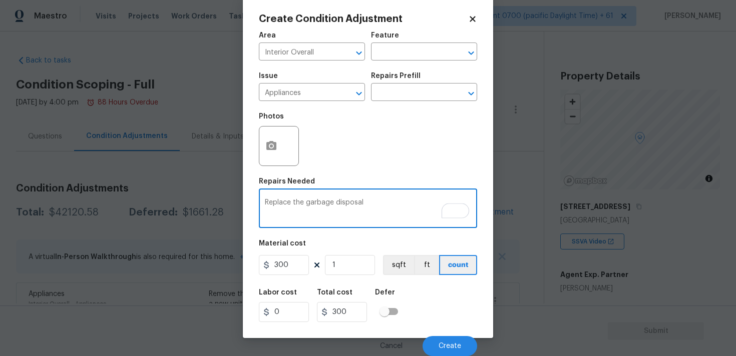
type textarea "Replace the garbage disposal"
click at [434, 302] on div "Labor cost 0 Total cost 300 Defer" at bounding box center [368, 305] width 218 height 45
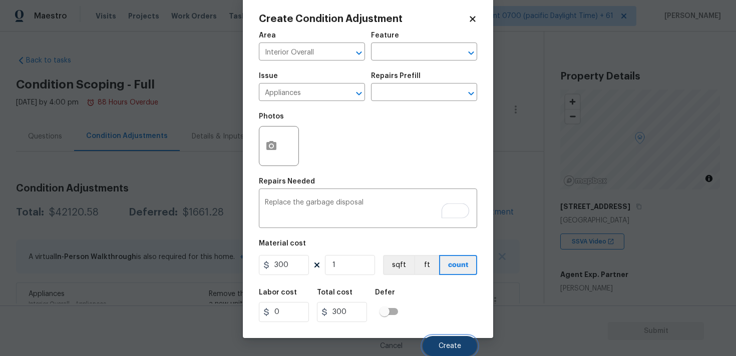
click at [447, 350] on button "Create" at bounding box center [449, 346] width 55 height 20
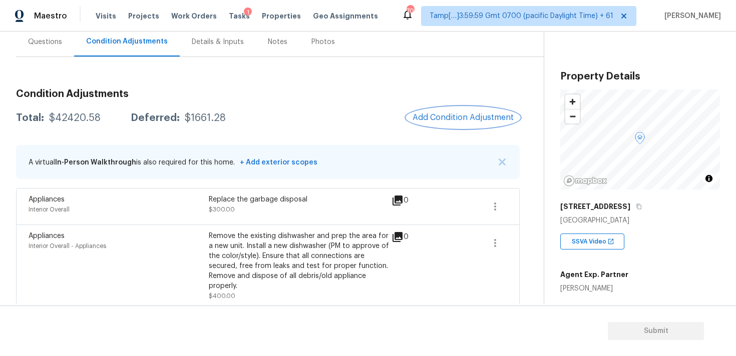
scroll to position [82, 0]
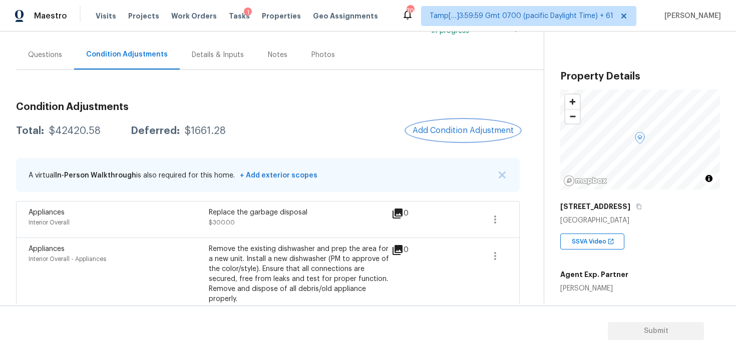
click at [442, 139] on button "Add Condition Adjustment" at bounding box center [462, 130] width 113 height 21
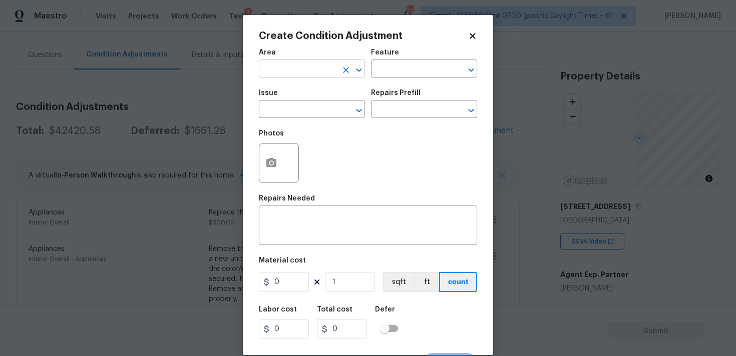
click at [307, 74] on input "text" at bounding box center [298, 70] width 78 height 16
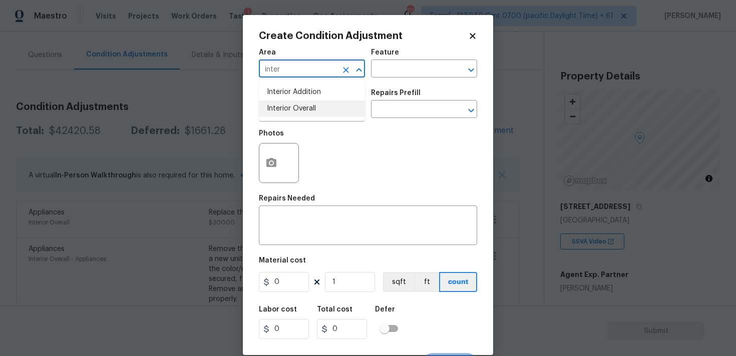
click at [298, 114] on li "Interior Overall" at bounding box center [312, 109] width 106 height 17
type input "Interior Overall"
click at [298, 114] on input "text" at bounding box center [298, 111] width 78 height 16
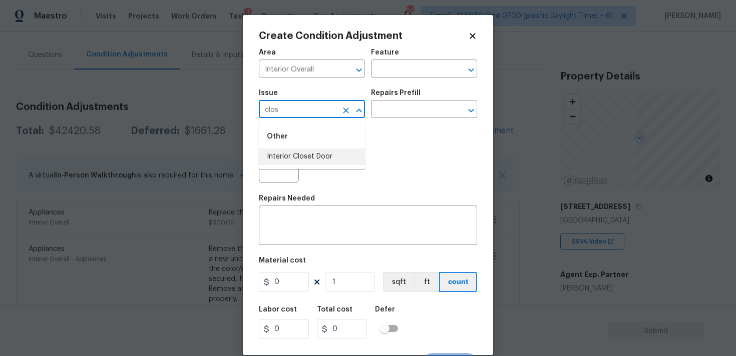
click at [295, 165] on li "Interior Closet Door" at bounding box center [312, 157] width 106 height 17
type input "Interior Closet Door"
click at [279, 157] on button "button" at bounding box center [271, 163] width 24 height 39
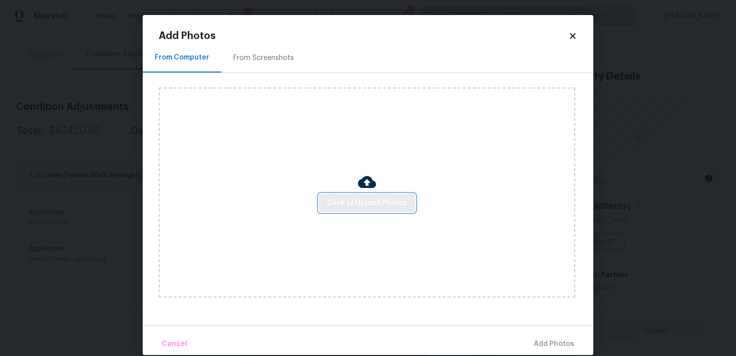
click at [342, 198] on span "Click to Upload Photos" at bounding box center [367, 203] width 80 height 13
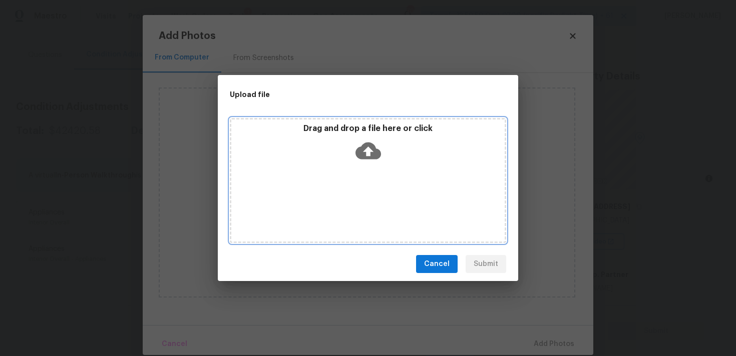
click at [351, 153] on div "Drag and drop a file here or click" at bounding box center [367, 145] width 273 height 43
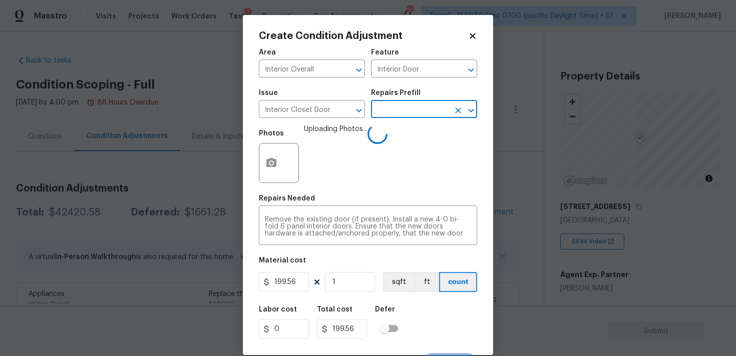
scroll to position [18, 0]
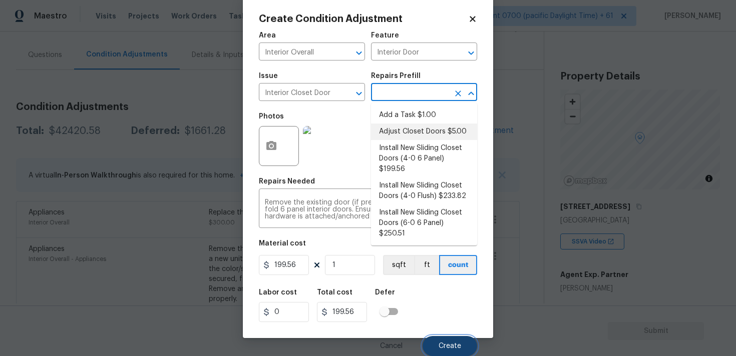
click at [444, 339] on button "Create" at bounding box center [449, 346] width 55 height 20
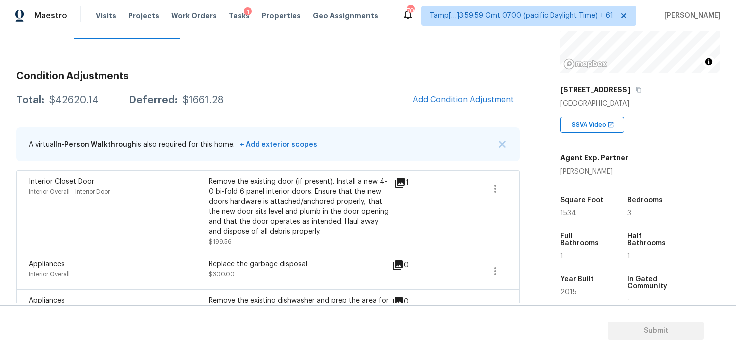
scroll to position [119, 0]
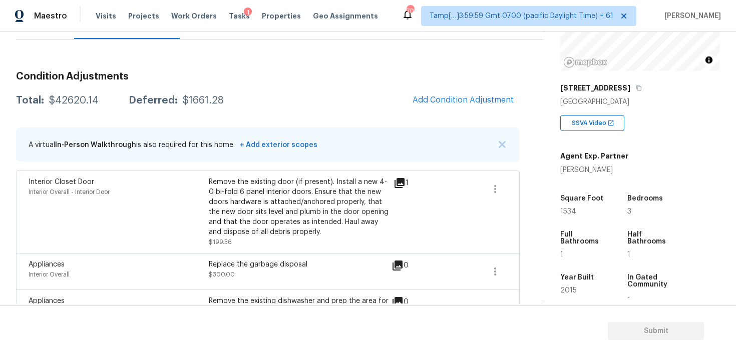
drag, startPoint x: 559, startPoint y: 208, endPoint x: 598, endPoint y: 206, distance: 39.1
click at [598, 207] on div "Property Details © Mapbox © OpenStreetMap Improve this map 2717 County Road 347…" at bounding box center [632, 172] width 176 height 519
drag, startPoint x: 559, startPoint y: 212, endPoint x: 598, endPoint y: 211, distance: 39.1
click at [598, 212] on div "Property Details © Mapbox © OpenStreetMap Improve this map 2717 County Road 347…" at bounding box center [632, 172] width 176 height 519
copy span "1534"
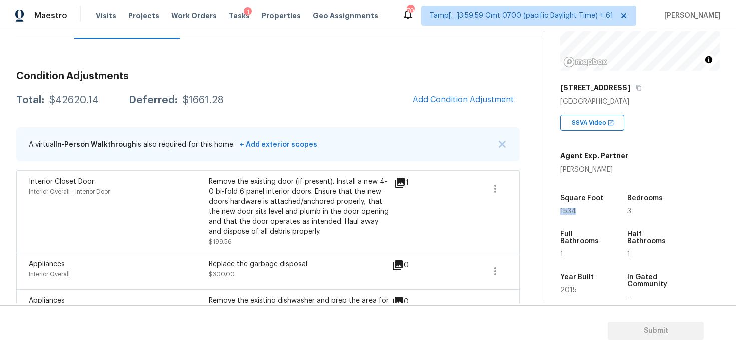
click at [439, 94] on button "Add Condition Adjustment" at bounding box center [462, 100] width 113 height 21
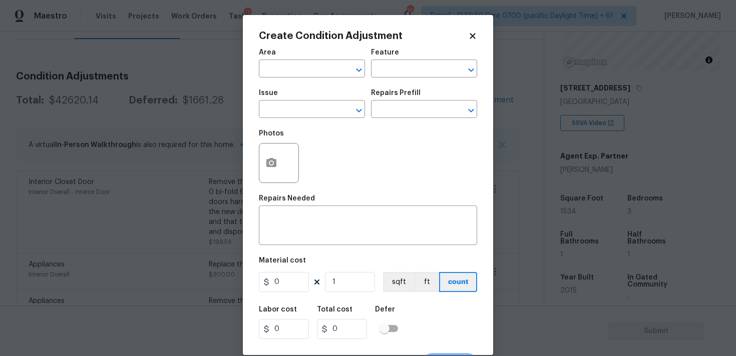
click at [300, 79] on span "Area ​" at bounding box center [312, 63] width 106 height 41
click at [299, 75] on input "text" at bounding box center [298, 70] width 78 height 16
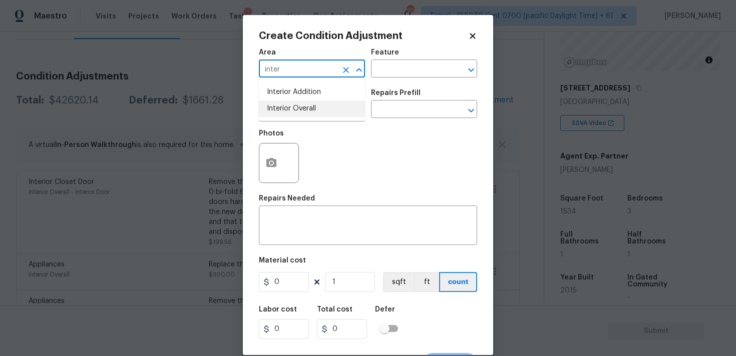
click at [301, 111] on li "Interior Overall" at bounding box center [312, 109] width 106 height 17
type input "Interior Overall"
click at [301, 111] on input "text" at bounding box center [298, 111] width 78 height 16
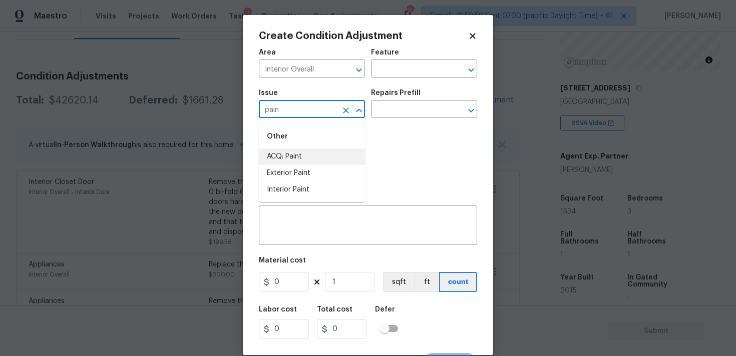
click at [298, 159] on li "ACQ: Paint" at bounding box center [312, 157] width 106 height 17
type input "ACQ: Paint"
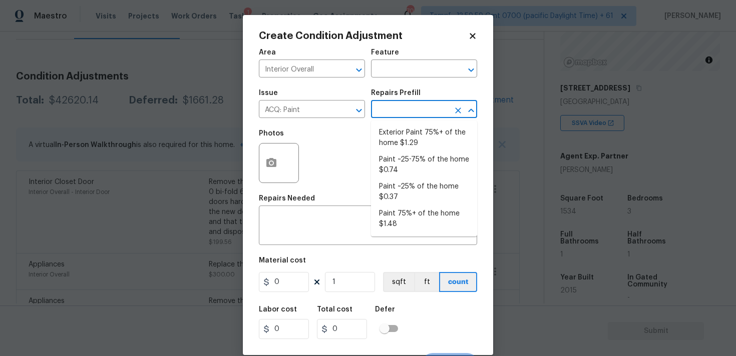
click at [378, 110] on input "text" at bounding box center [410, 111] width 78 height 16
click at [392, 167] on li "Paint ~25-75% of the home $0.74" at bounding box center [424, 165] width 106 height 27
type input "Acquisition"
type textarea "Acquisition Scope: ~25 - 75% of the home needs interior paint"
type input "0.74"
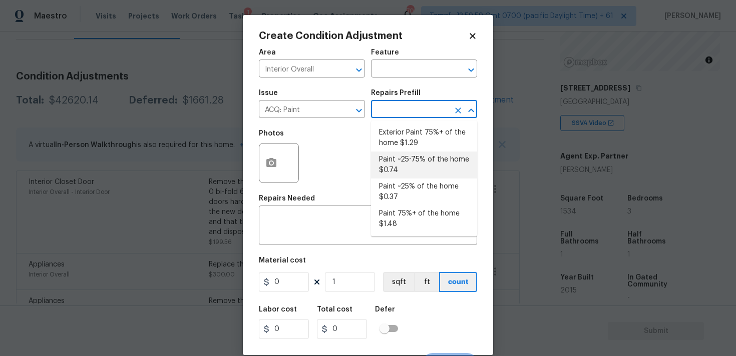
type input "0.74"
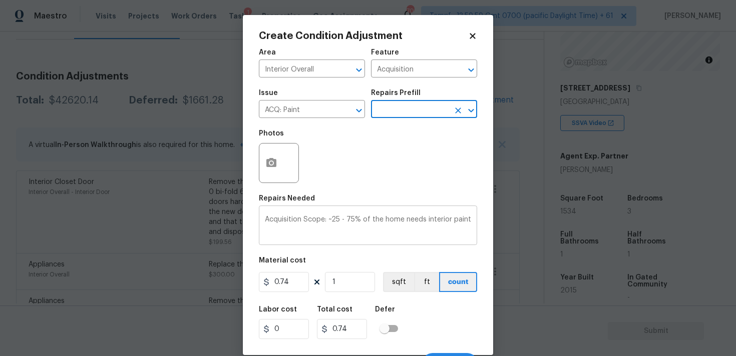
scroll to position [18, 0]
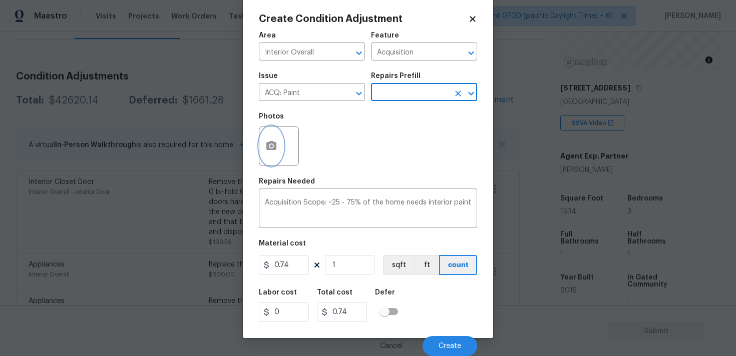
click at [276, 130] on button "button" at bounding box center [271, 146] width 24 height 39
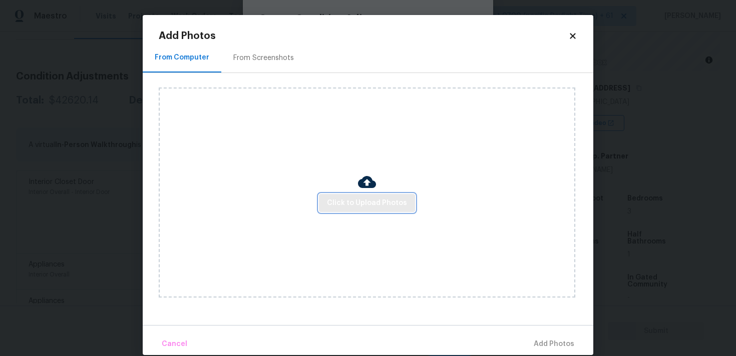
click at [356, 205] on span "Click to Upload Photos" at bounding box center [367, 203] width 80 height 13
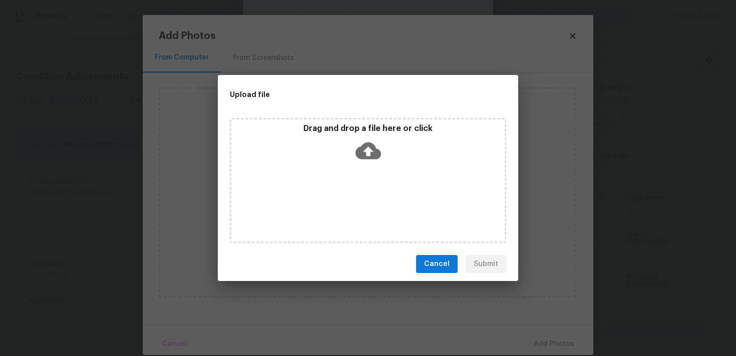
click at [363, 143] on icon at bounding box center [368, 151] width 26 height 17
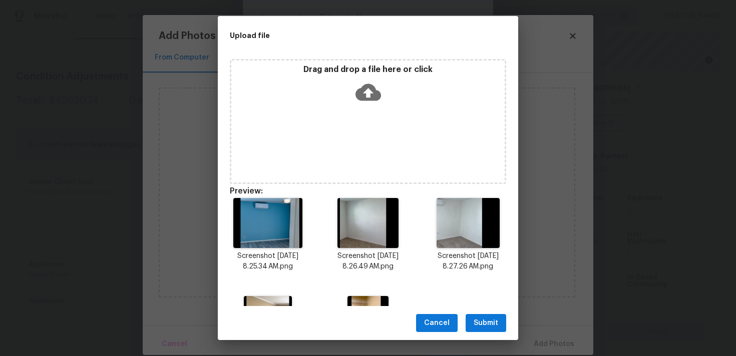
scroll to position [76, 0]
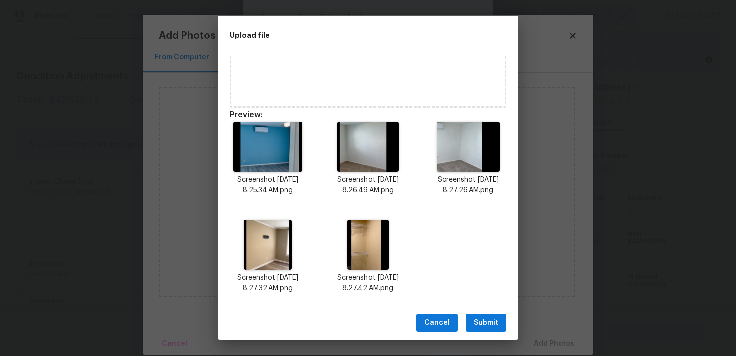
click at [480, 314] on button "Submit" at bounding box center [485, 323] width 41 height 19
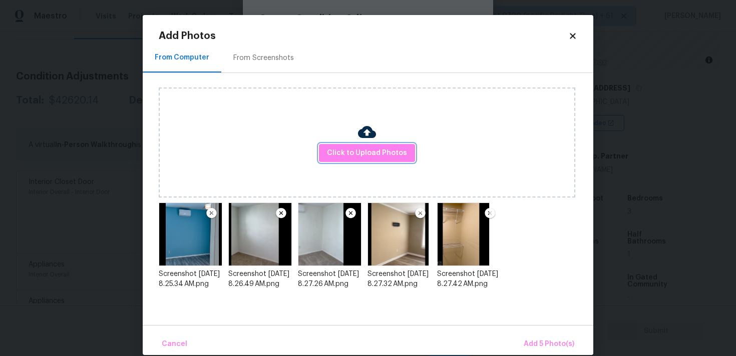
scroll to position [0, 0]
click at [542, 338] on button "Add 5 Photo(s)" at bounding box center [549, 345] width 59 height 22
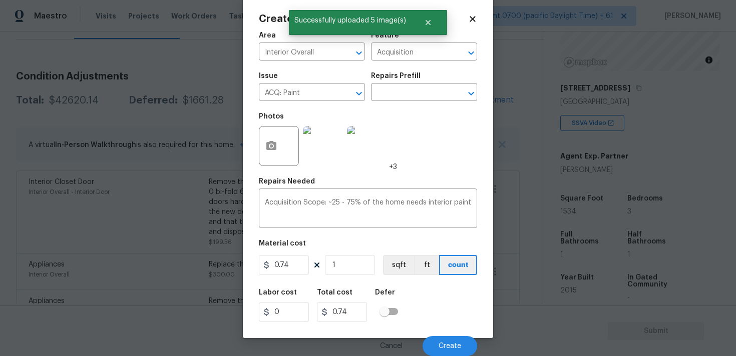
click at [360, 276] on figure "Material cost 0.74 1 sqft ft count" at bounding box center [368, 258] width 218 height 37
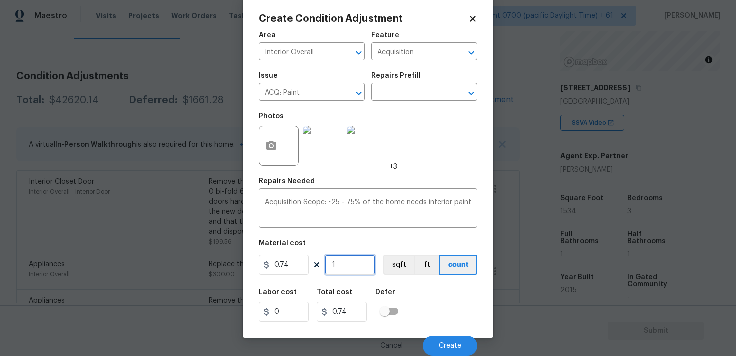
click at [355, 267] on input "1" at bounding box center [350, 265] width 50 height 20
type input "0"
paste input "1534"
type input "1534"
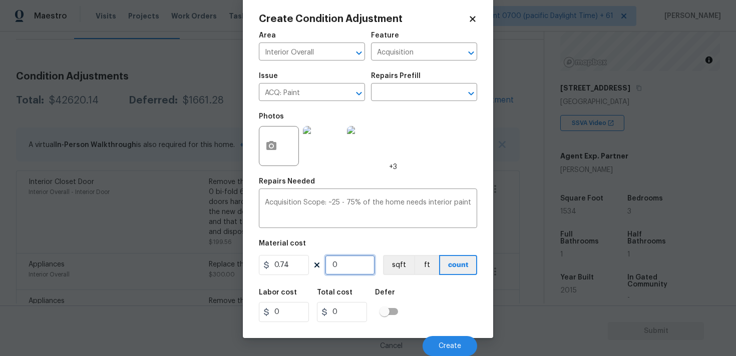
type input "1135.16"
type input "1534"
click at [407, 263] on button "sqft" at bounding box center [398, 265] width 31 height 20
click at [441, 327] on div "Labor cost 0 Total cost 1135.16 Defer" at bounding box center [368, 305] width 218 height 45
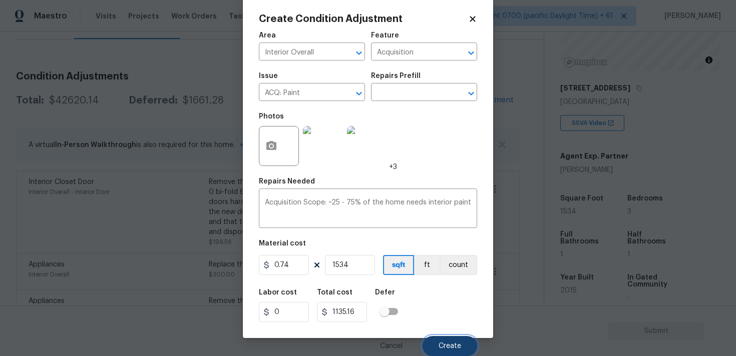
click at [442, 348] on span "Create" at bounding box center [449, 347] width 23 height 8
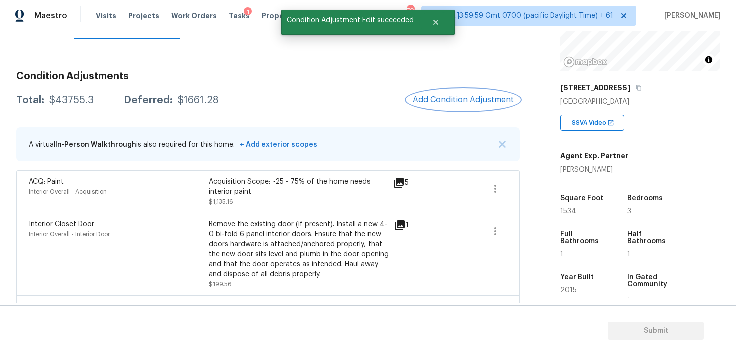
click at [448, 93] on button "Add Condition Adjustment" at bounding box center [462, 100] width 113 height 21
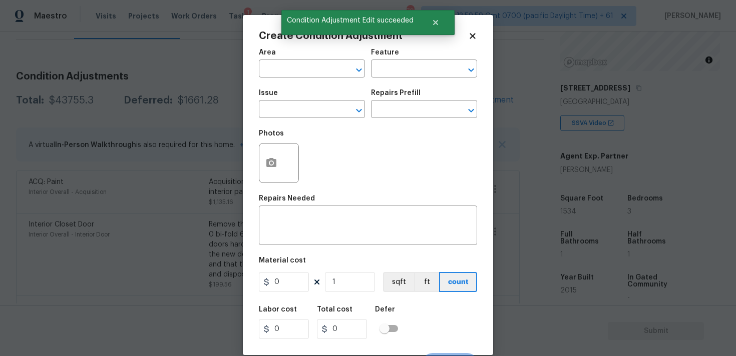
click at [327, 77] on input "text" at bounding box center [298, 70] width 78 height 16
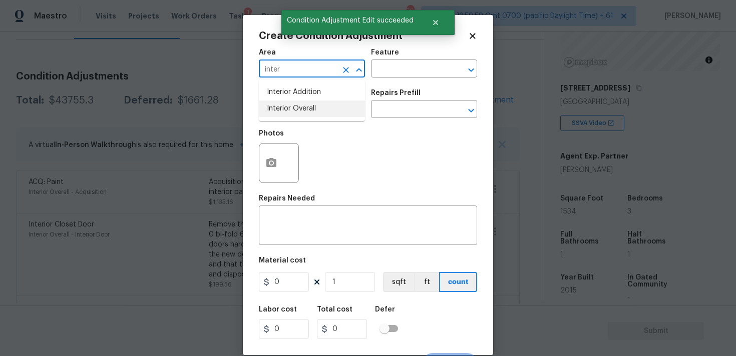
click at [321, 113] on li "Interior Overall" at bounding box center [312, 109] width 106 height 17
type input "Interior Overall"
click at [321, 113] on input "text" at bounding box center [298, 111] width 78 height 16
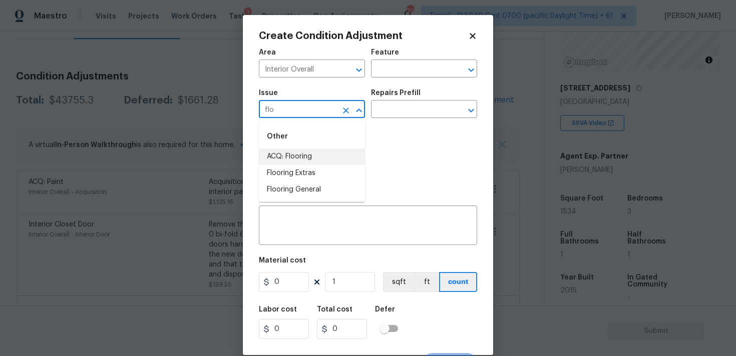
click at [321, 150] on li "ACQ: Flooring" at bounding box center [312, 157] width 106 height 17
type input "ACQ: Flooring"
click at [388, 109] on input "text" at bounding box center [410, 111] width 78 height 16
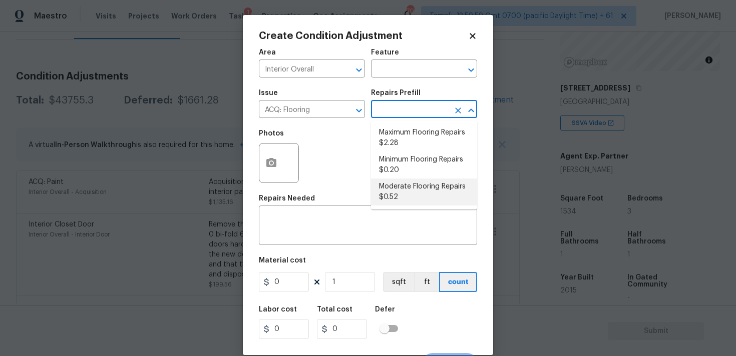
click at [405, 192] on li "Moderate Flooring Repairs $0.52" at bounding box center [424, 192] width 106 height 27
type input "Acquisition"
type textarea "Acquisition Scope: Moderate flooring repairs"
type input "0.52"
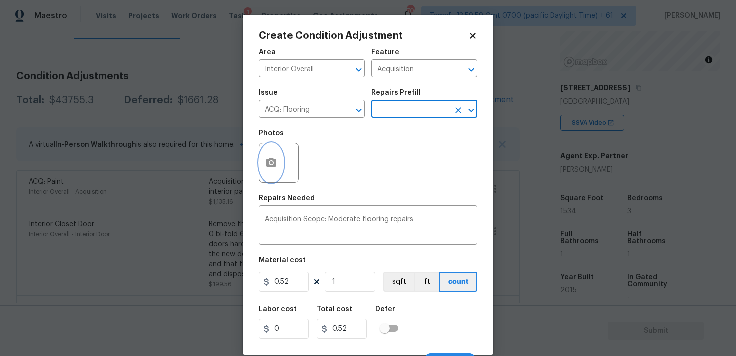
click at [274, 153] on button "button" at bounding box center [271, 163] width 24 height 39
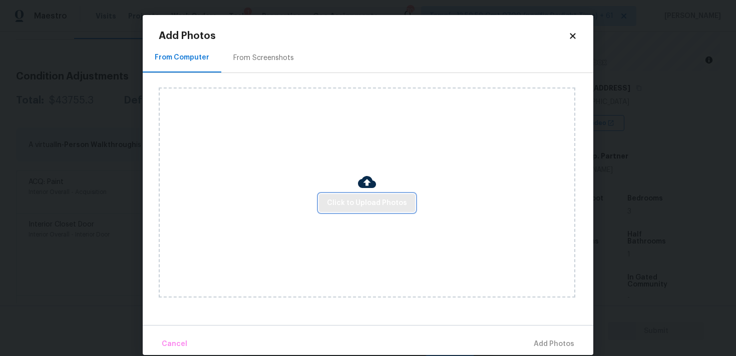
click at [358, 197] on span "Click to Upload Photos" at bounding box center [367, 203] width 80 height 13
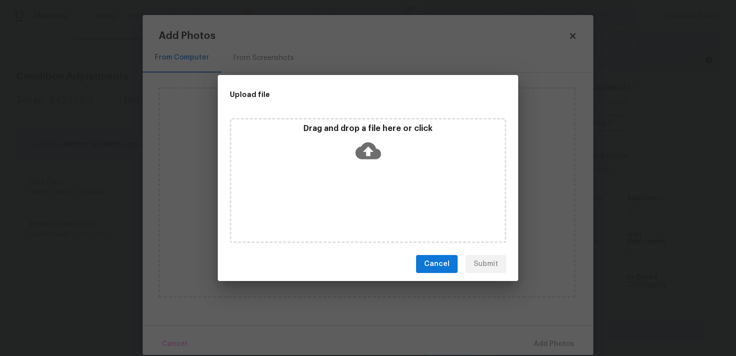
click at [358, 163] on icon at bounding box center [368, 151] width 26 height 26
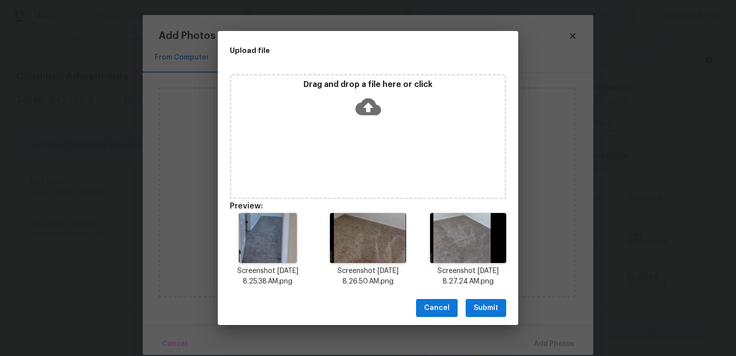
scroll to position [8, 0]
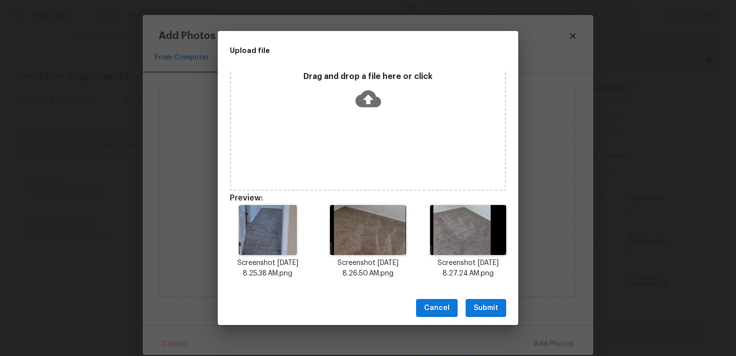
click at [492, 311] on span "Submit" at bounding box center [485, 308] width 25 height 13
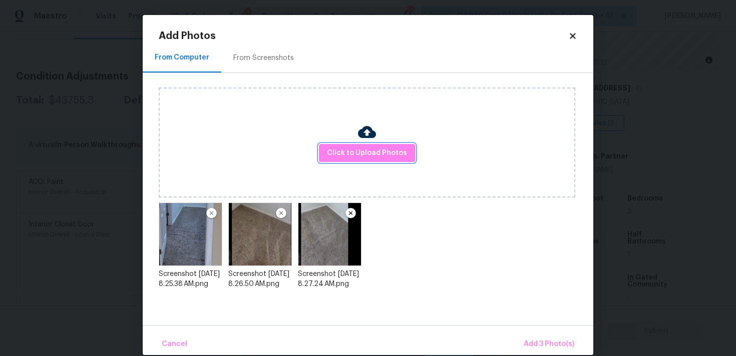
scroll to position [0, 0]
click at [548, 337] on button "Add 3 Photo(s)" at bounding box center [549, 345] width 59 height 22
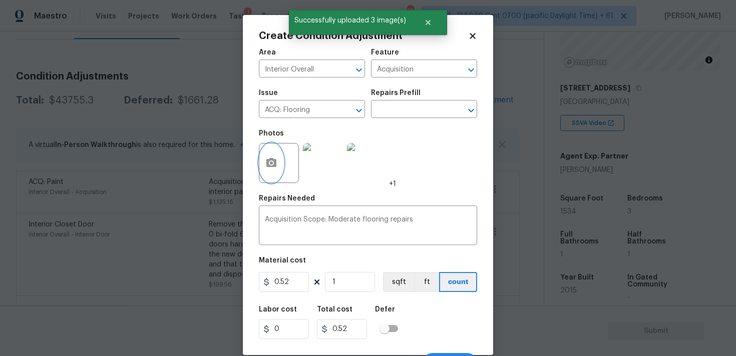
scroll to position [18, 0]
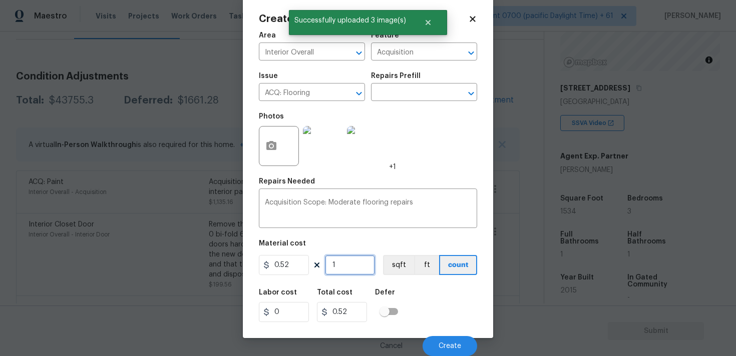
click at [359, 263] on input "1" at bounding box center [350, 265] width 50 height 20
type input "0"
paste input "1534"
type input "1534"
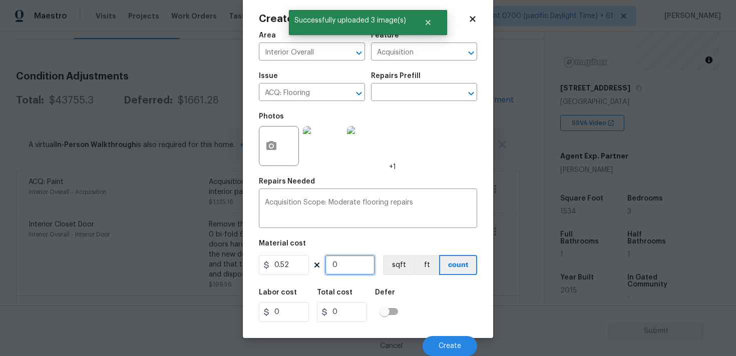
type input "797.68"
type input "1534"
click at [434, 285] on div "Labor cost 0 Total cost 797.68 Defer" at bounding box center [368, 305] width 218 height 45
click at [394, 265] on button "sqft" at bounding box center [398, 265] width 31 height 20
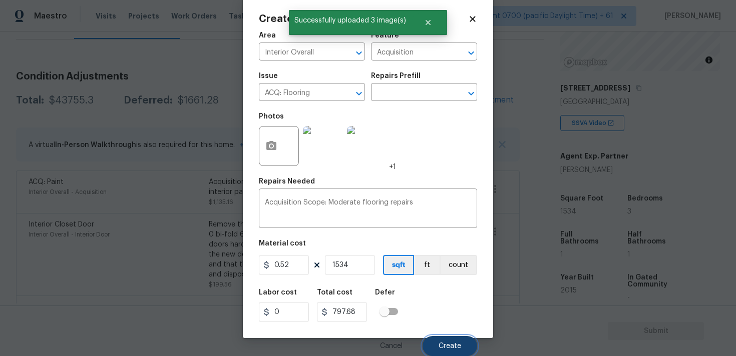
click at [453, 346] on span "Create" at bounding box center [449, 347] width 23 height 8
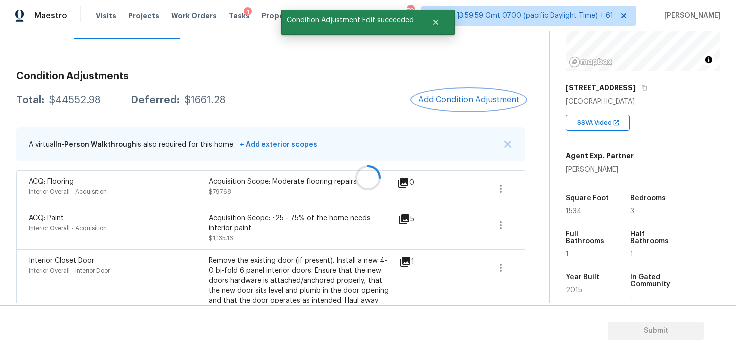
scroll to position [0, 0]
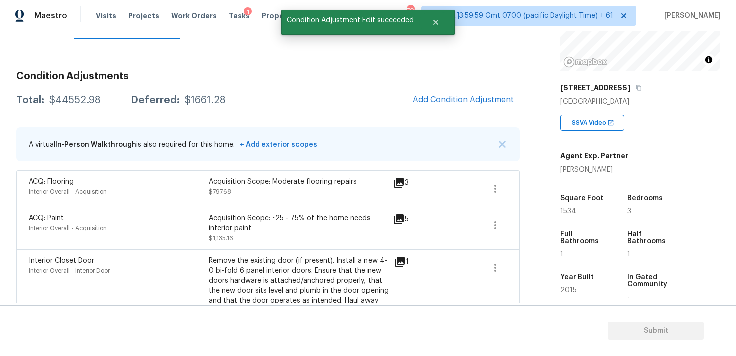
click at [354, 220] on div "Acquisition Scope: ~25 - 75% of the home needs interior paint" at bounding box center [299, 224] width 180 height 20
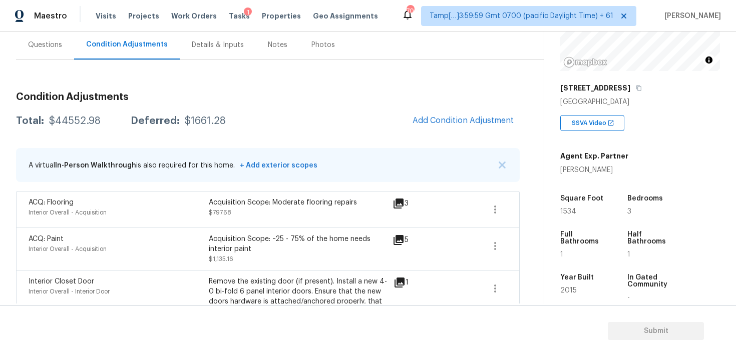
scroll to position [91, 0]
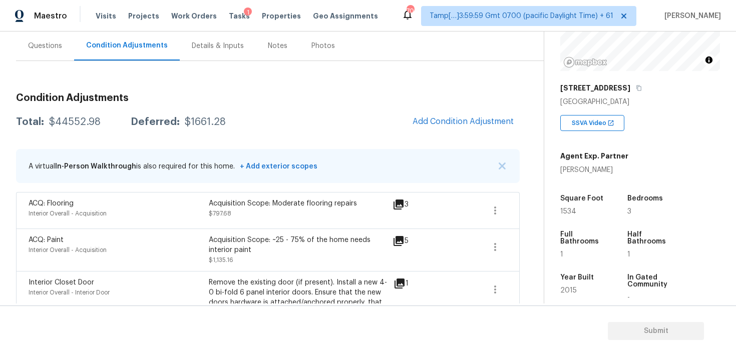
click at [450, 116] on button "Add Condition Adjustment" at bounding box center [462, 121] width 113 height 21
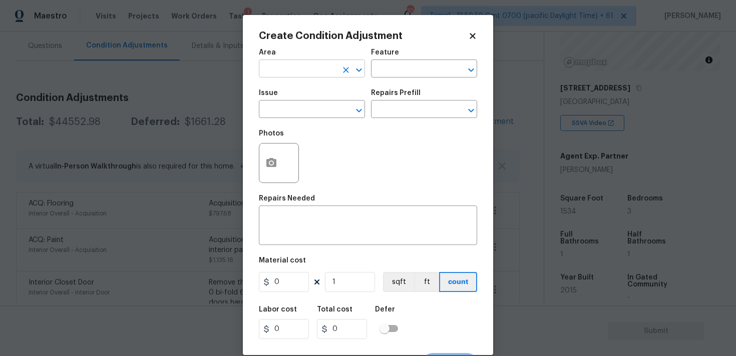
click at [330, 75] on input "text" at bounding box center [298, 70] width 78 height 16
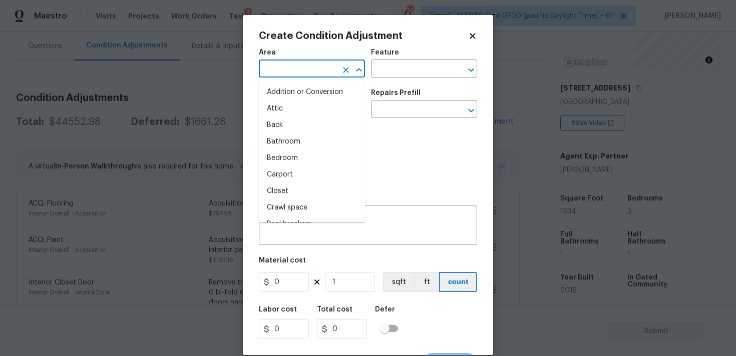
scroll to position [18, 0]
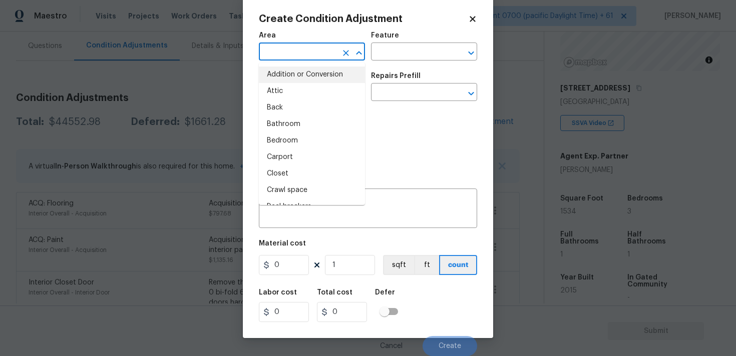
click at [282, 51] on input "text" at bounding box center [298, 53] width 78 height 16
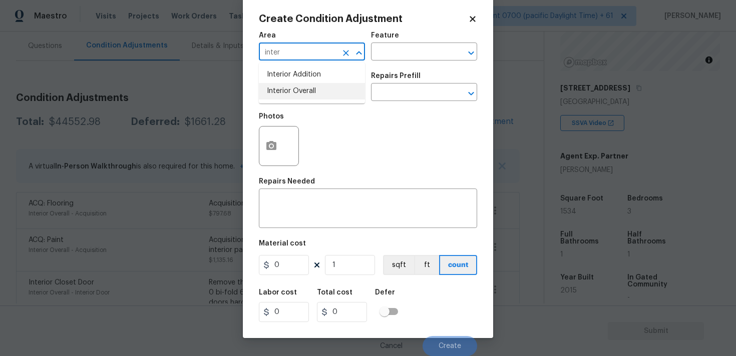
click at [291, 90] on li "Interior Overall" at bounding box center [312, 91] width 106 height 17
type input "Interior Overall"
click at [291, 90] on input "text" at bounding box center [298, 94] width 78 height 16
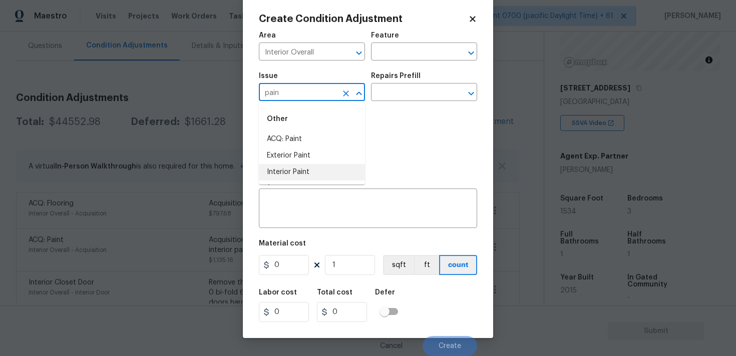
click at [298, 166] on li "Interior Paint" at bounding box center [312, 172] width 106 height 17
type input "Interior Paint"
click at [376, 95] on input "text" at bounding box center [410, 94] width 78 height 16
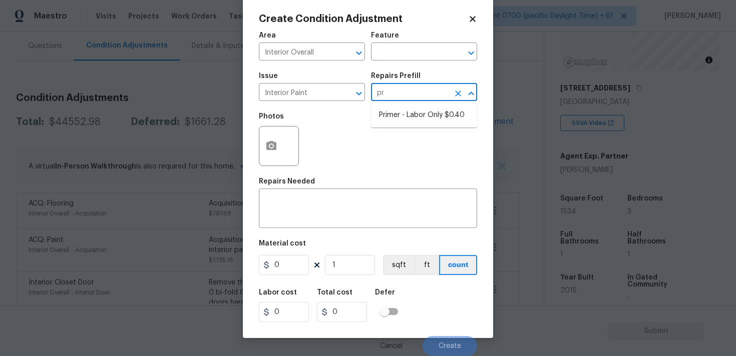
type input "pri"
click at [393, 111] on li "Primer - Labor Only $0.40" at bounding box center [424, 115] width 106 height 17
type input "Overall Paint"
type textarea "Interior primer - PRIMER PROVIDED BY OPENDOOR - All nails, screws, drywall anch…"
type input "0.4"
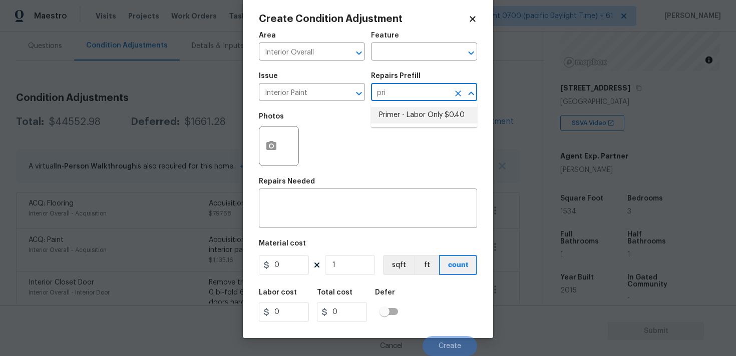
type input "0.4"
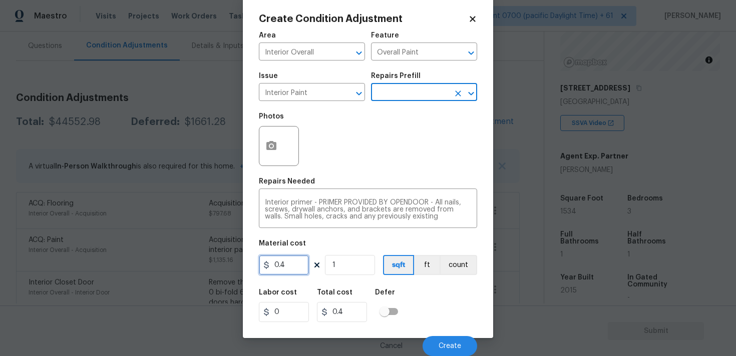
click at [289, 260] on input "0.4" at bounding box center [284, 265] width 50 height 20
type input "300"
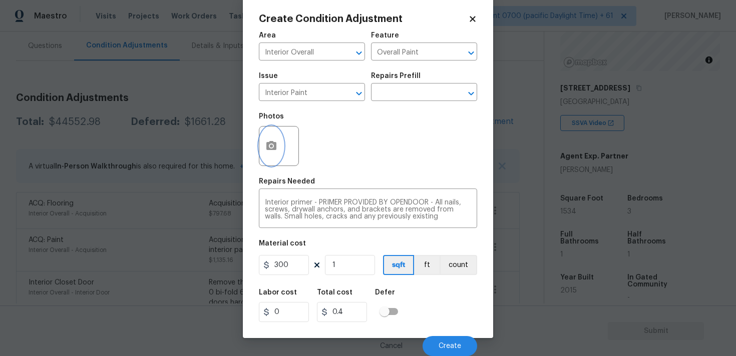
type input "300"
click at [275, 140] on icon "button" at bounding box center [271, 146] width 12 height 12
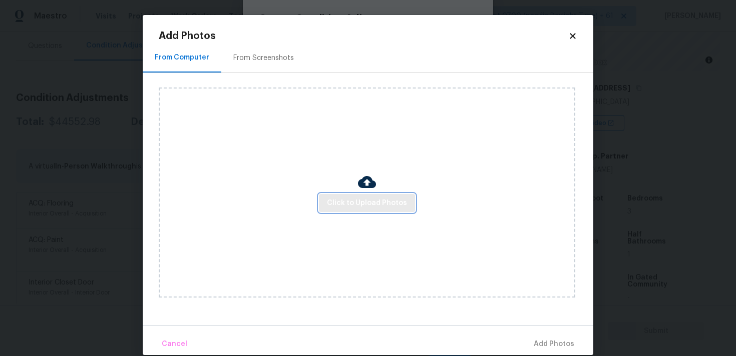
click at [354, 199] on span "Click to Upload Photos" at bounding box center [367, 203] width 80 height 13
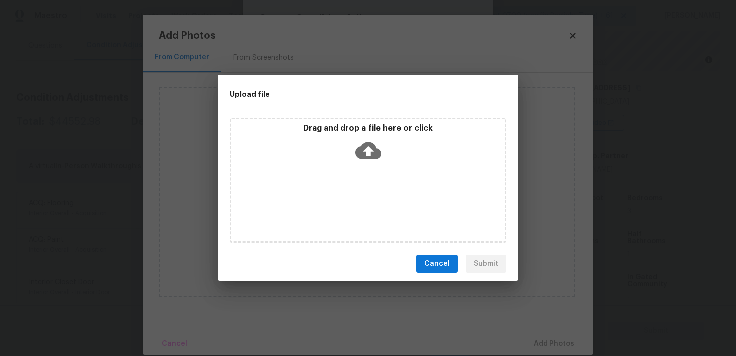
click at [357, 147] on icon at bounding box center [368, 151] width 26 height 26
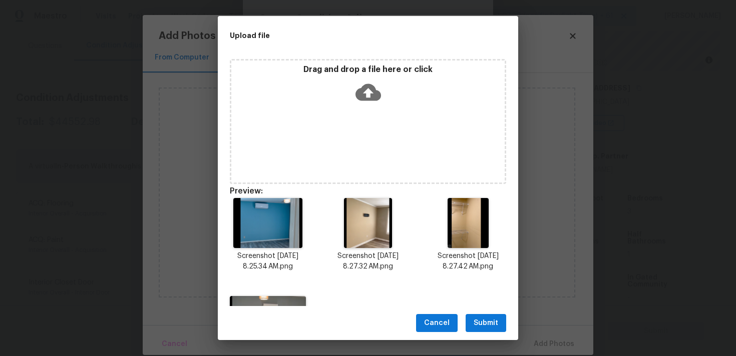
scroll to position [76, 0]
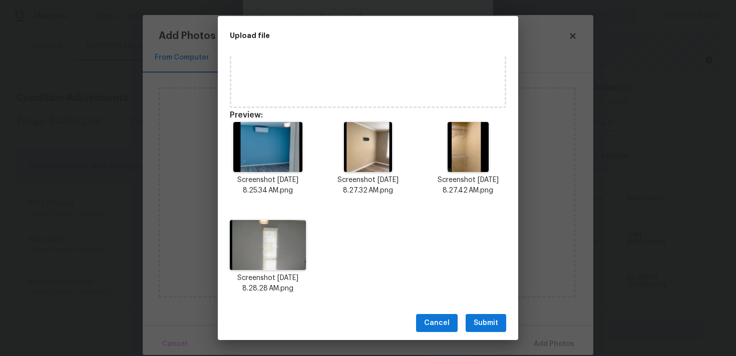
click at [495, 337] on div "Cancel Submit" at bounding box center [368, 323] width 300 height 35
click at [490, 325] on span "Submit" at bounding box center [485, 323] width 25 height 13
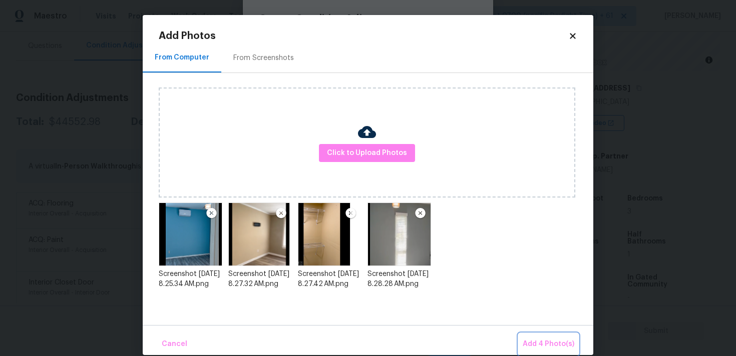
click at [526, 340] on span "Add 4 Photo(s)" at bounding box center [549, 344] width 52 height 13
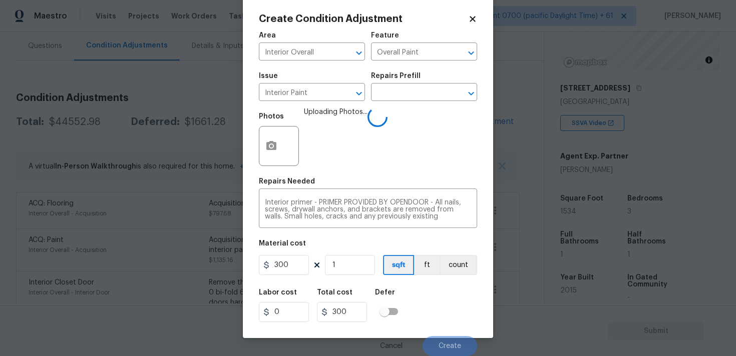
click at [429, 293] on div "Labor cost 0 Total cost 300 Defer" at bounding box center [368, 305] width 218 height 45
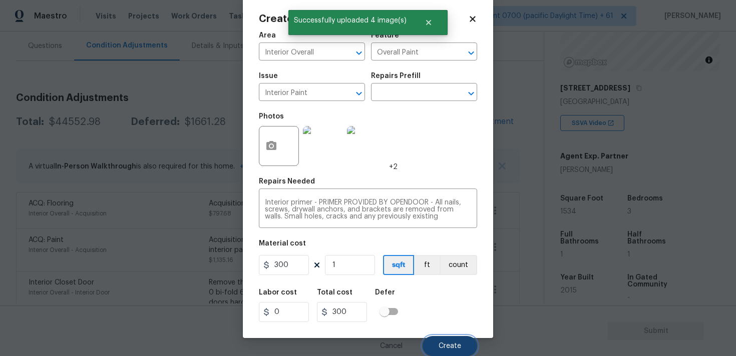
click at [440, 346] on span "Create" at bounding box center [449, 347] width 23 height 8
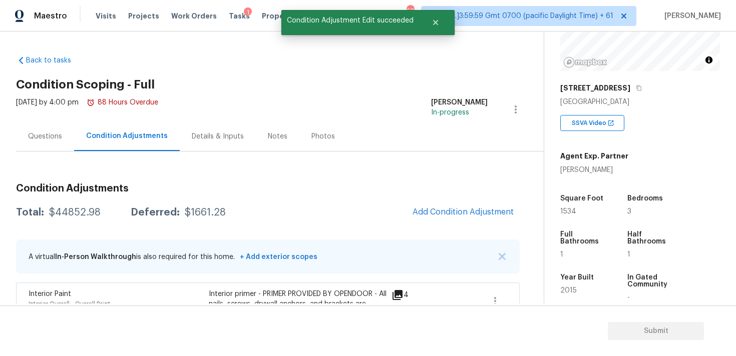
click at [56, 141] on div "Questions" at bounding box center [45, 137] width 58 height 30
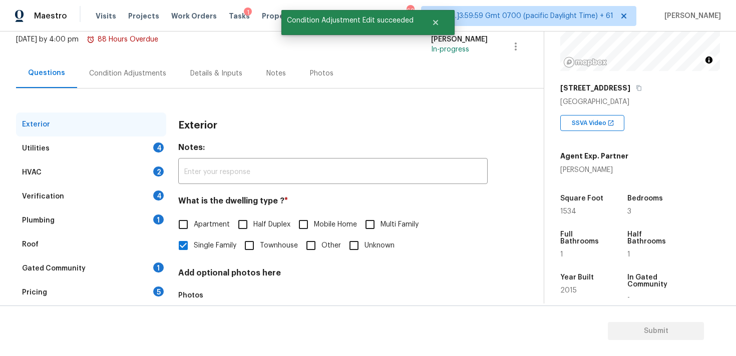
scroll to position [85, 0]
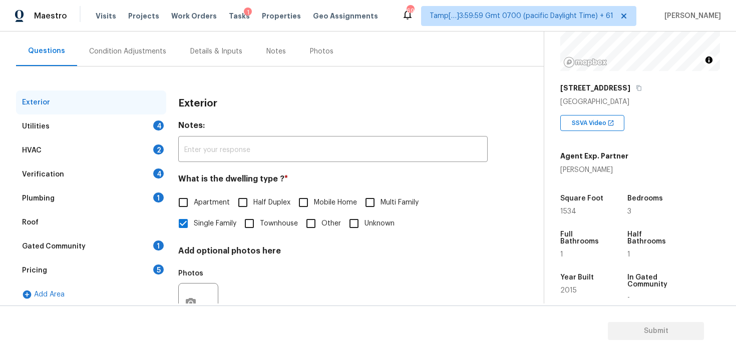
click at [144, 115] on div "Utilities 4" at bounding box center [91, 127] width 150 height 24
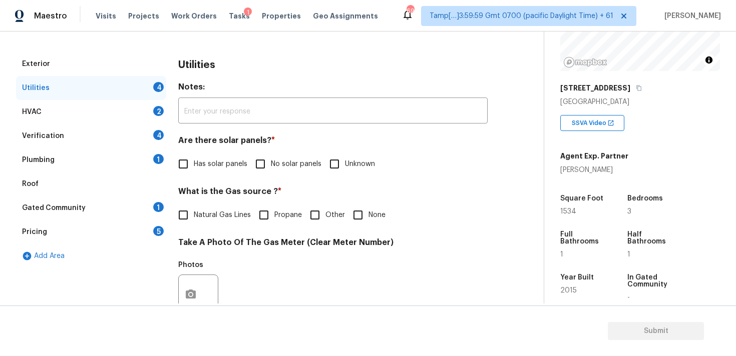
scroll to position [146, 0]
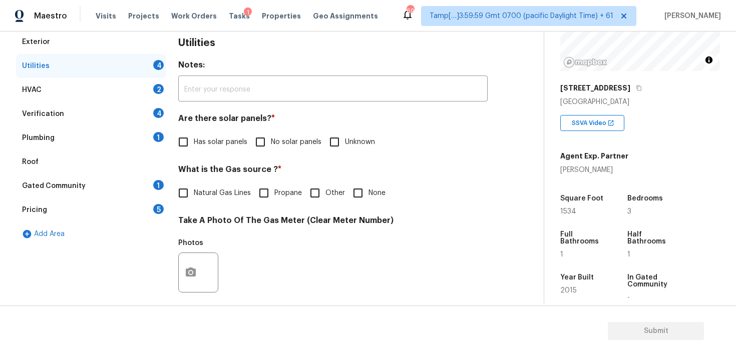
click at [260, 146] on input "No solar panels" at bounding box center [260, 142] width 21 height 21
checkbox input "true"
click at [359, 194] on input "None" at bounding box center [357, 193] width 21 height 21
checkbox input "true"
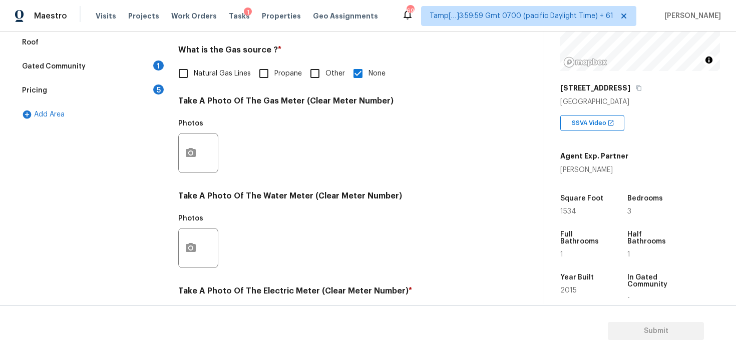
scroll to position [397, 0]
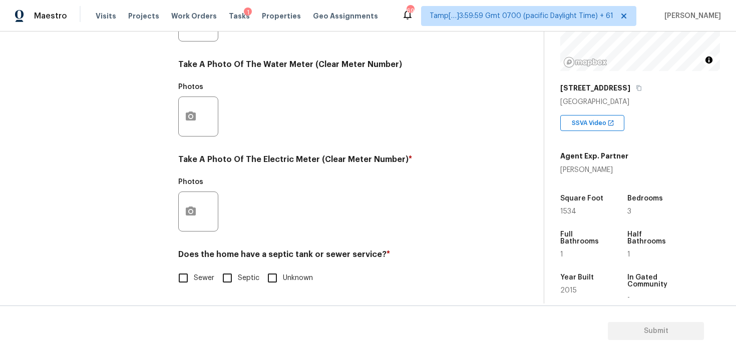
click at [203, 202] on div at bounding box center [198, 212] width 40 height 40
click at [200, 201] on button "button" at bounding box center [191, 211] width 24 height 39
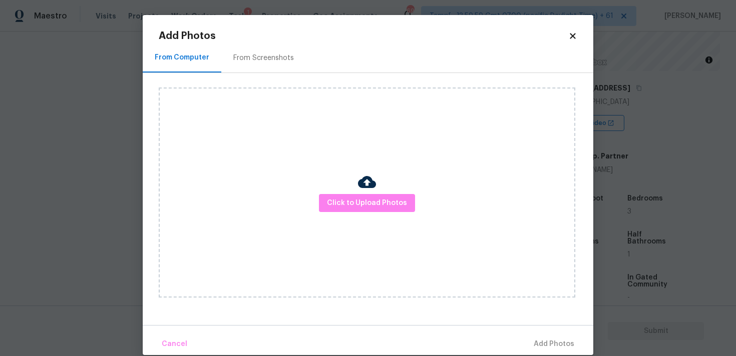
click at [570, 34] on icon at bounding box center [573, 36] width 6 height 6
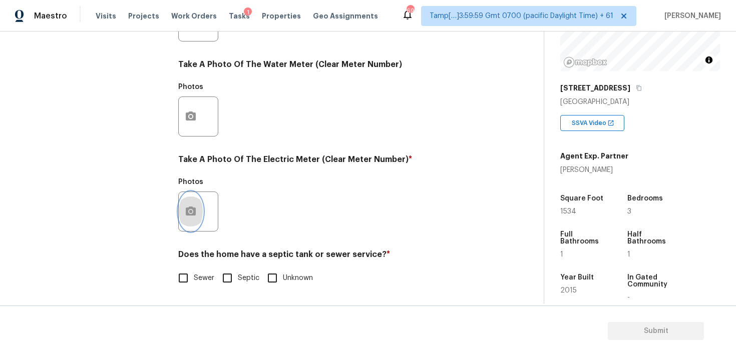
click at [182, 215] on button "button" at bounding box center [191, 211] width 24 height 39
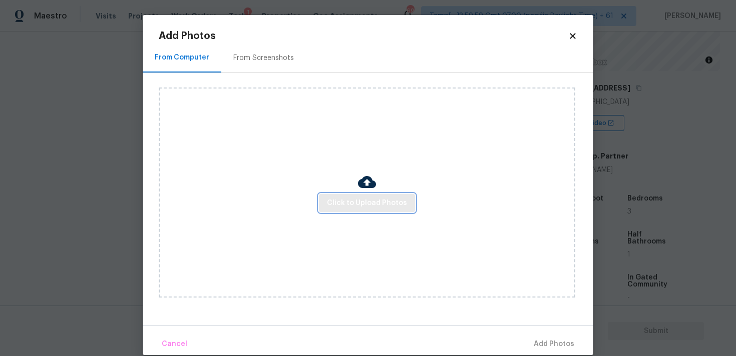
click at [355, 198] on span "Click to Upload Photos" at bounding box center [367, 203] width 80 height 13
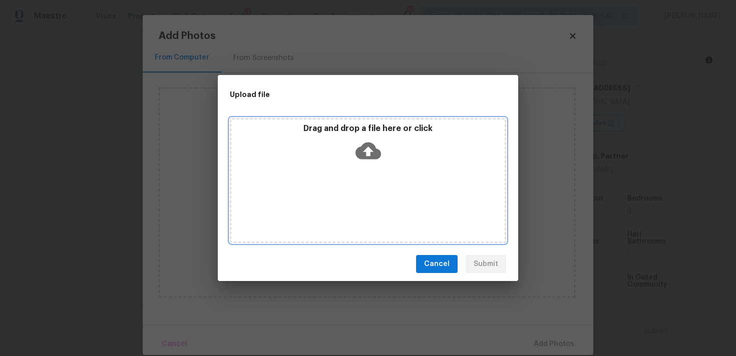
click at [375, 145] on icon at bounding box center [368, 151] width 26 height 26
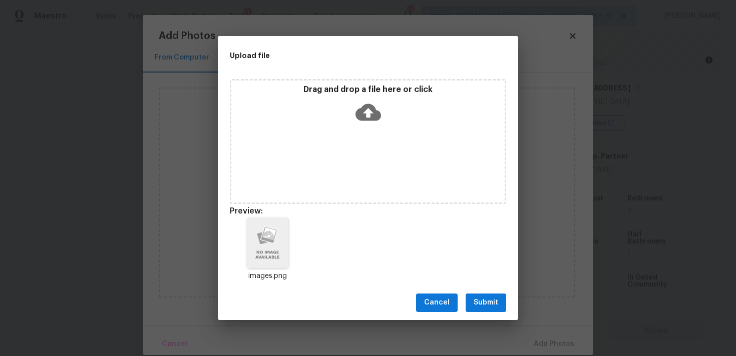
click at [486, 314] on div "Cancel Submit" at bounding box center [368, 303] width 300 height 35
click at [483, 300] on span "Submit" at bounding box center [485, 303] width 25 height 13
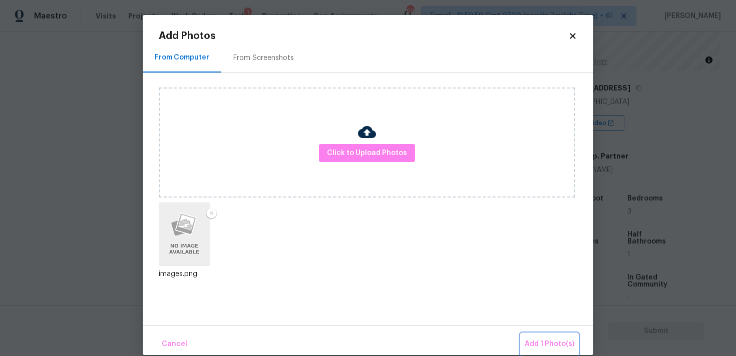
click at [529, 335] on button "Add 1 Photo(s)" at bounding box center [550, 345] width 58 height 22
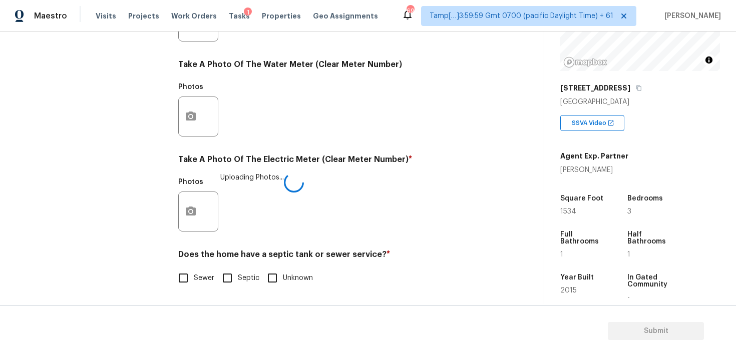
click at [199, 263] on h4 "Does the home have a septic tank or sewer service? *" at bounding box center [332, 257] width 309 height 14
click at [197, 279] on span "Sewer" at bounding box center [204, 279] width 21 height 11
click at [194, 279] on input "Sewer" at bounding box center [183, 279] width 21 height 21
checkbox input "true"
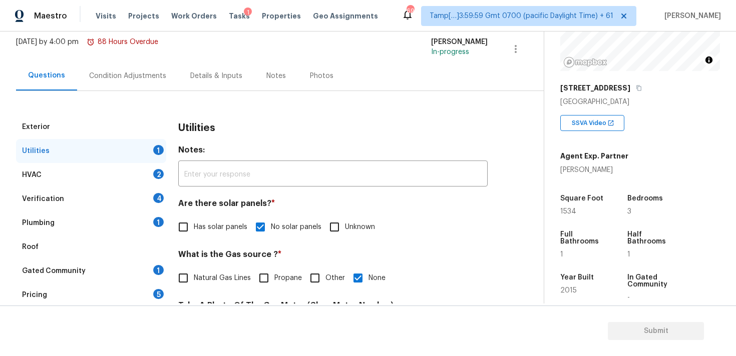
scroll to position [37, 0]
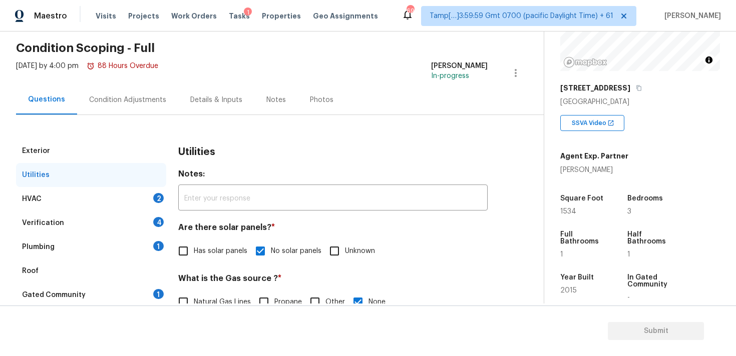
click at [150, 196] on div "HVAC 2" at bounding box center [91, 199] width 150 height 24
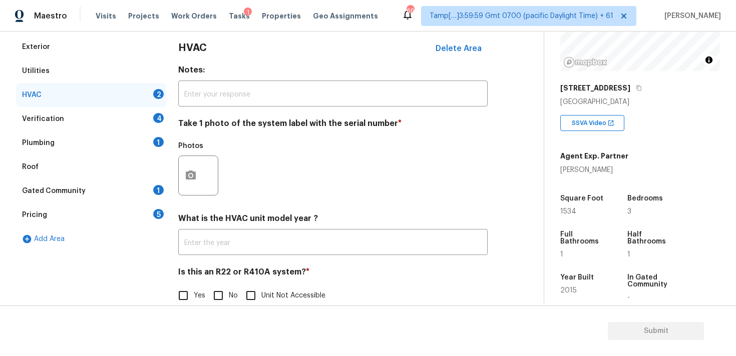
scroll to position [159, 0]
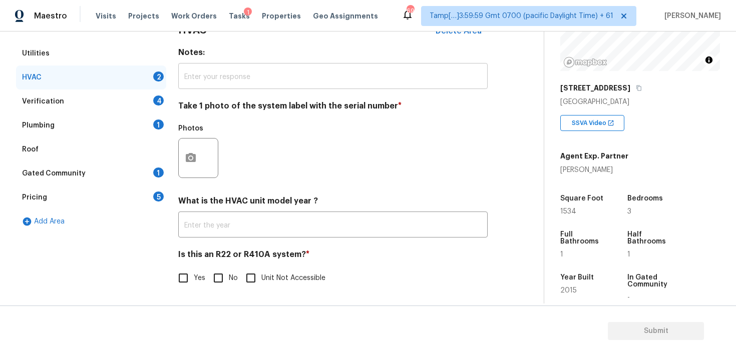
click at [227, 71] on input "text" at bounding box center [332, 78] width 309 height 24
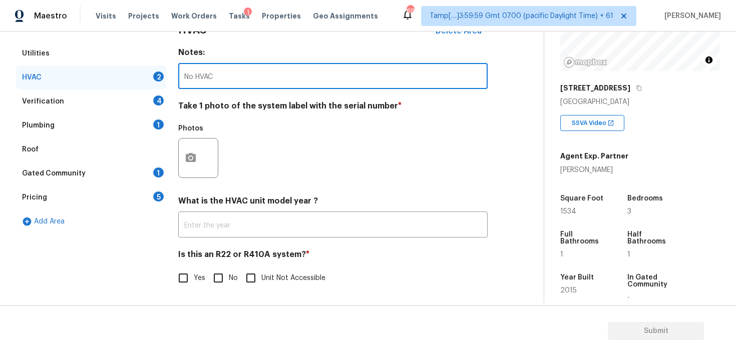
type input "No HVAC"
click at [221, 275] on input "No" at bounding box center [218, 278] width 21 height 21
checkbox input "true"
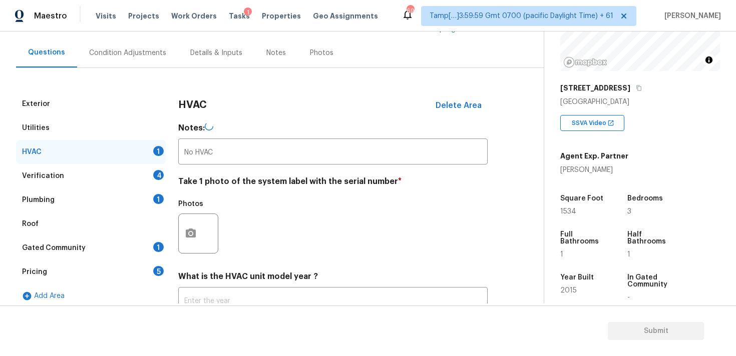
scroll to position [79, 0]
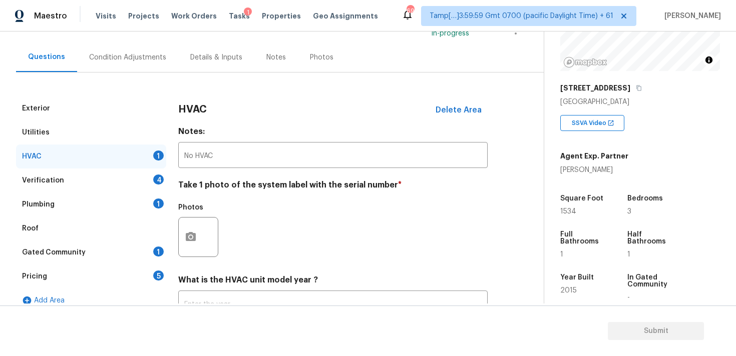
click at [145, 187] on div "Verification 4" at bounding box center [91, 181] width 150 height 24
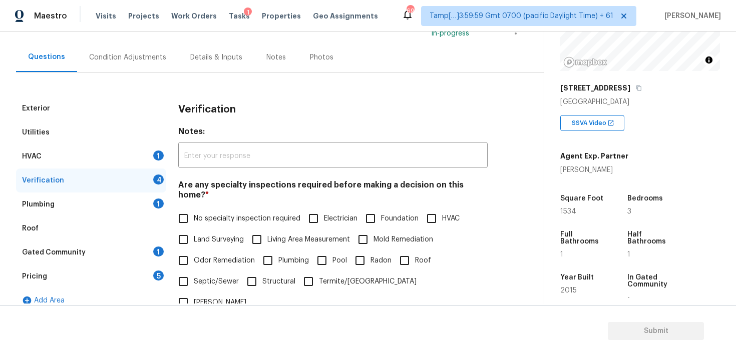
click at [157, 166] on div "HVAC 1" at bounding box center [91, 157] width 150 height 24
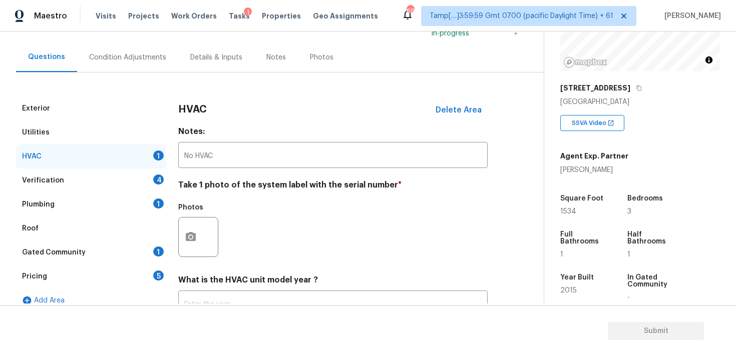
scroll to position [159, 0]
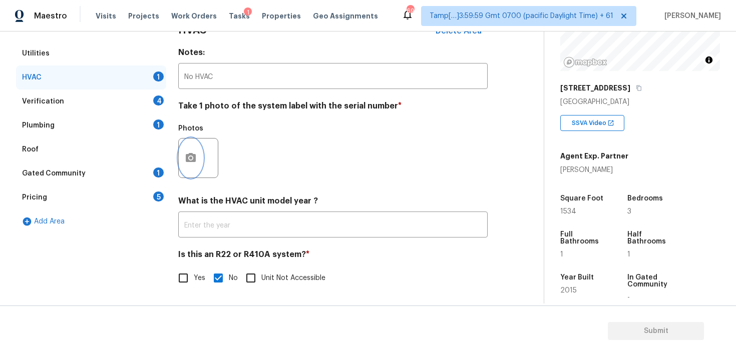
click at [197, 158] on button "button" at bounding box center [191, 158] width 24 height 39
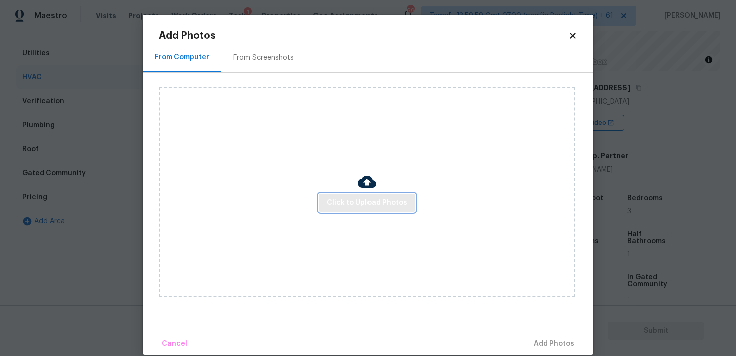
click at [375, 209] on button "Click to Upload Photos" at bounding box center [367, 203] width 96 height 19
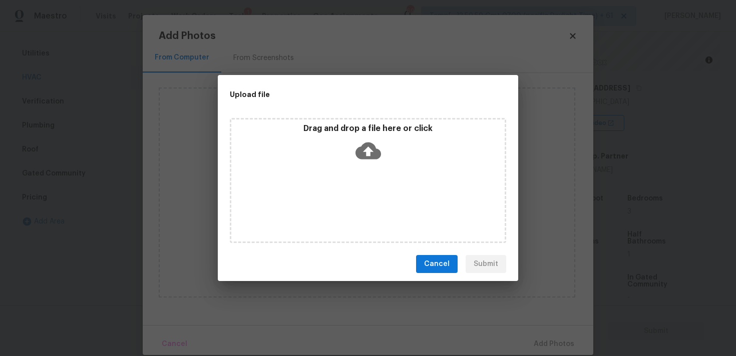
click at [359, 147] on icon at bounding box center [368, 151] width 26 height 17
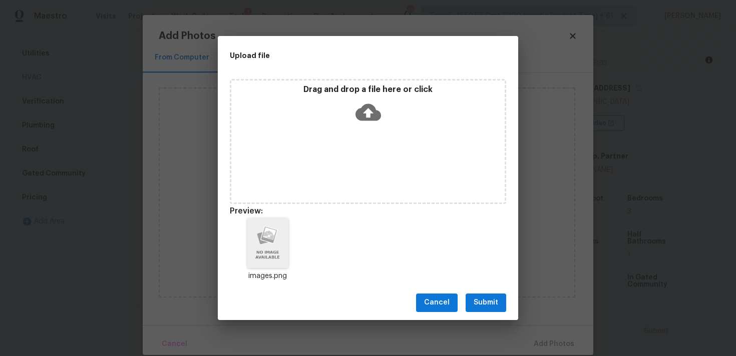
click at [492, 292] on div "Cancel Submit" at bounding box center [368, 303] width 300 height 35
click at [512, 312] on div "Cancel Submit" at bounding box center [368, 303] width 300 height 35
click at [502, 308] on button "Submit" at bounding box center [485, 303] width 41 height 19
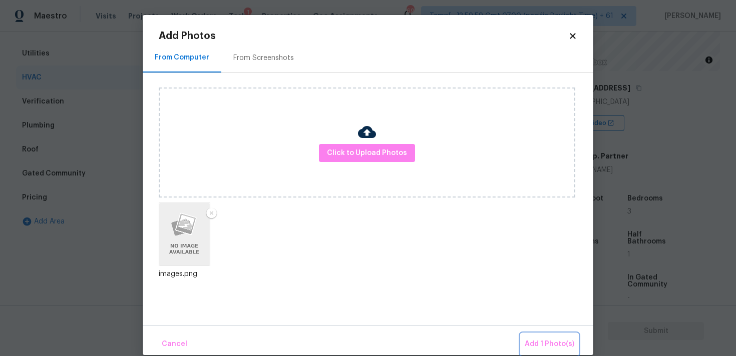
click at [547, 336] on button "Add 1 Photo(s)" at bounding box center [550, 345] width 58 height 22
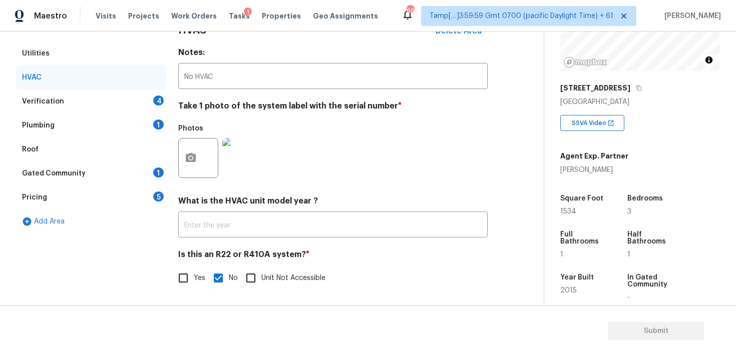
click at [113, 103] on div "Verification 4" at bounding box center [91, 102] width 150 height 24
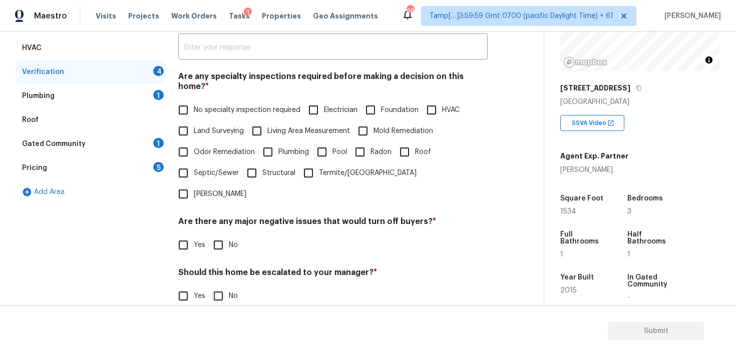
click at [209, 105] on span "No specialty inspection required" at bounding box center [247, 110] width 107 height 11
click at [194, 100] on input "No specialty inspection required" at bounding box center [183, 110] width 21 height 21
checkbox input "true"
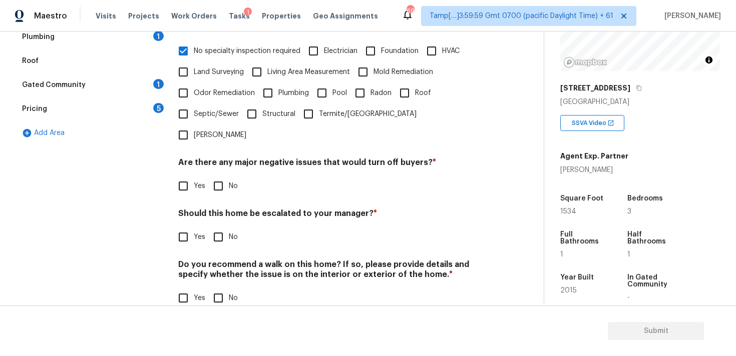
scroll to position [236, 0]
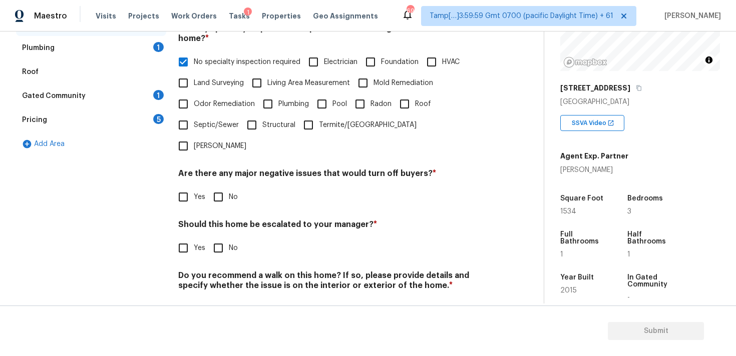
click at [219, 187] on input "No" at bounding box center [218, 197] width 21 height 21
checkbox input "true"
click at [222, 239] on input "No" at bounding box center [218, 249] width 21 height 21
checkbox input "true"
click at [219, 300] on input "No" at bounding box center [218, 310] width 21 height 21
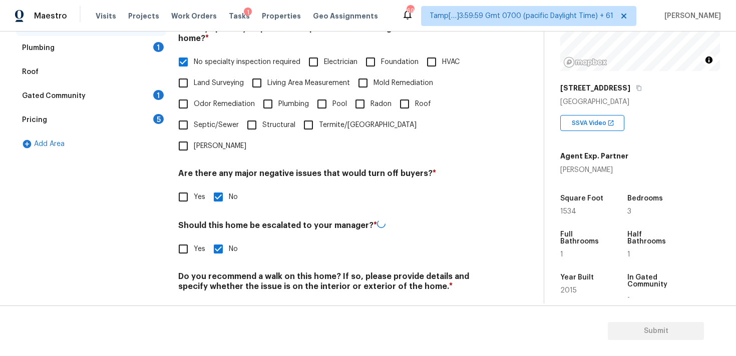
checkbox input "true"
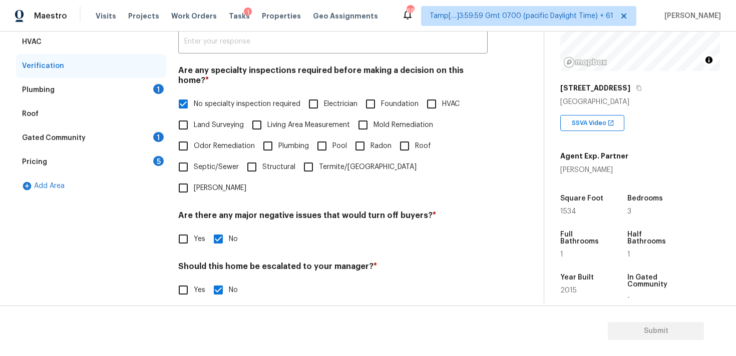
scroll to position [189, 0]
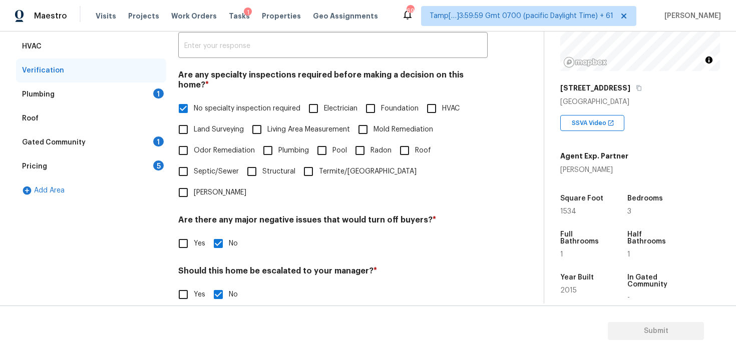
click at [446, 104] on span "HVAC" at bounding box center [451, 109] width 18 height 11
click at [442, 102] on input "HVAC" at bounding box center [431, 108] width 21 height 21
checkbox input "true"
click at [245, 104] on label "No specialty inspection required" at bounding box center [237, 108] width 128 height 21
click at [194, 104] on input "No specialty inspection required" at bounding box center [183, 108] width 21 height 21
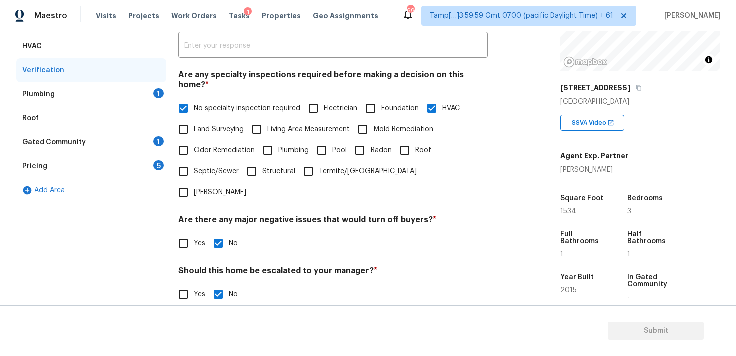
checkbox input "false"
click at [132, 92] on div "Plumbing 1" at bounding box center [91, 95] width 150 height 24
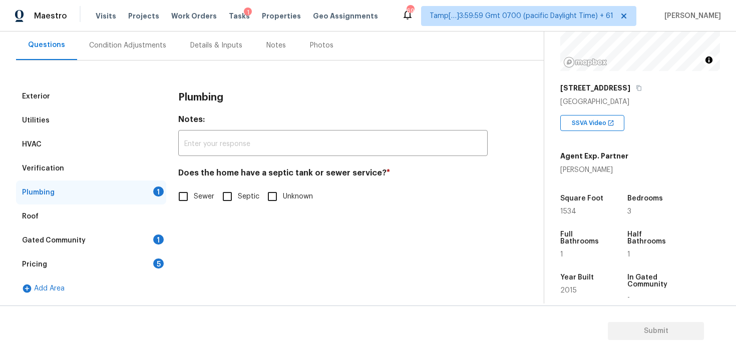
scroll to position [91, 0]
click at [179, 192] on input "Sewer" at bounding box center [183, 196] width 21 height 21
checkbox input "true"
click at [147, 240] on div "Gated Community 1" at bounding box center [91, 241] width 150 height 24
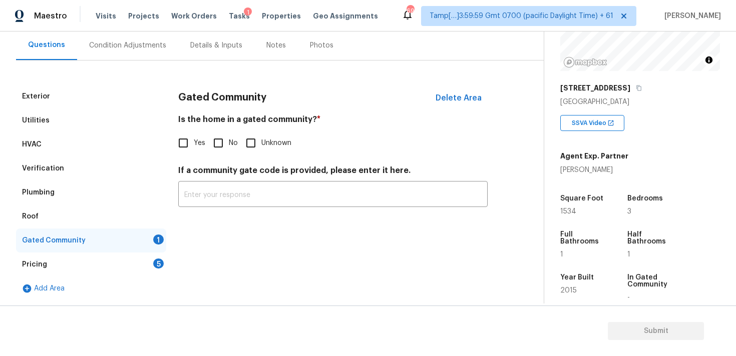
click at [218, 145] on input "No" at bounding box center [218, 143] width 21 height 21
checkbox input "true"
click at [145, 264] on div "Pricing 5" at bounding box center [91, 265] width 150 height 24
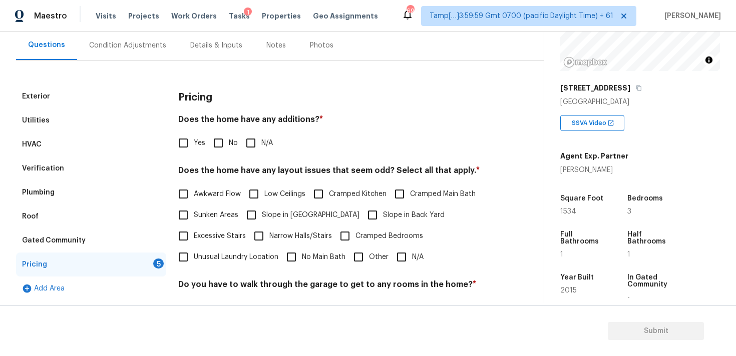
click at [224, 144] on input "No" at bounding box center [218, 143] width 21 height 21
checkbox input "true"
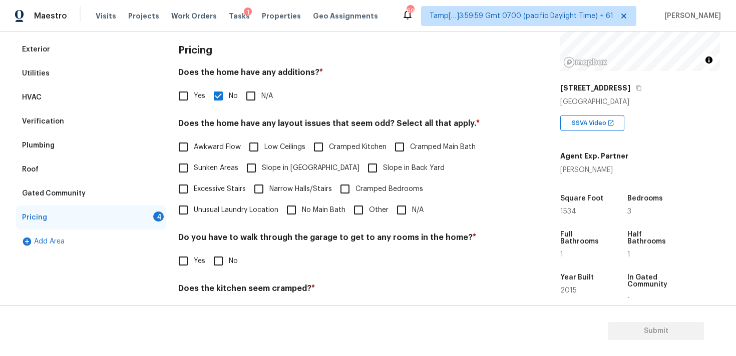
click at [409, 210] on input "N/A" at bounding box center [401, 210] width 21 height 21
checkbox input "true"
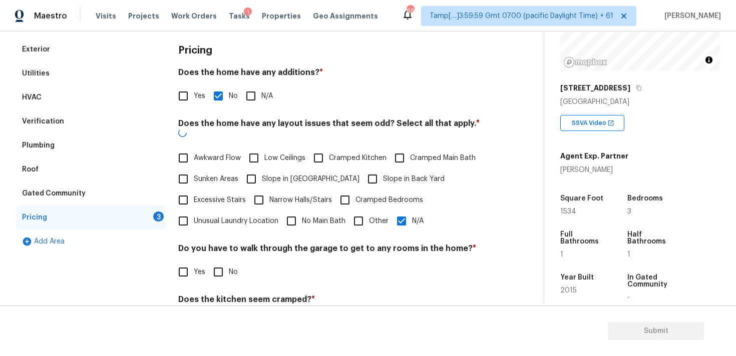
scroll to position [223, 0]
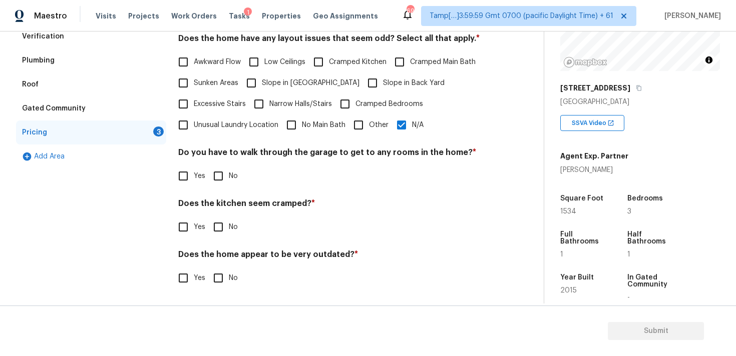
click at [218, 170] on input "No" at bounding box center [218, 176] width 21 height 21
checkbox input "true"
click at [210, 234] on input "No" at bounding box center [218, 228] width 21 height 21
checkbox input "true"
click at [223, 284] on input "No" at bounding box center [218, 279] width 21 height 21
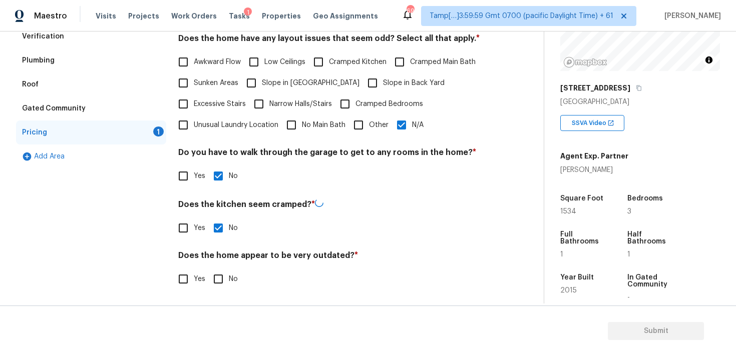
checkbox input "true"
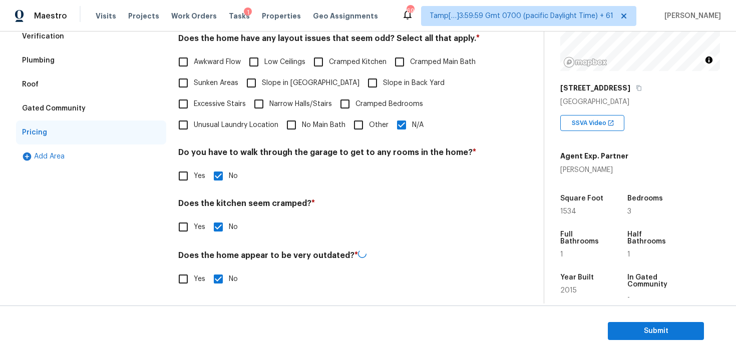
scroll to position [0, 0]
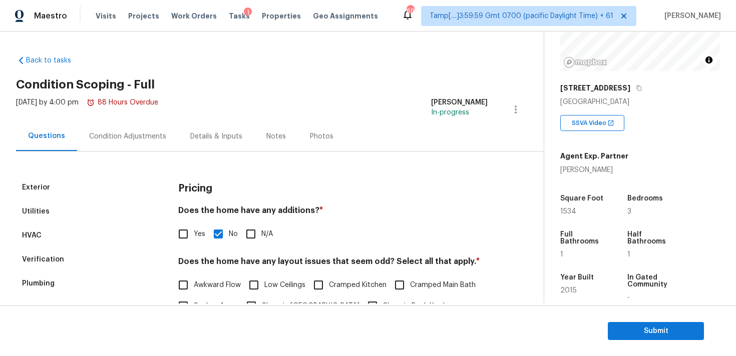
click at [138, 151] on div "Condition Adjustments" at bounding box center [127, 137] width 101 height 30
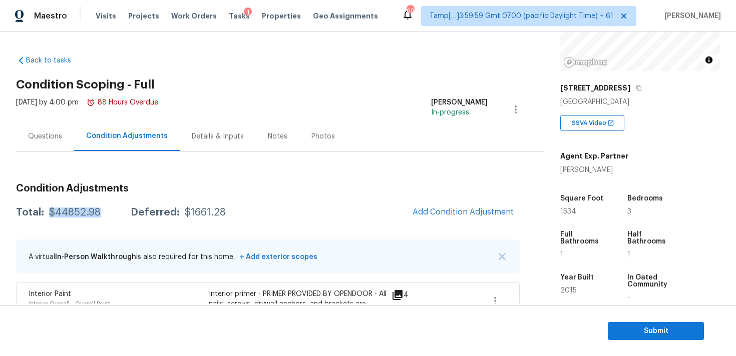
drag, startPoint x: 50, startPoint y: 213, endPoint x: 103, endPoint y: 211, distance: 53.1
click at [103, 211] on div "Total: $44852.98 Deferred: $1661.28" at bounding box center [121, 213] width 210 height 10
copy div "$44852.98"
click at [70, 147] on div "Questions" at bounding box center [45, 137] width 58 height 30
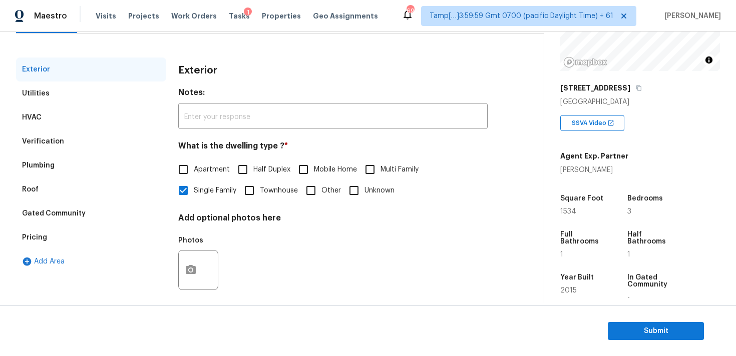
scroll to position [126, 0]
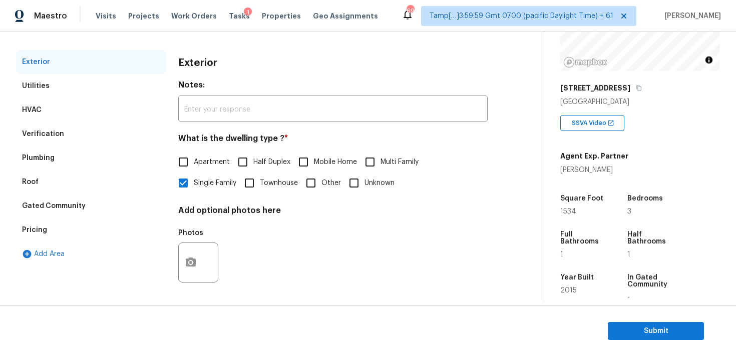
click at [120, 128] on div "Verification" at bounding box center [91, 134] width 150 height 24
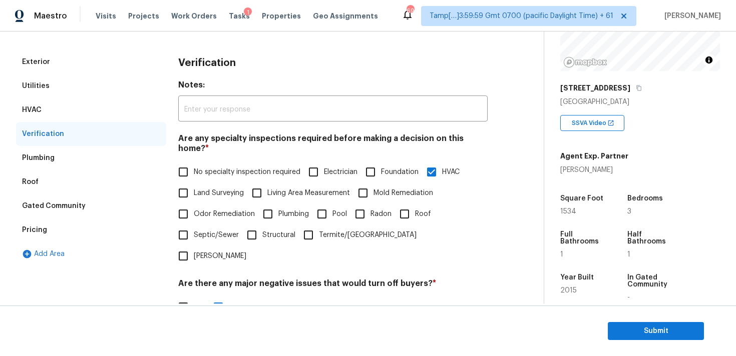
scroll to position [236, 0]
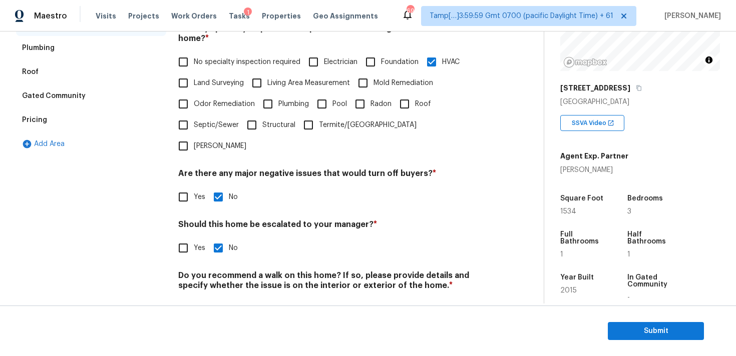
click at [115, 118] on div "Pricing" at bounding box center [91, 120] width 150 height 24
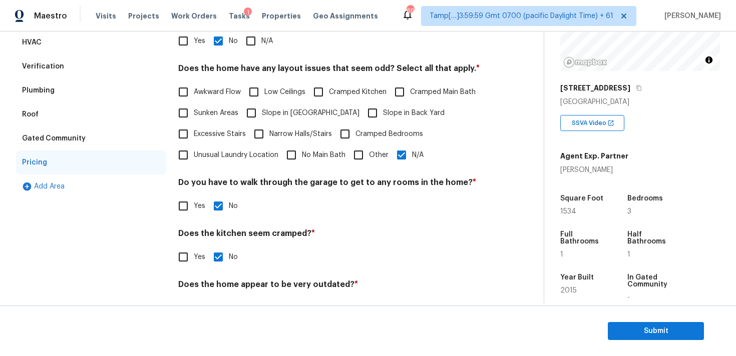
scroll to position [186, 0]
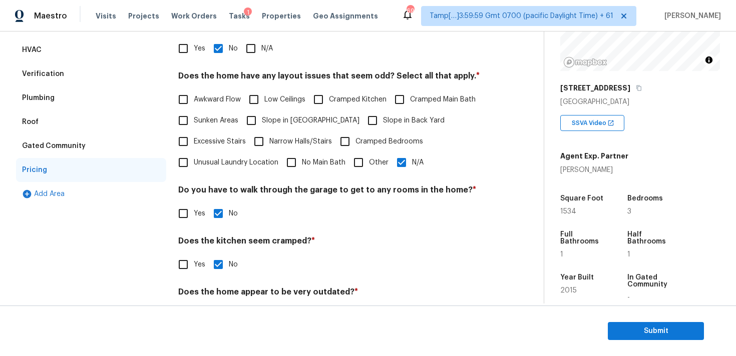
click at [300, 160] on input "No Main Bath" at bounding box center [291, 162] width 21 height 21
click at [320, 161] on span "No Main Bath" at bounding box center [324, 163] width 44 height 11
click at [302, 161] on input "No Main Bath" at bounding box center [291, 162] width 21 height 21
checkbox input "false"
click at [636, 329] on span "Submit" at bounding box center [656, 331] width 80 height 13
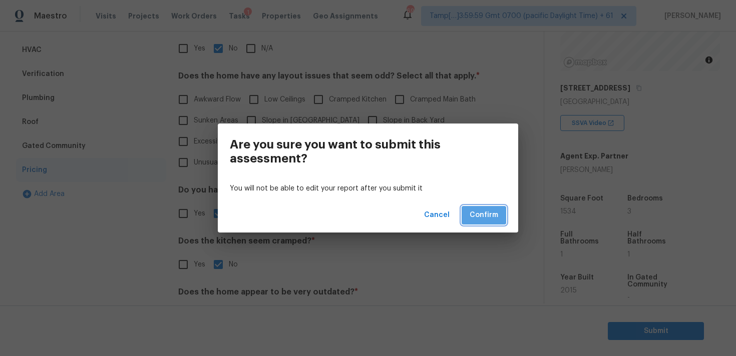
click at [487, 216] on span "Confirm" at bounding box center [483, 215] width 29 height 13
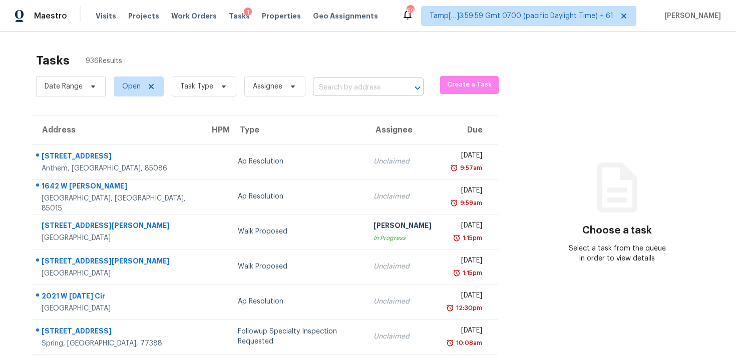
click at [348, 90] on input "text" at bounding box center [354, 88] width 83 height 16
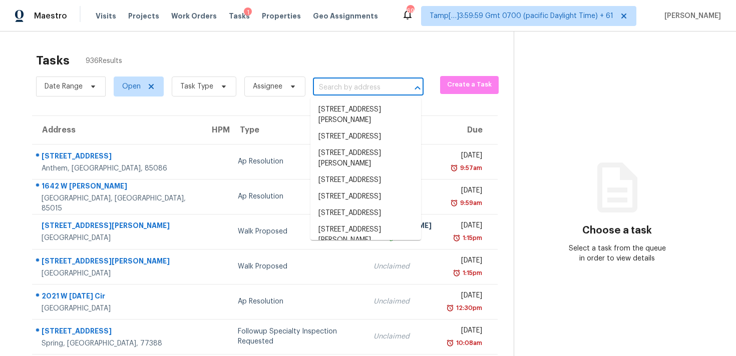
paste input "4930 Hedgewood Ct, Douglasville, GA 30134"
type input "4930 Hedgewood Ct, Douglasville, GA 30134"
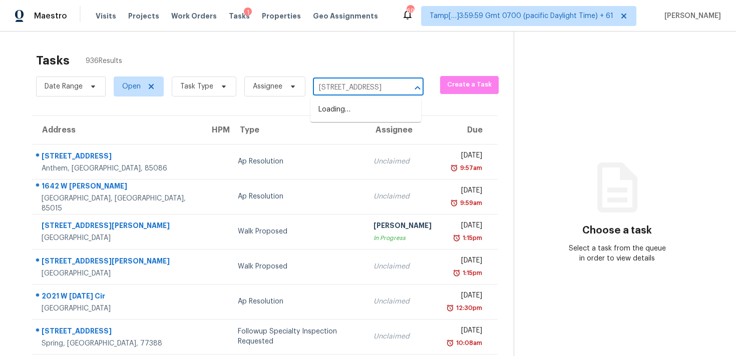
scroll to position [0, 72]
click at [362, 110] on li "4930 Hedgewood Ct, Douglasville, GA 30134" at bounding box center [365, 110] width 111 height 17
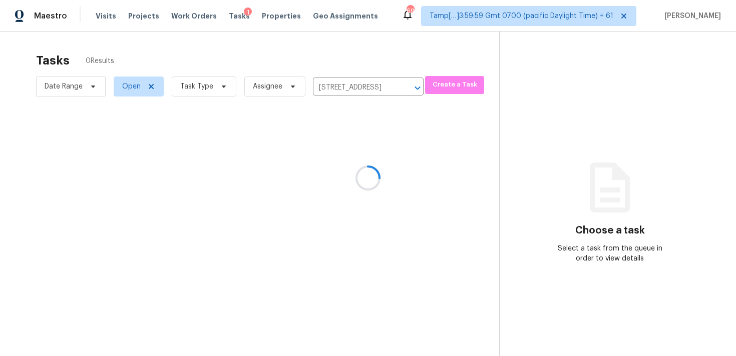
click at [367, 143] on div at bounding box center [368, 178] width 736 height 356
click at [367, 154] on div "No tasks found" at bounding box center [257, 148] width 451 height 64
click at [464, 83] on span "Create a Task" at bounding box center [454, 85] width 49 height 12
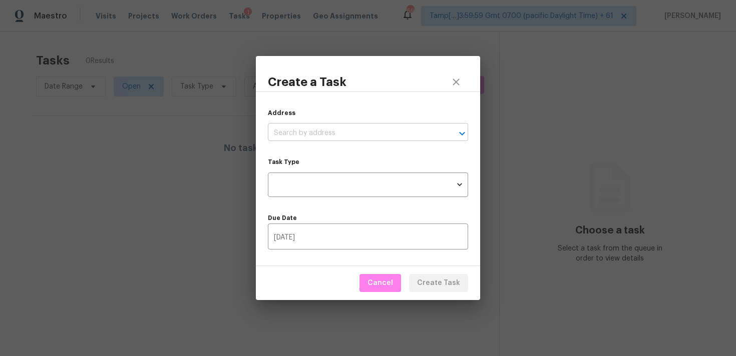
click at [329, 130] on input "text" at bounding box center [354, 134] width 172 height 16
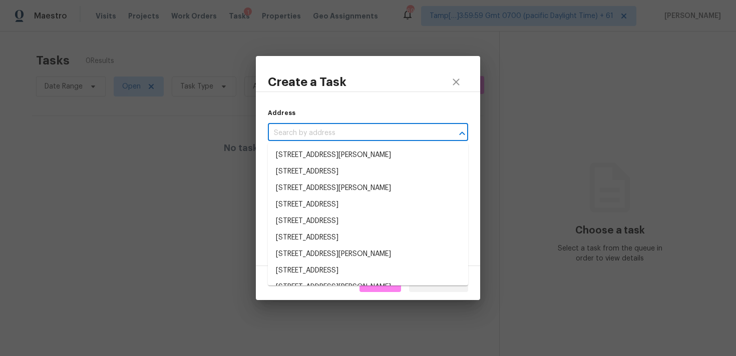
paste input "4930 Hedgewood Ct, Douglasville, GA 30134"
type input "4930 Hedgewood Ct, Douglasville, GA 30134"
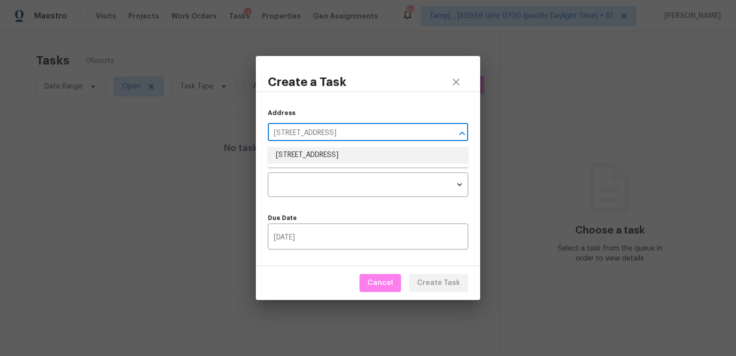
click at [327, 153] on li "4930 Hedgewood Ct, Douglasville, GA 30134" at bounding box center [368, 155] width 200 height 17
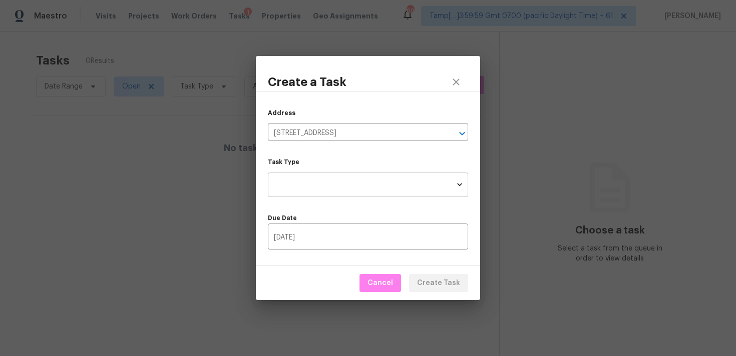
click at [325, 187] on body "Maestro Visits Projects Work Orders Tasks 1 Properties Geo Assignments 693 Tamp…" at bounding box center [368, 178] width 736 height 356
click at [336, 185] on li "Condition Scoping - Full" at bounding box center [368, 185] width 200 height 17
type input "virtual_full_assessment"
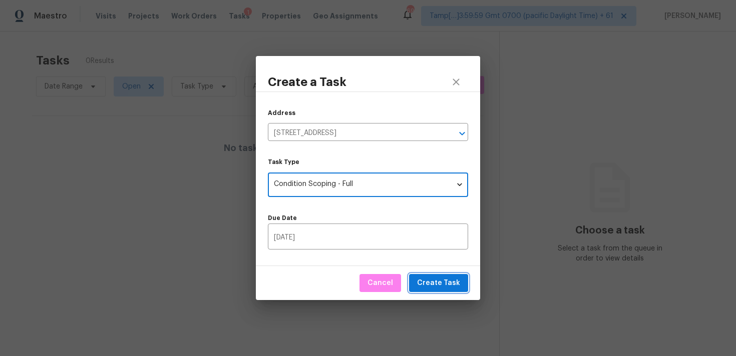
click at [430, 278] on span "Create Task" at bounding box center [438, 283] width 43 height 13
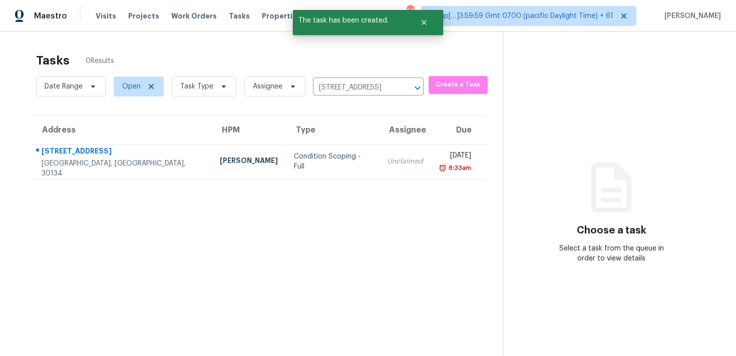
click at [387, 163] on div "Unclaimed" at bounding box center [405, 162] width 36 height 10
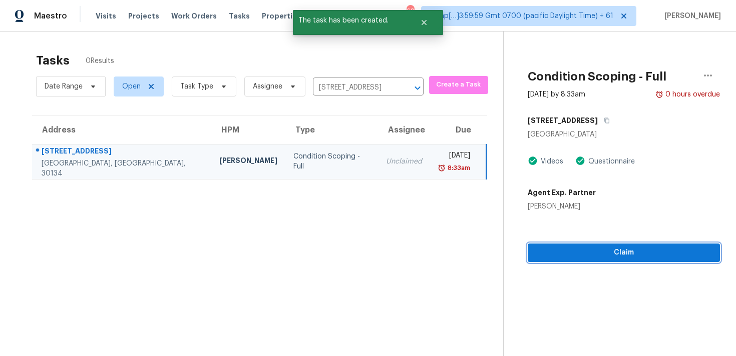
click at [606, 252] on span "Claim" at bounding box center [624, 253] width 176 height 13
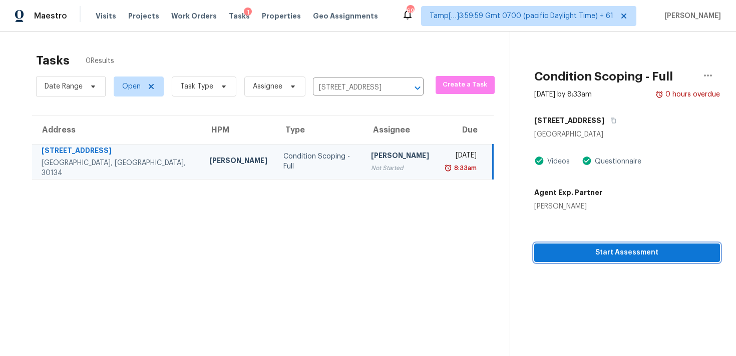
click at [563, 245] on button "Start Assessment" at bounding box center [627, 253] width 186 height 19
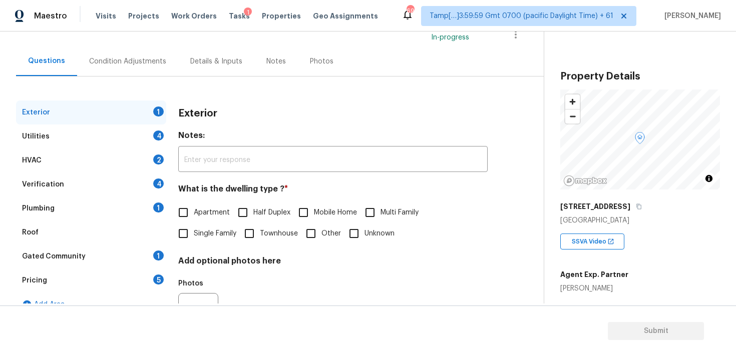
scroll to position [84, 0]
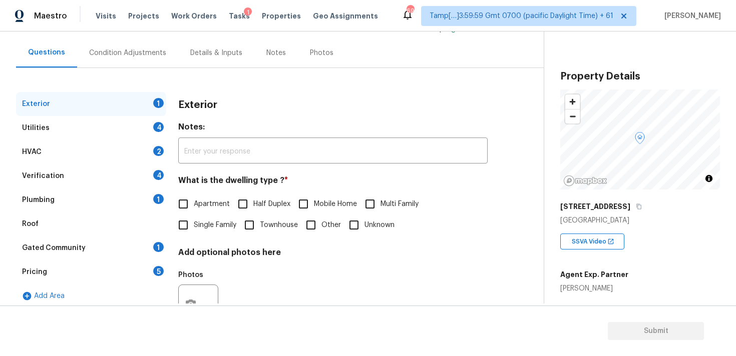
click at [176, 226] on input "Single Family" at bounding box center [183, 225] width 21 height 21
checkbox input "true"
click at [145, 54] on div "Condition Adjustments" at bounding box center [127, 53] width 77 height 10
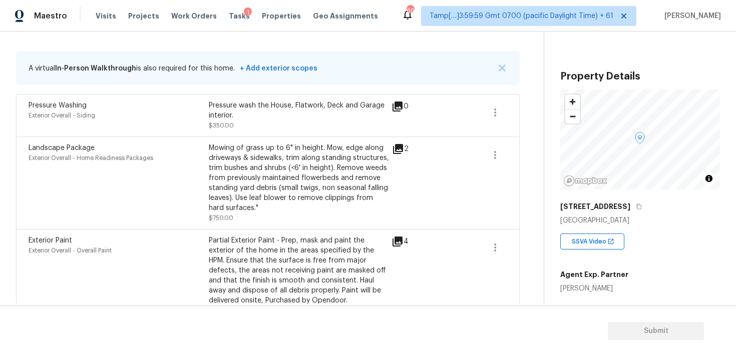
scroll to position [247, 0]
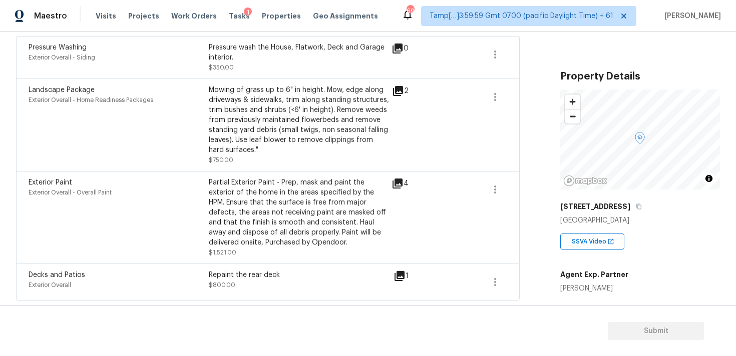
click at [205, 288] on div "Exterior Overall" at bounding box center [119, 285] width 180 height 10
click at [406, 275] on div "1" at bounding box center [416, 276] width 47 height 12
click at [397, 270] on div "Decks and Patios Exterior Overall Repaint the rear deck $800.00 1" at bounding box center [268, 282] width 504 height 37
click at [400, 275] on icon at bounding box center [399, 276] width 10 height 10
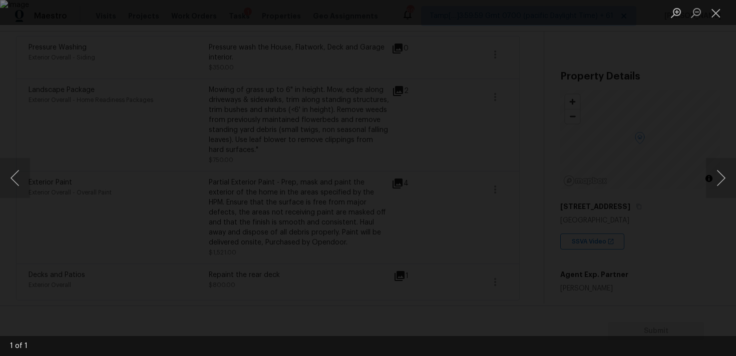
click at [687, 118] on div "Lightbox" at bounding box center [368, 178] width 736 height 356
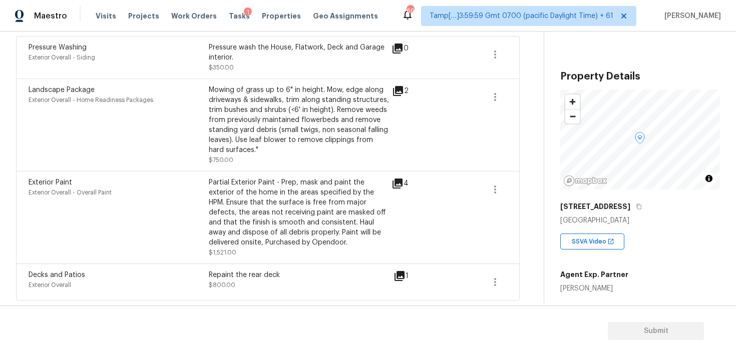
click at [393, 179] on icon at bounding box center [397, 184] width 12 height 12
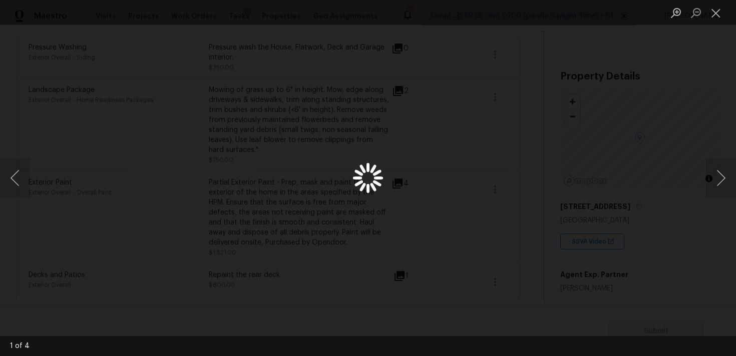
click at [393, 179] on div "Lightbox" at bounding box center [368, 178] width 736 height 356
click at [726, 173] on button "Next image" at bounding box center [721, 178] width 30 height 40
click at [561, 170] on div "Lightbox" at bounding box center [368, 178] width 736 height 356
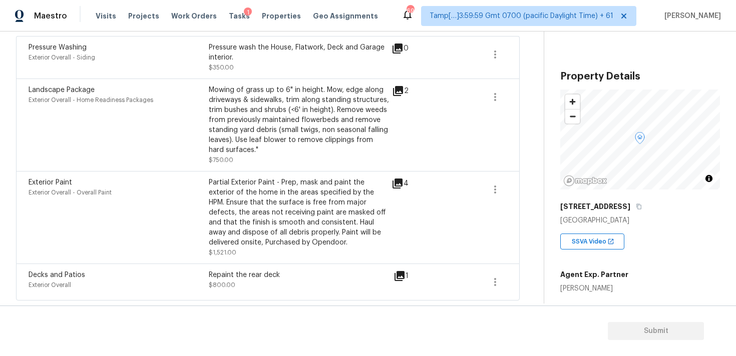
click at [395, 185] on icon at bounding box center [397, 184] width 12 height 12
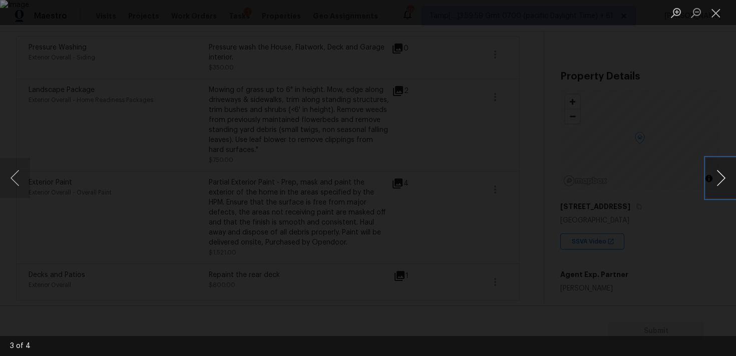
click at [716, 177] on button "Next image" at bounding box center [721, 178] width 30 height 40
click at [561, 175] on div "Lightbox" at bounding box center [368, 178] width 736 height 356
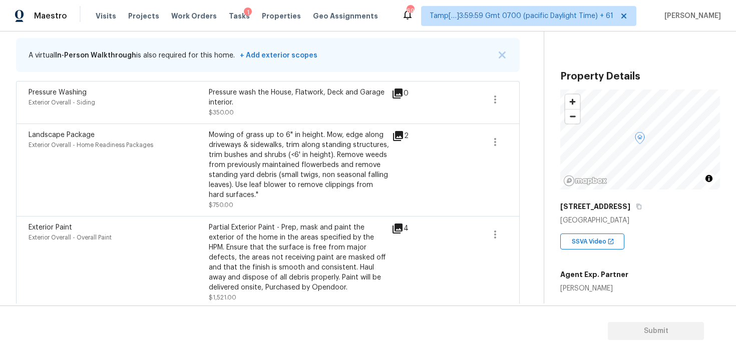
scroll to position [200, 0]
click at [395, 137] on icon at bounding box center [398, 138] width 12 height 12
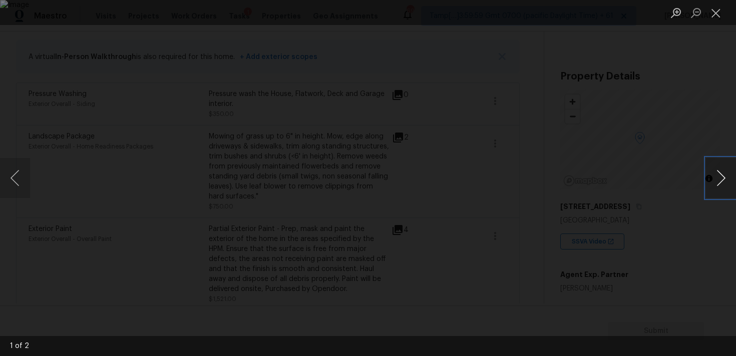
click at [716, 178] on button "Next image" at bounding box center [721, 178] width 30 height 40
click at [716, 179] on button "Next image" at bounding box center [721, 178] width 30 height 40
click at [642, 148] on div "Lightbox" at bounding box center [368, 178] width 736 height 356
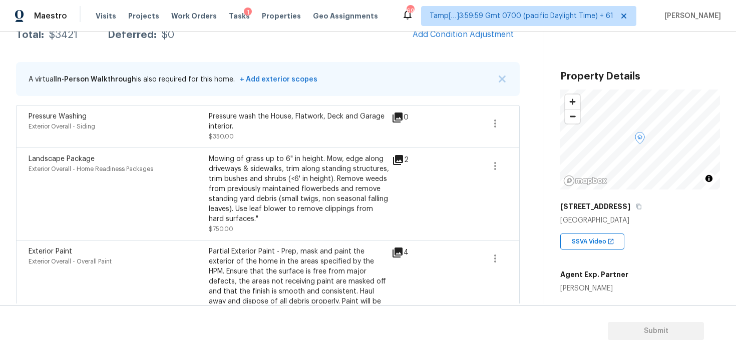
scroll to position [176, 0]
click at [394, 121] on icon at bounding box center [397, 119] width 12 height 12
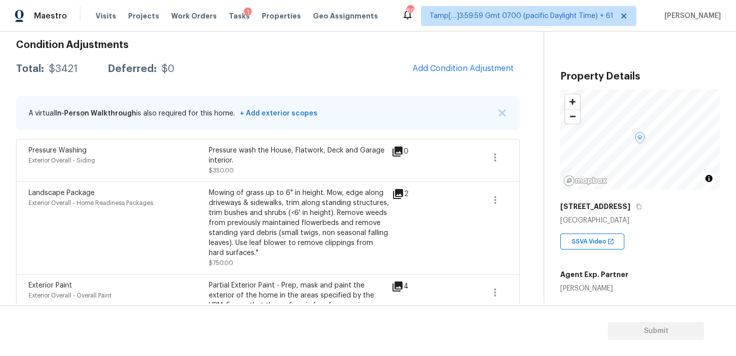
scroll to position [247, 0]
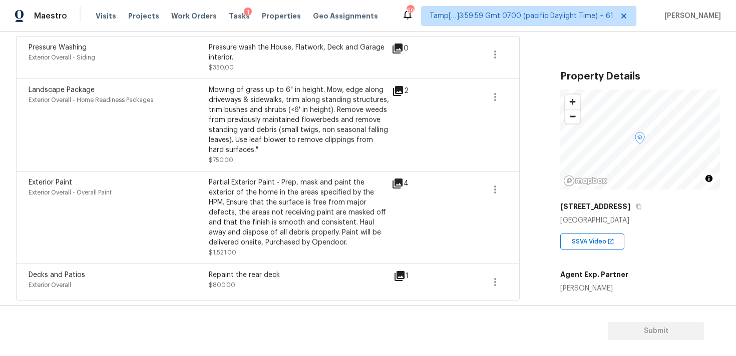
click at [397, 214] on div "4" at bounding box center [415, 218] width 49 height 80
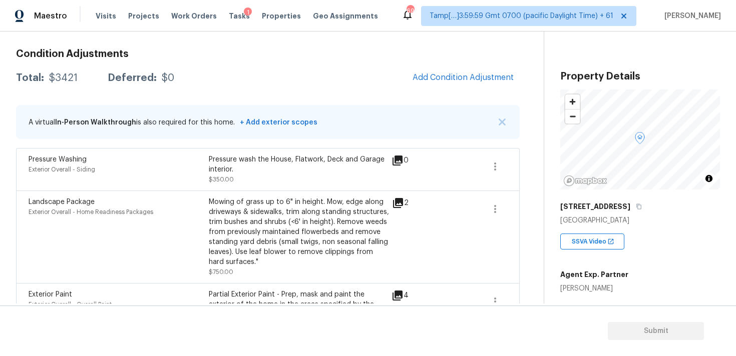
scroll to position [100, 0]
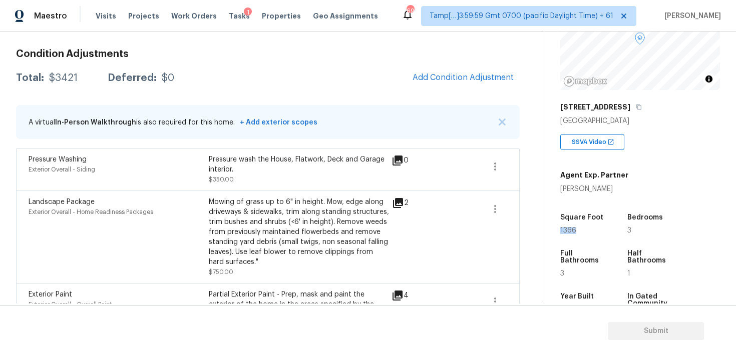
drag, startPoint x: 560, startPoint y: 232, endPoint x: 595, endPoint y: 231, distance: 34.6
click at [595, 232] on div "1366" at bounding box center [584, 230] width 48 height 7
copy span "1366"
click at [435, 79] on span "Add Condition Adjustment" at bounding box center [462, 77] width 101 height 9
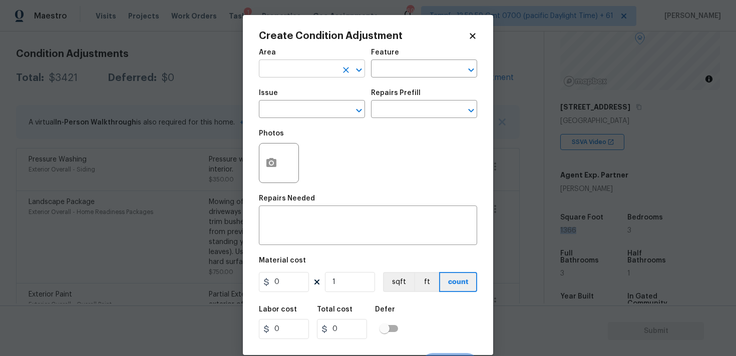
click at [324, 63] on input "text" at bounding box center [298, 70] width 78 height 16
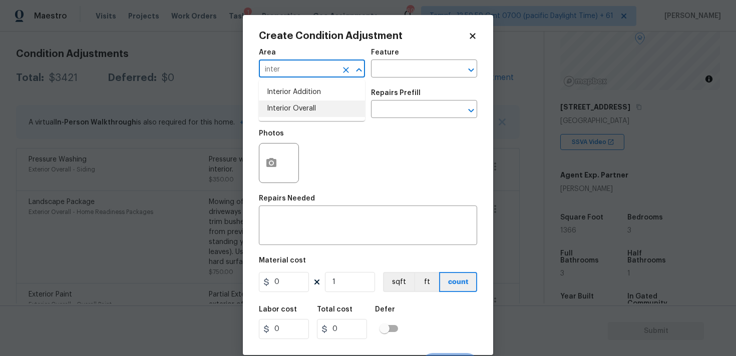
click at [326, 104] on li "Interior Overall" at bounding box center [312, 109] width 106 height 17
type input "Interior Overall"
click at [326, 104] on input "text" at bounding box center [298, 111] width 78 height 16
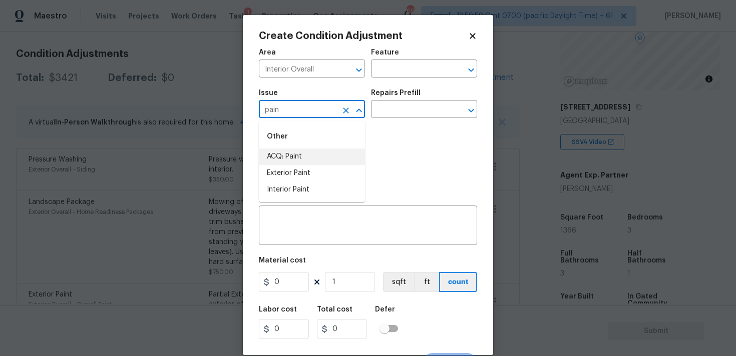
click at [315, 154] on li "ACQ: Paint" at bounding box center [312, 157] width 106 height 17
type input "ACQ: Paint"
click at [400, 106] on input "text" at bounding box center [410, 111] width 78 height 16
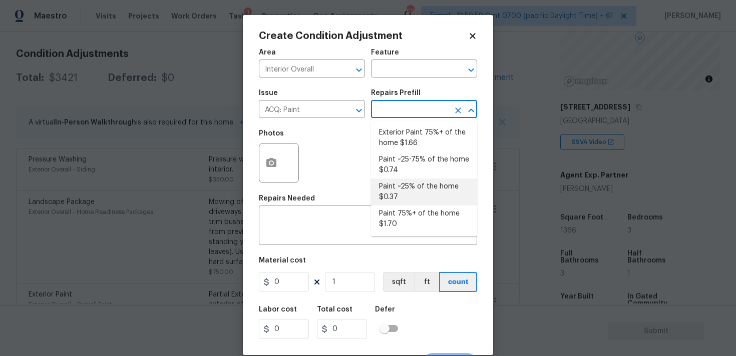
click at [400, 180] on li "Paint ~25% of the home $0.37" at bounding box center [424, 192] width 106 height 27
type input "Acquisition"
type textarea "Acquisition Scope: ~25% of the home needs interior paint"
type input "0.37"
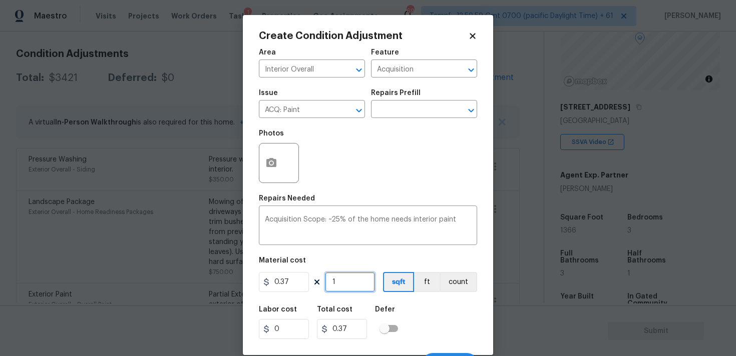
click at [358, 286] on input "1" at bounding box center [350, 282] width 50 height 20
type input "0"
paste input "1366"
type input "1366"
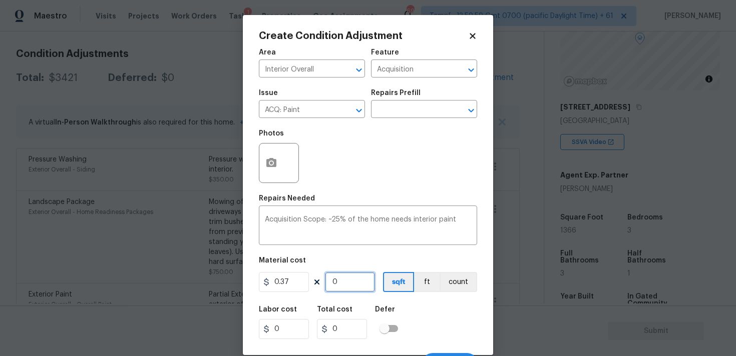
type input "505.42"
type input "1366"
click at [418, 311] on div "Labor cost 0 Total cost 505.42 Defer" at bounding box center [368, 322] width 218 height 45
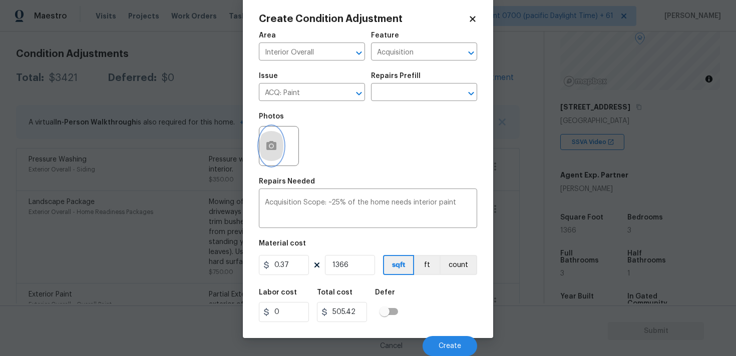
click at [272, 149] on icon "button" at bounding box center [271, 145] width 10 height 9
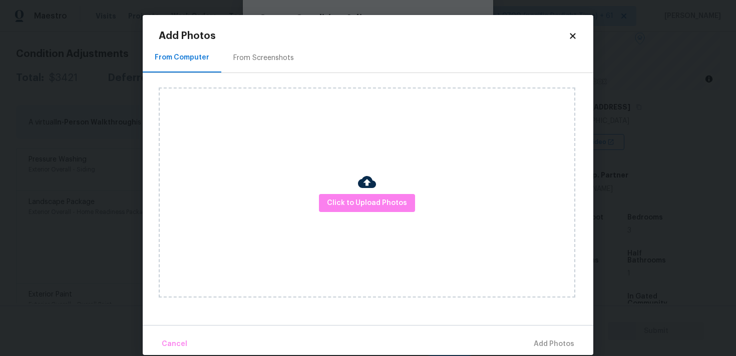
click at [356, 193] on div "Click to Upload Photos" at bounding box center [367, 193] width 416 height 210
click at [362, 210] on button "Click to Upload Photos" at bounding box center [367, 203] width 96 height 19
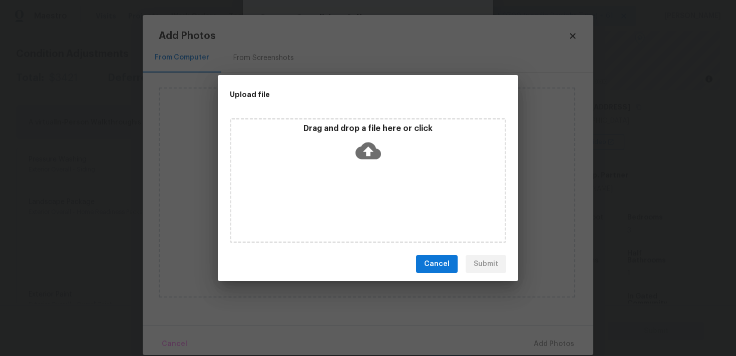
click at [363, 141] on icon at bounding box center [368, 151] width 26 height 26
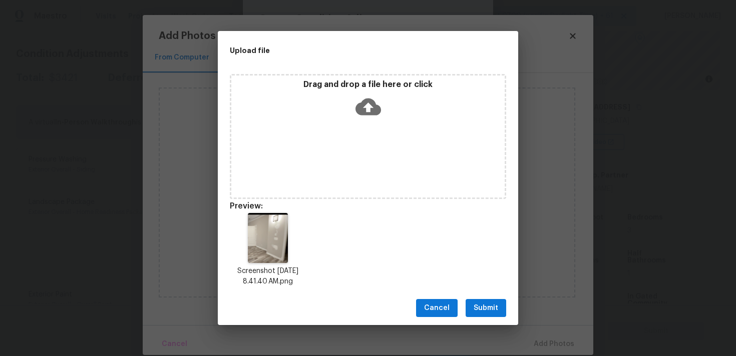
scroll to position [8, 0]
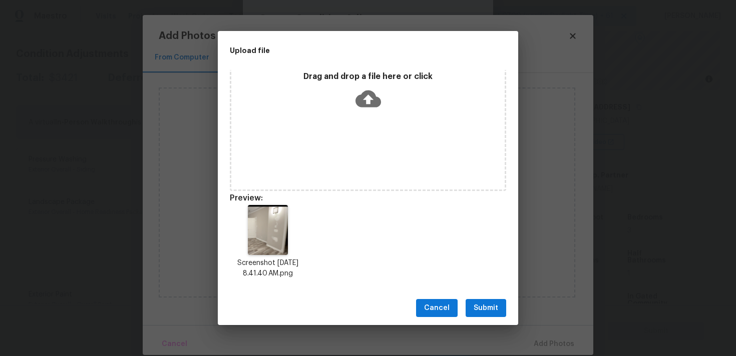
click at [486, 311] on span "Submit" at bounding box center [485, 308] width 25 height 13
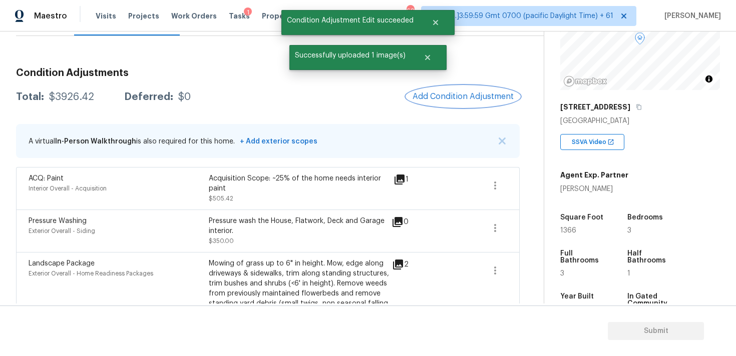
scroll to position [112, 0]
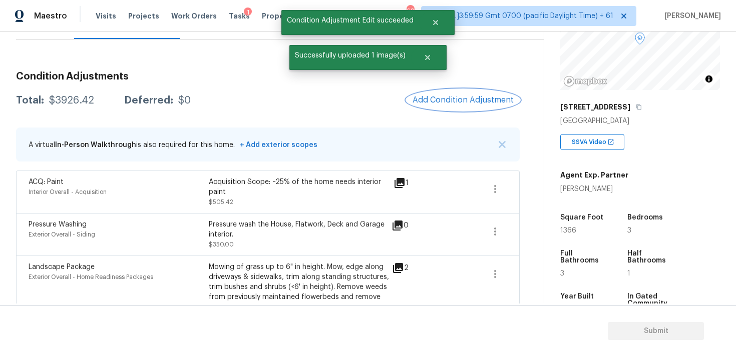
click at [450, 104] on span "Add Condition Adjustment" at bounding box center [462, 100] width 101 height 9
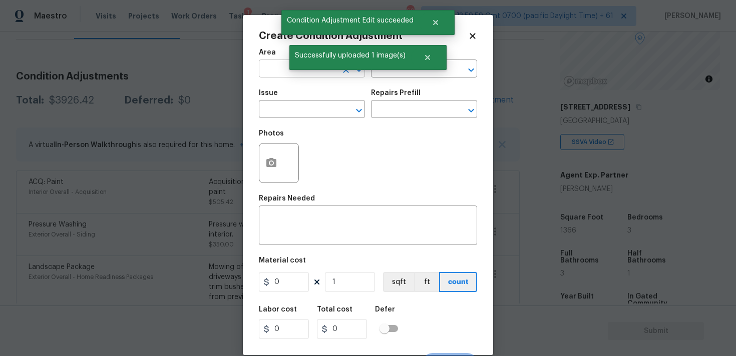
click at [281, 76] on input "text" at bounding box center [298, 70] width 78 height 16
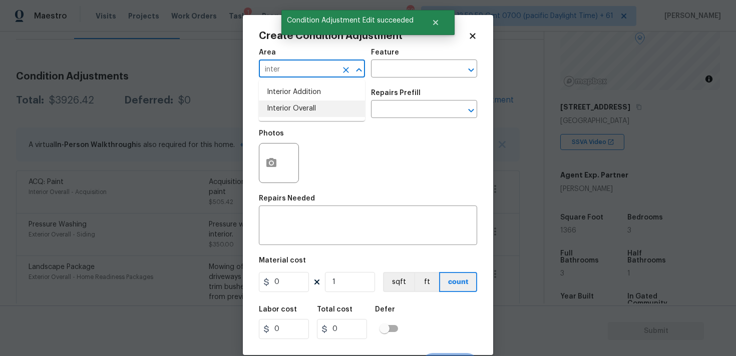
click at [284, 117] on li "Interior Overall" at bounding box center [312, 109] width 106 height 17
type input "Interior Overall"
click at [284, 117] on input "text" at bounding box center [298, 111] width 78 height 16
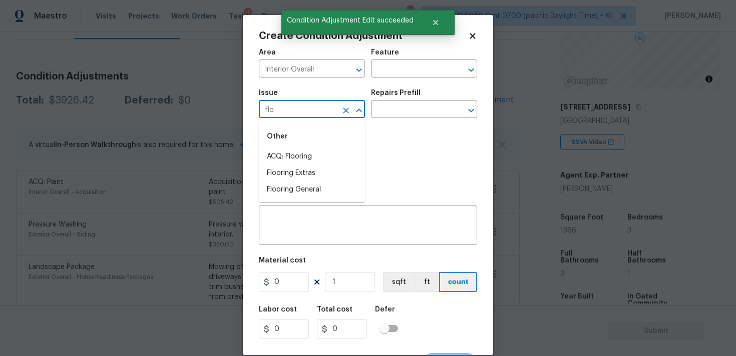
click at [290, 147] on div "Other" at bounding box center [312, 137] width 106 height 24
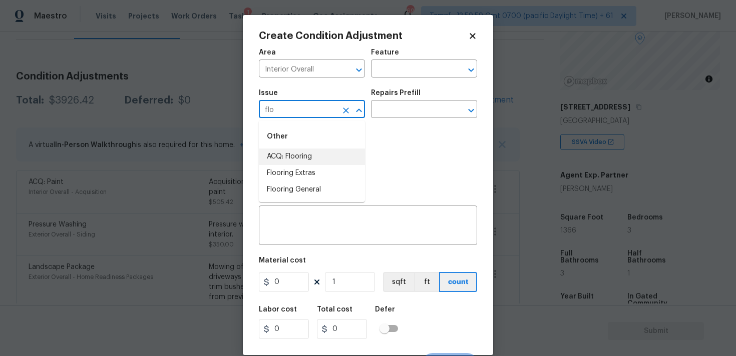
click at [296, 152] on li "ACQ: Flooring" at bounding box center [312, 157] width 106 height 17
type input "ACQ: Flooring"
click at [388, 115] on input "text" at bounding box center [410, 111] width 78 height 16
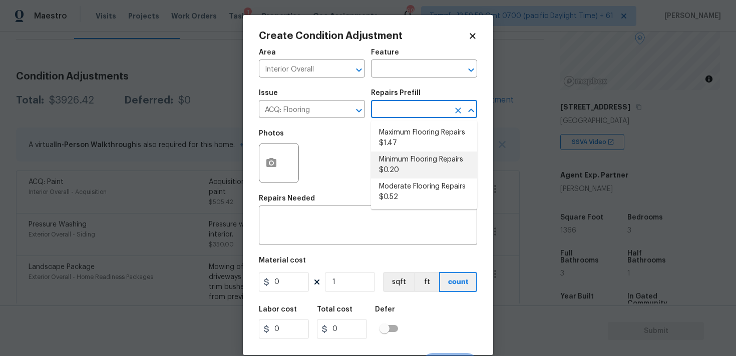
click at [396, 164] on li "Minimum Flooring Repairs $0.20" at bounding box center [424, 165] width 106 height 27
type input "Acquisition"
type textarea "Acquisition Scope: Minimum flooring repairs"
type input "0.2"
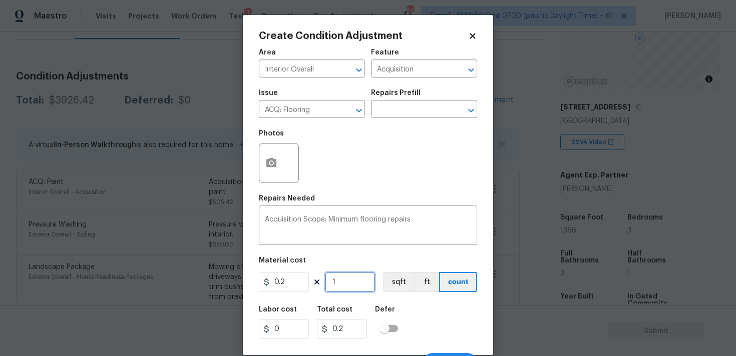
click at [347, 280] on input "1" at bounding box center [350, 282] width 50 height 20
type input "0"
paste input "1366"
type input "1366"
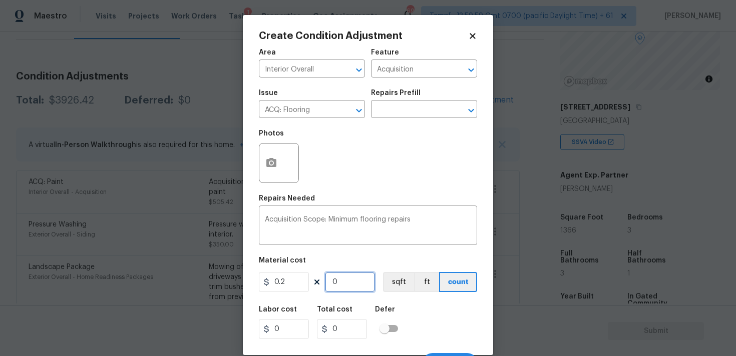
type input "273.2"
type input "1366"
click at [426, 304] on div "Labor cost 0 Total cost 273.2 Defer" at bounding box center [368, 322] width 218 height 45
click at [386, 275] on button "sqft" at bounding box center [398, 282] width 31 height 20
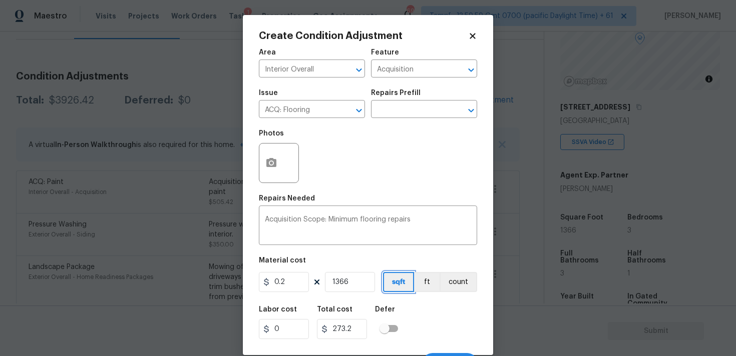
scroll to position [18, 0]
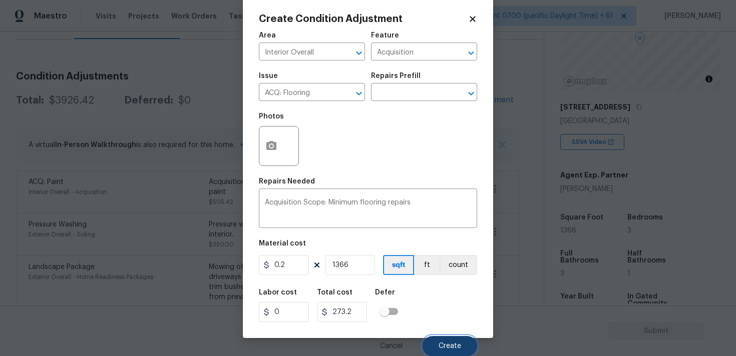
click at [447, 343] on span "Create" at bounding box center [449, 347] width 23 height 8
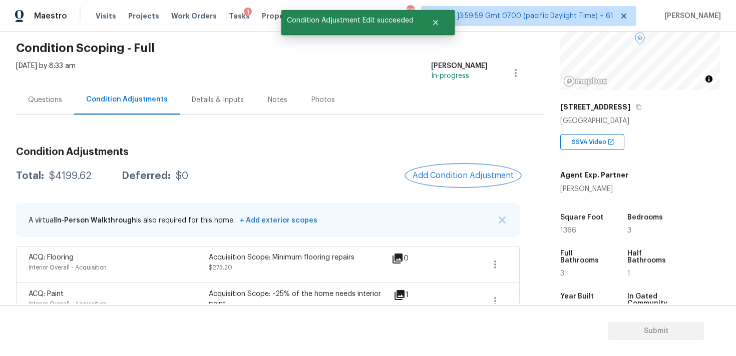
scroll to position [0, 0]
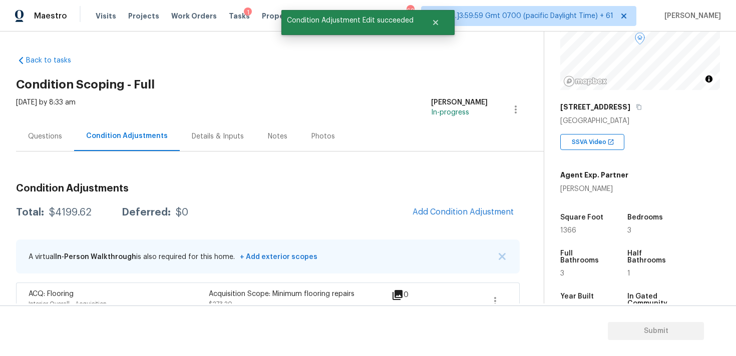
click at [42, 140] on div "Questions" at bounding box center [45, 137] width 34 height 10
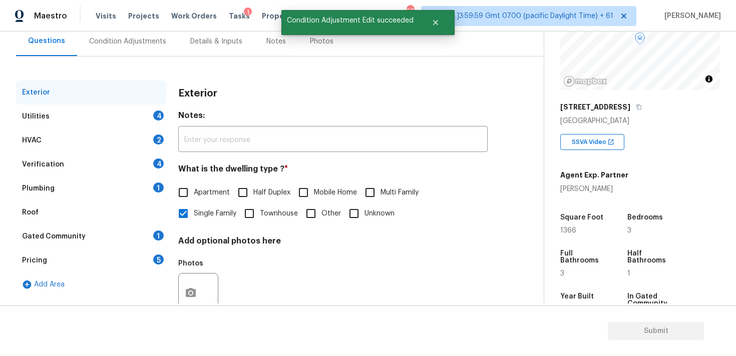
scroll to position [120, 0]
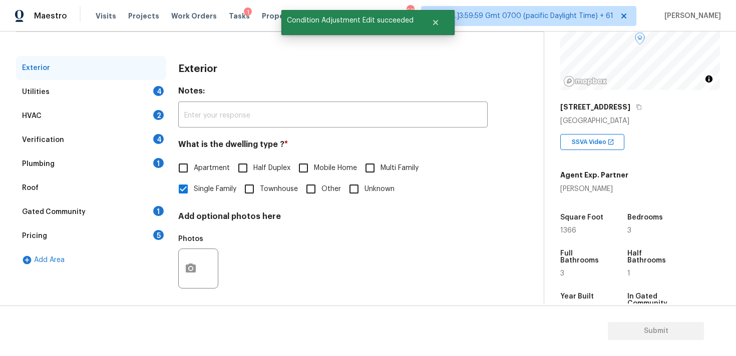
click at [137, 91] on div "Utilities 4" at bounding box center [91, 92] width 150 height 24
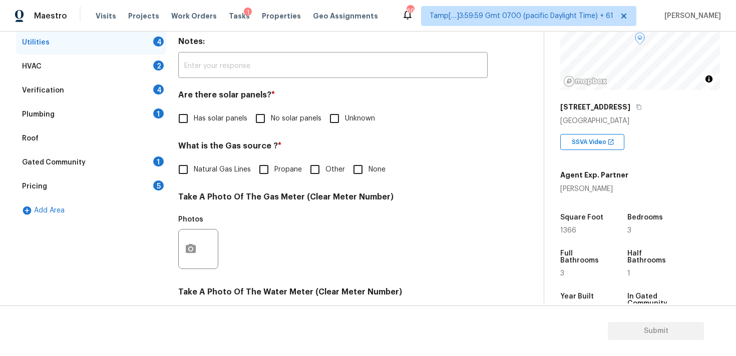
scroll to position [173, 0]
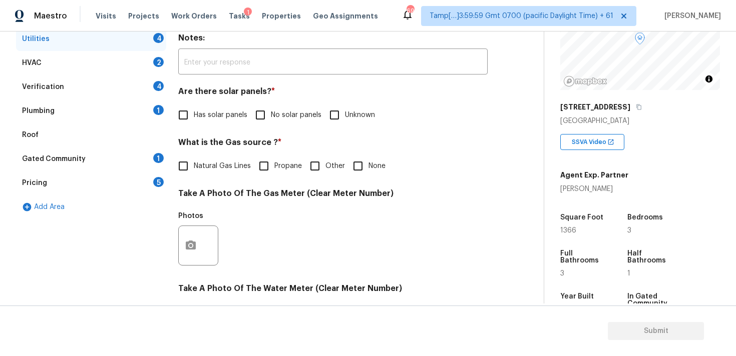
click at [259, 112] on input "No solar panels" at bounding box center [260, 115] width 21 height 21
checkbox input "true"
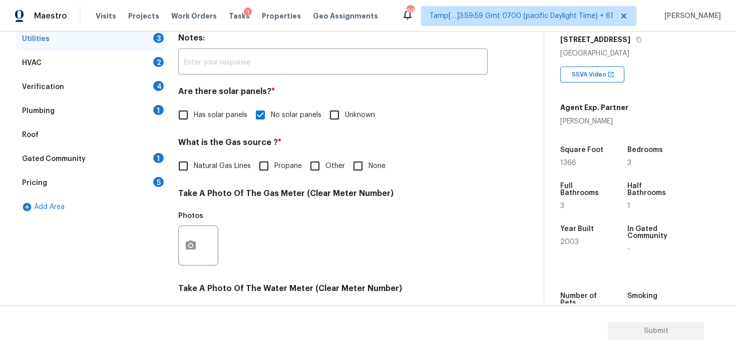
click at [394, 190] on h4 "Take A Photo Of The Gas Meter (Clear Meter Number)" at bounding box center [332, 196] width 309 height 14
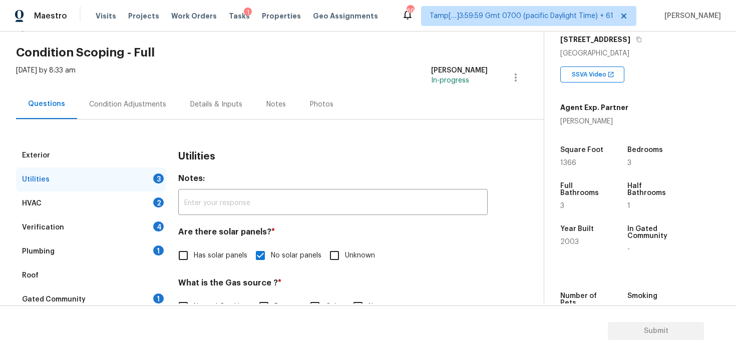
click at [136, 110] on div "Condition Adjustments" at bounding box center [127, 105] width 101 height 30
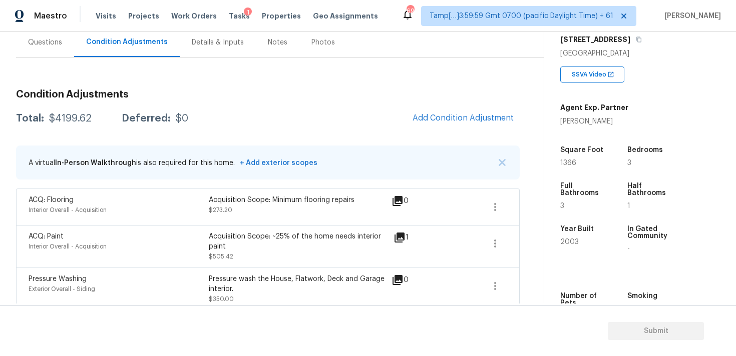
scroll to position [110, 0]
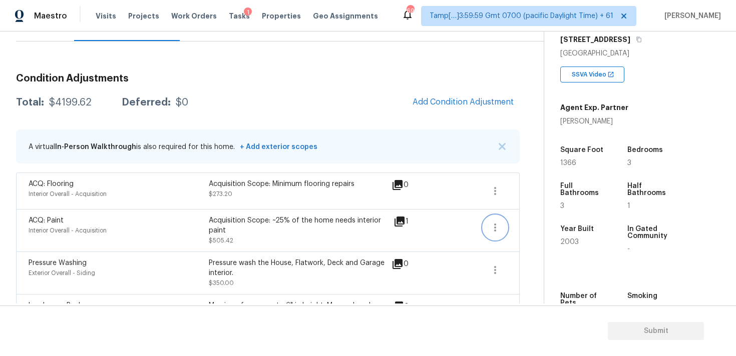
click at [498, 224] on icon "button" at bounding box center [495, 228] width 12 height 12
click at [534, 224] on div "Edit" at bounding box center [552, 226] width 78 height 10
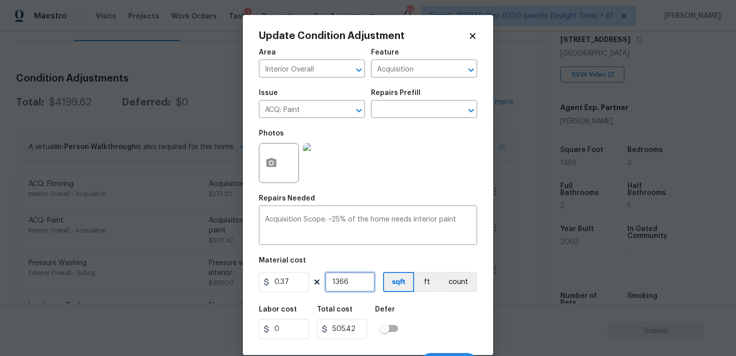
click at [363, 282] on input "1366" at bounding box center [350, 282] width 50 height 20
type input "136"
type input "50.32"
type input "0"
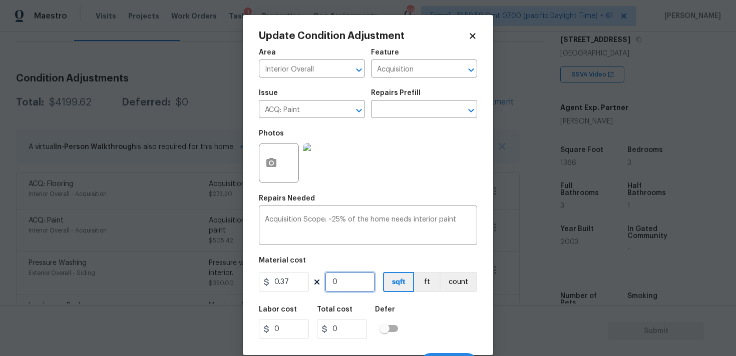
paste input "234"
type input "2340"
type input "865.8"
type input "2340"
click at [410, 300] on div "Area Interior Overall ​ Feature Acquisition ​ Issue ACQ: Paint ​ Repairs Prefil…" at bounding box center [368, 208] width 218 height 330
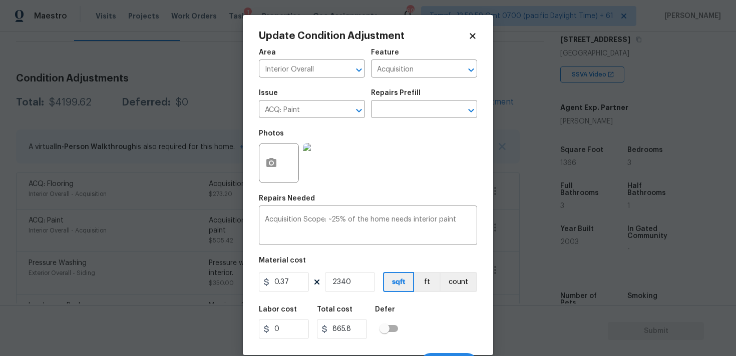
scroll to position [18, 0]
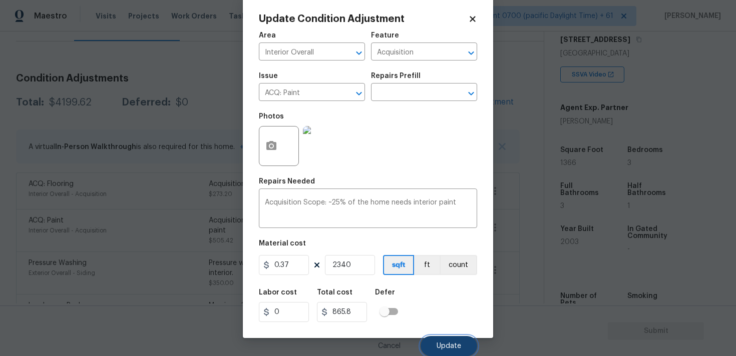
click at [439, 346] on span "Update" at bounding box center [448, 347] width 25 height 8
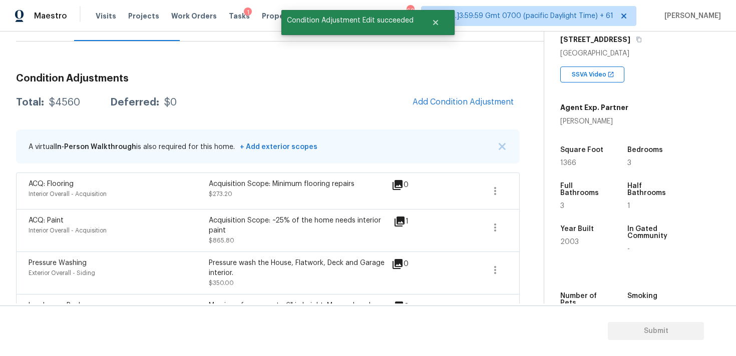
scroll to position [0, 0]
click at [499, 187] on icon "button" at bounding box center [495, 191] width 12 height 12
click at [523, 191] on div "Edit" at bounding box center [552, 189] width 78 height 10
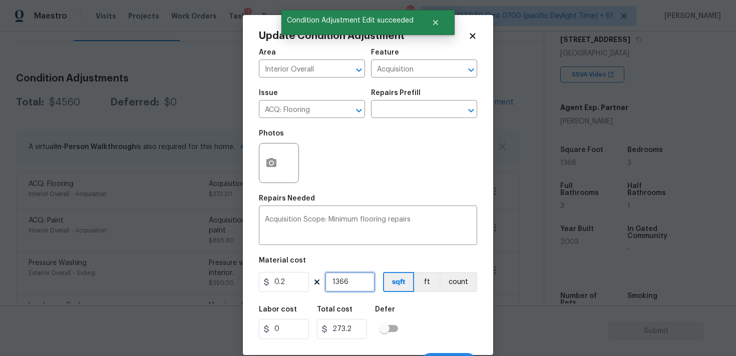
click at [373, 279] on input "1366" at bounding box center [350, 282] width 50 height 20
type input "0"
paste input "234"
type input "2340"
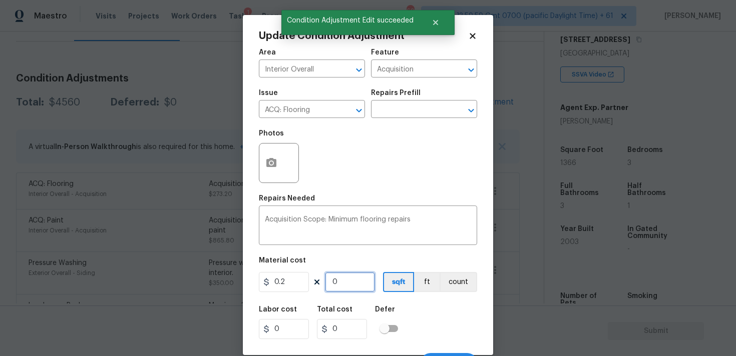
type input "468"
type input "2340"
click at [416, 317] on div "Labor cost 0 Total cost 468 Defer" at bounding box center [368, 322] width 218 height 45
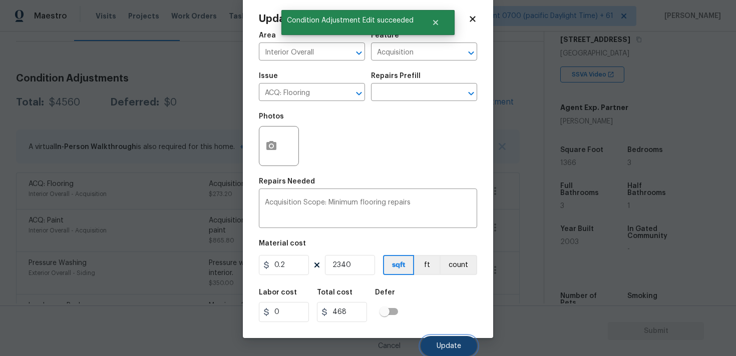
click at [442, 347] on span "Update" at bounding box center [448, 347] width 25 height 8
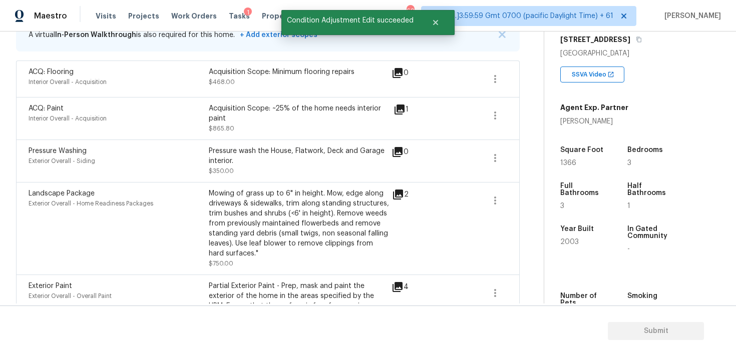
scroll to position [327, 0]
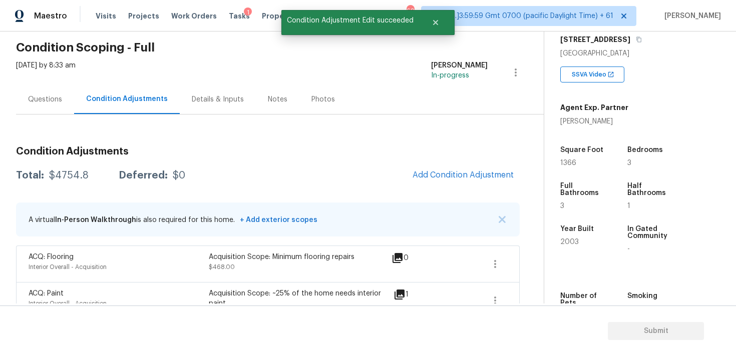
click at [42, 106] on div "Questions" at bounding box center [45, 100] width 58 height 30
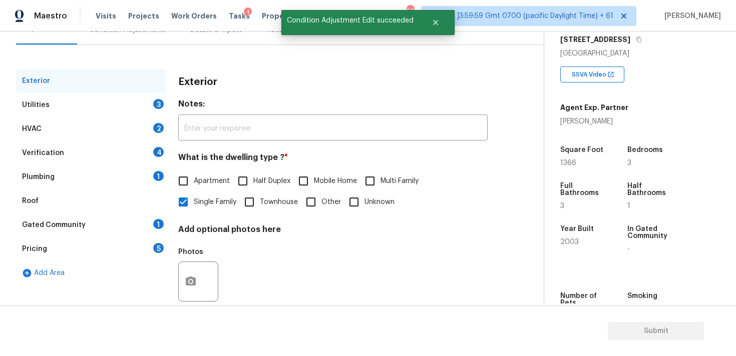
scroll to position [116, 0]
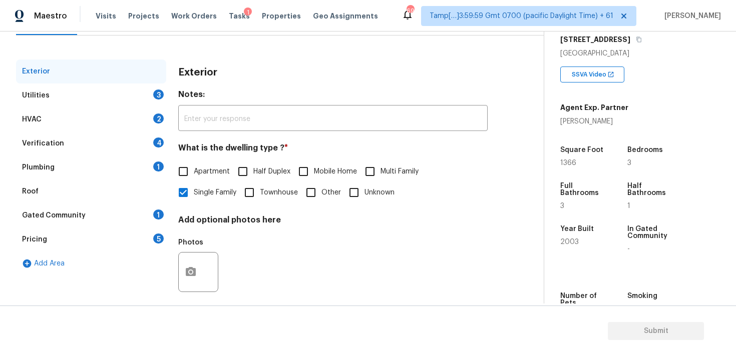
click at [144, 90] on div "Utilities 3" at bounding box center [91, 96] width 150 height 24
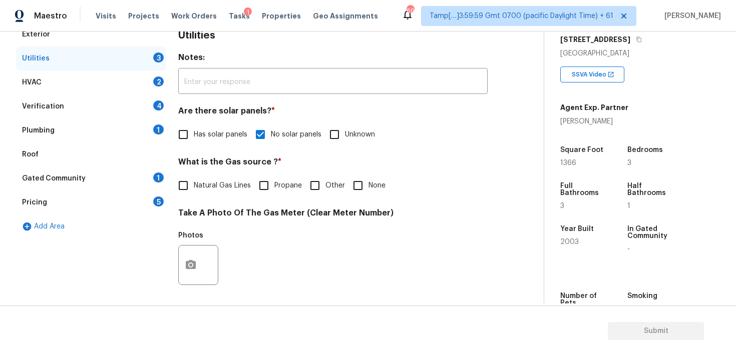
click at [215, 190] on span "Natural Gas Lines" at bounding box center [222, 186] width 57 height 11
click at [194, 190] on input "Natural Gas Lines" at bounding box center [183, 185] width 21 height 21
checkbox input "true"
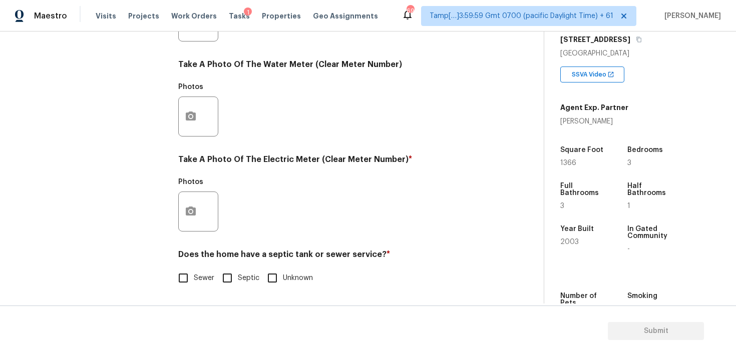
scroll to position [397, 0]
click at [205, 219] on div at bounding box center [198, 212] width 40 height 40
click at [197, 209] on button "button" at bounding box center [191, 211] width 24 height 39
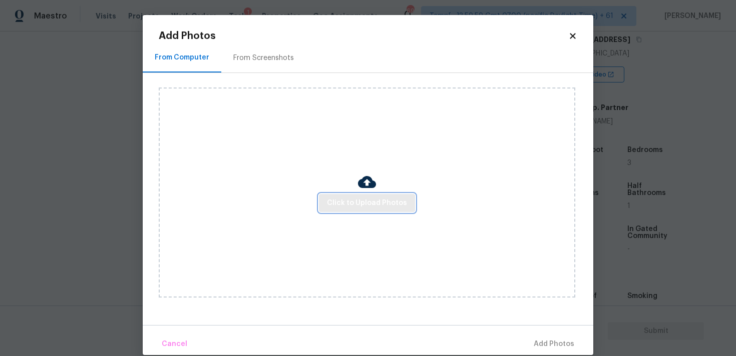
click at [340, 199] on span "Click to Upload Photos" at bounding box center [367, 203] width 80 height 13
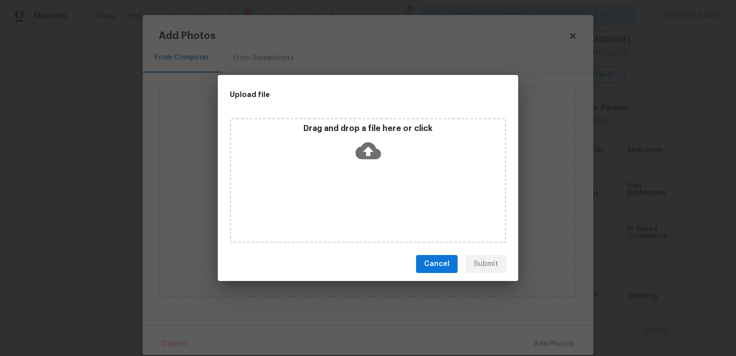
click at [370, 146] on icon at bounding box center [368, 151] width 26 height 17
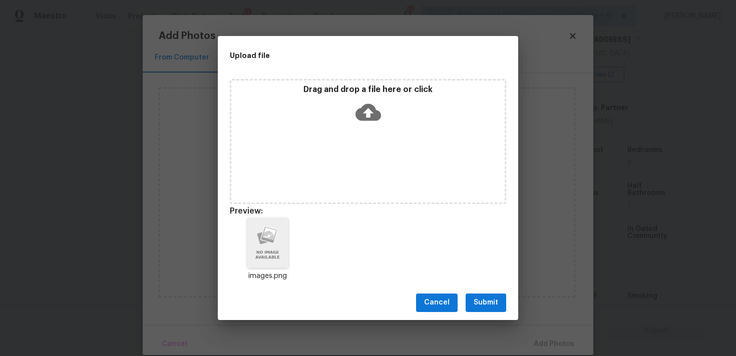
click at [492, 307] on span "Submit" at bounding box center [485, 303] width 25 height 13
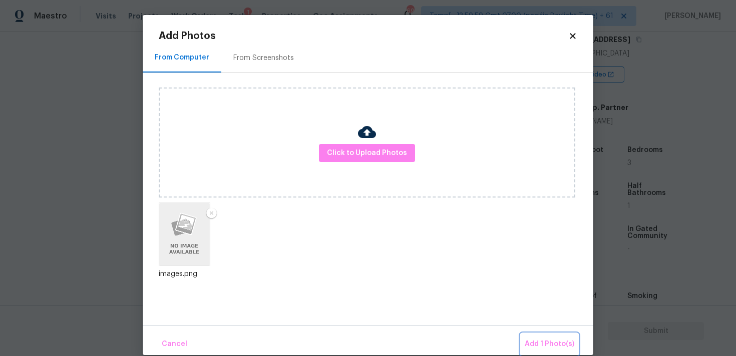
click at [539, 345] on span "Add 1 Photo(s)" at bounding box center [550, 344] width 50 height 13
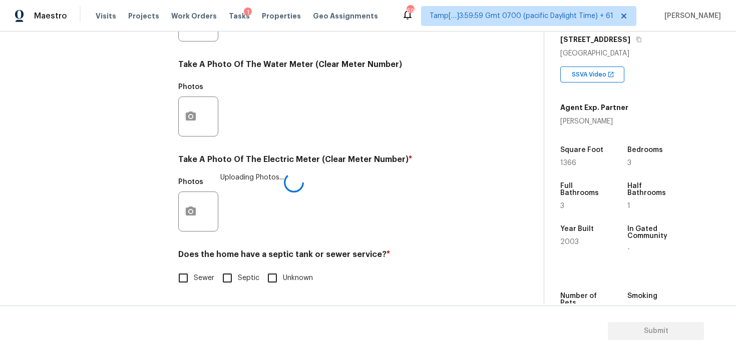
click at [181, 284] on input "Sewer" at bounding box center [183, 278] width 21 height 21
checkbox input "true"
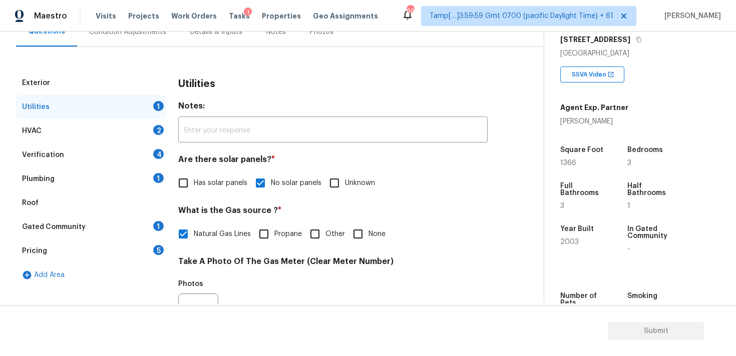
scroll to position [89, 0]
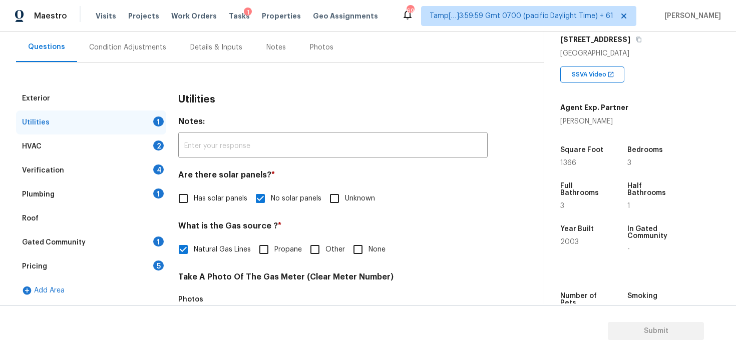
click at [148, 141] on div "HVAC 2" at bounding box center [91, 147] width 150 height 24
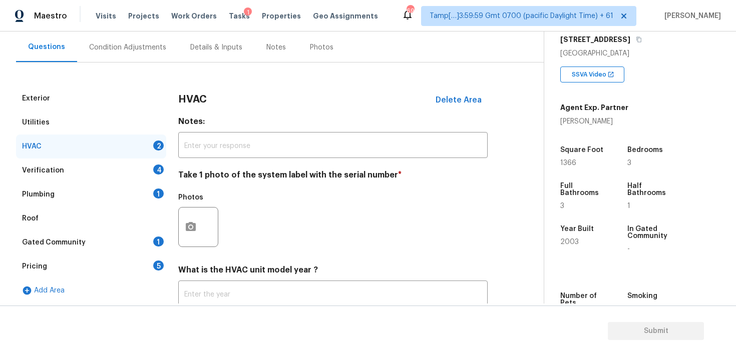
scroll to position [159, 0]
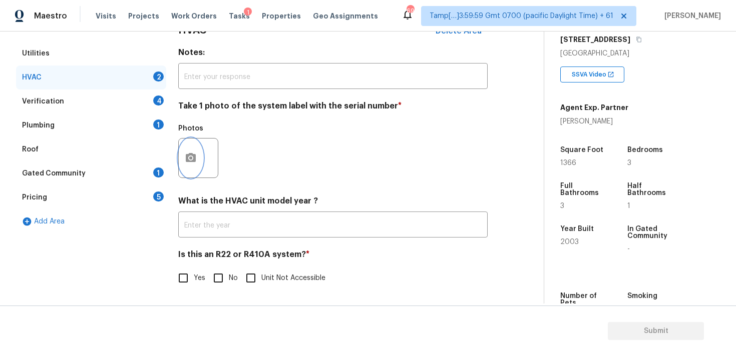
click at [193, 161] on icon "button" at bounding box center [191, 157] width 10 height 9
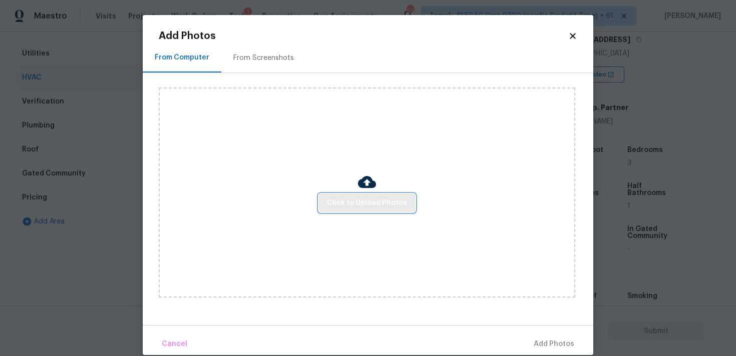
click at [383, 204] on span "Click to Upload Photos" at bounding box center [367, 203] width 80 height 13
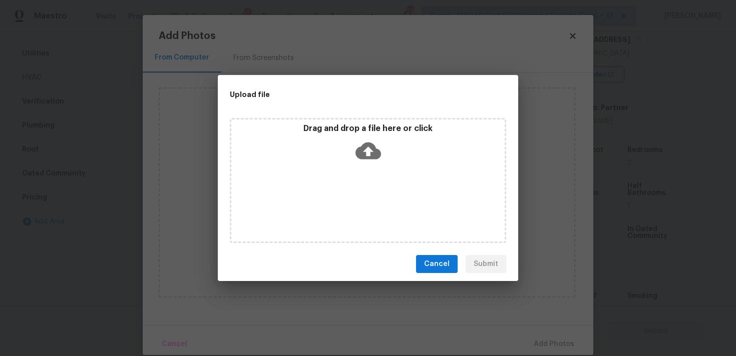
click at [367, 148] on icon at bounding box center [368, 151] width 26 height 26
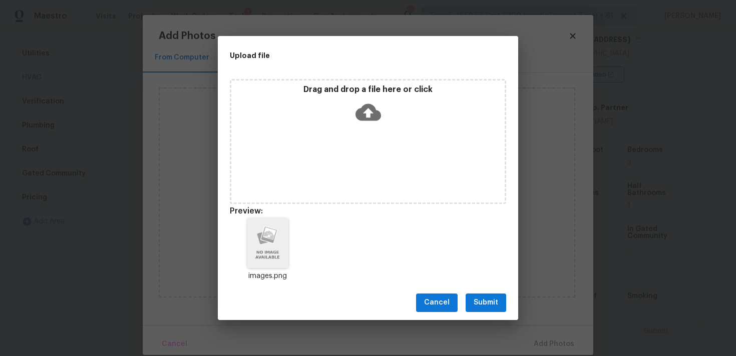
click at [485, 296] on button "Submit" at bounding box center [485, 303] width 41 height 19
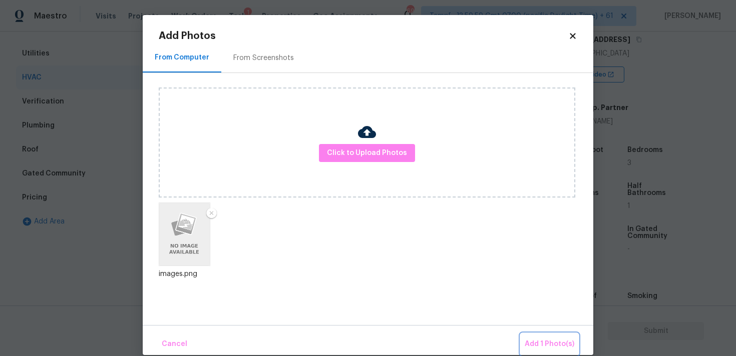
click at [545, 336] on button "Add 1 Photo(s)" at bounding box center [550, 345] width 58 height 22
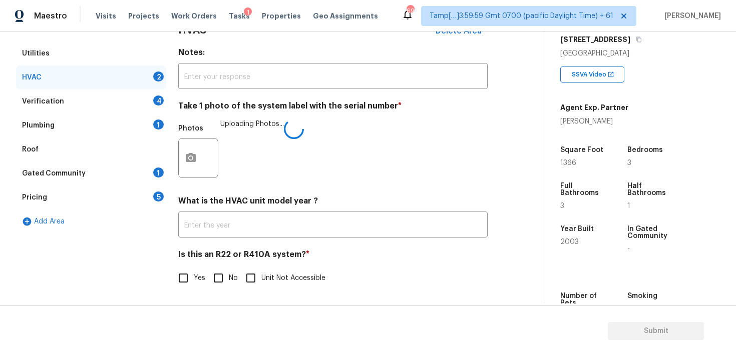
click at [230, 275] on span "No" at bounding box center [233, 278] width 9 height 11
click at [229, 275] on input "No" at bounding box center [218, 278] width 21 height 21
checkbox input "true"
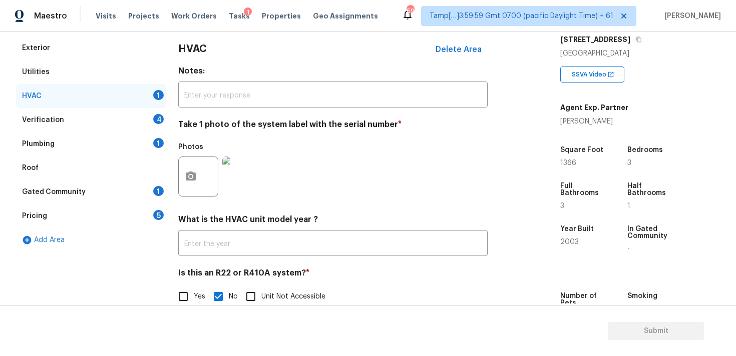
scroll to position [140, 0]
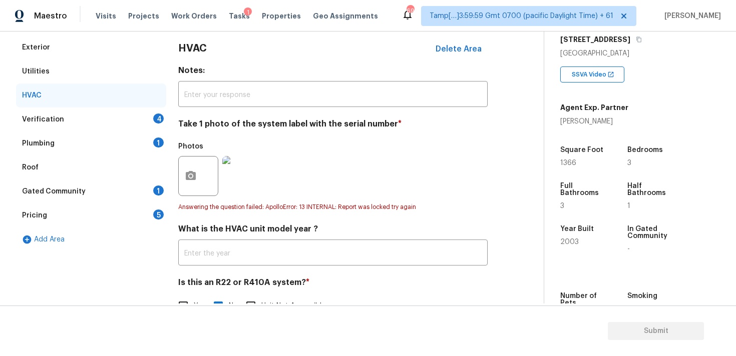
click at [147, 120] on div "Verification 4" at bounding box center [91, 120] width 150 height 24
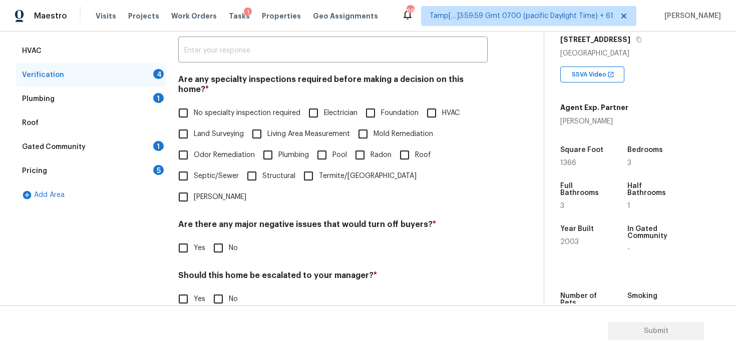
scroll to position [201, 0]
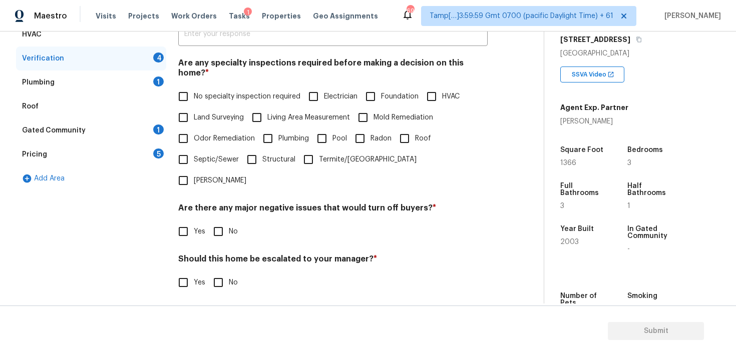
click at [191, 87] on input "No specialty inspection required" at bounding box center [183, 96] width 21 height 21
checkbox input "true"
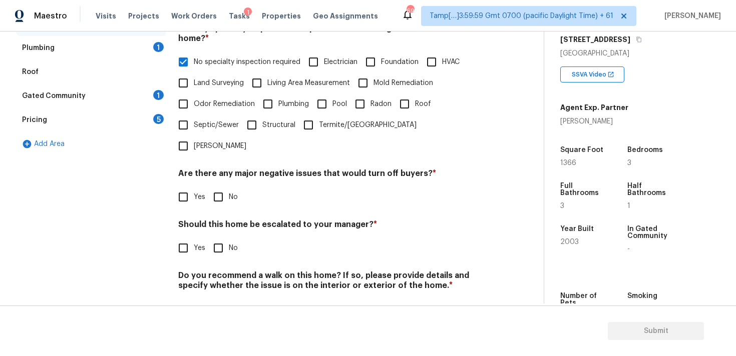
click at [223, 169] on div "Are there any major negative issues that would turn off buyers? * Yes No" at bounding box center [332, 188] width 309 height 39
click at [221, 187] on input "No" at bounding box center [218, 197] width 21 height 21
checkbox input "true"
click at [227, 239] on input "No" at bounding box center [218, 249] width 21 height 21
checkbox input "true"
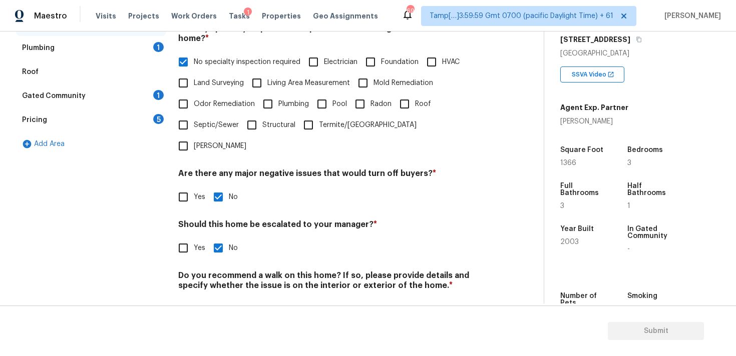
click at [225, 299] on input "No" at bounding box center [218, 309] width 21 height 21
checkbox input "true"
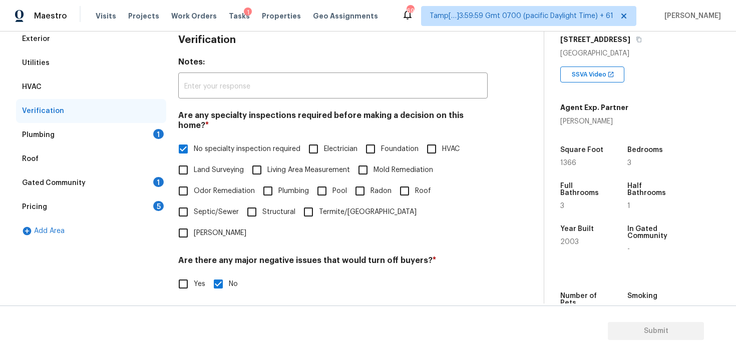
click at [151, 133] on div "Plumbing 1" at bounding box center [91, 135] width 150 height 24
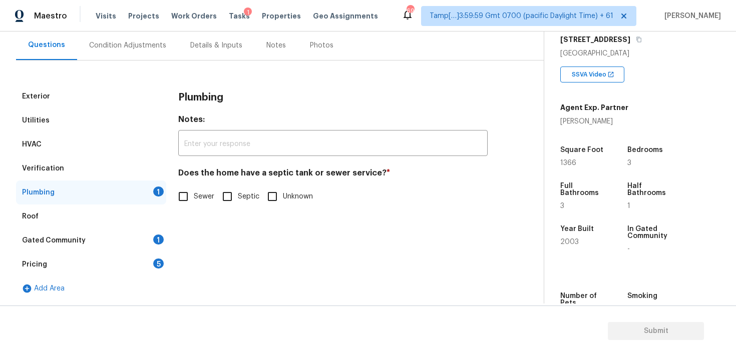
click at [181, 195] on input "Sewer" at bounding box center [183, 196] width 21 height 21
checkbox input "true"
click at [142, 240] on div "Gated Community 1" at bounding box center [91, 241] width 150 height 24
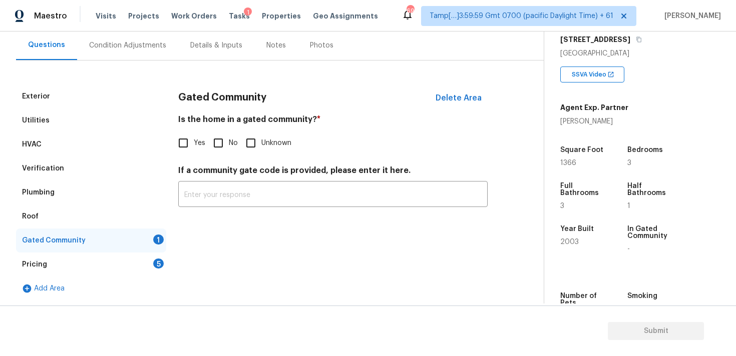
click at [215, 142] on input "No" at bounding box center [218, 143] width 21 height 21
checkbox input "true"
click at [154, 260] on div "Pricing 5" at bounding box center [91, 265] width 150 height 24
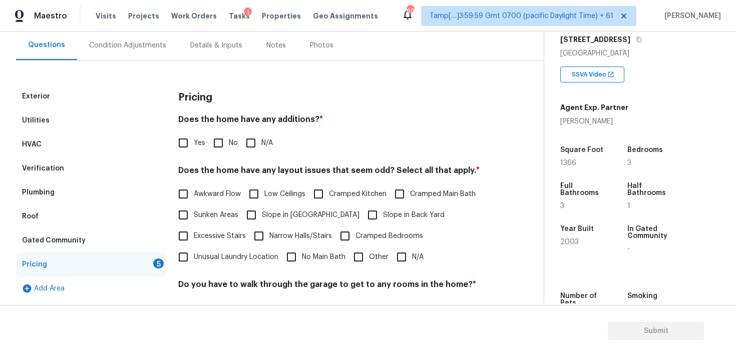
click at [219, 138] on input "No" at bounding box center [218, 143] width 21 height 21
checkbox input "true"
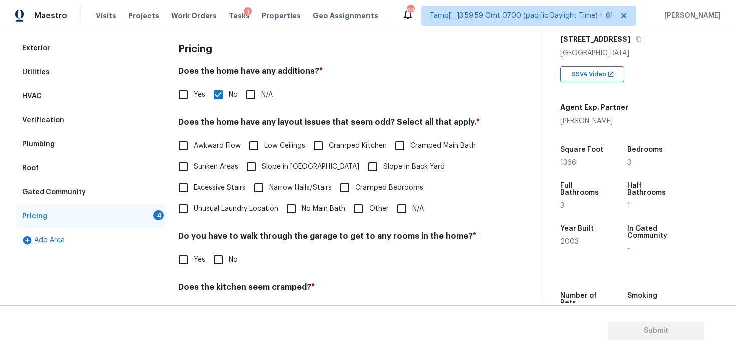
scroll to position [146, 0]
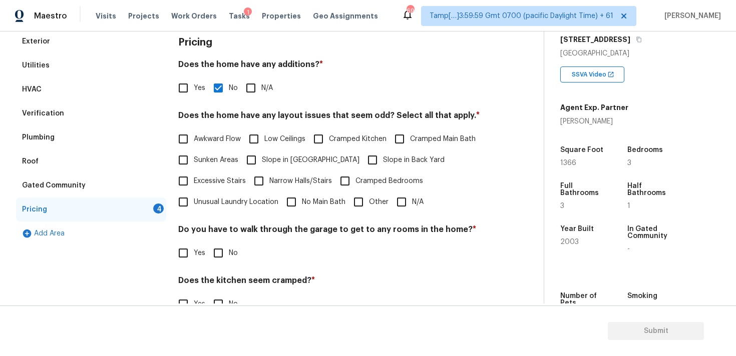
click at [383, 161] on span "Slope in Back Yard" at bounding box center [414, 160] width 62 height 11
click at [371, 161] on input "Slope in Back Yard" at bounding box center [372, 160] width 21 height 21
checkbox input "true"
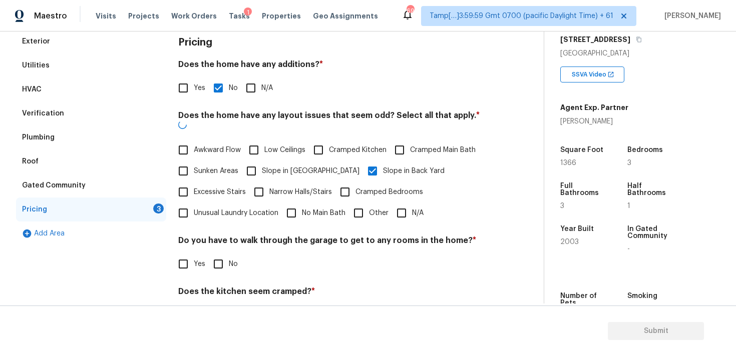
click at [305, 166] on span "Slope in Front Yard" at bounding box center [311, 171] width 98 height 11
click at [262, 163] on input "Slope in Front Yard" at bounding box center [251, 171] width 21 height 21
checkbox input "true"
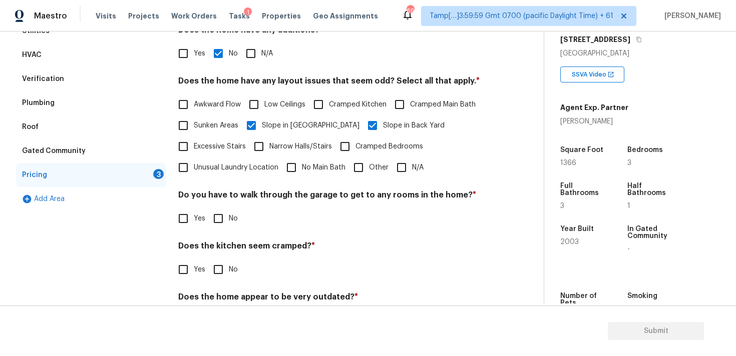
click at [234, 210] on label "No" at bounding box center [223, 218] width 30 height 21
click at [229, 210] on input "No" at bounding box center [218, 218] width 21 height 21
click at [234, 210] on label "No" at bounding box center [223, 218] width 30 height 21
click at [229, 210] on input "No" at bounding box center [218, 218] width 21 height 21
checkbox input "false"
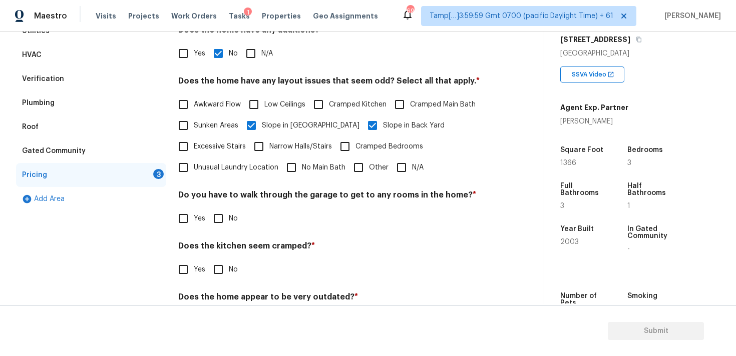
click at [311, 102] on input "Cramped Kitchen" at bounding box center [318, 104] width 21 height 21
checkbox input "true"
click at [209, 213] on input "No" at bounding box center [218, 218] width 21 height 21
checkbox input "true"
click at [188, 261] on input "Yes" at bounding box center [183, 270] width 21 height 21
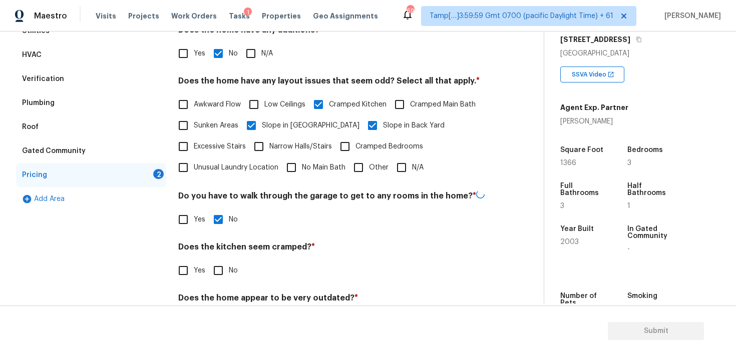
checkbox input "true"
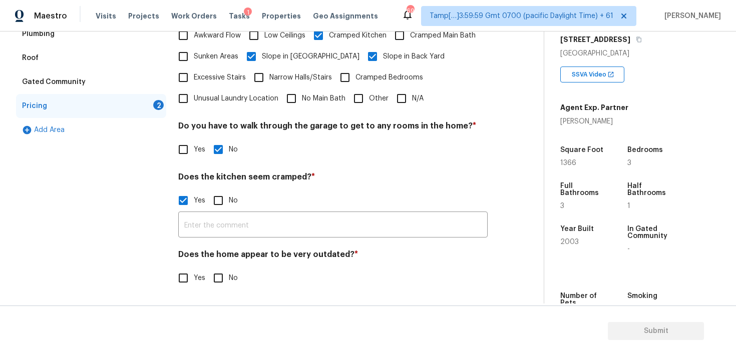
scroll to position [250, 0]
click at [232, 223] on input "text" at bounding box center [332, 226] width 309 height 24
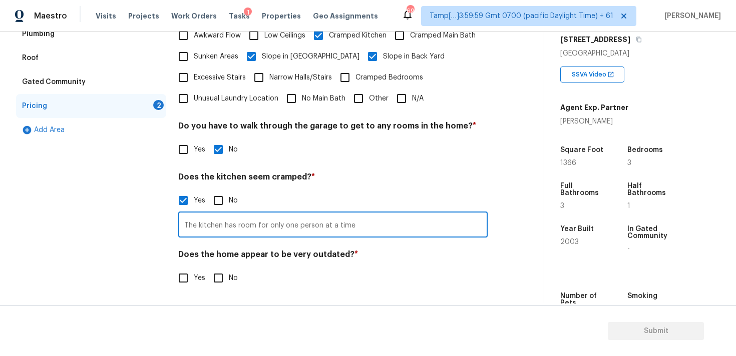
type input "The kitchen has room for only one person at a time"
click at [216, 281] on input "No" at bounding box center [218, 278] width 21 height 21
checkbox input "true"
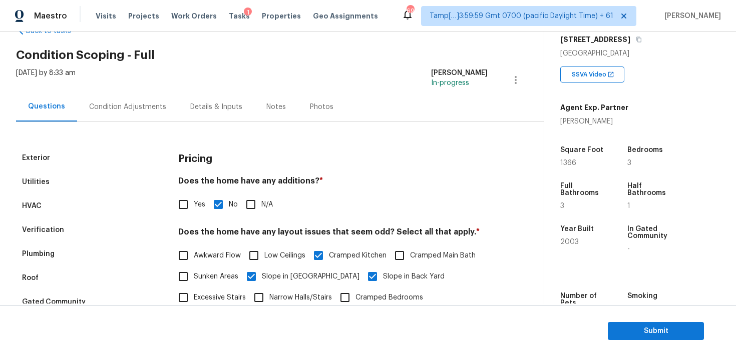
scroll to position [12, 0]
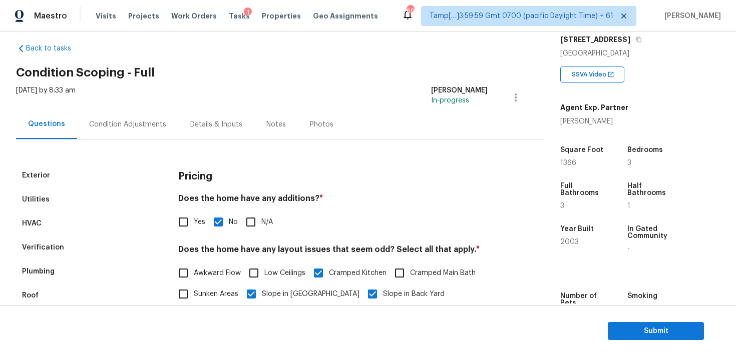
click at [144, 115] on div "Condition Adjustments" at bounding box center [127, 125] width 101 height 30
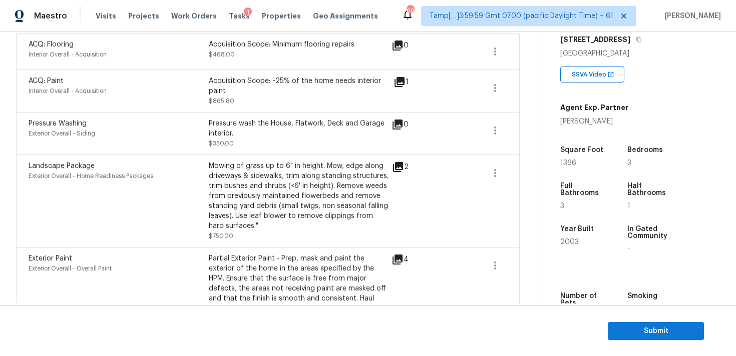
scroll to position [327, 0]
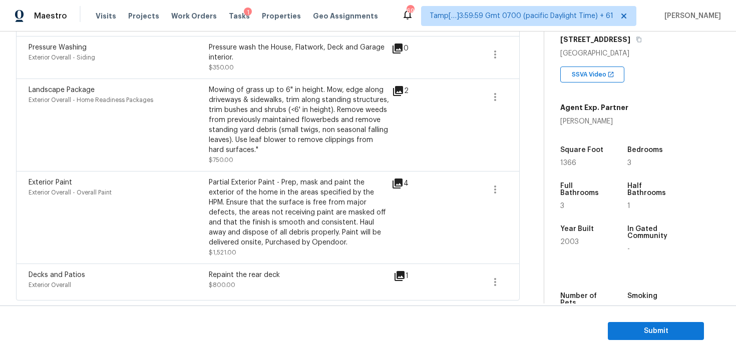
click at [146, 276] on div "Decks and Patios" at bounding box center [119, 275] width 180 height 10
click at [142, 281] on div "Exterior Overall" at bounding box center [119, 285] width 180 height 10
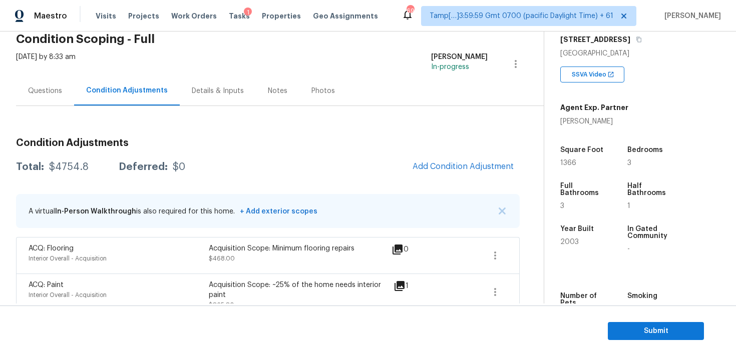
scroll to position [31, 0]
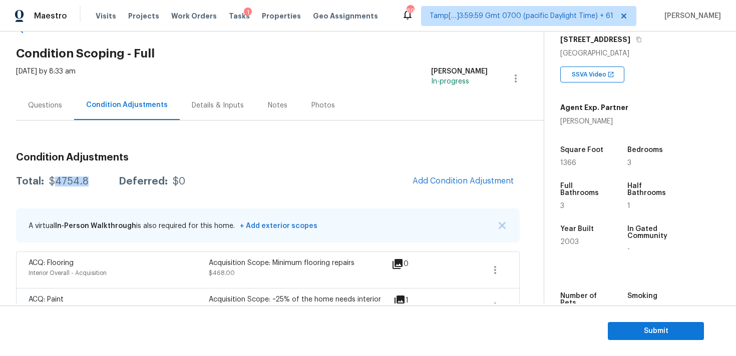
drag, startPoint x: 51, startPoint y: 179, endPoint x: 94, endPoint y: 178, distance: 43.1
click at [94, 178] on div "Total: $4754.8 Deferred: $0" at bounding box center [100, 182] width 169 height 10
copy div "4754.8"
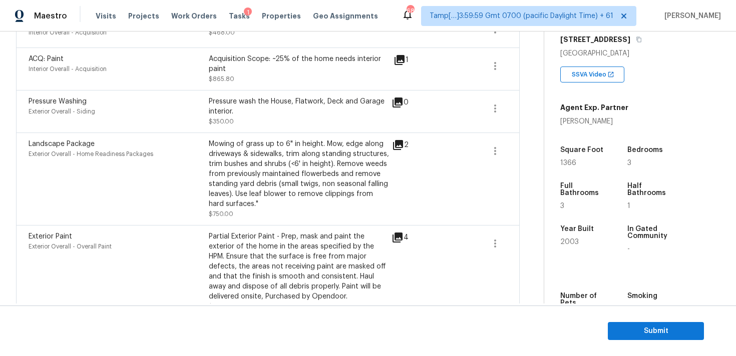
scroll to position [327, 0]
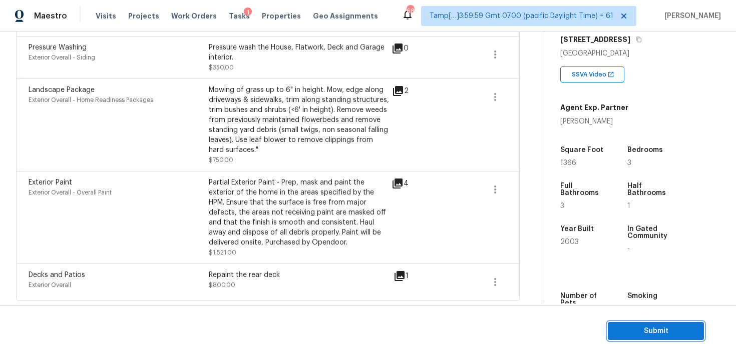
click at [656, 323] on button "Submit" at bounding box center [656, 331] width 96 height 19
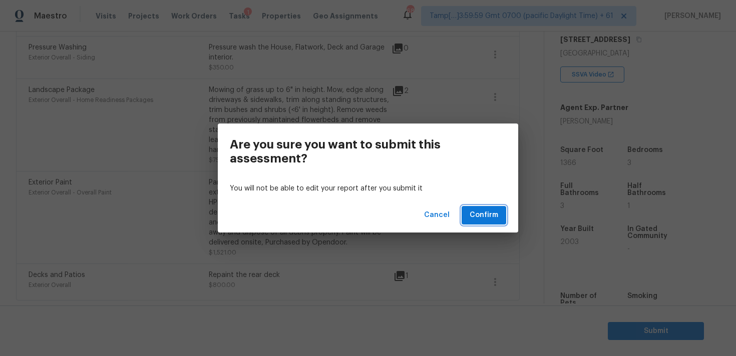
click at [487, 210] on span "Confirm" at bounding box center [483, 215] width 29 height 13
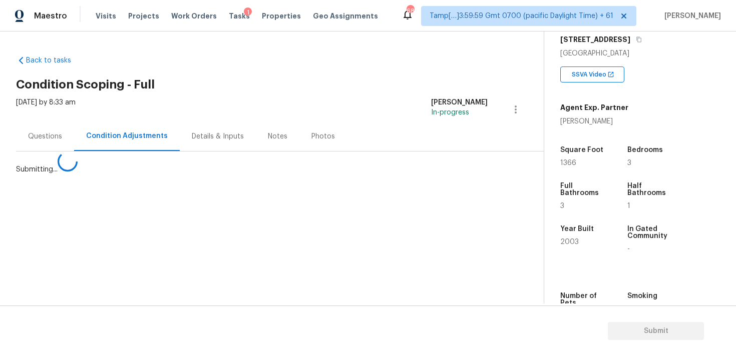
scroll to position [0, 0]
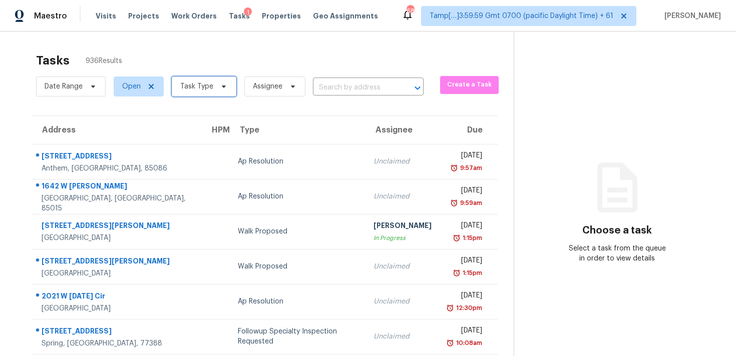
click at [214, 82] on span "Task Type" at bounding box center [204, 87] width 65 height 20
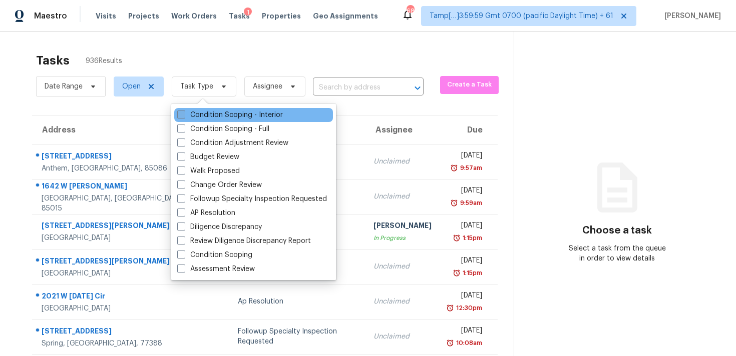
click at [225, 116] on label "Condition Scoping - Interior" at bounding box center [230, 115] width 106 height 10
click at [184, 116] on input "Condition Scoping - Interior" at bounding box center [180, 113] width 7 height 7
checkbox input "true"
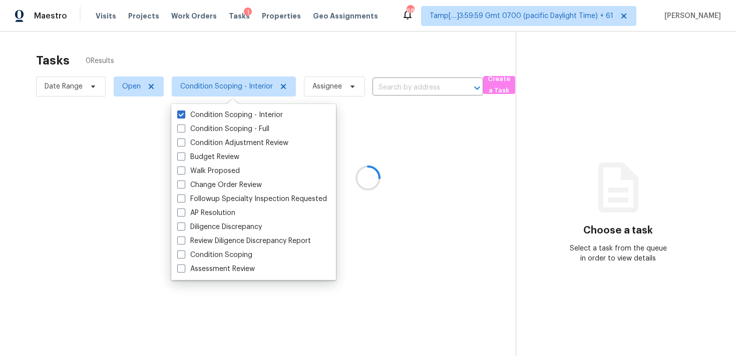
click at [263, 51] on div at bounding box center [368, 178] width 736 height 356
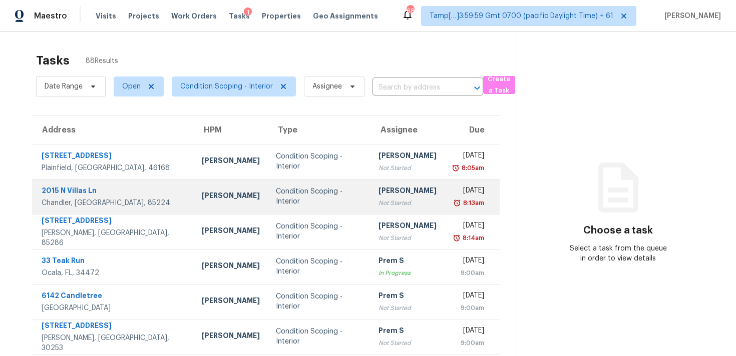
click at [319, 186] on td "Condition Scoping - Interior" at bounding box center [319, 196] width 103 height 35
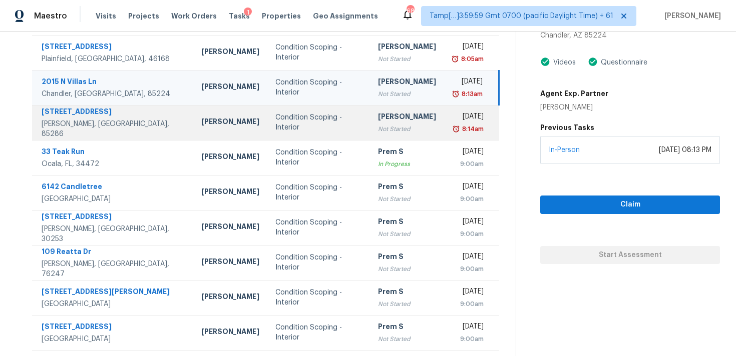
scroll to position [165, 0]
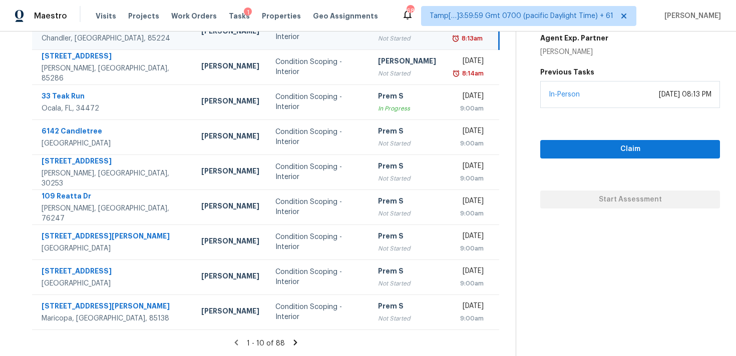
click at [289, 341] on div "1 - 10 of 88" at bounding box center [266, 343] width 500 height 11
click at [294, 341] on icon at bounding box center [296, 343] width 4 height 6
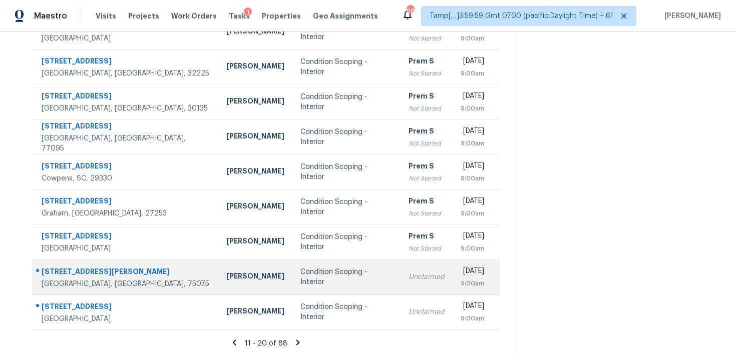
click at [301, 288] on td "Condition Scoping - Interior" at bounding box center [346, 277] width 109 height 35
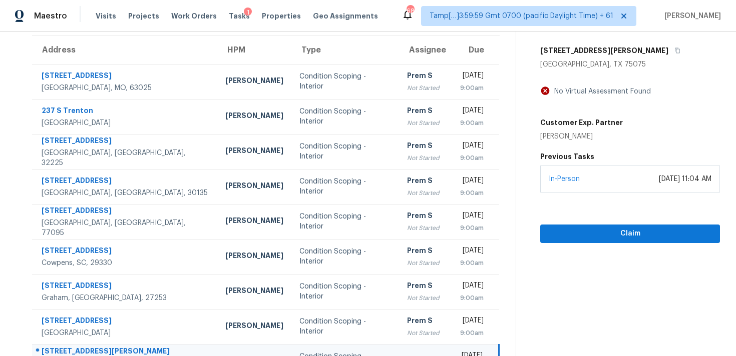
scroll to position [77, 0]
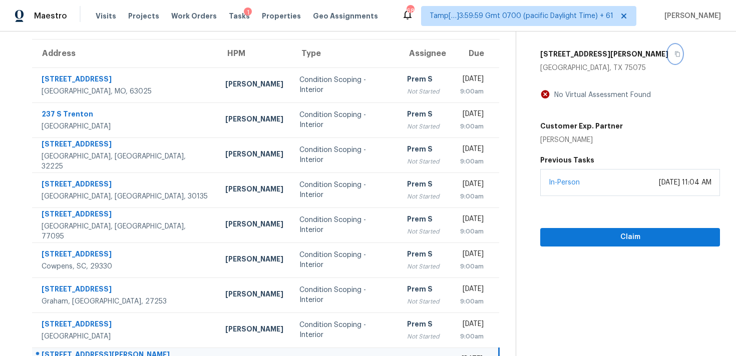
click at [668, 58] on button "button" at bounding box center [675, 54] width 14 height 18
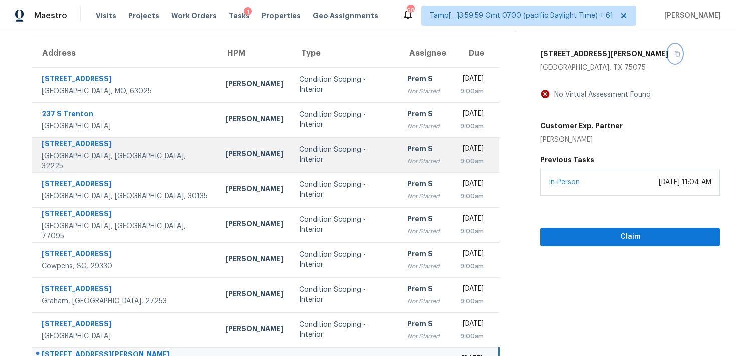
scroll to position [0, 0]
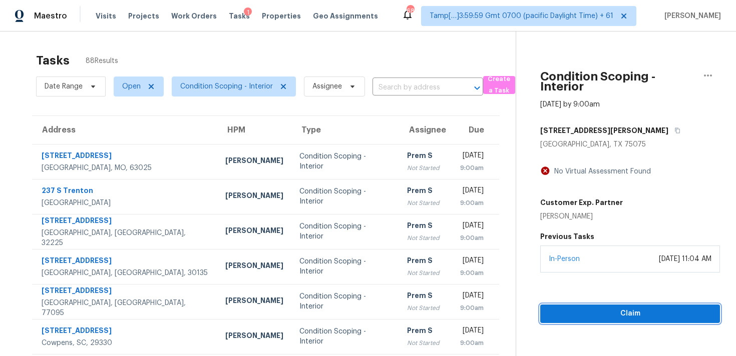
click at [583, 313] on span "Claim" at bounding box center [630, 314] width 164 height 13
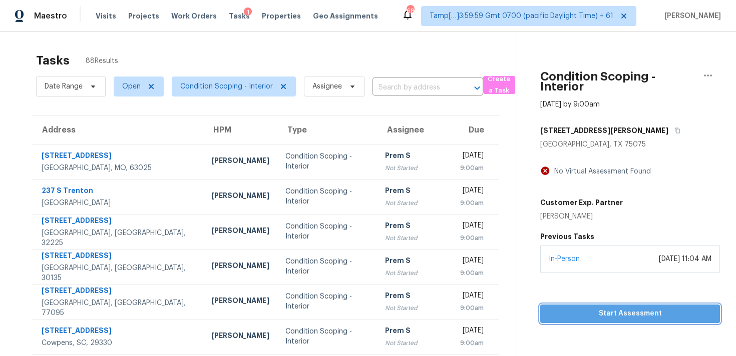
click at [583, 312] on span "Start Assessment" at bounding box center [630, 314] width 164 height 13
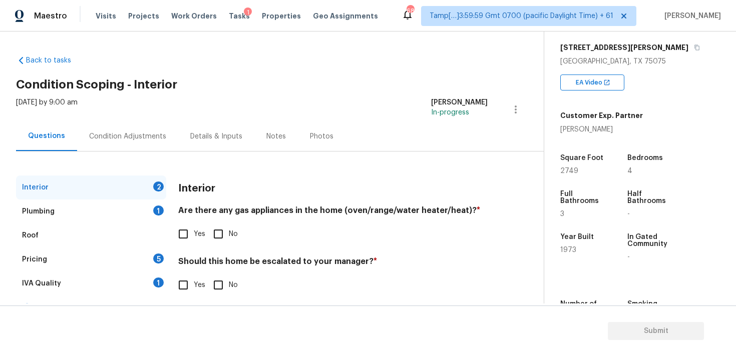
scroll to position [19, 0]
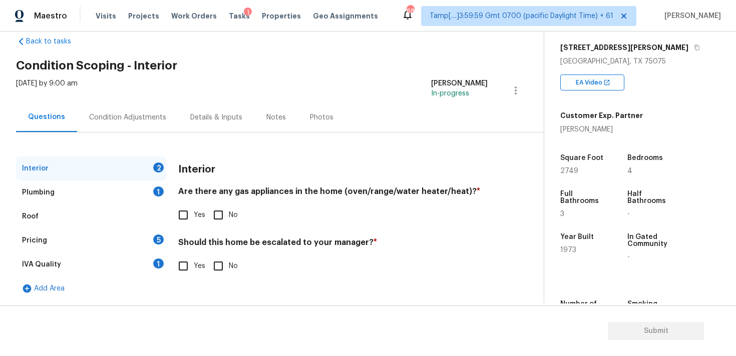
click at [188, 271] on input "Yes" at bounding box center [183, 266] width 21 height 21
checkbox input "true"
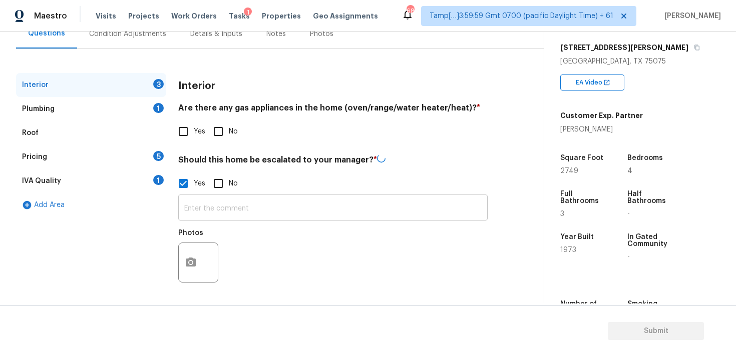
click at [232, 216] on input "text" at bounding box center [332, 209] width 309 height 24
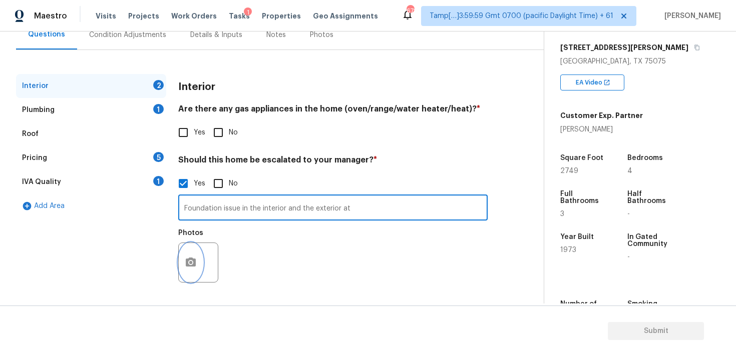
click at [197, 265] on button "button" at bounding box center [191, 262] width 24 height 39
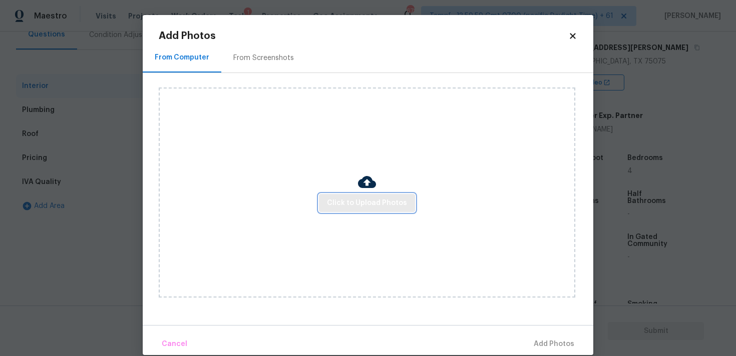
click at [357, 206] on span "Click to Upload Photos" at bounding box center [367, 203] width 80 height 13
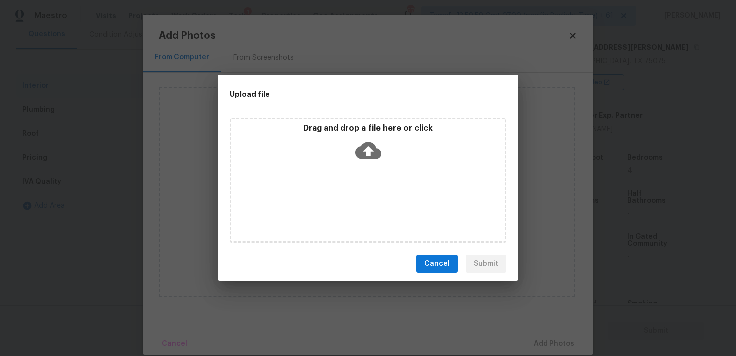
click at [372, 159] on icon at bounding box center [368, 151] width 26 height 17
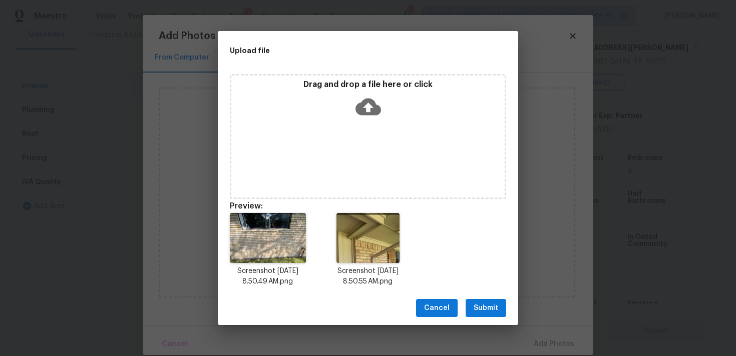
scroll to position [8, 0]
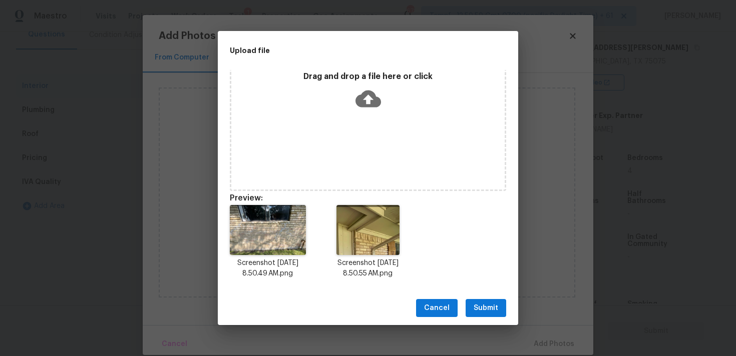
click at [466, 303] on button "Submit" at bounding box center [485, 308] width 41 height 19
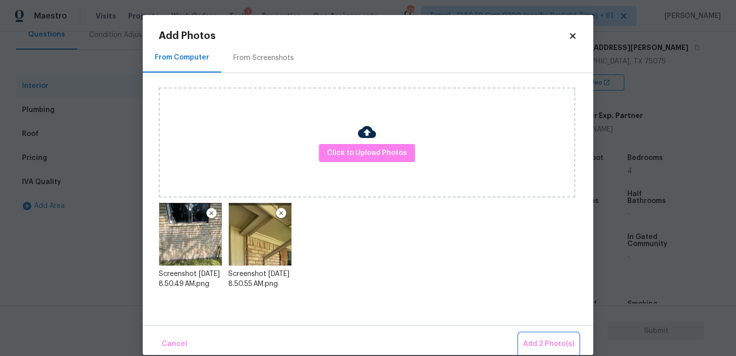
click at [532, 339] on span "Add 2 Photo(s)" at bounding box center [548, 344] width 51 height 13
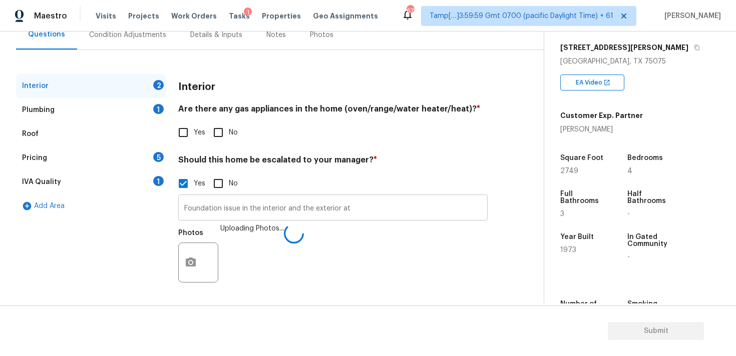
click at [370, 206] on input "Foundation issue in the interior and the exterior at" at bounding box center [332, 209] width 309 height 24
click at [370, 208] on input "Foundation issue in the interior and the exterior at" at bounding box center [332, 209] width 309 height 24
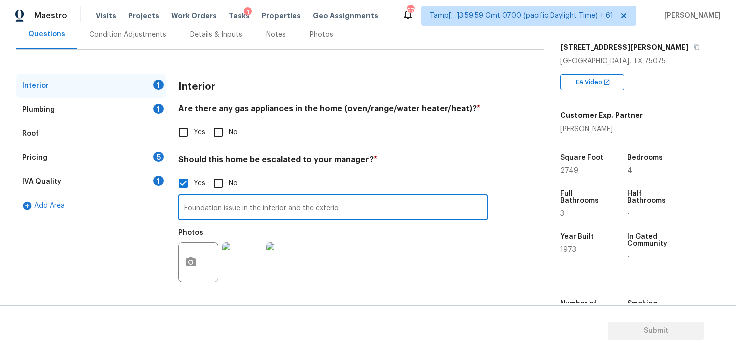
click at [286, 207] on input "Foundation issue in the interior and the exterio" at bounding box center [332, 209] width 309 height 24
click at [309, 208] on input "Foundation issue in the interior at and the exterior" at bounding box center [332, 209] width 309 height 24
click at [303, 207] on input "Foundation issue in the interior at and also the exterior" at bounding box center [332, 209] width 309 height 24
click at [298, 211] on input "Foundation issue in the interior at and also the exterior" at bounding box center [332, 209] width 309 height 24
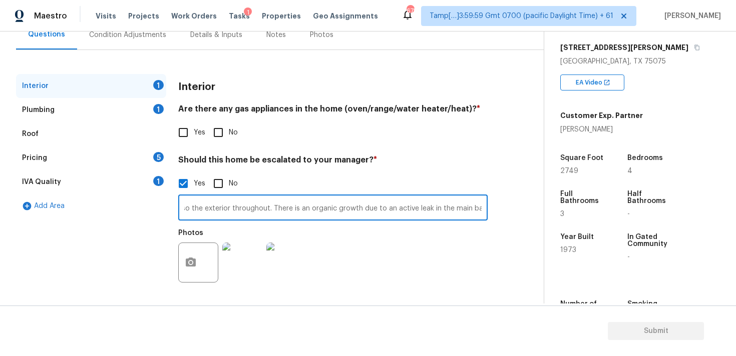
type input "Foundation issue in the interior at and also the exterior throughout. There is …"
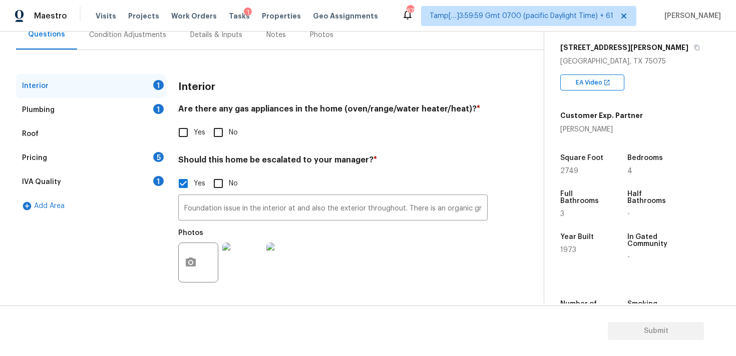
click at [428, 225] on div "Photos" at bounding box center [332, 256] width 309 height 65
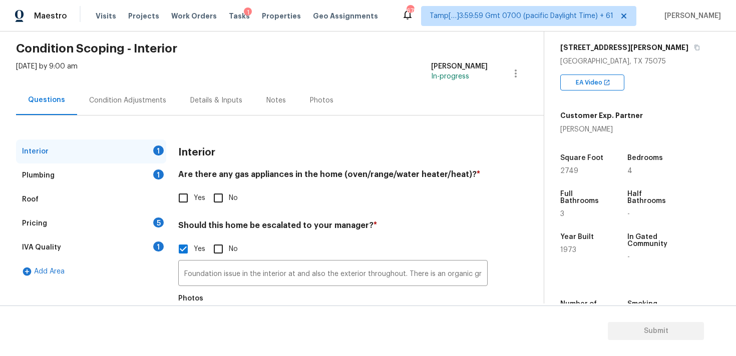
scroll to position [31, 0]
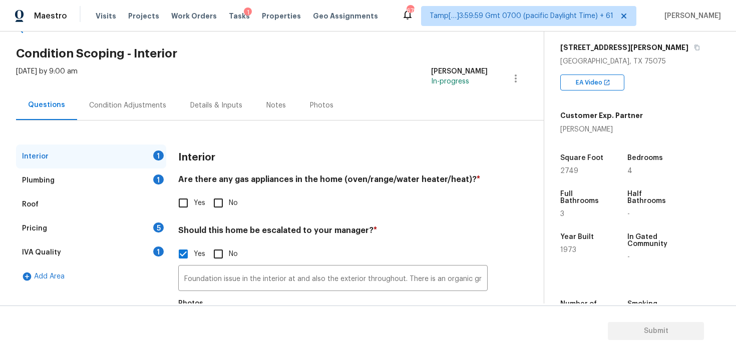
click at [138, 103] on div "Condition Adjustments" at bounding box center [127, 106] width 77 height 10
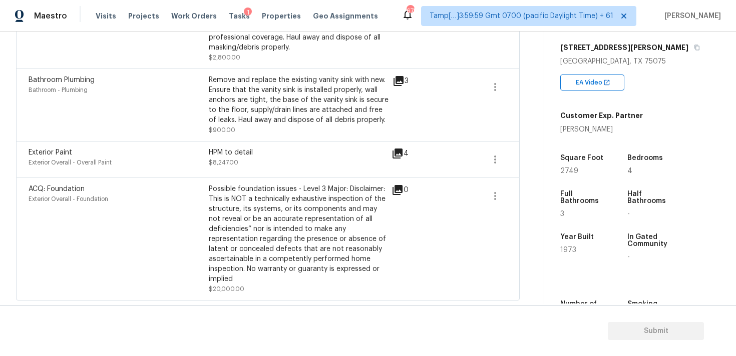
scroll to position [954, 0]
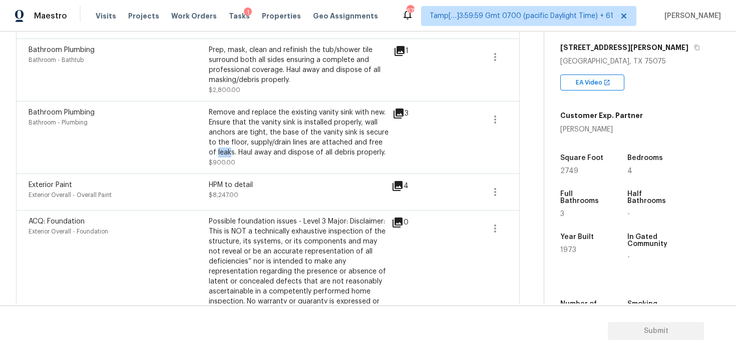
click at [402, 113] on icon at bounding box center [398, 114] width 10 height 10
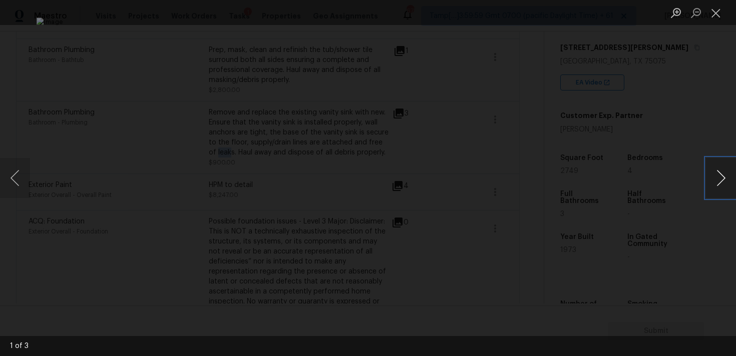
click at [718, 171] on button "Next image" at bounding box center [721, 178] width 30 height 40
click at [670, 125] on div "Lightbox" at bounding box center [368, 178] width 736 height 356
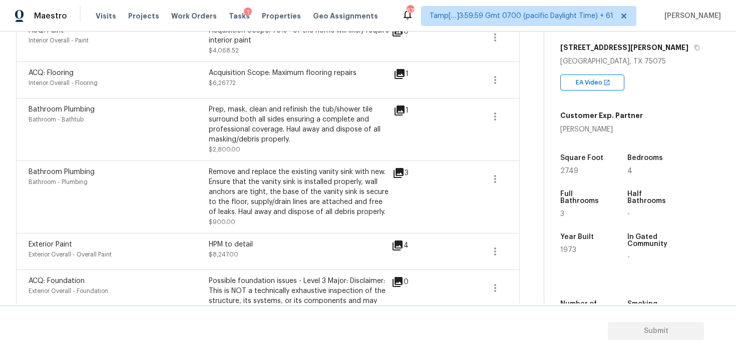
scroll to position [891, 0]
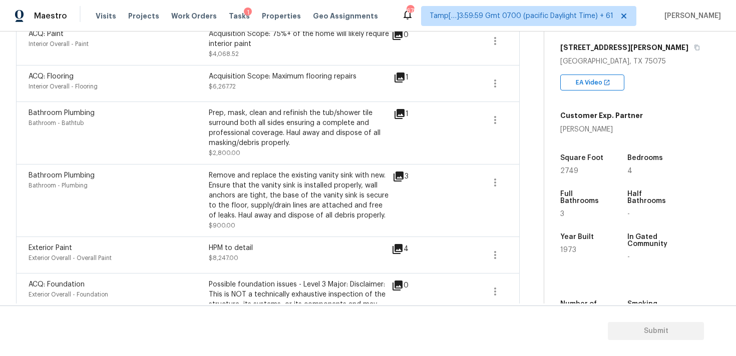
click at [399, 111] on icon at bounding box center [399, 114] width 10 height 10
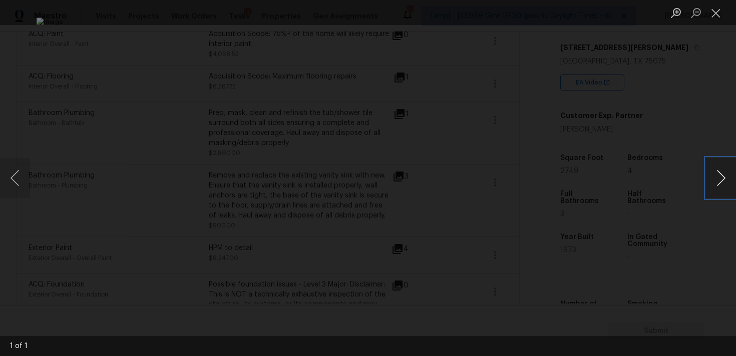
click at [719, 176] on button "Next image" at bounding box center [721, 178] width 30 height 40
click at [707, 165] on button "Next image" at bounding box center [721, 178] width 30 height 40
click at [678, 151] on div "Lightbox" at bounding box center [368, 178] width 736 height 356
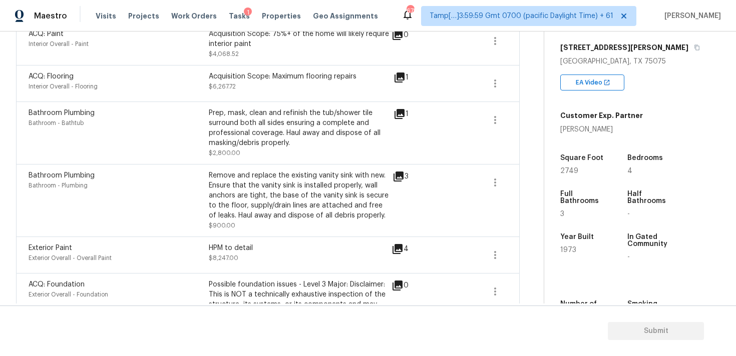
click at [397, 115] on icon at bounding box center [399, 114] width 10 height 10
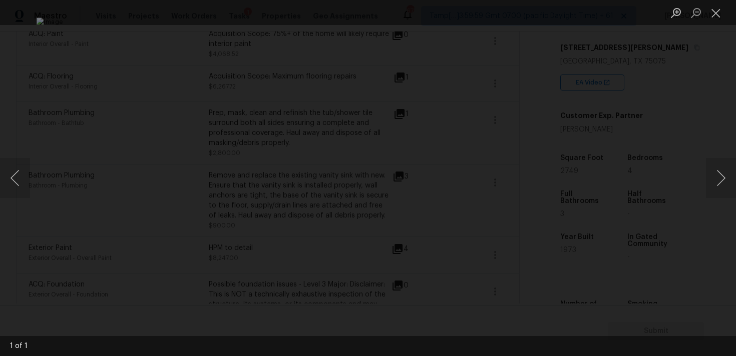
click at [608, 102] on div "Lightbox" at bounding box center [368, 178] width 736 height 356
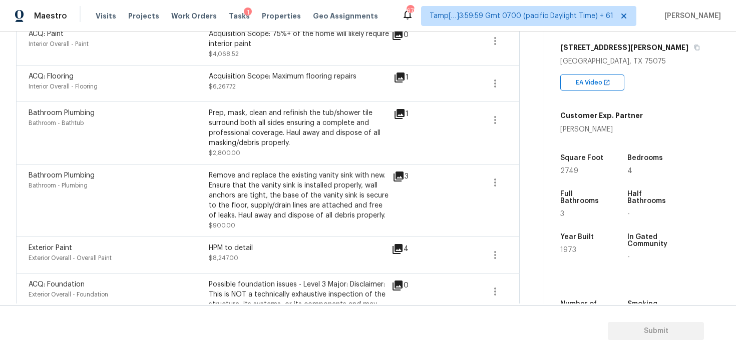
click at [395, 174] on icon at bounding box center [398, 177] width 10 height 10
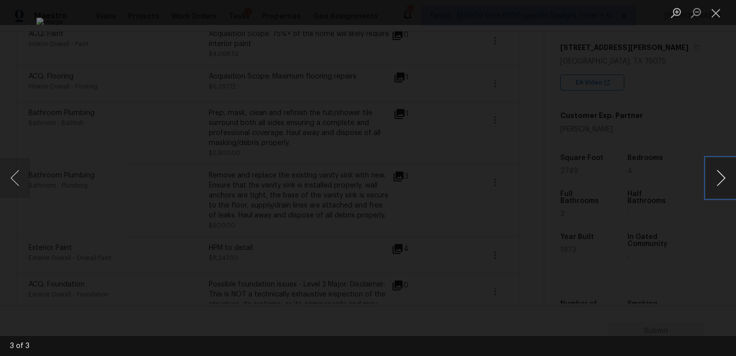
click at [724, 181] on button "Next image" at bounding box center [721, 178] width 30 height 40
click at [724, 182] on button "Next image" at bounding box center [721, 178] width 30 height 40
click at [646, 118] on div "Lightbox" at bounding box center [368, 178] width 736 height 356
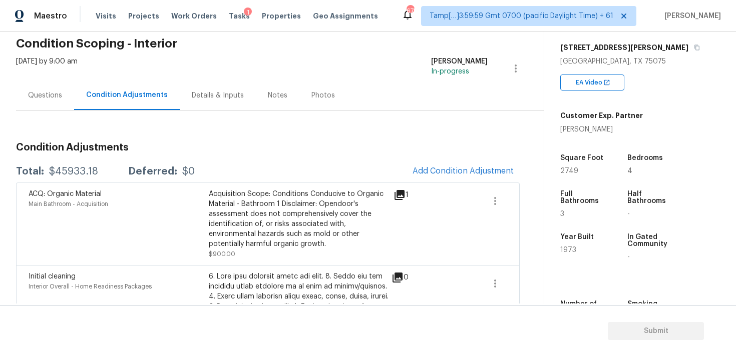
scroll to position [36, 0]
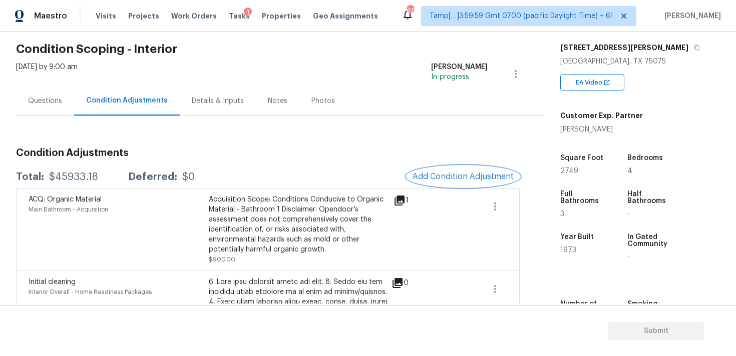
click at [461, 174] on span "Add Condition Adjustment" at bounding box center [462, 176] width 101 height 9
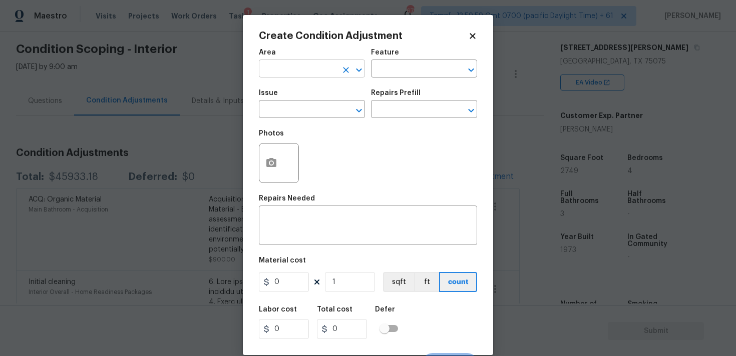
click at [279, 67] on input "text" at bounding box center [298, 70] width 78 height 16
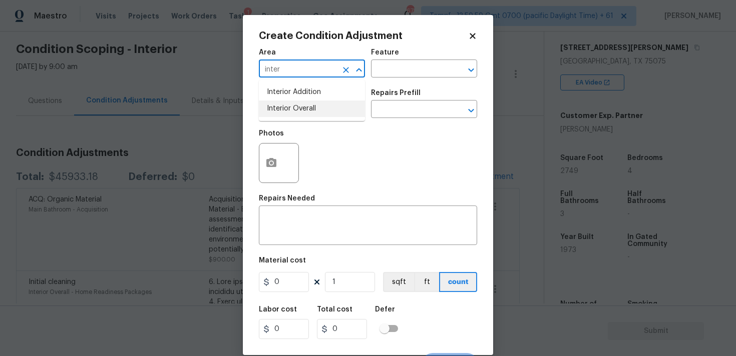
click at [285, 113] on li "Interior Overall" at bounding box center [312, 109] width 106 height 17
type input "Interior Overall"
click at [285, 113] on input "text" at bounding box center [298, 111] width 78 height 16
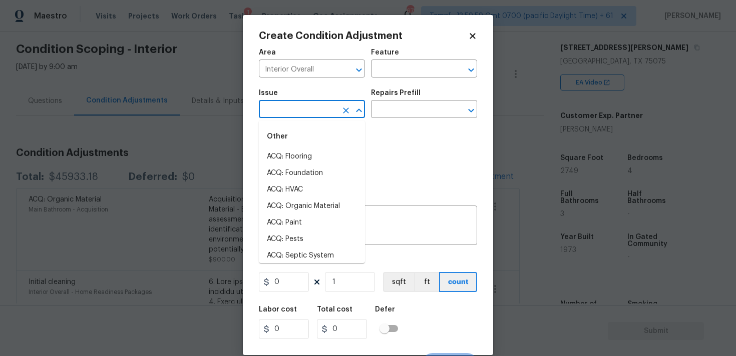
click at [285, 113] on input "text" at bounding box center [298, 111] width 78 height 16
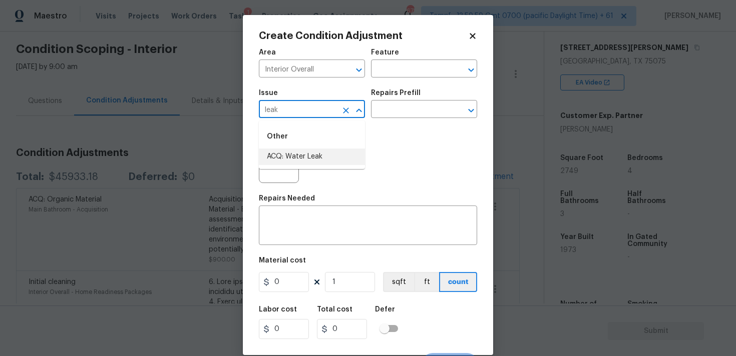
click at [298, 152] on li "ACQ: Water Leak" at bounding box center [312, 157] width 106 height 17
type input "ACQ: Water Leak"
click at [395, 107] on input "text" at bounding box center [410, 111] width 78 height 16
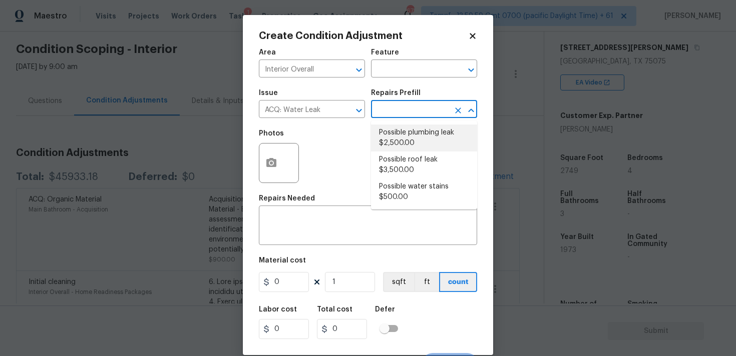
click at [400, 143] on li "Possible plumbing leak $2,500.00" at bounding box center [424, 138] width 106 height 27
type input "Acquisition"
type textarea "Acquisition Scope: Possible plumbing leak"
type input "2500"
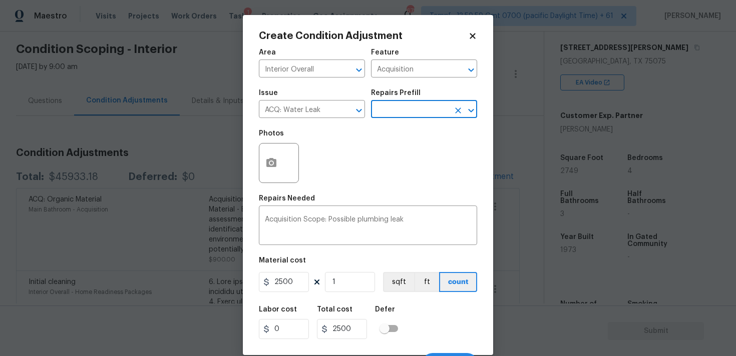
scroll to position [18, 0]
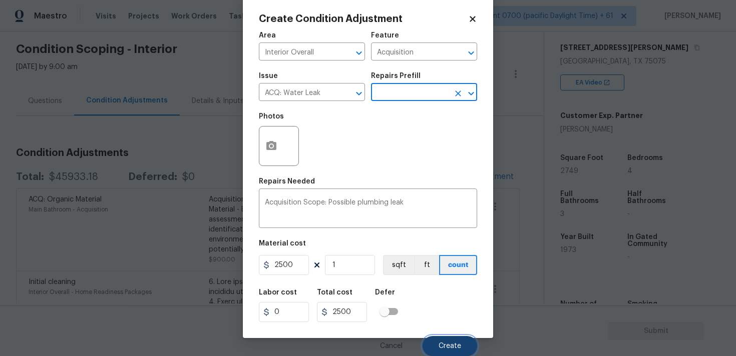
click at [449, 353] on button "Create" at bounding box center [449, 346] width 55 height 20
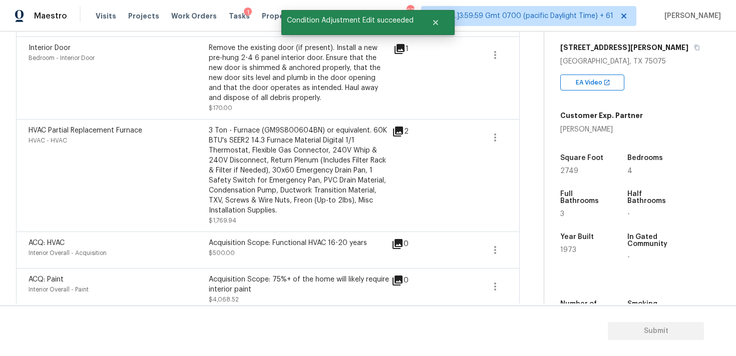
scroll to position [1025, 0]
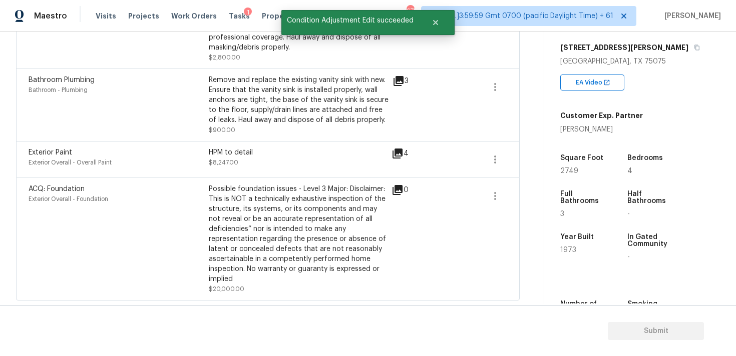
click at [421, 124] on div "3" at bounding box center [416, 105] width 48 height 60
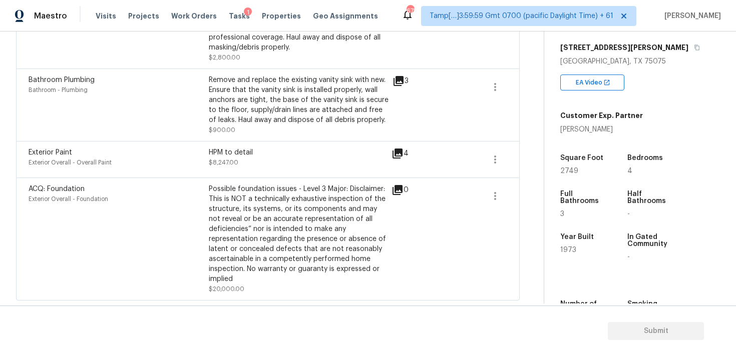
click at [299, 165] on div "HPM to detail $8,247.00" at bounding box center [299, 160] width 180 height 24
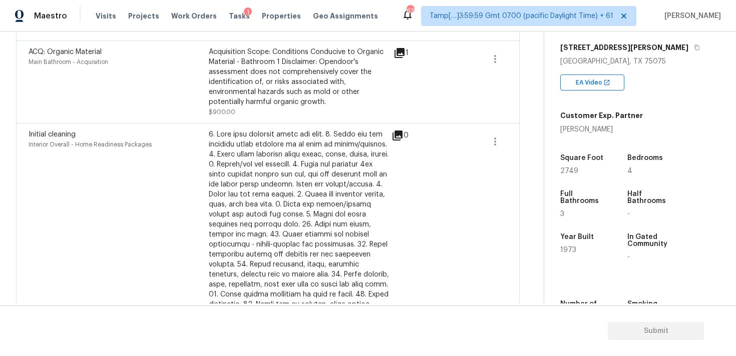
scroll to position [0, 0]
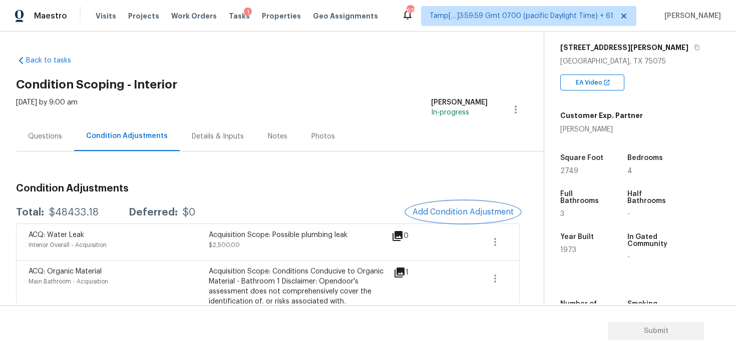
click at [483, 208] on span "Add Condition Adjustment" at bounding box center [462, 212] width 101 height 9
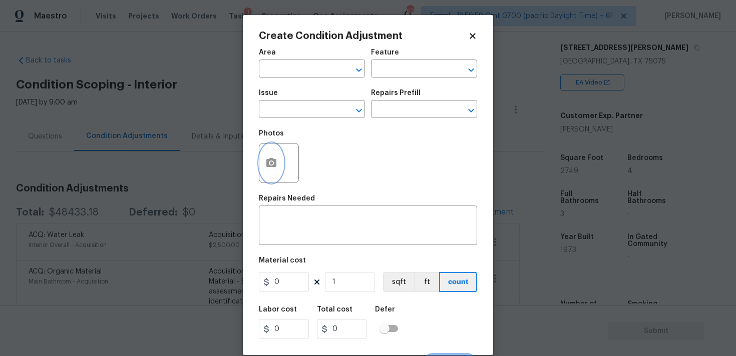
click at [274, 157] on button "button" at bounding box center [271, 163] width 24 height 39
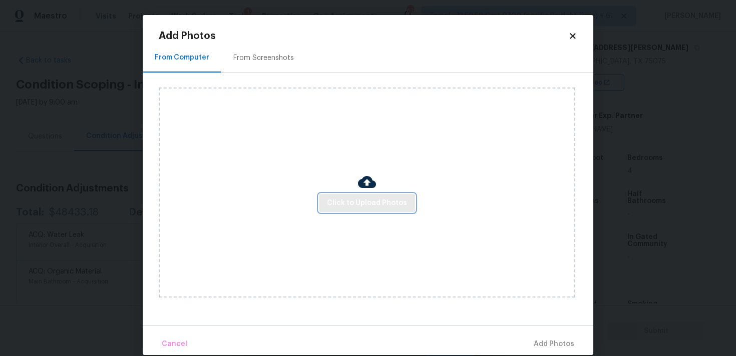
click at [369, 201] on span "Click to Upload Photos" at bounding box center [367, 203] width 80 height 13
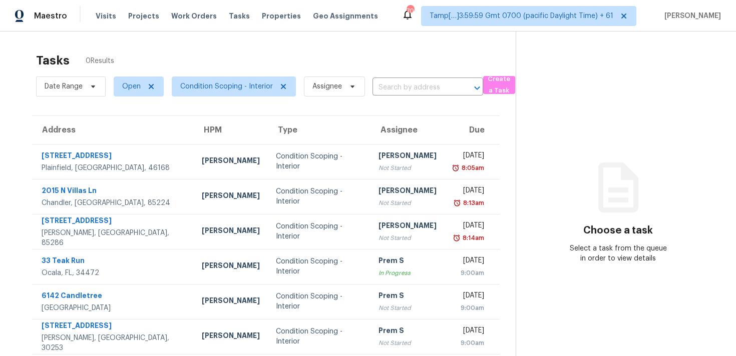
click at [107, 18] on span "Visits" at bounding box center [106, 16] width 21 height 10
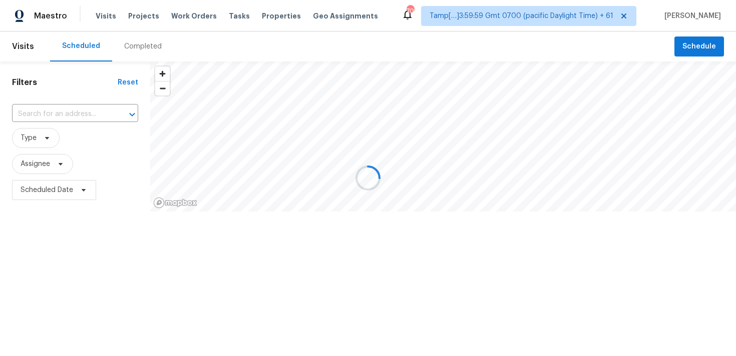
click at [107, 18] on div at bounding box center [368, 178] width 736 height 356
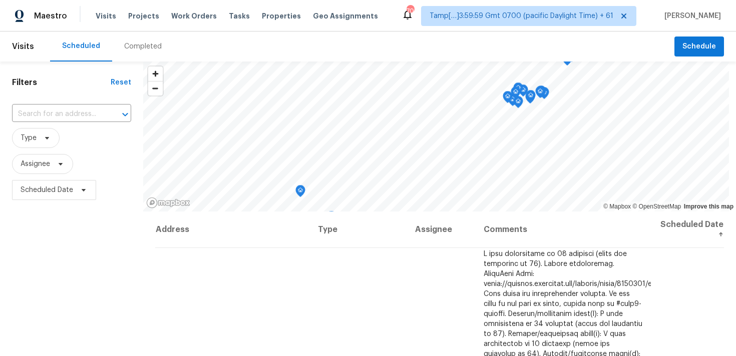
click at [130, 51] on div "Completed" at bounding box center [143, 47] width 38 height 10
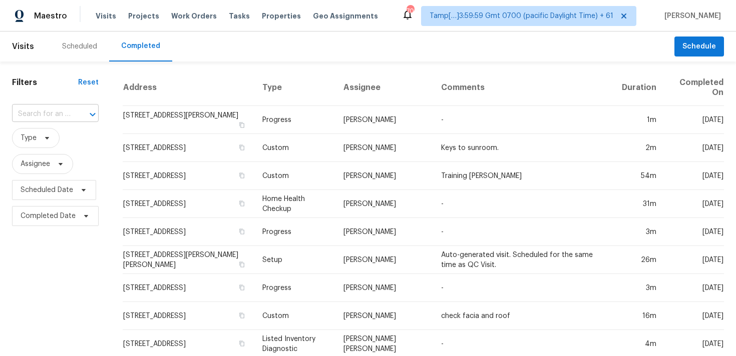
click at [50, 107] on input "text" at bounding box center [41, 115] width 59 height 16
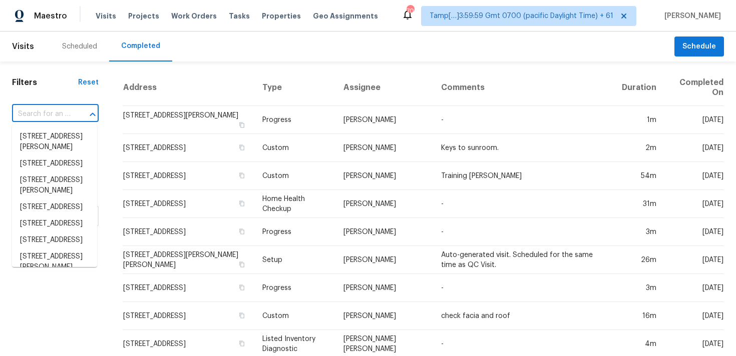
paste input "[STREET_ADDRESS][PERSON_NAME]"
type input "[STREET_ADDRESS][PERSON_NAME]"
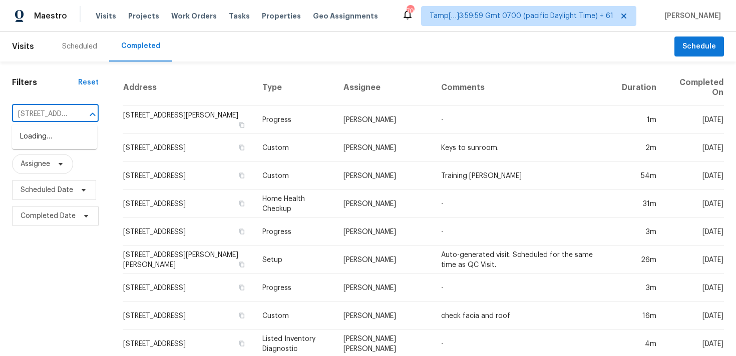
scroll to position [0, 66]
click at [69, 139] on li "[STREET_ADDRESS][PERSON_NAME]" at bounding box center [54, 142] width 85 height 27
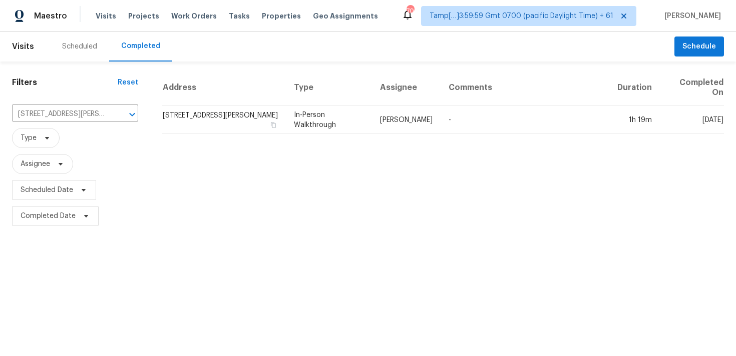
click at [187, 131] on td "[STREET_ADDRESS][PERSON_NAME]" at bounding box center [224, 120] width 124 height 28
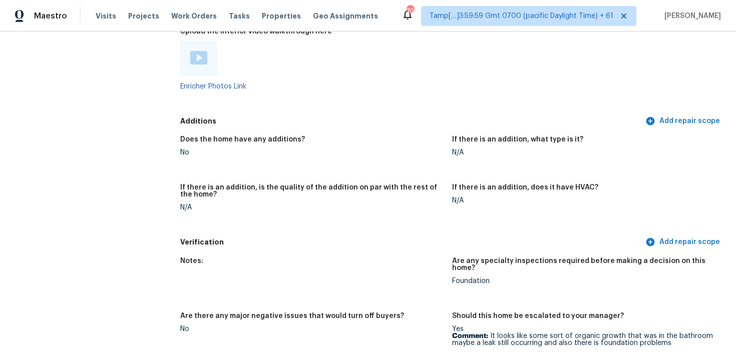
scroll to position [1958, 0]
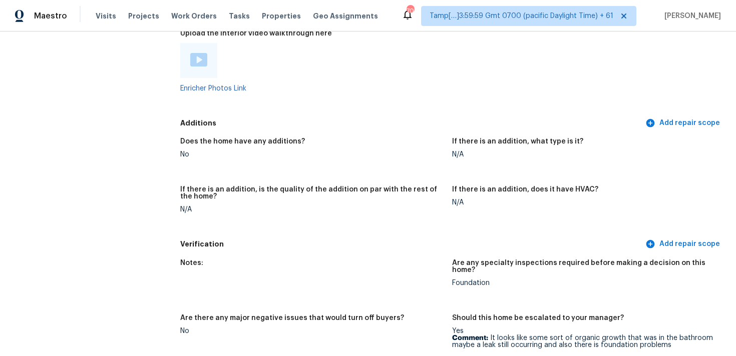
click at [201, 56] on img at bounding box center [198, 60] width 17 height 14
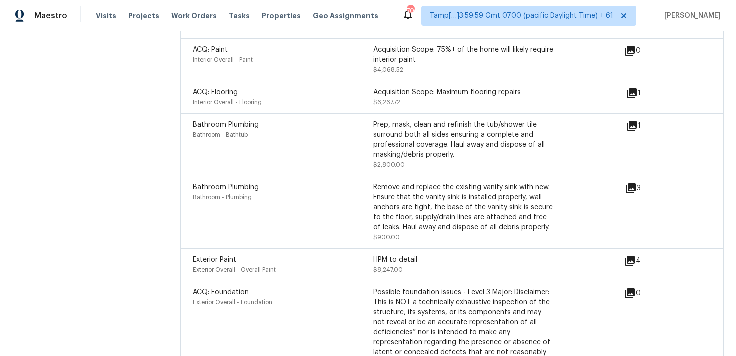
scroll to position [3283, 0]
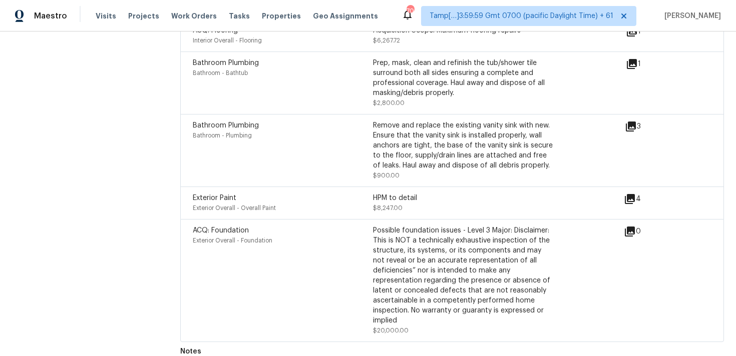
click at [290, 260] on div "ACQ: Foundation Exterior Overall - Foundation" at bounding box center [283, 281] width 180 height 110
click at [311, 205] on div "Exterior Paint Exterior Overall - Overall Paint HPM to detail $8,247.00 4" at bounding box center [452, 203] width 544 height 33
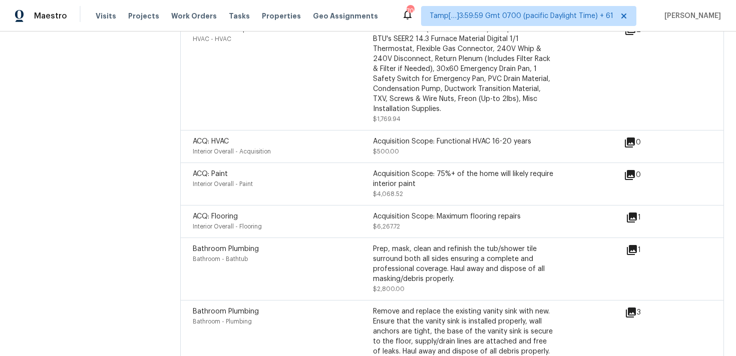
scroll to position [3093, 0]
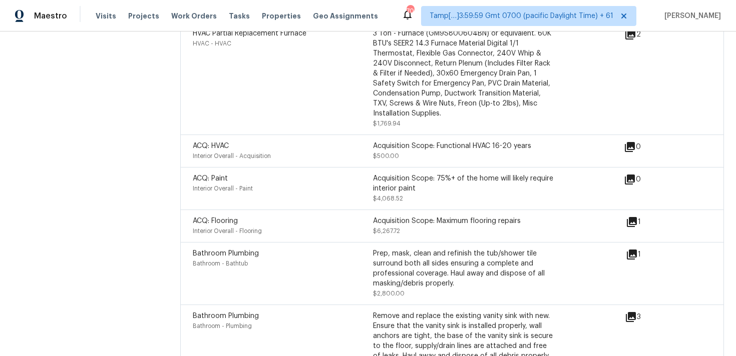
click at [311, 216] on div "ACQ: Flooring" at bounding box center [283, 221] width 180 height 10
click at [312, 184] on div "Interior Overall - Paint" at bounding box center [283, 189] width 180 height 10
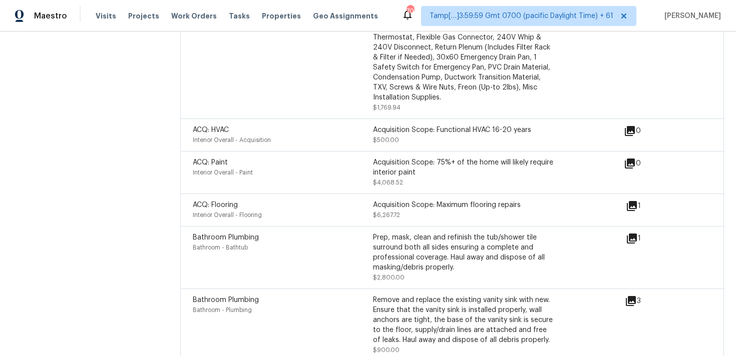
scroll to position [3283, 0]
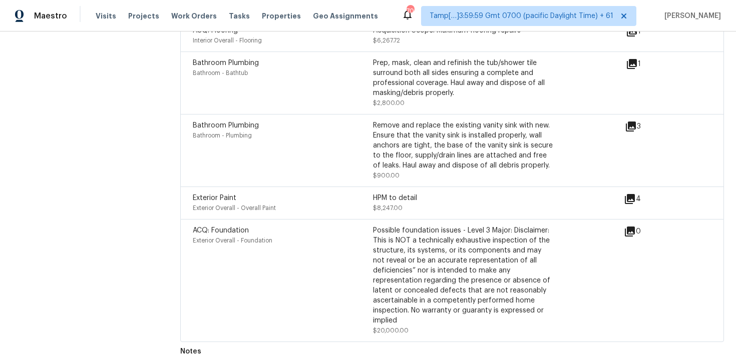
click at [298, 236] on div "ACQ: Foundation Exterior Overall - Foundation" at bounding box center [283, 281] width 180 height 110
click at [293, 246] on div "ACQ: Foundation Exterior Overall - Foundation" at bounding box center [283, 281] width 180 height 110
click at [282, 219] on div "ACQ: Foundation Exterior Overall - Foundation Possible foundation issues - Leve…" at bounding box center [452, 280] width 544 height 123
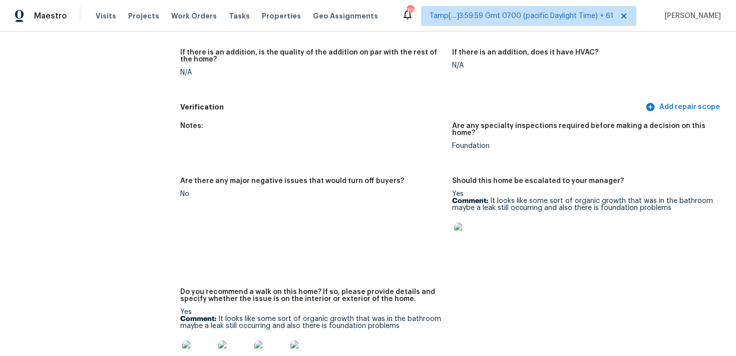
scroll to position [1521, 0]
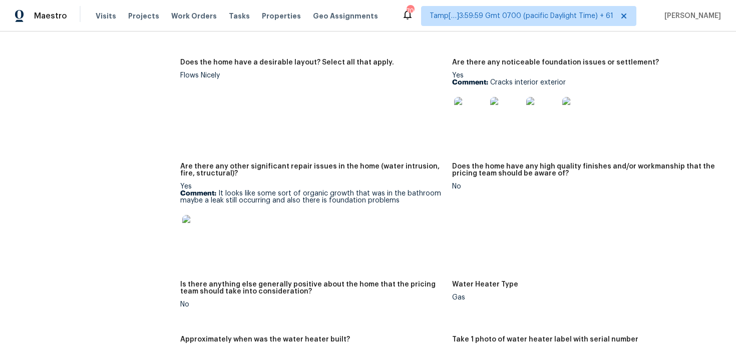
click at [291, 190] on p "Comment: It looks like some sort of organic growth that was in the bathroom may…" at bounding box center [312, 197] width 264 height 14
click at [295, 128] on figure "Does the home have a desirable layout? Select all that apply. Flows Nicely" at bounding box center [316, 105] width 272 height 92
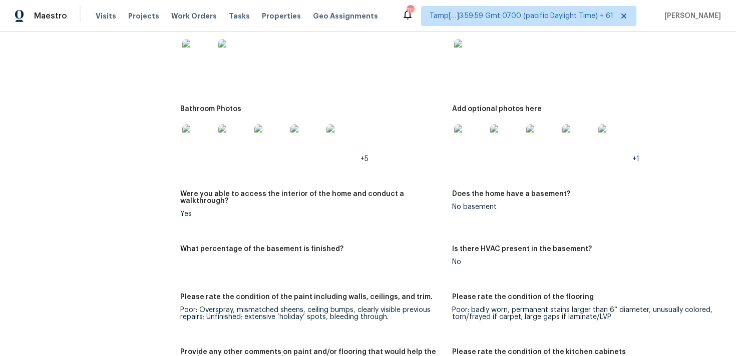
scroll to position [1382, 0]
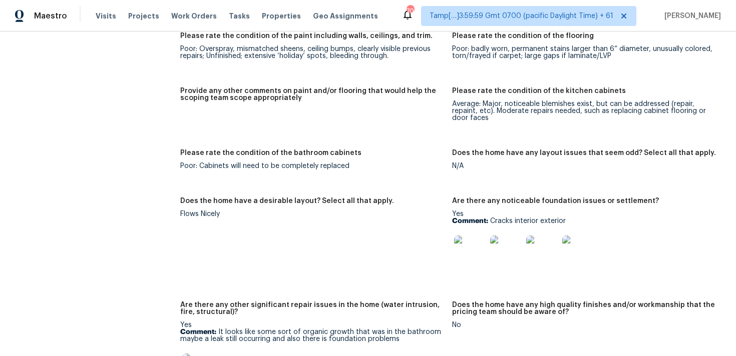
click at [470, 244] on img at bounding box center [470, 252] width 32 height 32
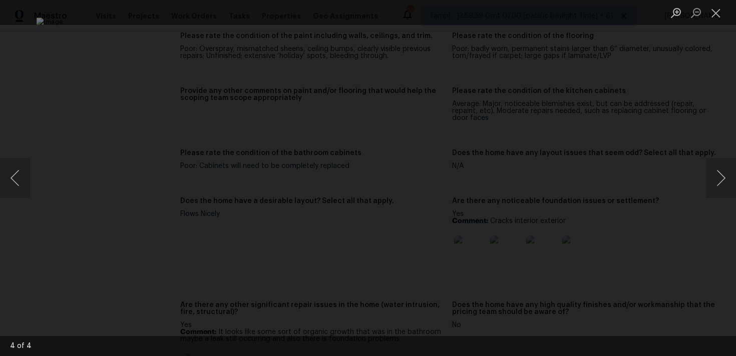
click at [621, 106] on div "Lightbox" at bounding box center [368, 178] width 736 height 356
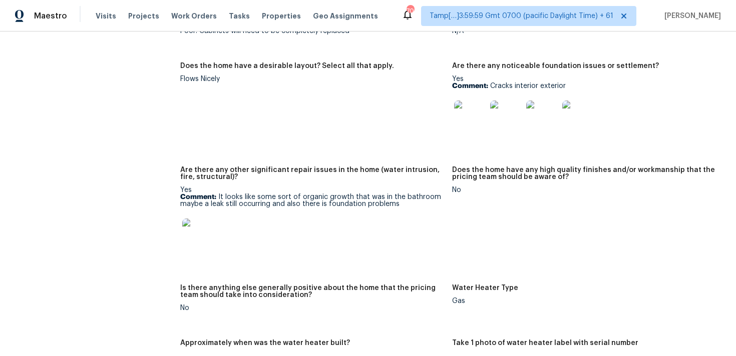
scroll to position [1524, 0]
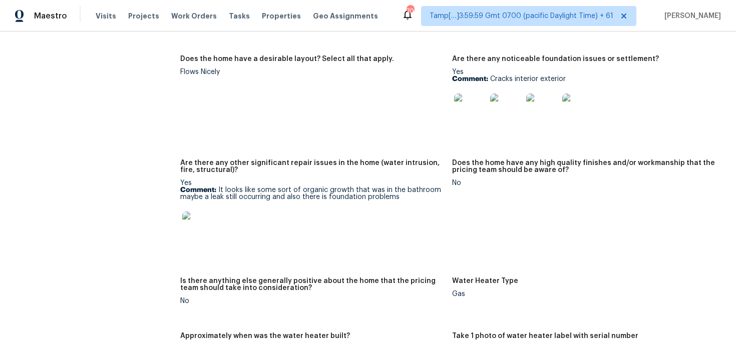
click at [206, 216] on img at bounding box center [198, 228] width 32 height 32
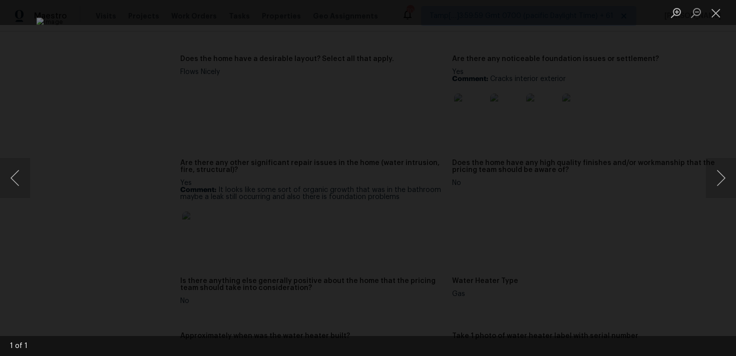
click at [608, 165] on div "Lightbox" at bounding box center [368, 178] width 736 height 356
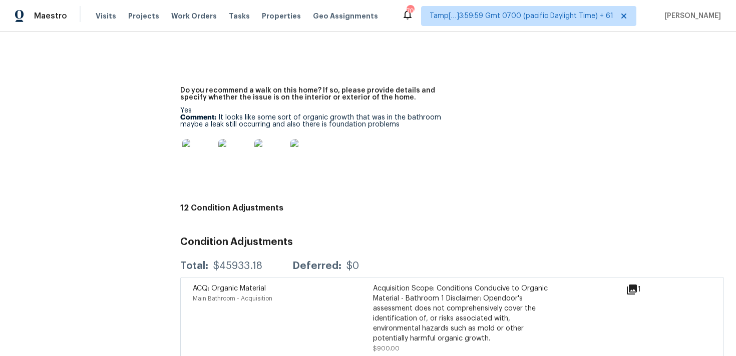
scroll to position [2299, 0]
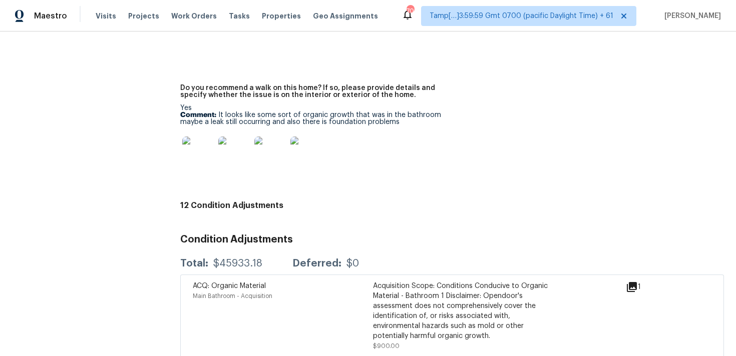
click at [205, 137] on img at bounding box center [198, 153] width 32 height 32
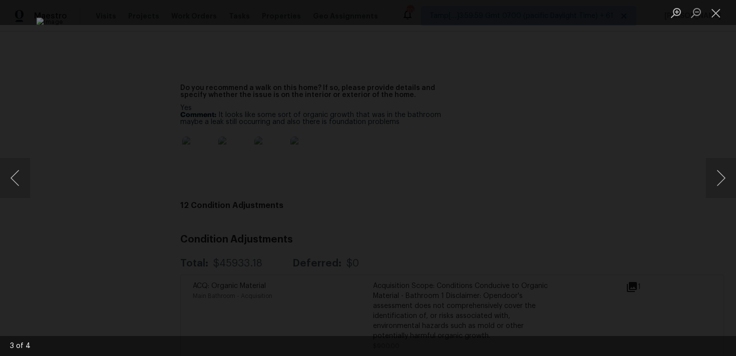
click at [620, 121] on div "Lightbox" at bounding box center [368, 178] width 736 height 356
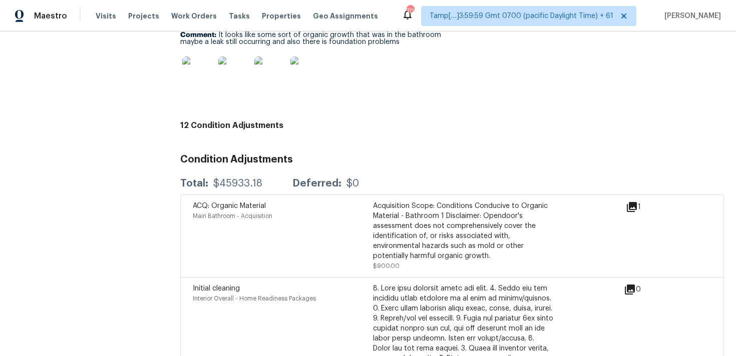
scroll to position [2377, 0]
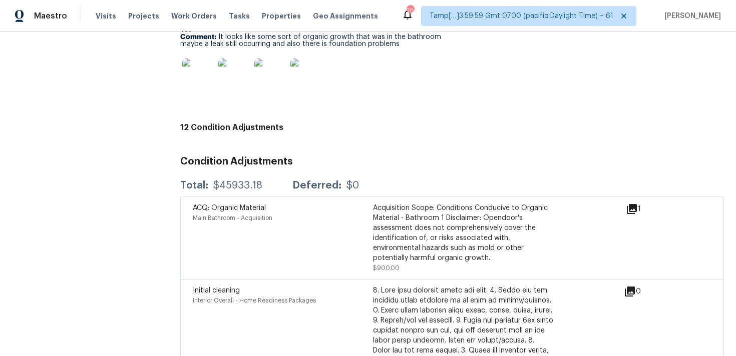
click at [334, 220] on div "ACQ: Organic Material Main Bathroom - Acquisition" at bounding box center [283, 238] width 180 height 70
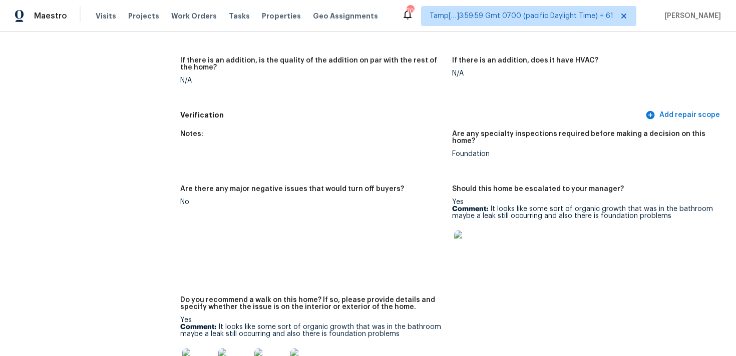
scroll to position [2063, 0]
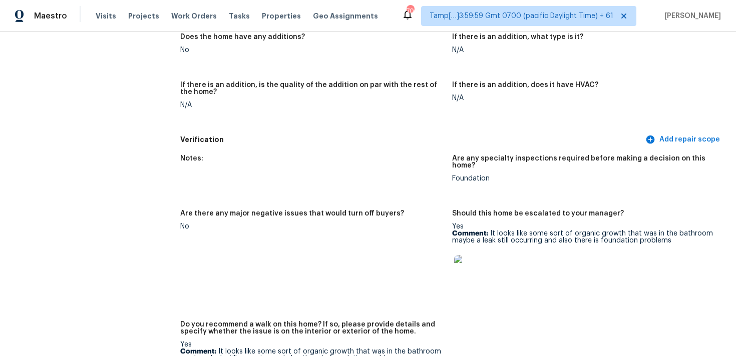
click at [483, 255] on img at bounding box center [470, 271] width 32 height 32
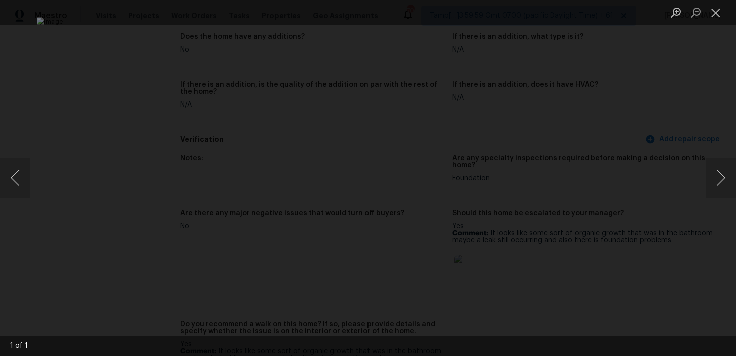
click at [692, 107] on div "Lightbox" at bounding box center [368, 178] width 736 height 356
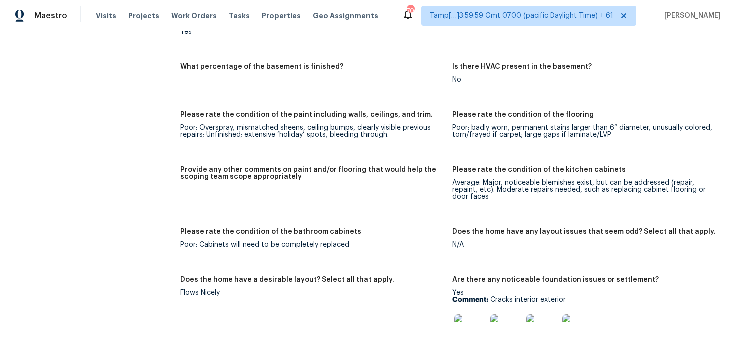
scroll to position [1304, 0]
click at [287, 135] on figure "Please rate the condition of the paint including walls, ceilings, and trim. Poo…" at bounding box center [316, 132] width 272 height 43
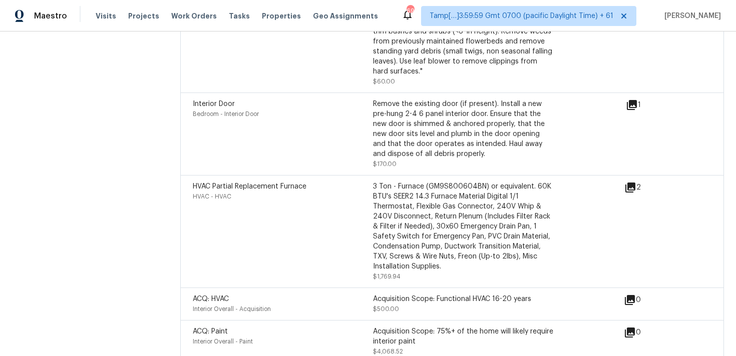
scroll to position [522, 0]
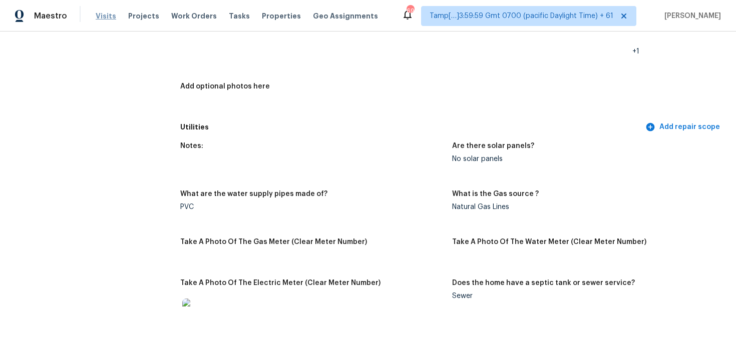
click at [101, 16] on span "Visits" at bounding box center [106, 16] width 21 height 10
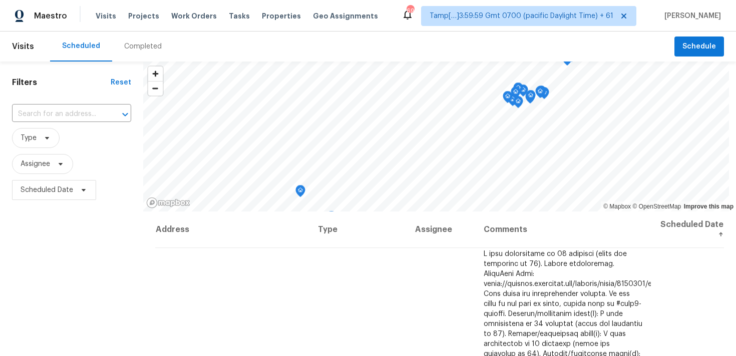
click at [132, 41] on div "Completed" at bounding box center [143, 47] width 62 height 30
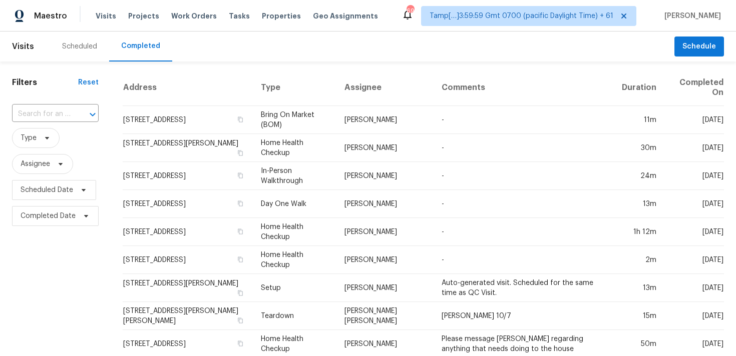
click at [67, 105] on div "​" at bounding box center [55, 115] width 87 height 22
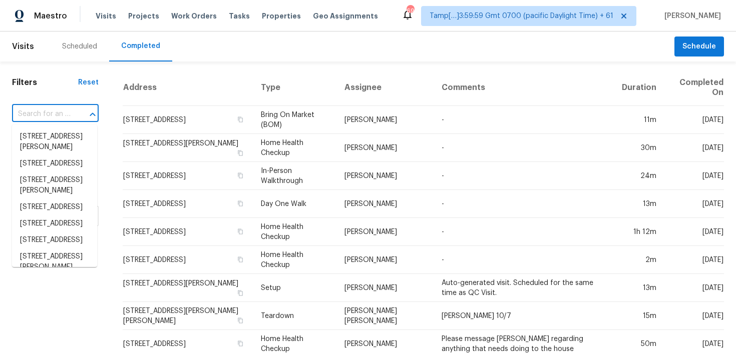
paste input "[STREET_ADDRESS]"
type input "[STREET_ADDRESS]"
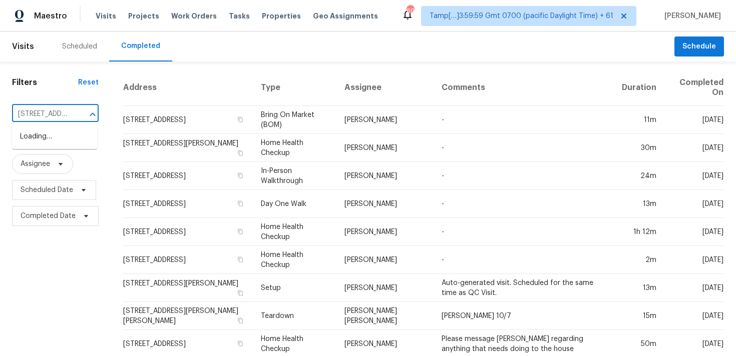
scroll to position [0, 100]
click at [68, 139] on li "[STREET_ADDRESS]" at bounding box center [54, 137] width 85 height 17
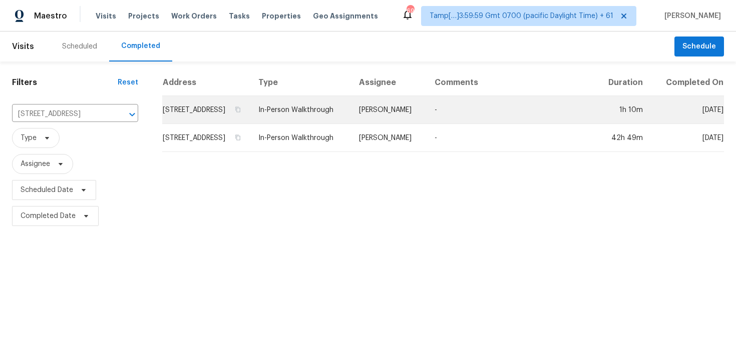
click at [216, 116] on td "[STREET_ADDRESS]" at bounding box center [206, 110] width 88 height 28
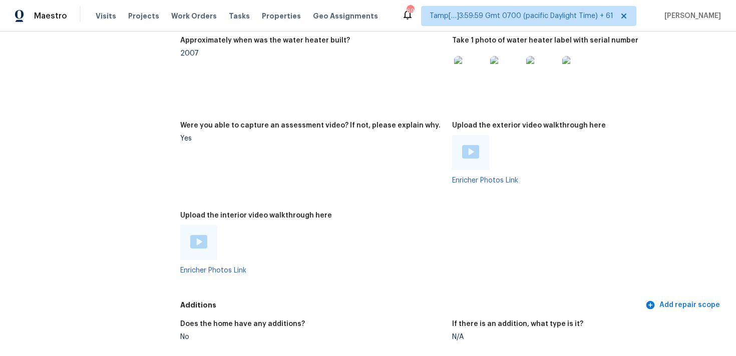
scroll to position [2184, 0]
click at [197, 236] on img at bounding box center [198, 243] width 17 height 14
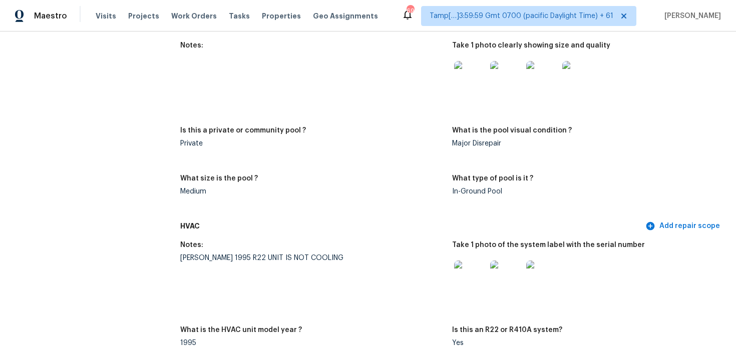
scroll to position [1116, 0]
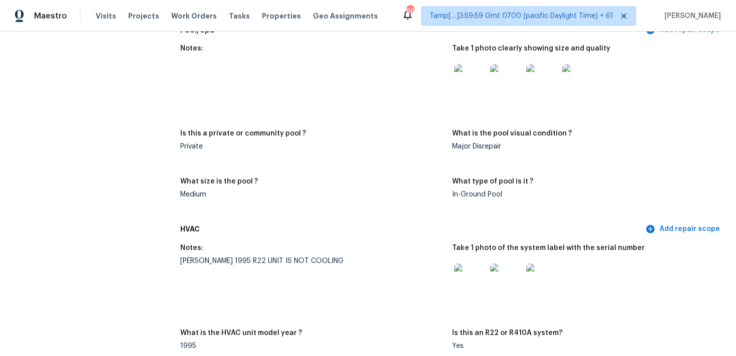
click at [388, 134] on div "Is this a private or community pool ?" at bounding box center [312, 136] width 264 height 13
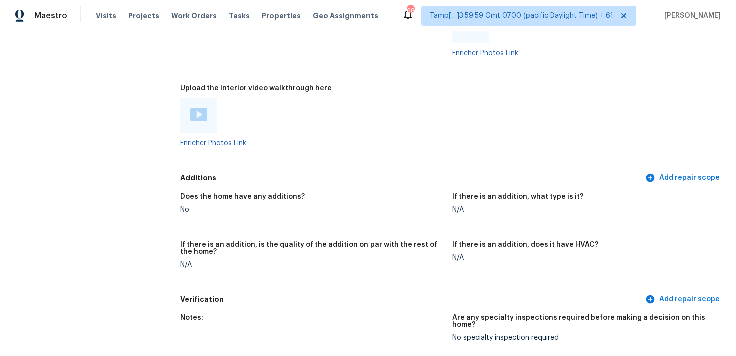
scroll to position [2302, 0]
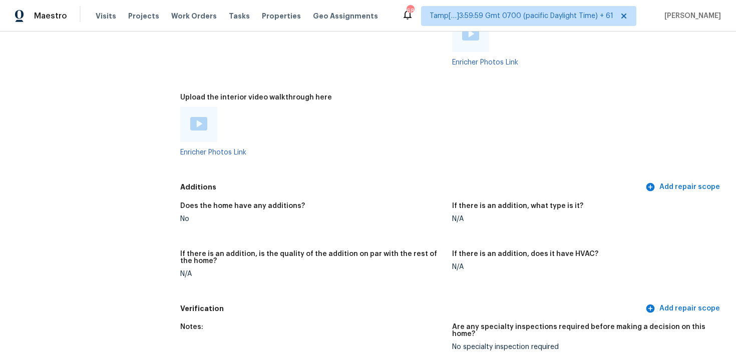
click at [193, 117] on img at bounding box center [198, 124] width 17 height 14
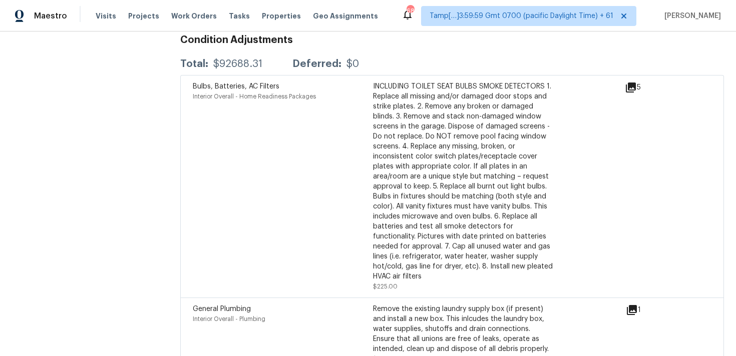
scroll to position [2790, 0]
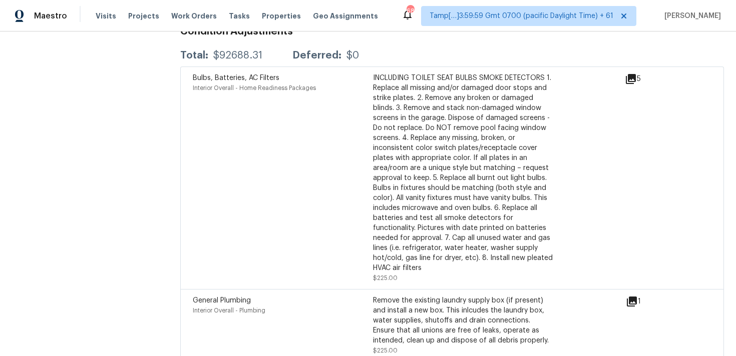
click at [422, 154] on div "INCLUDING TOILET SEAT BULBS SMOKE DETECTORS 1. Replace all missing and/or damag…" at bounding box center [463, 173] width 180 height 200
click at [435, 88] on div "INCLUDING TOILET SEAT BULBS SMOKE DETECTORS 1. Replace all missing and/or damag…" at bounding box center [463, 173] width 180 height 200
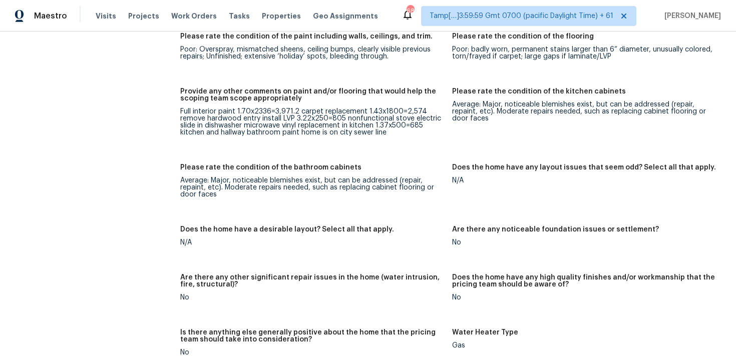
scroll to position [1828, 0]
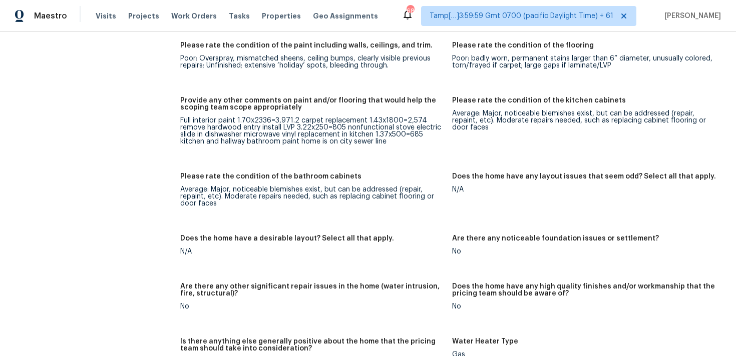
click at [290, 141] on figure "Provide any other comments on paint and/or flooring that would help the scoping…" at bounding box center [316, 129] width 272 height 64
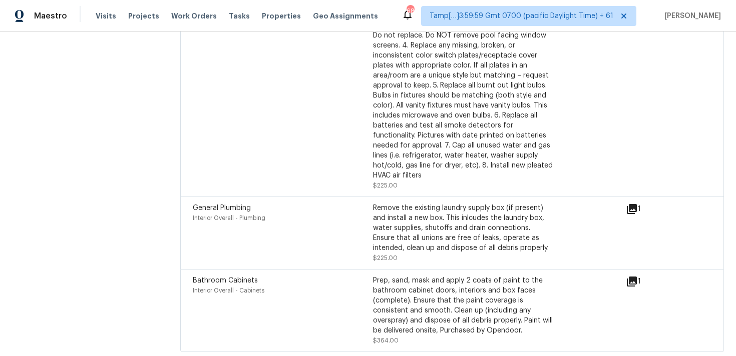
scroll to position [2890, 0]
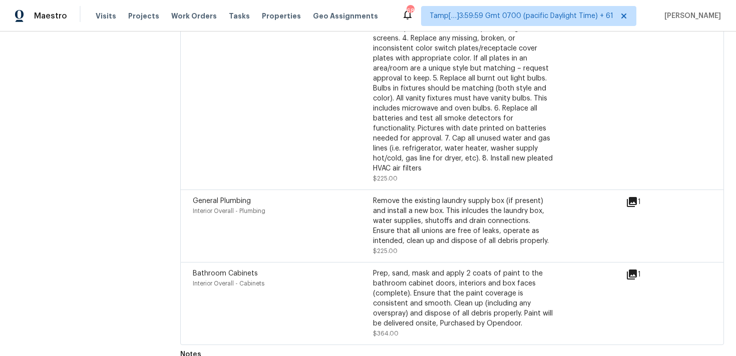
click at [241, 284] on div "Bathroom Cabinets Interior Overall - Cabinets" at bounding box center [283, 304] width 180 height 70
click at [247, 222] on div "General Plumbing Interior Overall - Plumbing" at bounding box center [283, 226] width 180 height 60
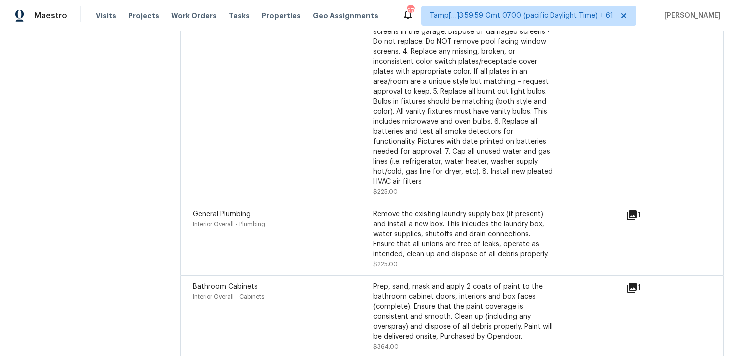
click at [626, 210] on icon at bounding box center [632, 216] width 12 height 12
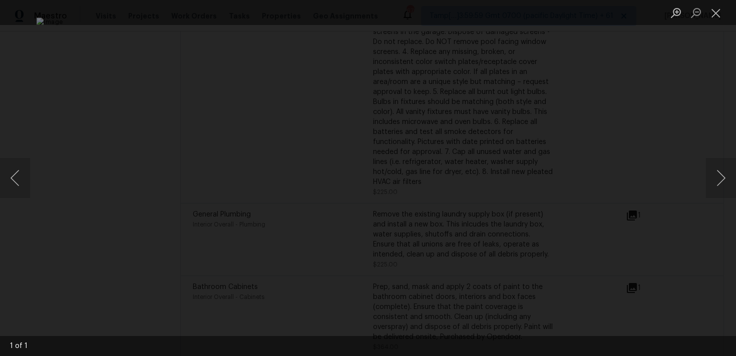
click at [687, 110] on div "Lightbox" at bounding box center [368, 178] width 736 height 356
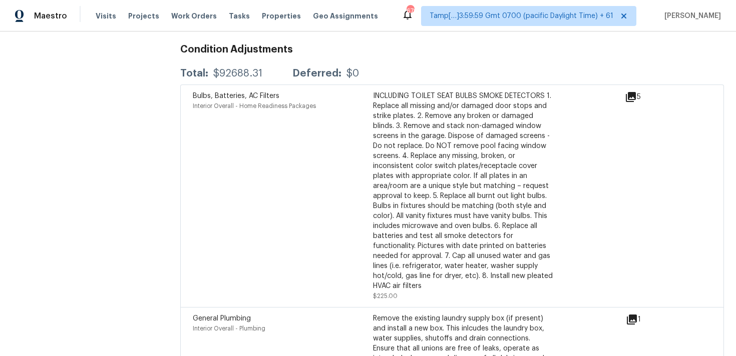
scroll to position [2771, 0]
click at [629, 93] on icon at bounding box center [631, 98] width 10 height 10
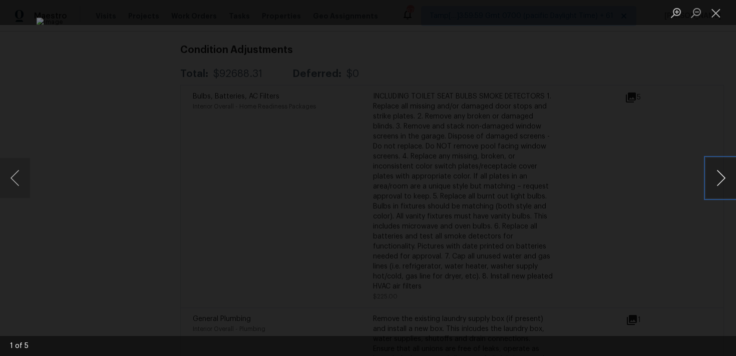
click at [726, 175] on button "Next image" at bounding box center [721, 178] width 30 height 40
click at [686, 133] on div "Lightbox" at bounding box center [368, 178] width 736 height 356
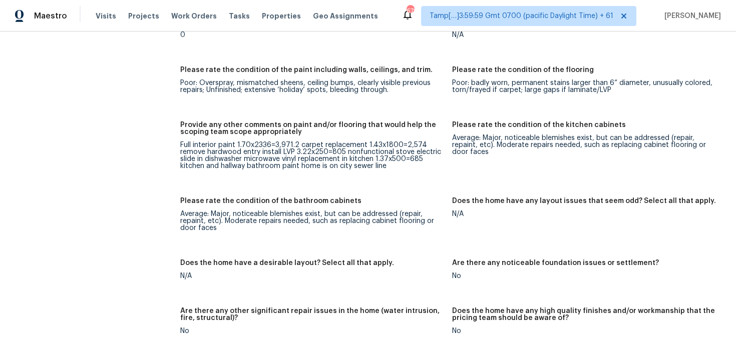
scroll to position [1804, 0]
click at [302, 165] on figure "Provide any other comments on paint and/or flooring that would help the scoping…" at bounding box center [316, 153] width 272 height 64
drag, startPoint x: 284, startPoint y: 144, endPoint x: 347, endPoint y: 142, distance: 63.1
click at [347, 142] on div "Full interior paint 1.70x2336=3,971.2 carpet replacement 1.43x1800=2,574 remove…" at bounding box center [312, 155] width 264 height 28
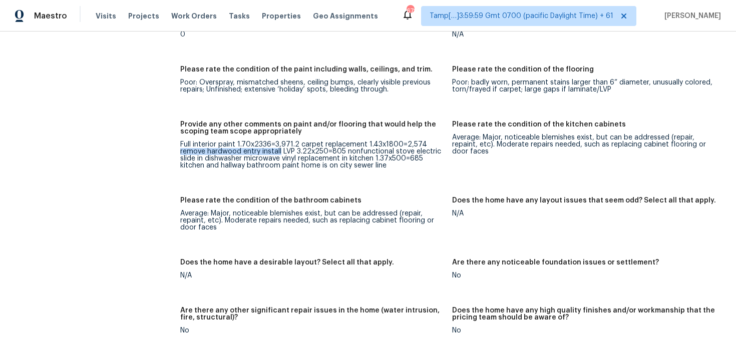
drag, startPoint x: 179, startPoint y: 145, endPoint x: 280, endPoint y: 144, distance: 101.1
copy div "remove hardwood entry install"
click at [280, 144] on div "Full interior paint 1.70x2336=3,971.2 carpet replacement 1.43x1800=2,574 remove…" at bounding box center [312, 155] width 264 height 28
drag, startPoint x: 281, startPoint y: 145, endPoint x: 180, endPoint y: 144, distance: 101.1
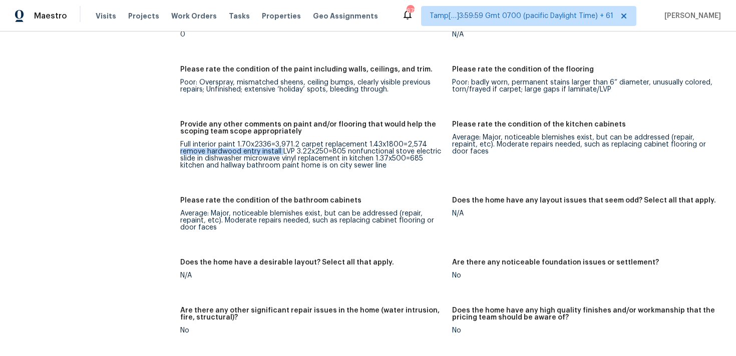
click at [180, 144] on div "Full interior paint 1.70x2336=3,971.2 carpet replacement 1.43x1800=2,574 remove…" at bounding box center [312, 155] width 264 height 28
copy div "remove hardwood entry install"
click at [271, 180] on div "Notes: Living Room Photos Kitchen Photos +5 Main Bedroom Photos Bathroom Photos…" at bounding box center [452, 189] width 544 height 975
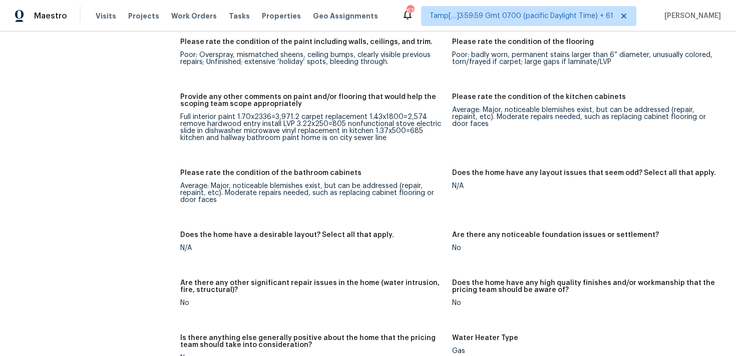
scroll to position [1832, 0]
drag, startPoint x: 283, startPoint y: 125, endPoint x: 417, endPoint y: 123, distance: 134.1
click at [417, 123] on div "Full interior paint 1.70x2336=3,971.2 carpet replacement 1.43x1800=2,574 remove…" at bounding box center [312, 127] width 264 height 28
copy div "vinyl replacement in kitchen 1.37x500=68"
click at [417, 123] on div "Full interior paint 1.70x2336=3,971.2 carpet replacement 1.43x1800=2,574 remove…" at bounding box center [312, 127] width 264 height 28
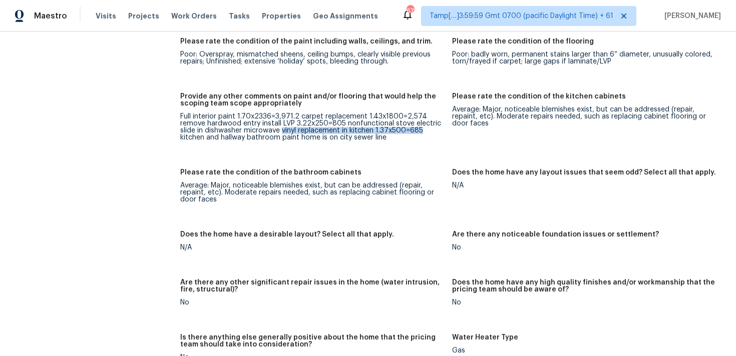
drag, startPoint x: 280, startPoint y: 124, endPoint x: 448, endPoint y: 124, distance: 168.2
click at [448, 124] on figure "Provide any other comments on paint and/or flooring that would help the scoping…" at bounding box center [316, 125] width 272 height 64
copy div "vinyl replacement in kitchen 1.37x500=685"
click at [379, 182] on div "Average: Major, noticeable blemishes exist, but can be addressed (repair, repai…" at bounding box center [312, 192] width 264 height 21
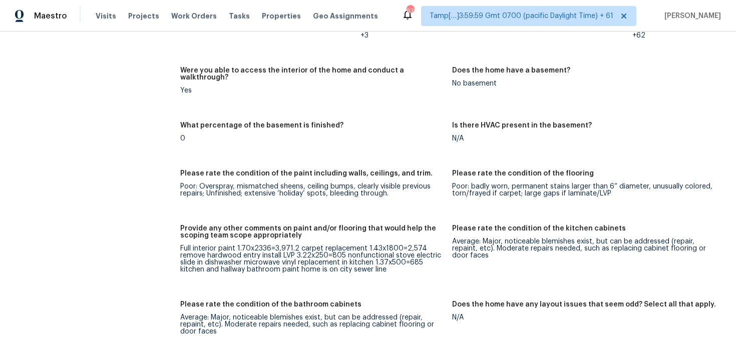
scroll to position [1768, 0]
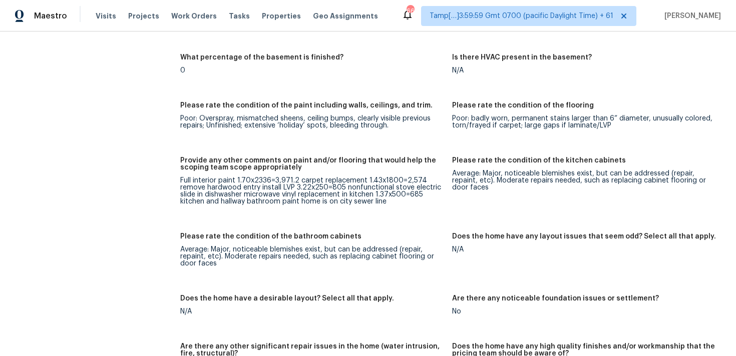
click at [340, 168] on div "Provide any other comments on paint and/or flooring that would help the scoping…" at bounding box center [312, 167] width 264 height 20
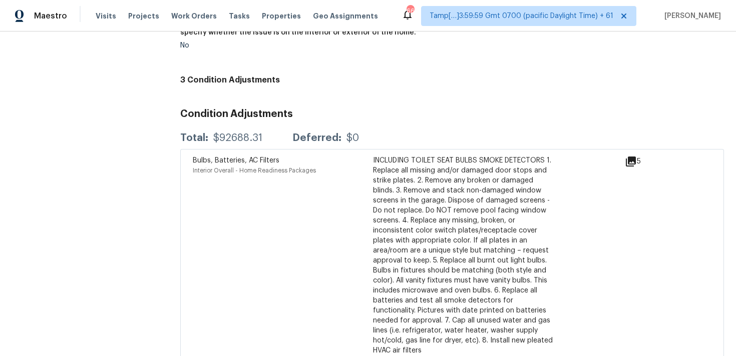
scroll to position [2666, 0]
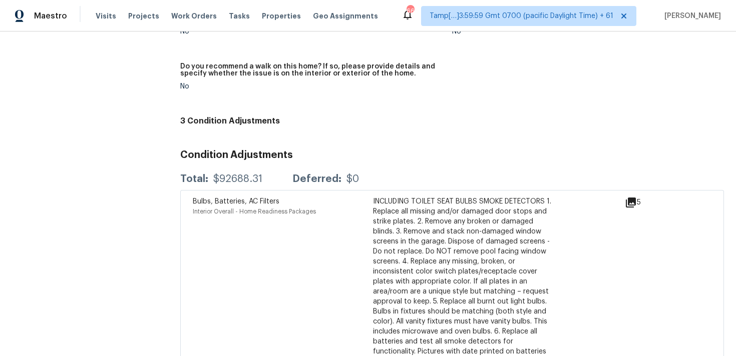
click at [437, 83] on div "No" at bounding box center [312, 86] width 264 height 7
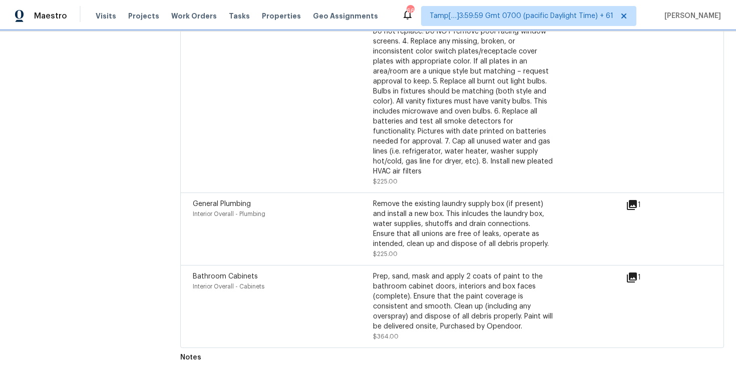
scroll to position [2873, 0]
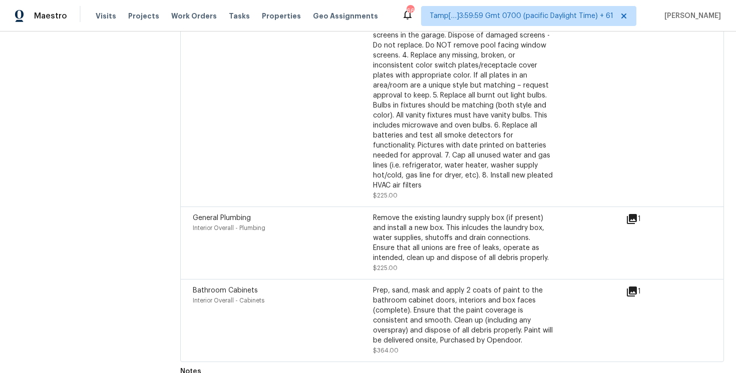
click at [287, 162] on div "Bulbs, Batteries, AC Filters Interior Overall - Home Readiness Packages" at bounding box center [283, 95] width 180 height 210
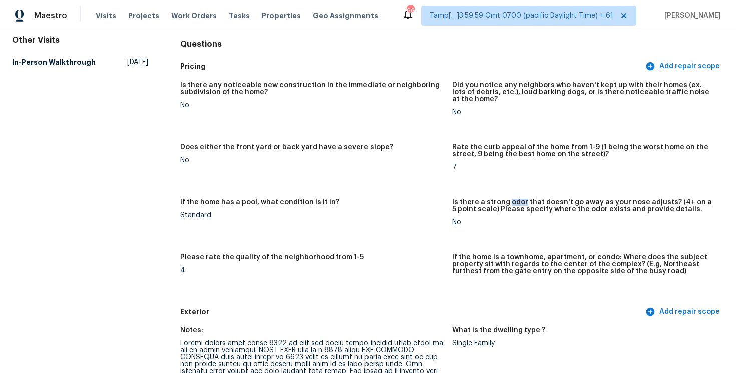
click at [99, 9] on div "Visits Projects Work Orders Tasks Properties Geo Assignments" at bounding box center [243, 16] width 294 height 20
click at [102, 14] on span "Visits" at bounding box center [106, 16] width 21 height 10
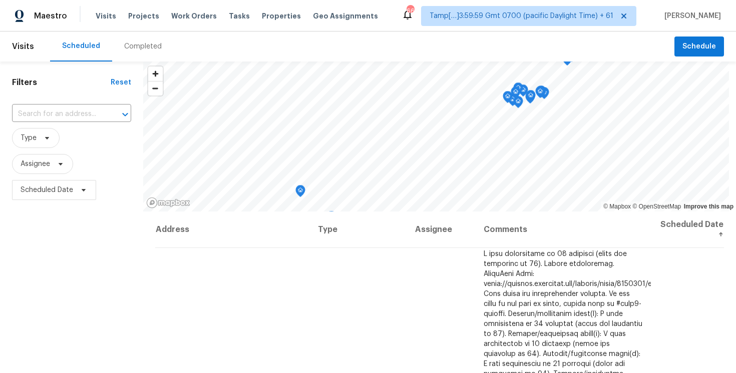
click at [119, 46] on div "Completed" at bounding box center [143, 47] width 62 height 30
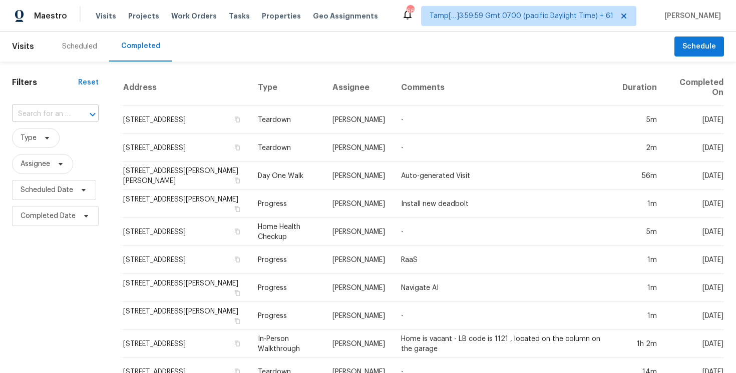
click at [44, 114] on input "text" at bounding box center [41, 115] width 59 height 16
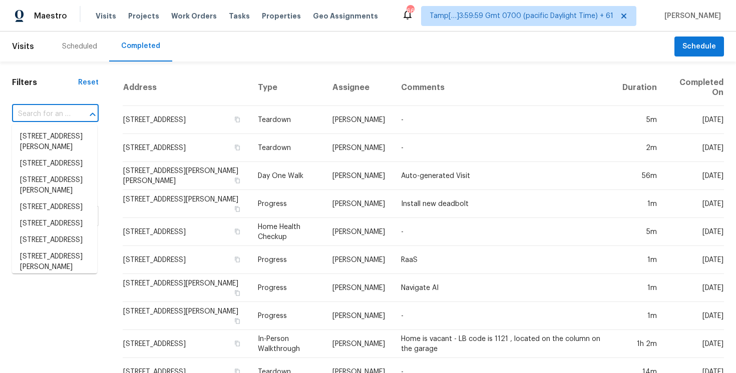
paste input "[STREET_ADDRESS]"
type input "[STREET_ADDRESS]"
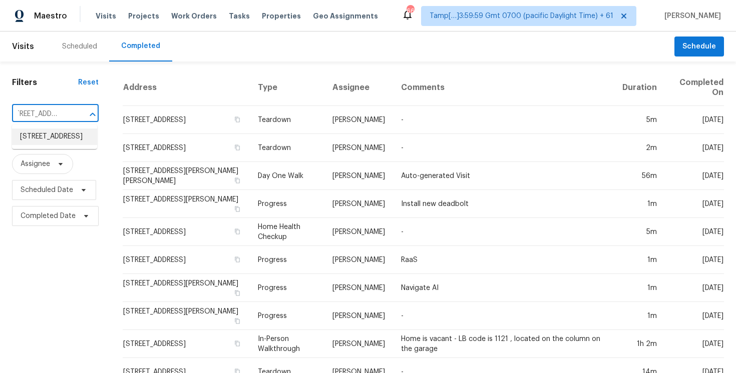
click at [79, 138] on li "[STREET_ADDRESS]" at bounding box center [54, 137] width 85 height 17
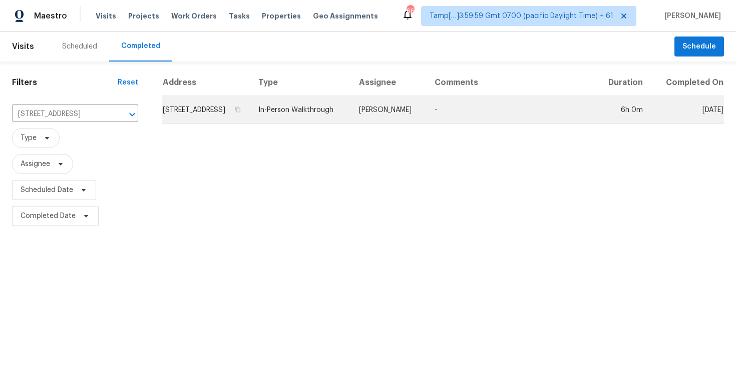
click at [213, 112] on td "[STREET_ADDRESS]" at bounding box center [206, 110] width 88 height 28
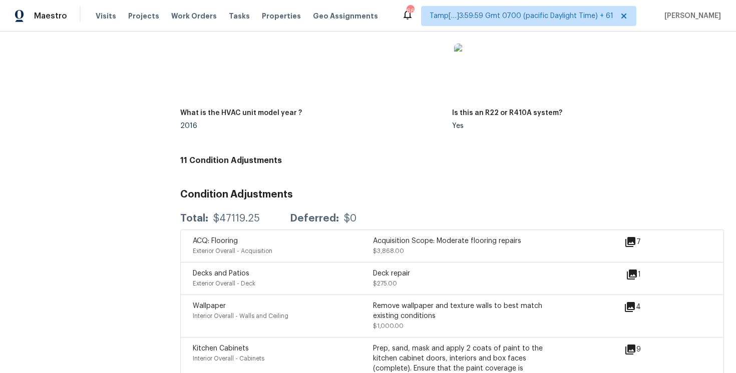
scroll to position [2629, 0]
click at [109, 15] on span "Visits" at bounding box center [106, 16] width 21 height 10
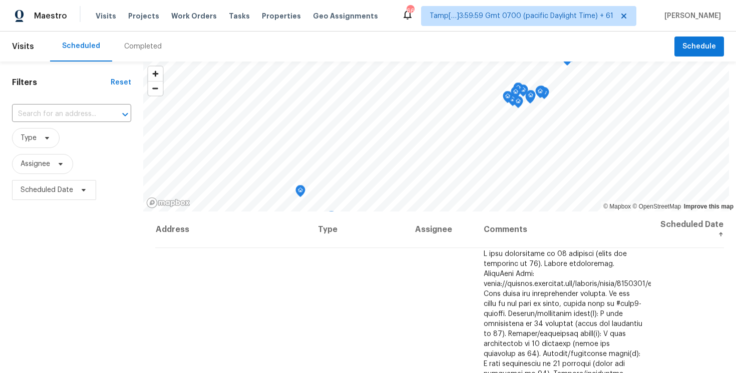
click at [134, 45] on div "Completed" at bounding box center [143, 47] width 38 height 10
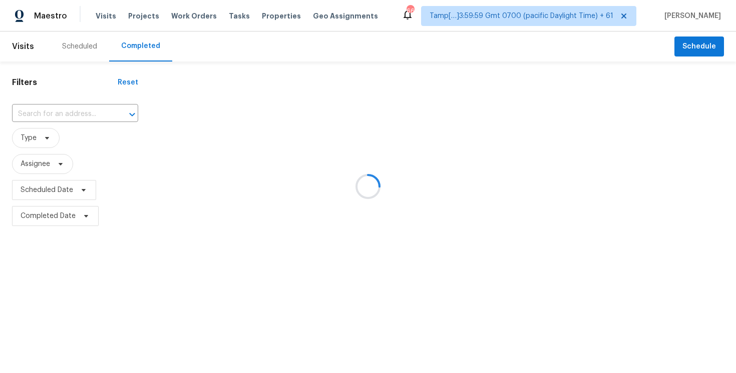
click at [65, 110] on div at bounding box center [368, 186] width 736 height 373
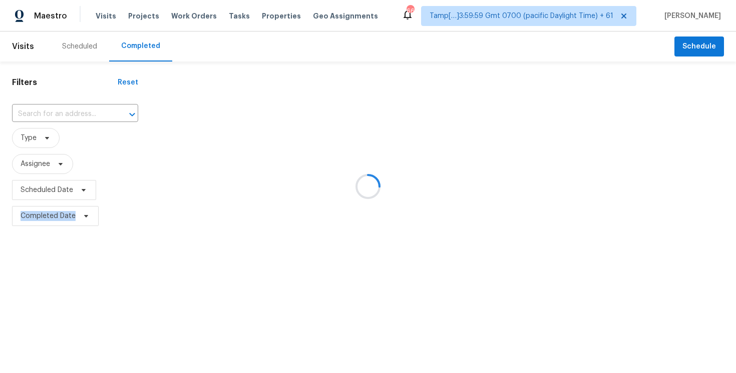
click at [65, 110] on div at bounding box center [368, 186] width 736 height 373
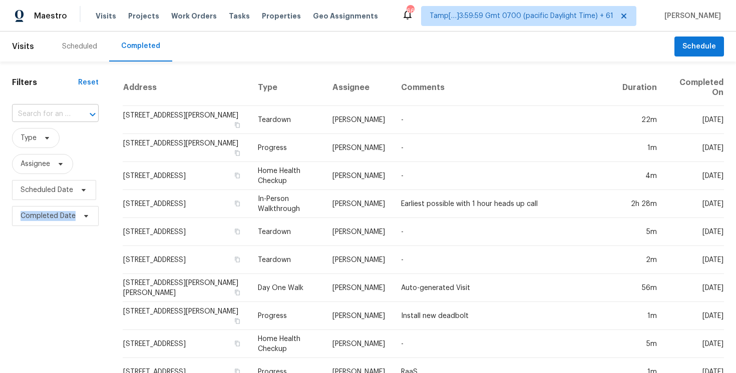
click at [59, 114] on input "text" at bounding box center [41, 115] width 59 height 16
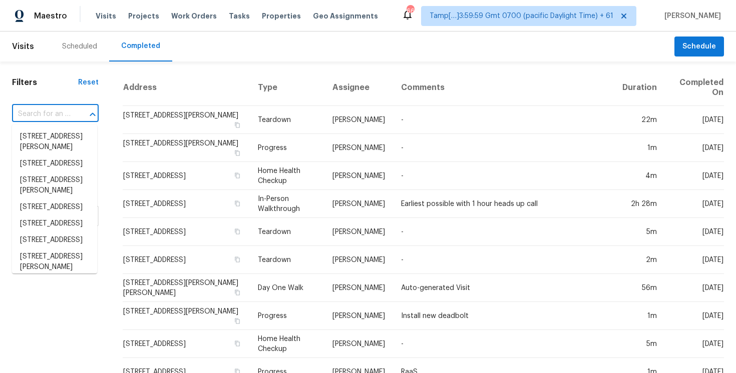
paste input "[STREET_ADDRESS]"
type input "[STREET_ADDRESS]"
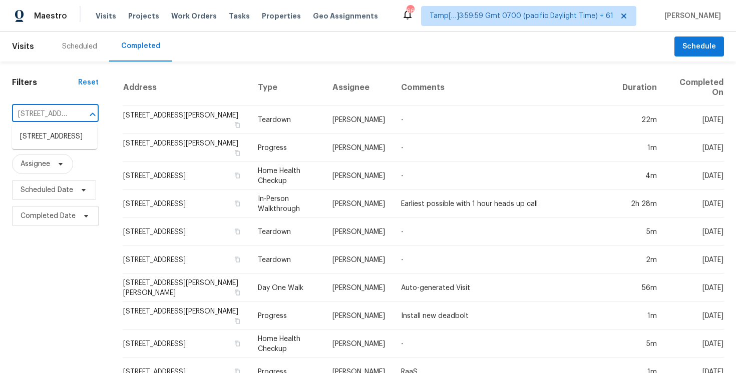
scroll to position [0, 96]
click at [73, 129] on li "[STREET_ADDRESS]" at bounding box center [54, 137] width 85 height 17
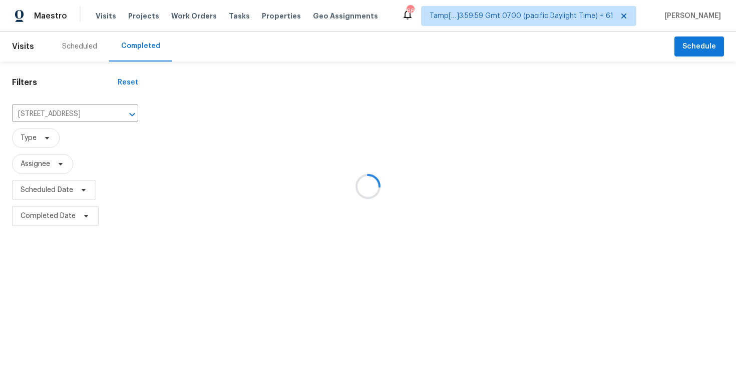
click at [193, 113] on div at bounding box center [368, 186] width 736 height 373
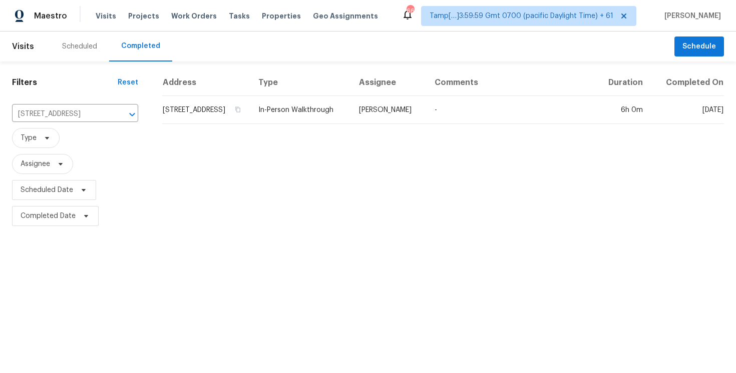
click at [193, 113] on td "[STREET_ADDRESS]" at bounding box center [206, 110] width 88 height 28
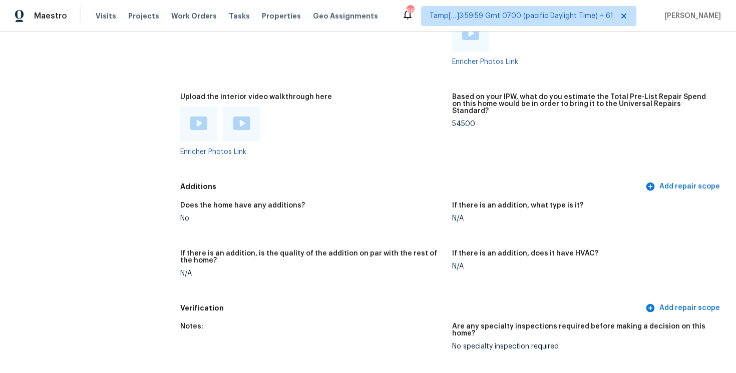
scroll to position [2082, 0]
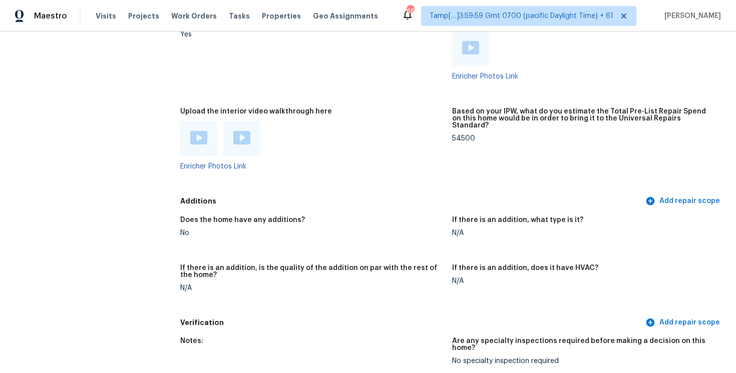
click at [201, 131] on img at bounding box center [198, 138] width 17 height 14
click at [237, 138] on div at bounding box center [241, 138] width 17 height 15
click at [245, 121] on div at bounding box center [241, 138] width 37 height 35
click at [245, 131] on img at bounding box center [241, 138] width 17 height 14
click at [305, 57] on figure "Were you able to capture an assessment video? If not, please explain why. Yes" at bounding box center [316, 57] width 272 height 78
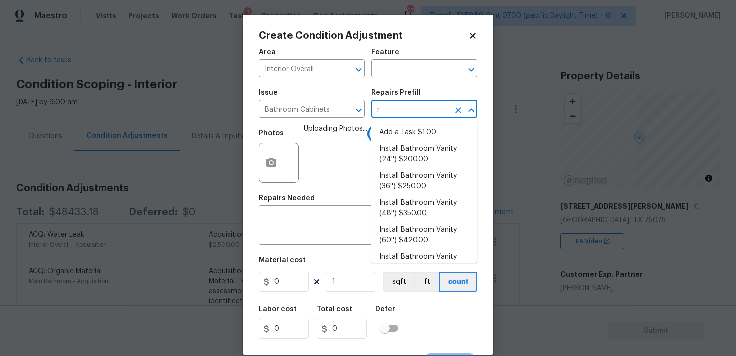
scroll to position [159, 0]
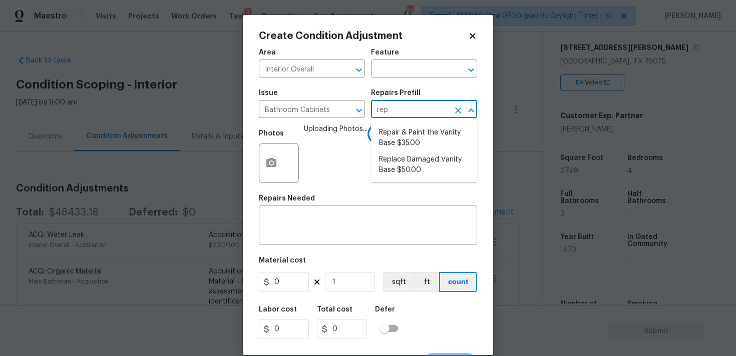
type input "repa"
click at [408, 142] on li "Repair & Paint the Vanity Base $35.00" at bounding box center [424, 138] width 106 height 27
type input "Cabinets"
type input "35"
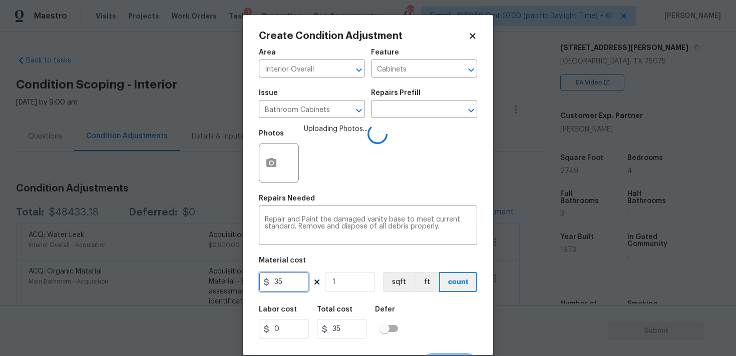
click at [298, 273] on input "35" at bounding box center [284, 282] width 50 height 20
type input "400"
click at [397, 307] on div "Defer" at bounding box center [389, 312] width 29 height 13
type input "400"
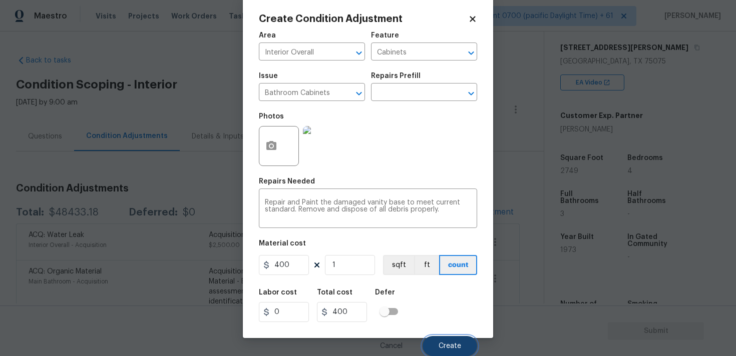
click at [445, 347] on span "Create" at bounding box center [449, 347] width 23 height 8
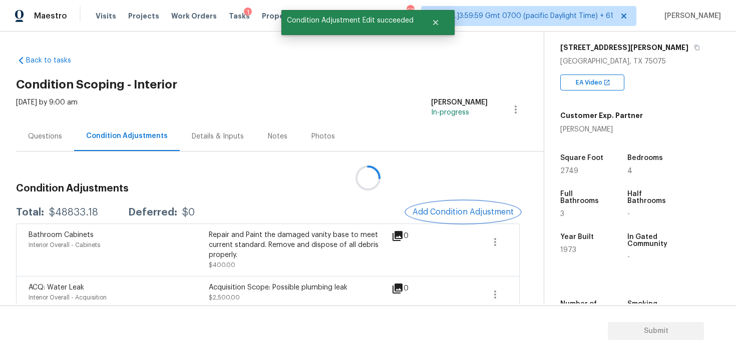
scroll to position [0, 0]
click at [458, 219] on button "Add Condition Adjustment" at bounding box center [462, 212] width 113 height 21
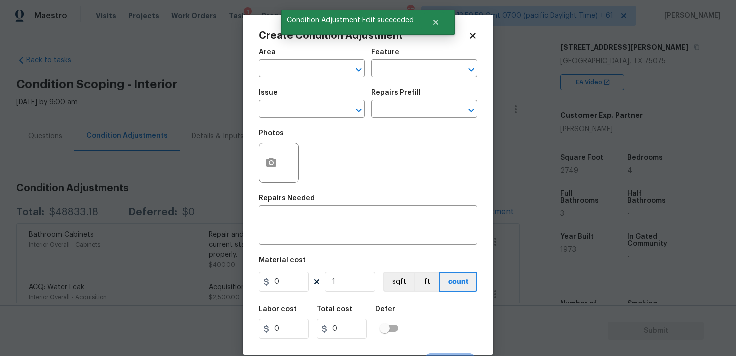
click at [283, 157] on div at bounding box center [279, 163] width 40 height 40
click at [276, 157] on button "button" at bounding box center [271, 163] width 24 height 39
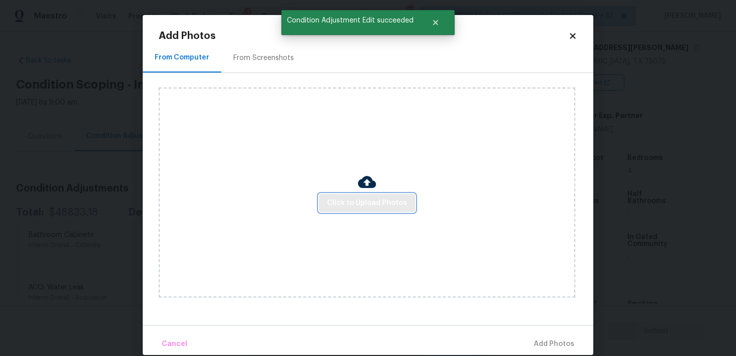
click at [361, 199] on span "Click to Upload Photos" at bounding box center [367, 203] width 80 height 13
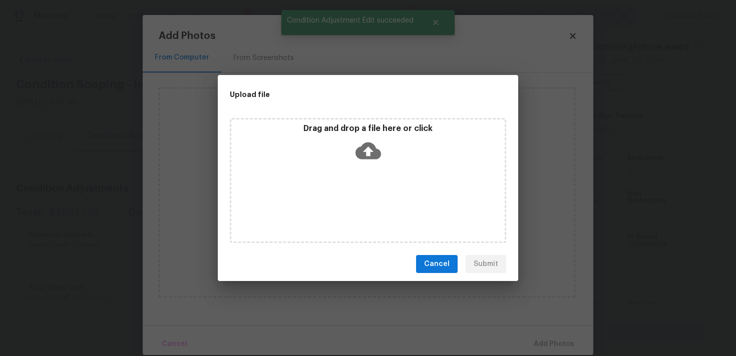
click at [356, 141] on icon at bounding box center [368, 151] width 26 height 26
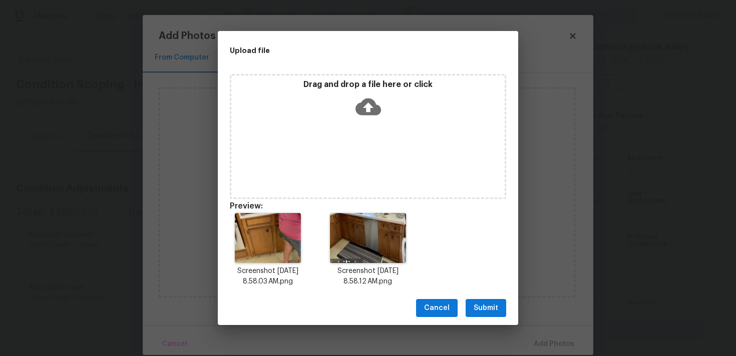
click at [482, 316] on button "Submit" at bounding box center [485, 308] width 41 height 19
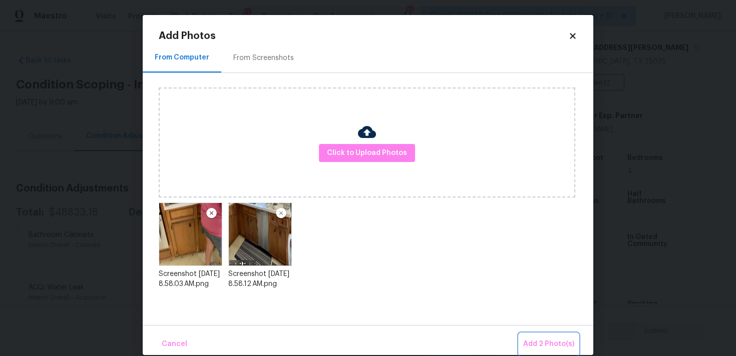
click at [541, 344] on span "Add 2 Photo(s)" at bounding box center [548, 344] width 51 height 13
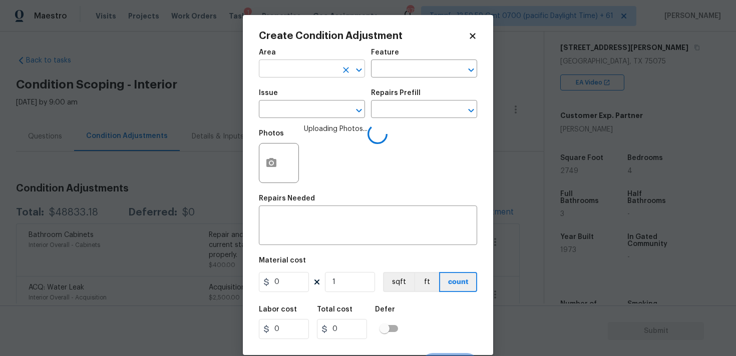
click at [301, 70] on input "text" at bounding box center [298, 70] width 78 height 16
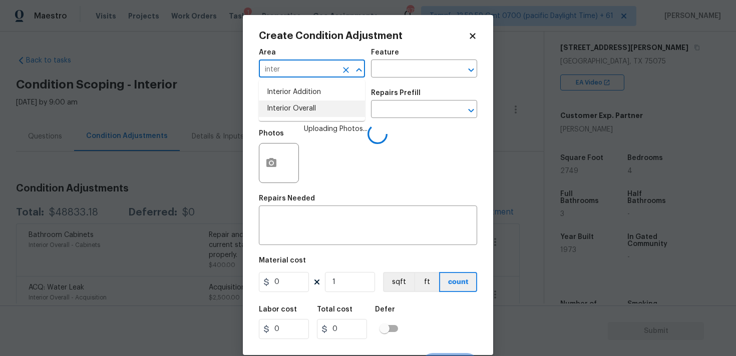
click at [297, 105] on li "Interior Overall" at bounding box center [312, 109] width 106 height 17
type input "Interior Overall"
click at [297, 105] on input "text" at bounding box center [298, 111] width 78 height 16
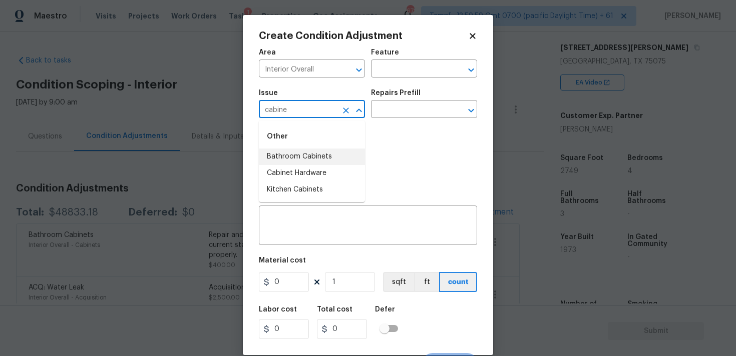
click at [296, 151] on li "Bathroom Cabinets" at bounding box center [312, 157] width 106 height 17
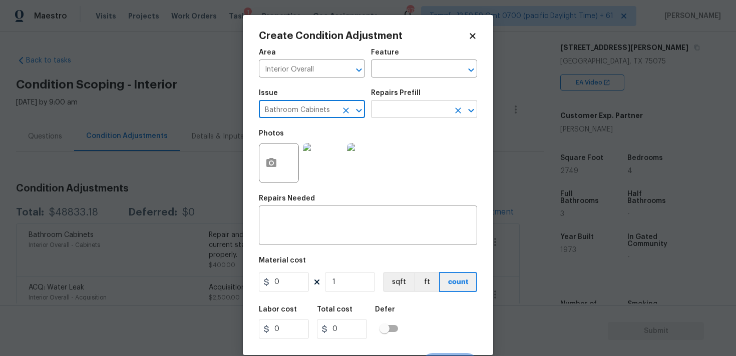
type input "Bathroom Cabinets"
click at [395, 110] on input "text" at bounding box center [410, 111] width 78 height 16
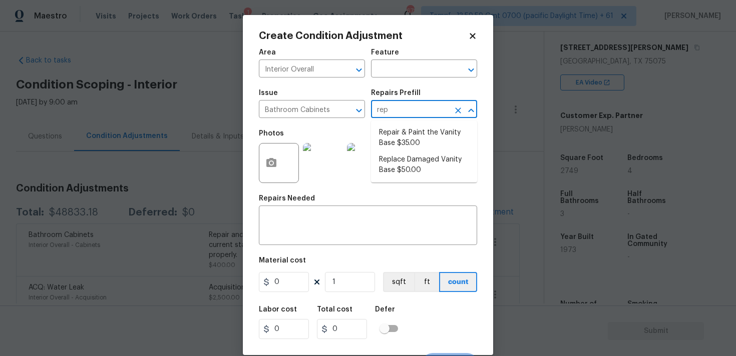
type input "repa"
click at [404, 149] on li "Repair & Paint the Vanity Base $35.00" at bounding box center [424, 138] width 106 height 27
type input "Cabinets"
type textarea "Repair and Paint the damaged vanity base to meet current standard. Remove and d…"
type input "35"
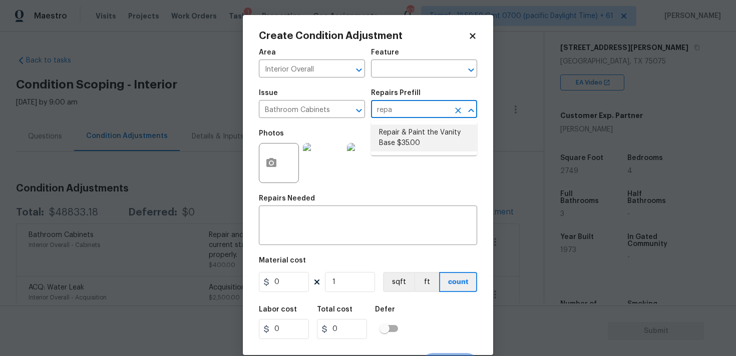
type input "35"
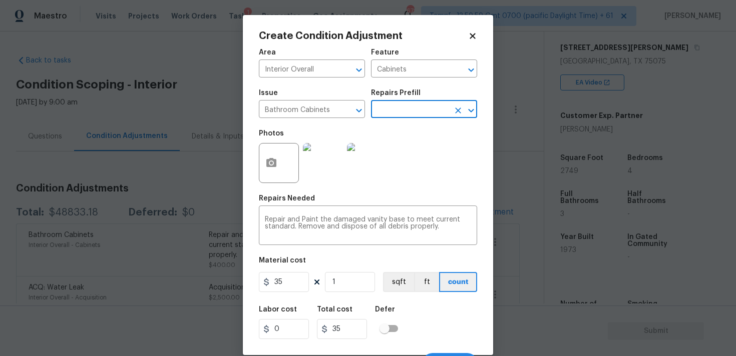
click at [299, 264] on h5 "Material cost" at bounding box center [282, 260] width 47 height 7
click at [297, 281] on input "35" at bounding box center [284, 282] width 50 height 20
type input "1200"
click at [424, 296] on div "Area Interior Overall ​ Feature Cabinets ​ Issue Bathroom Cabinets ​ Repairs Pr…" at bounding box center [368, 208] width 218 height 330
type input "1200"
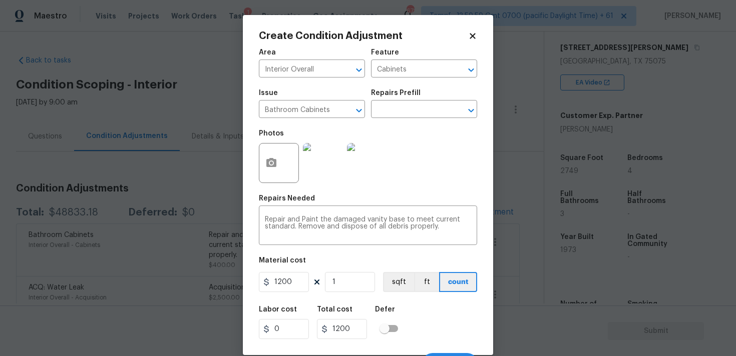
scroll to position [18, 0]
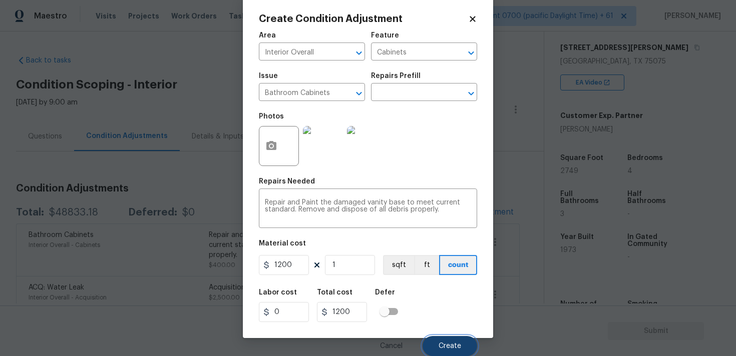
click at [450, 336] on button "Create" at bounding box center [449, 346] width 55 height 20
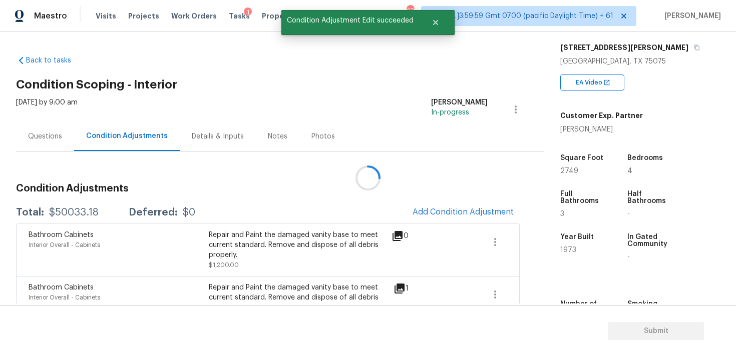
scroll to position [0, 0]
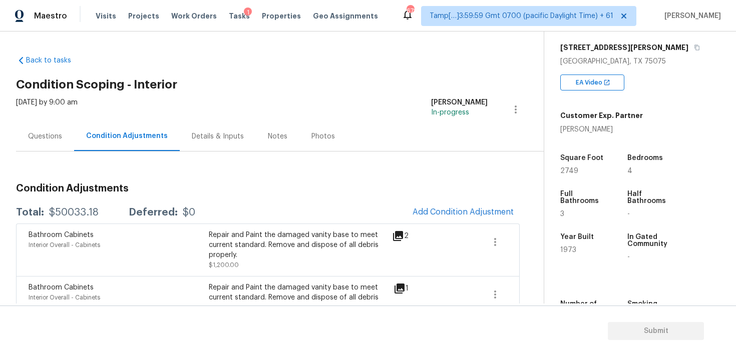
click at [53, 130] on div "Questions" at bounding box center [45, 137] width 58 height 30
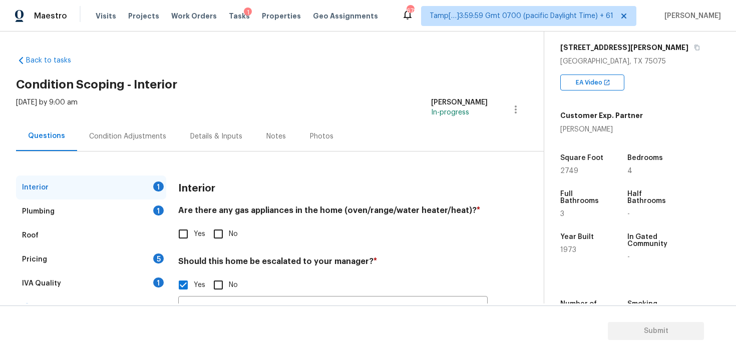
scroll to position [102, 0]
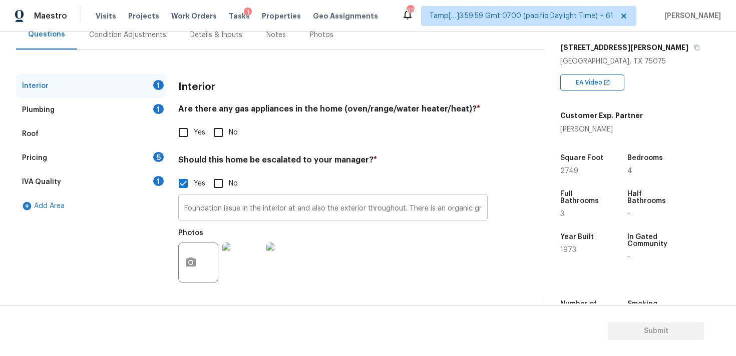
click at [285, 211] on input "Foundation issue in the interior at and also the exterior throughout. There is …" at bounding box center [332, 209] width 309 height 24
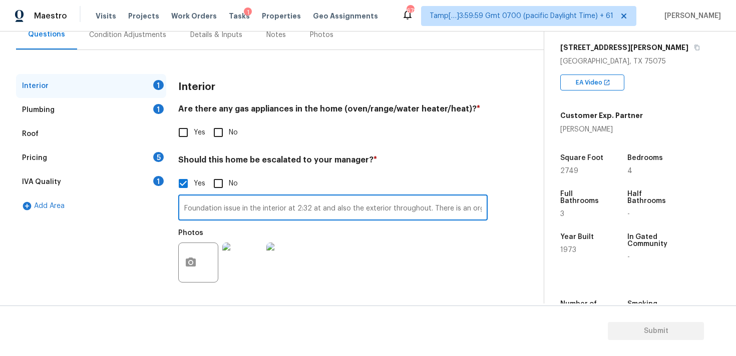
type input "Foundation issue in the interior at 2:32 at and also the exterior throughout. T…"
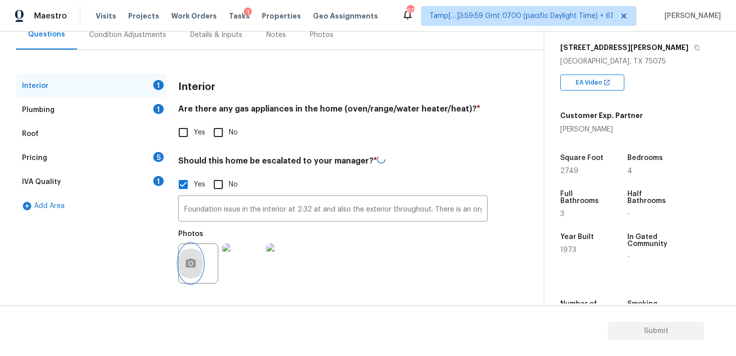
click at [190, 272] on button "button" at bounding box center [191, 263] width 24 height 39
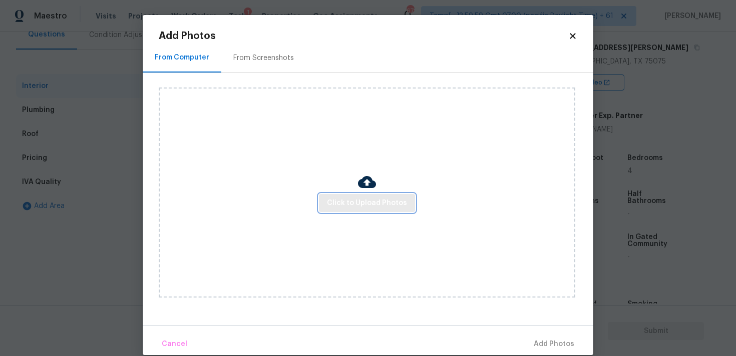
click at [331, 208] on span "Click to Upload Photos" at bounding box center [367, 203] width 80 height 13
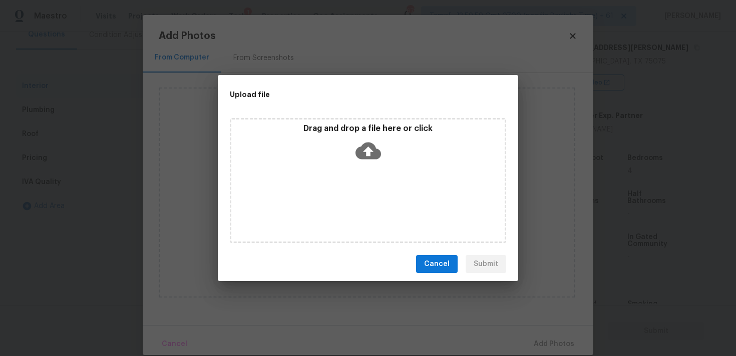
click at [365, 151] on icon at bounding box center [368, 151] width 26 height 17
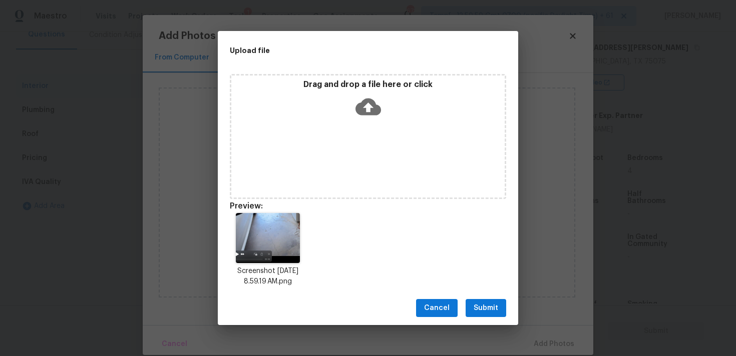
click at [497, 303] on span "Submit" at bounding box center [485, 308] width 25 height 13
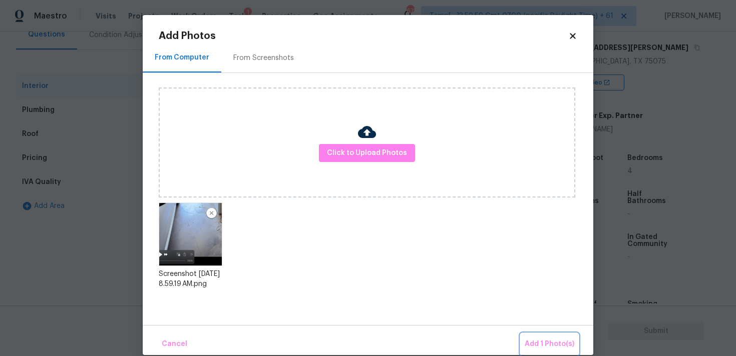
click at [548, 340] on span "Add 1 Photo(s)" at bounding box center [550, 344] width 50 height 13
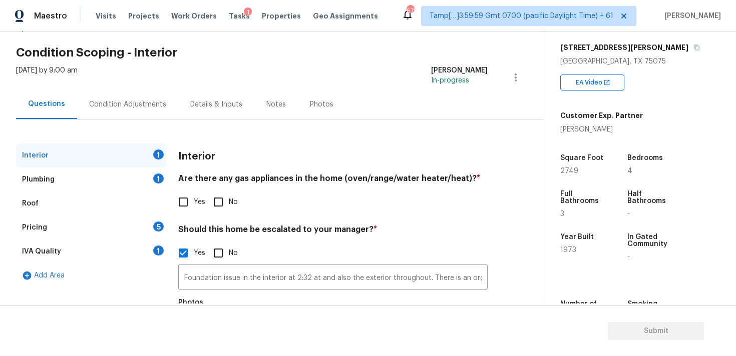
scroll to position [17, 0]
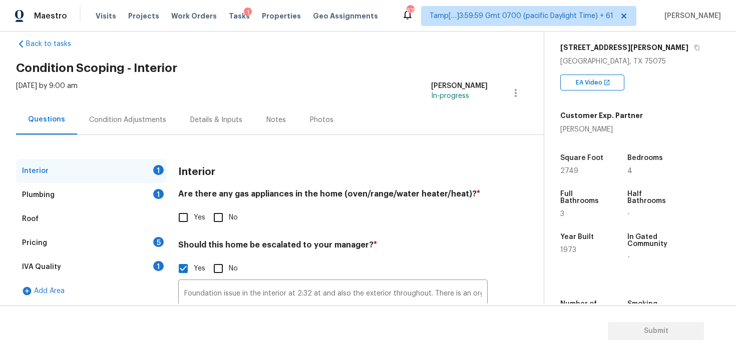
click at [161, 129] on div "Condition Adjustments" at bounding box center [127, 120] width 101 height 30
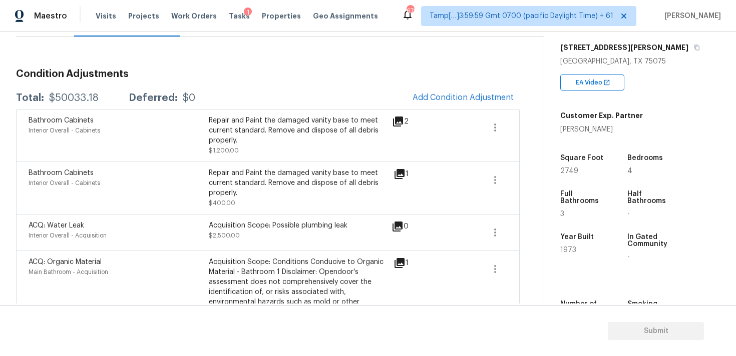
scroll to position [115, 0]
drag, startPoint x: 559, startPoint y: 174, endPoint x: 597, endPoint y: 174, distance: 38.0
click at [597, 174] on div "Property Details © Mapbox © OpenStreetMap Improve this map [STREET_ADDRESS][PER…" at bounding box center [632, 131] width 176 height 519
copy span "2749"
click at [471, 91] on button "Add Condition Adjustment" at bounding box center [462, 97] width 113 height 21
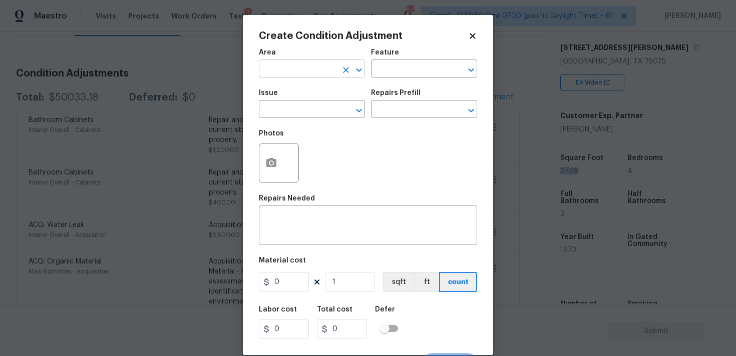
click at [269, 72] on input "text" at bounding box center [298, 70] width 78 height 16
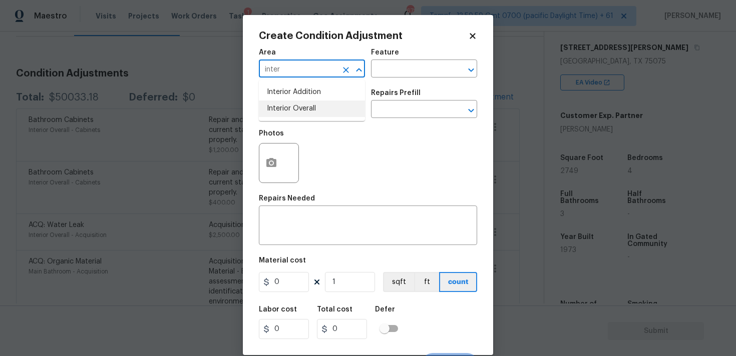
click at [269, 106] on li "Interior Overall" at bounding box center [312, 109] width 106 height 17
type input "Interior Overall"
click at [269, 106] on input "text" at bounding box center [298, 111] width 78 height 16
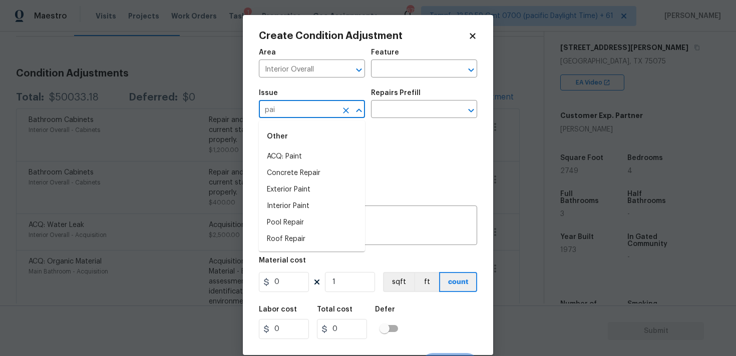
type input "pain"
click at [331, 183] on li "Interior Paint" at bounding box center [312, 190] width 106 height 17
type input "Interior Paint"
click at [391, 113] on input "text" at bounding box center [410, 111] width 78 height 16
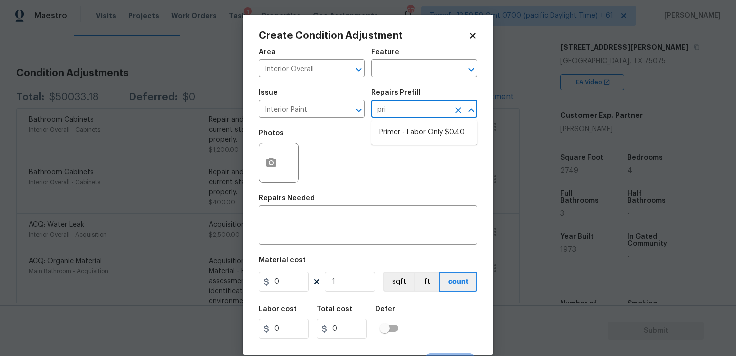
type input "prim"
click at [408, 135] on li "Primer - Labor Only $0.40" at bounding box center [424, 133] width 106 height 17
type input "Overall Paint"
type textarea "Interior primer - PRIMER PROVIDED BY OPENDOOR - All nails, screws, drywall anch…"
type input "0.4"
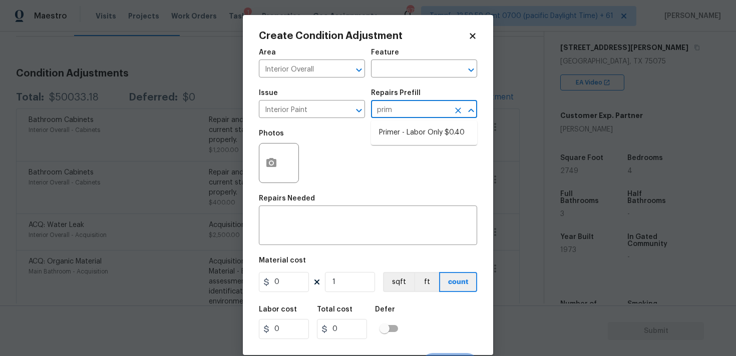
type input "0.4"
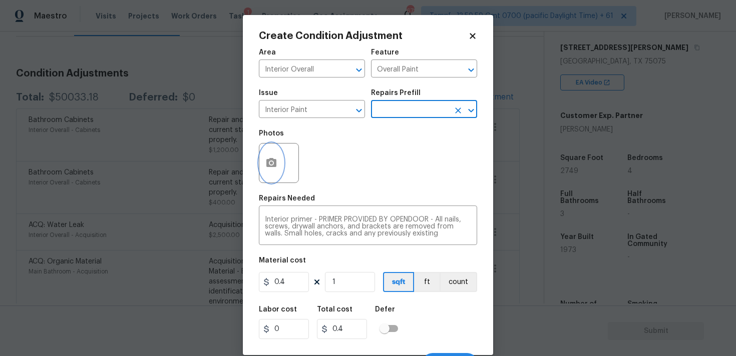
click at [267, 161] on icon "button" at bounding box center [271, 162] width 10 height 9
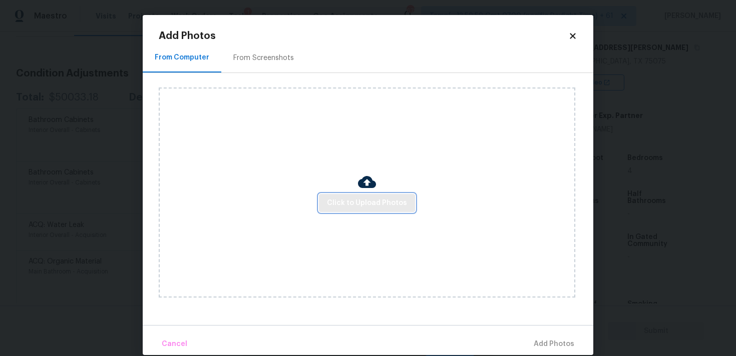
click at [360, 205] on span "Click to Upload Photos" at bounding box center [367, 203] width 80 height 13
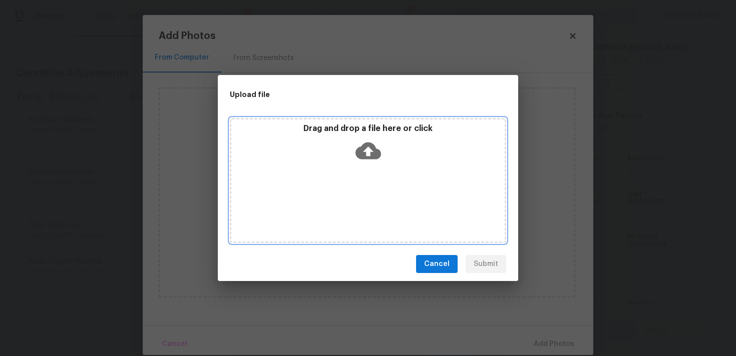
click at [361, 150] on icon at bounding box center [368, 151] width 26 height 17
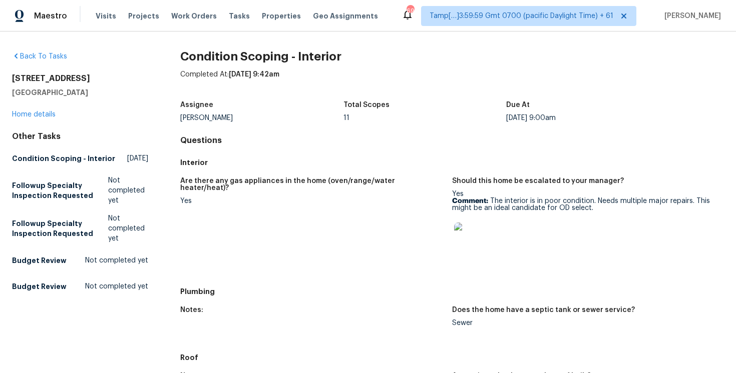
click at [215, 61] on h2 "Condition Scoping - Interior" at bounding box center [452, 57] width 544 height 10
click at [233, 21] on div "Tasks" at bounding box center [239, 16] width 21 height 11
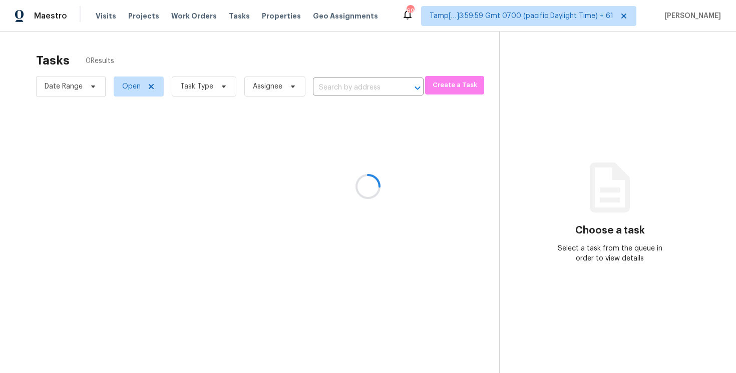
click at [232, 17] on div at bounding box center [368, 186] width 736 height 373
click at [336, 88] on div at bounding box center [368, 186] width 736 height 373
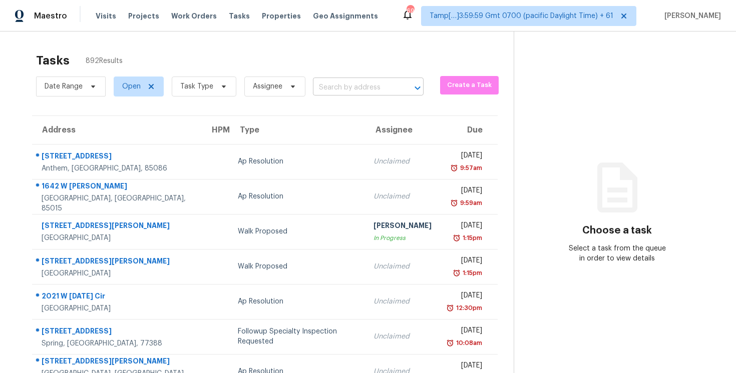
click at [313, 83] on input "text" at bounding box center [354, 88] width 83 height 16
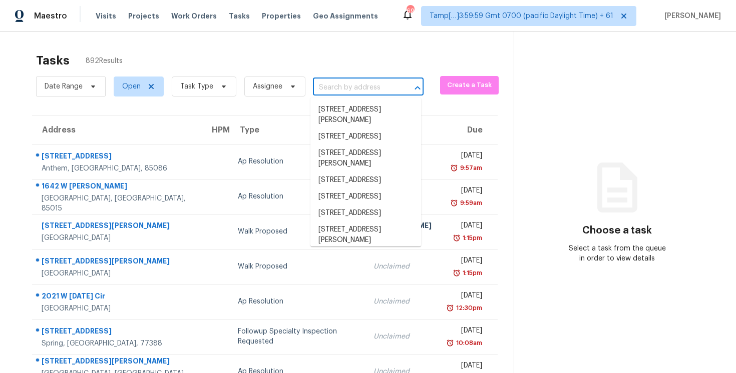
paste input "[STREET_ADDRESS]"
type input "[STREET_ADDRESS]"
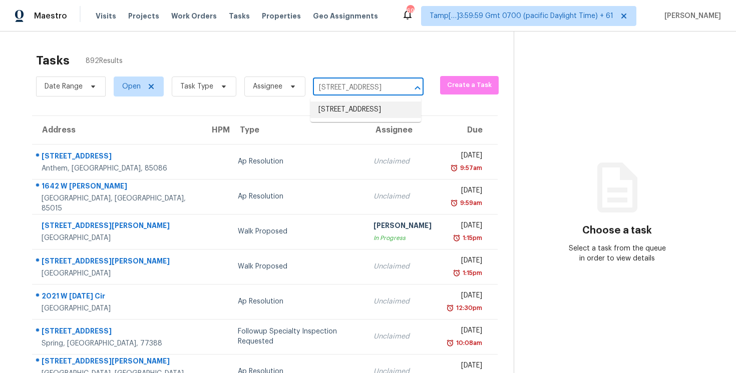
click at [359, 114] on li "[STREET_ADDRESS]" at bounding box center [365, 110] width 111 height 17
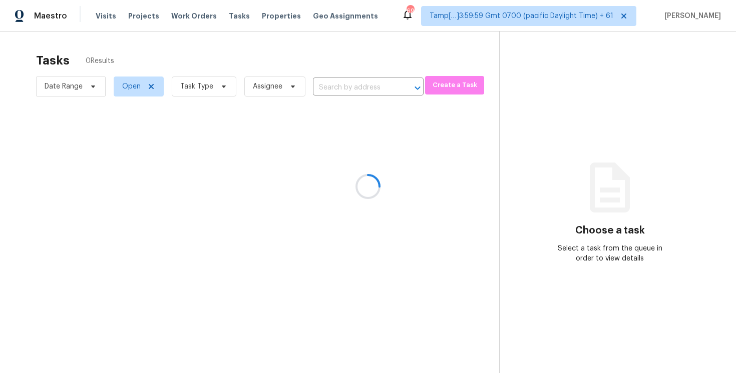
type input "[STREET_ADDRESS]"
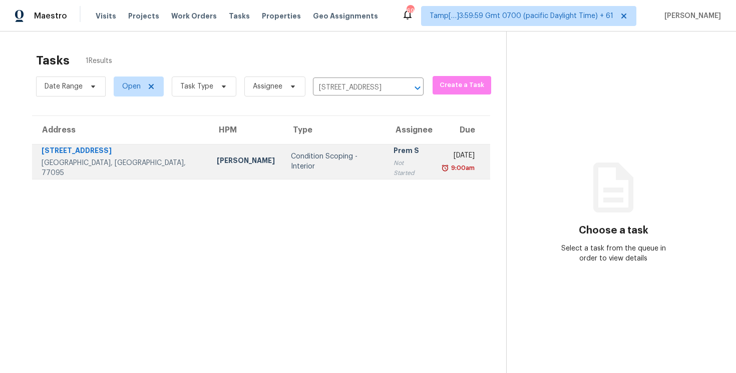
click at [393, 158] on div "Prem S" at bounding box center [409, 152] width 33 height 13
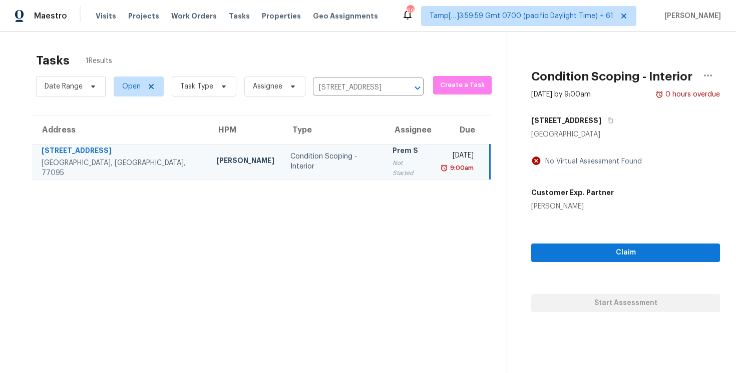
click at [576, 268] on div "Claim Start Assessment" at bounding box center [625, 262] width 189 height 101
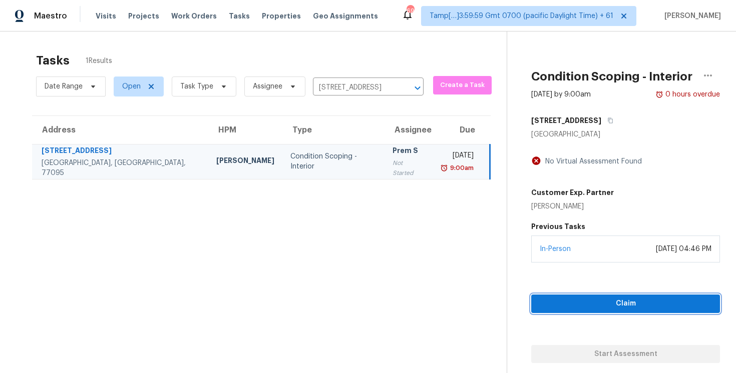
click at [569, 302] on span "Claim" at bounding box center [625, 304] width 173 height 13
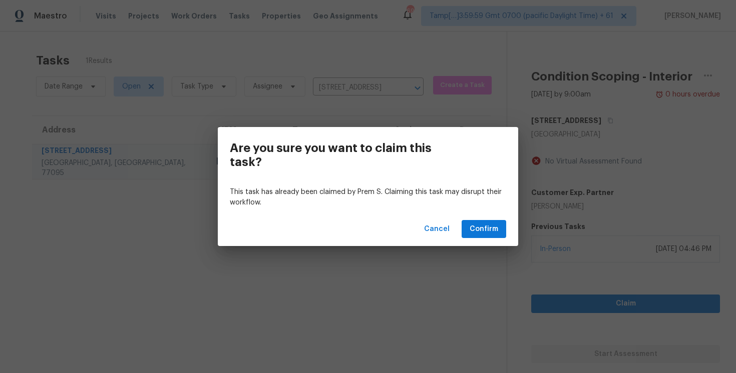
click at [499, 240] on div "Cancel Confirm" at bounding box center [368, 229] width 300 height 35
click at [496, 235] on span "Confirm" at bounding box center [483, 229] width 29 height 13
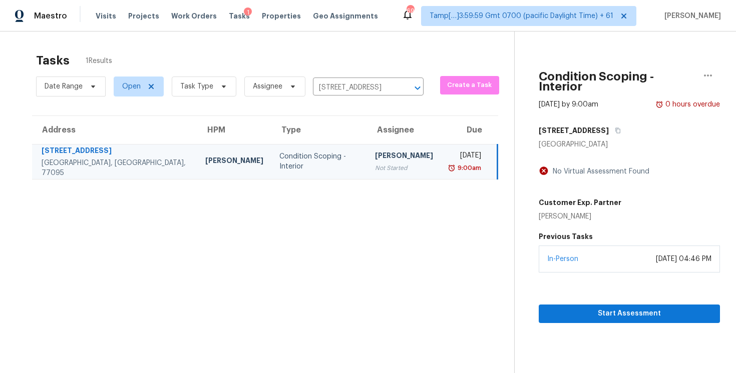
click at [576, 292] on div "Start Assessment" at bounding box center [629, 298] width 181 height 51
click at [575, 308] on span "Start Assessment" at bounding box center [629, 314] width 165 height 13
